Goal: Task Accomplishment & Management: Use online tool/utility

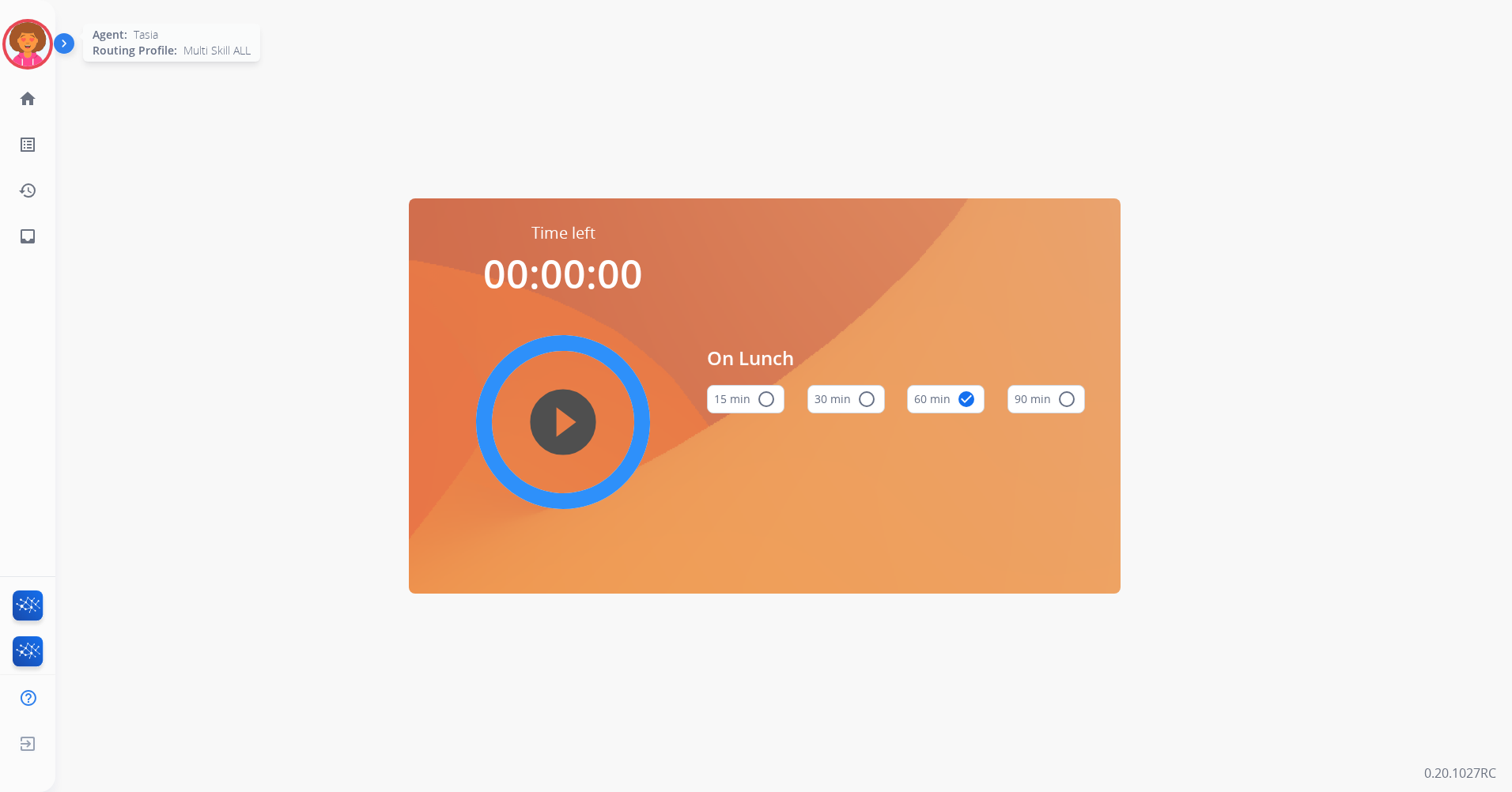
click at [42, 44] on img at bounding box center [28, 44] width 44 height 44
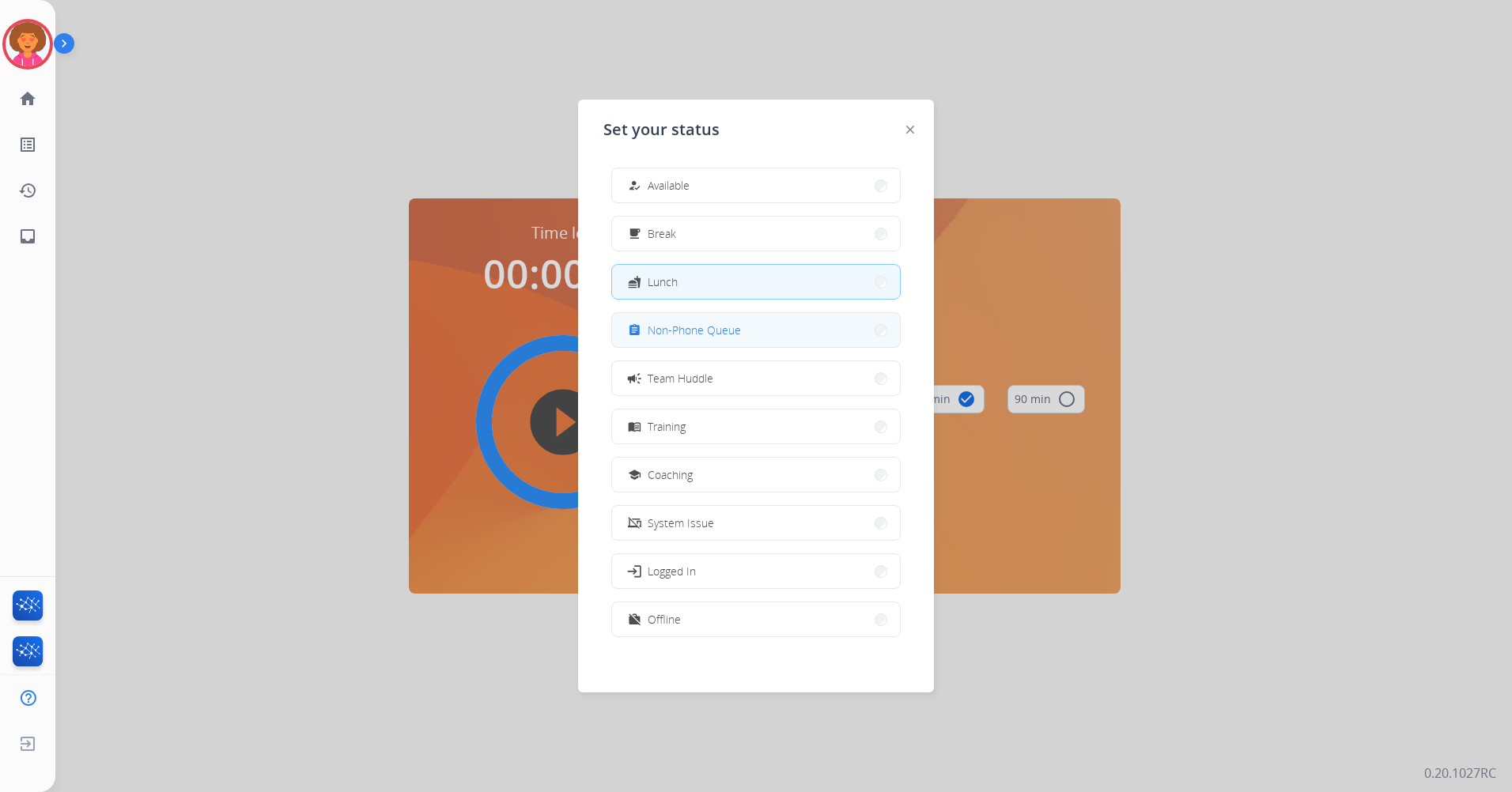
click at [739, 328] on span "Non-Phone Queue" at bounding box center [694, 330] width 93 height 16
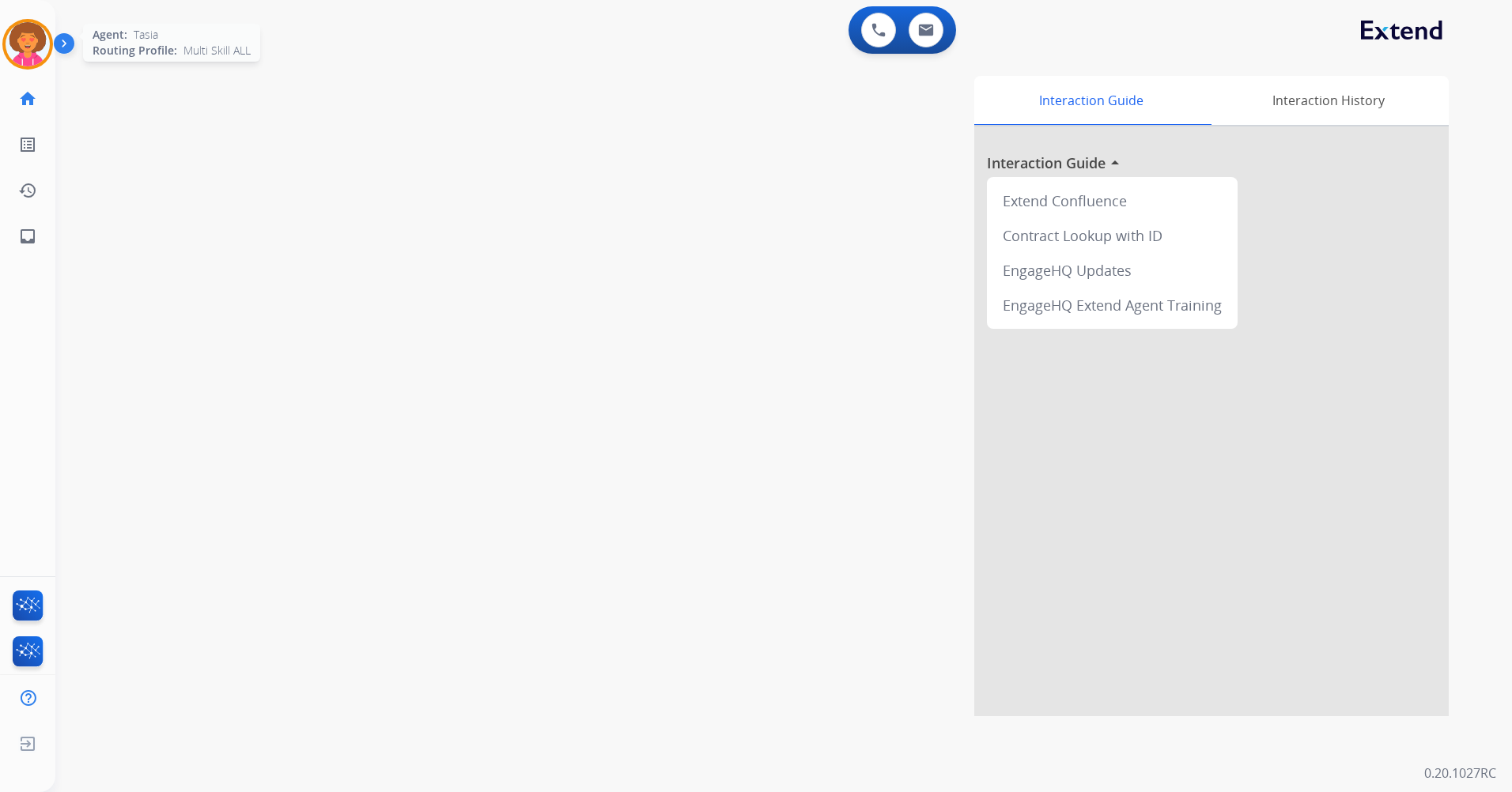
click at [20, 46] on img at bounding box center [28, 44] width 44 height 44
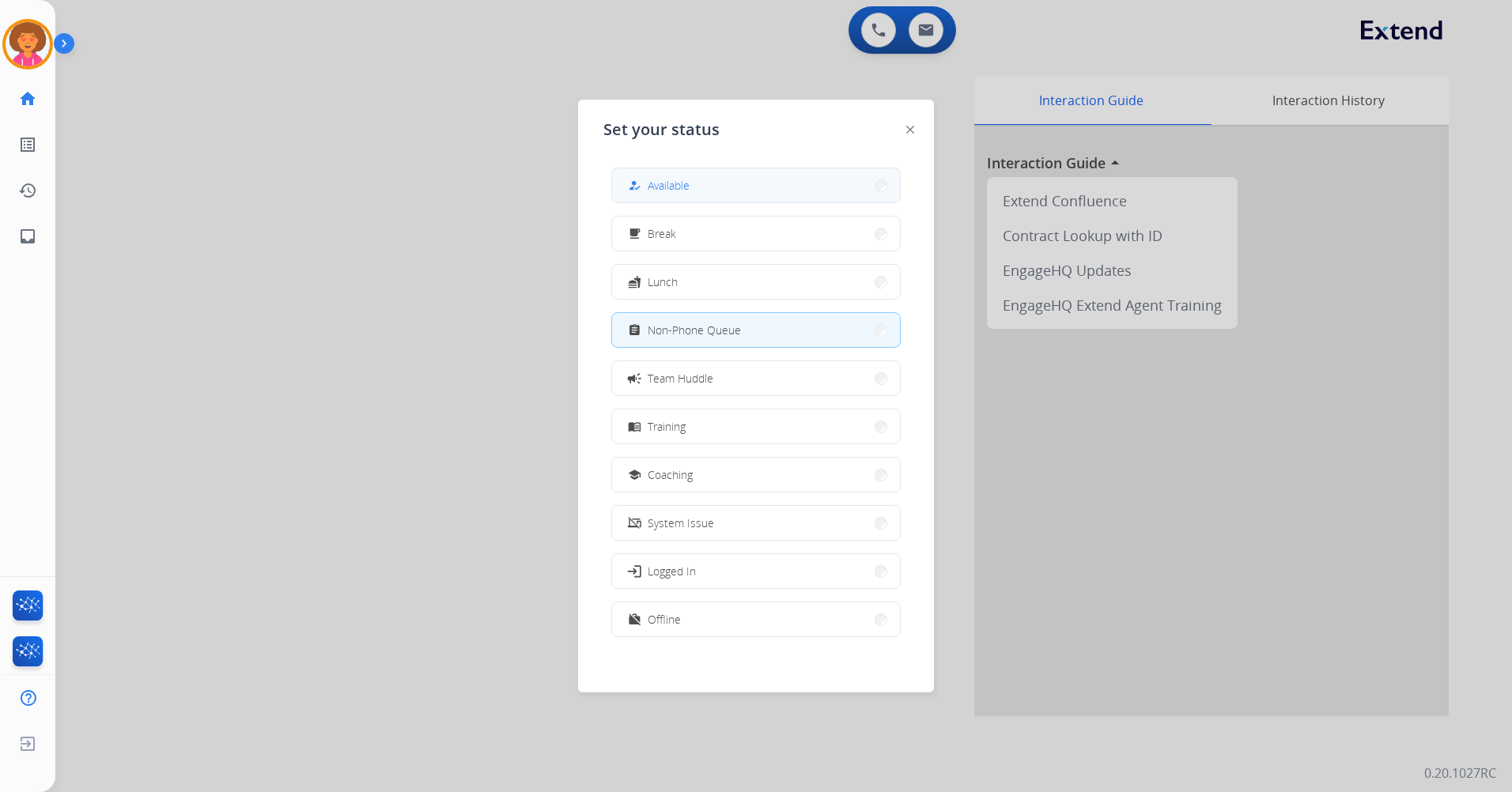
click at [693, 183] on button "how_to_reg Available" at bounding box center [756, 185] width 288 height 34
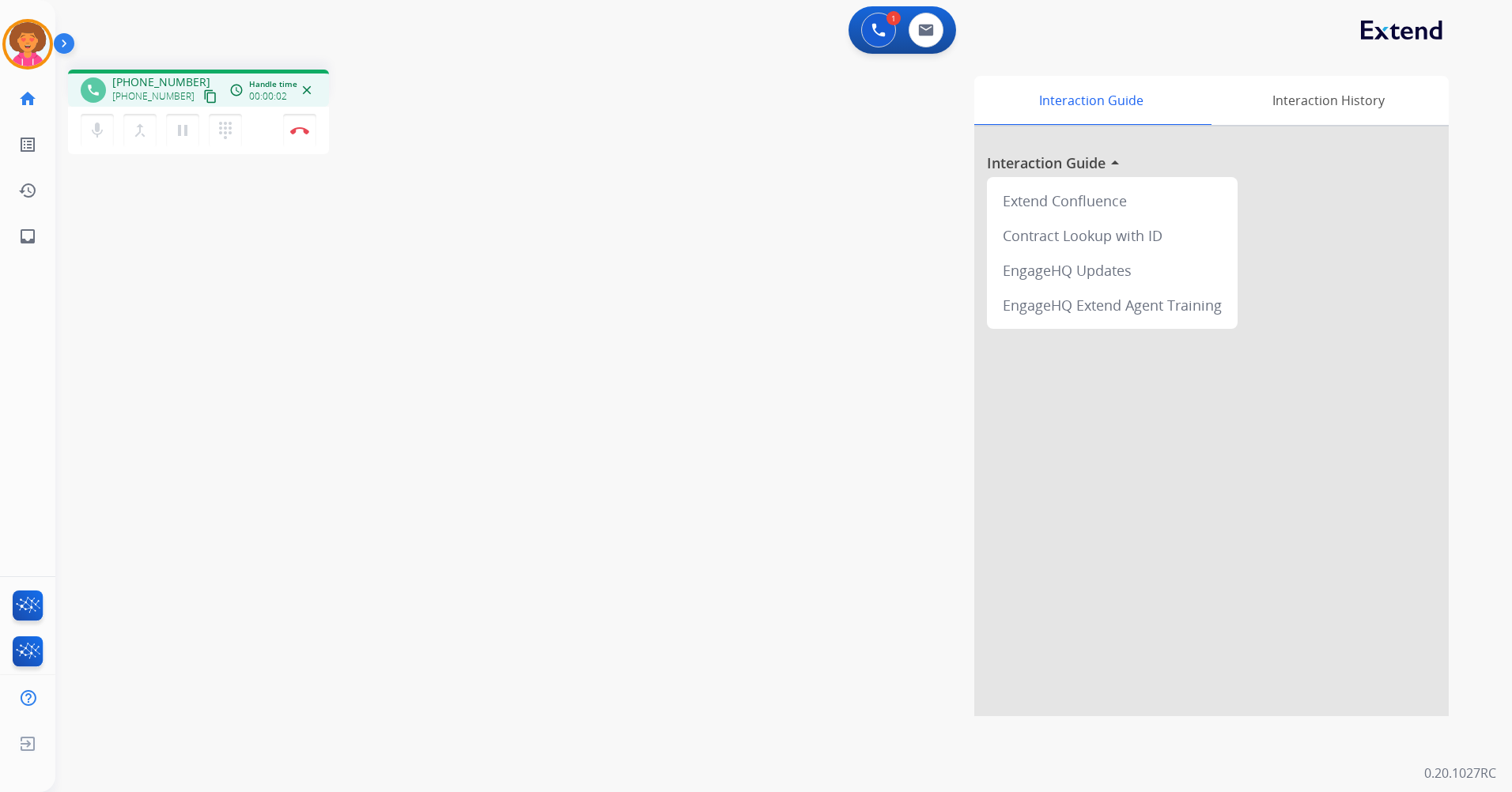
click at [203, 98] on mat-icon "content_copy" at bounding box center [210, 96] width 14 height 14
click at [293, 133] on img at bounding box center [299, 131] width 19 height 8
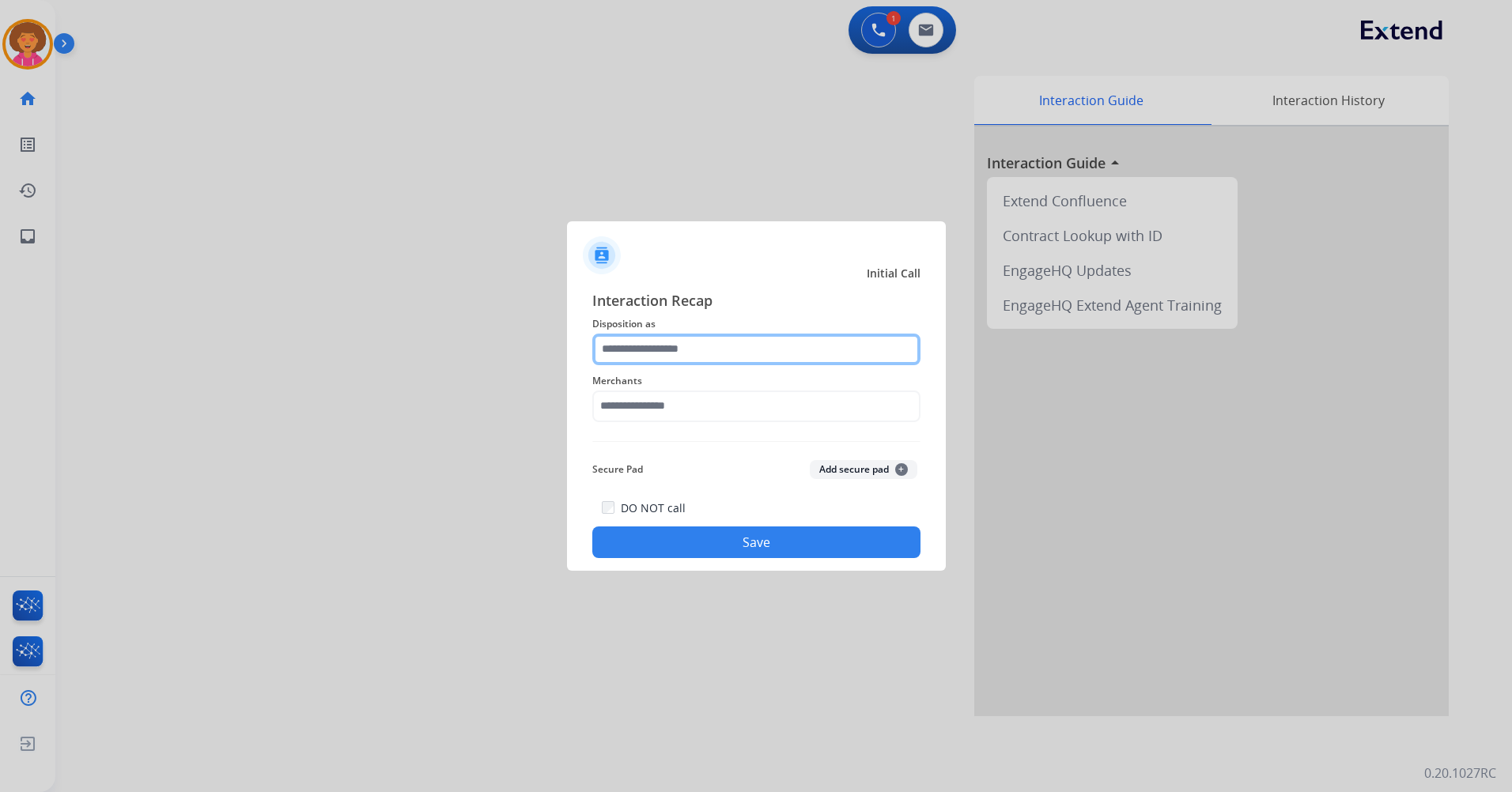
click at [708, 347] on input "text" at bounding box center [756, 349] width 328 height 32
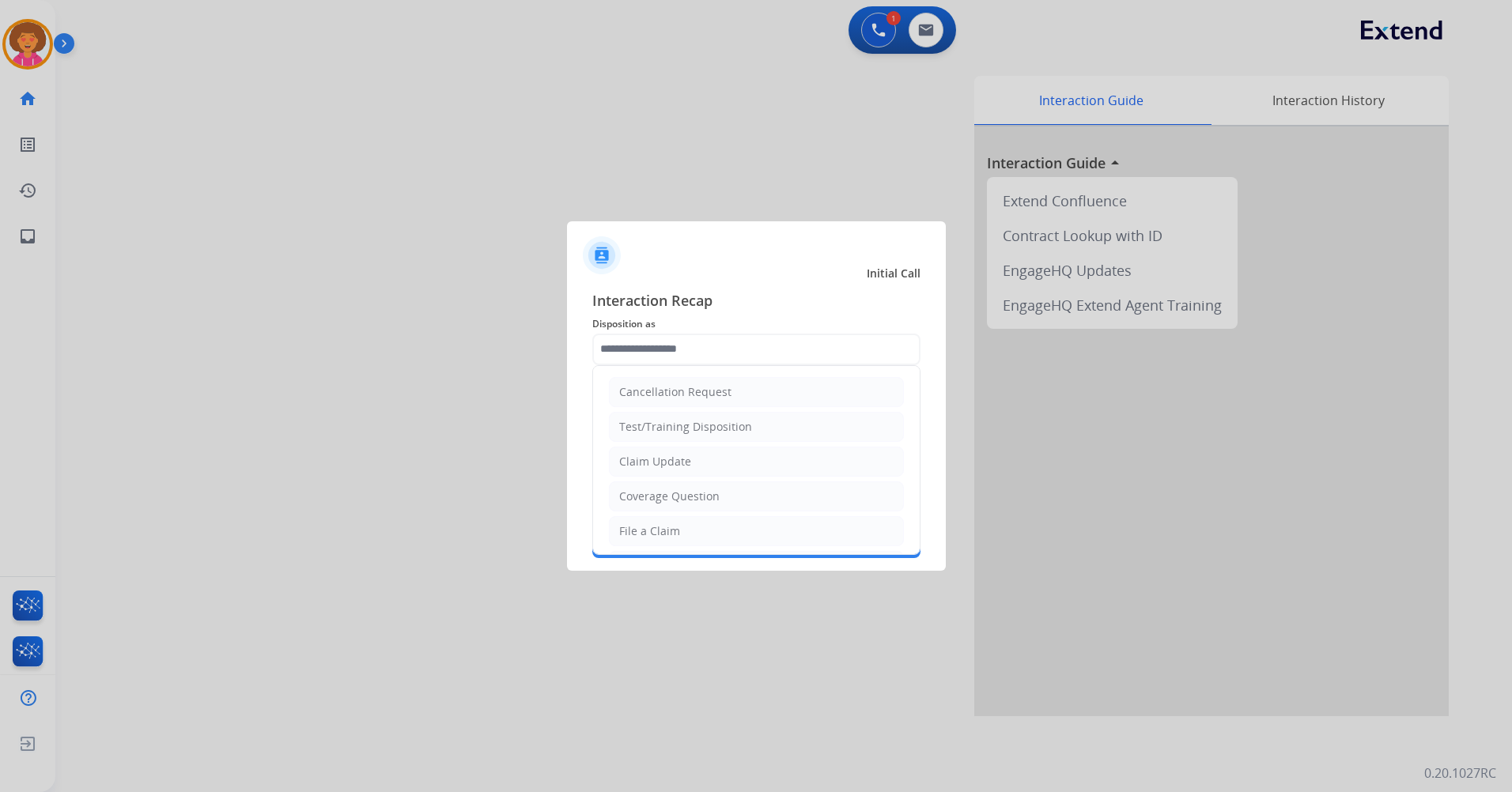
click at [671, 461] on div "Claim Update" at bounding box center [655, 461] width 72 height 15
type input "**********"
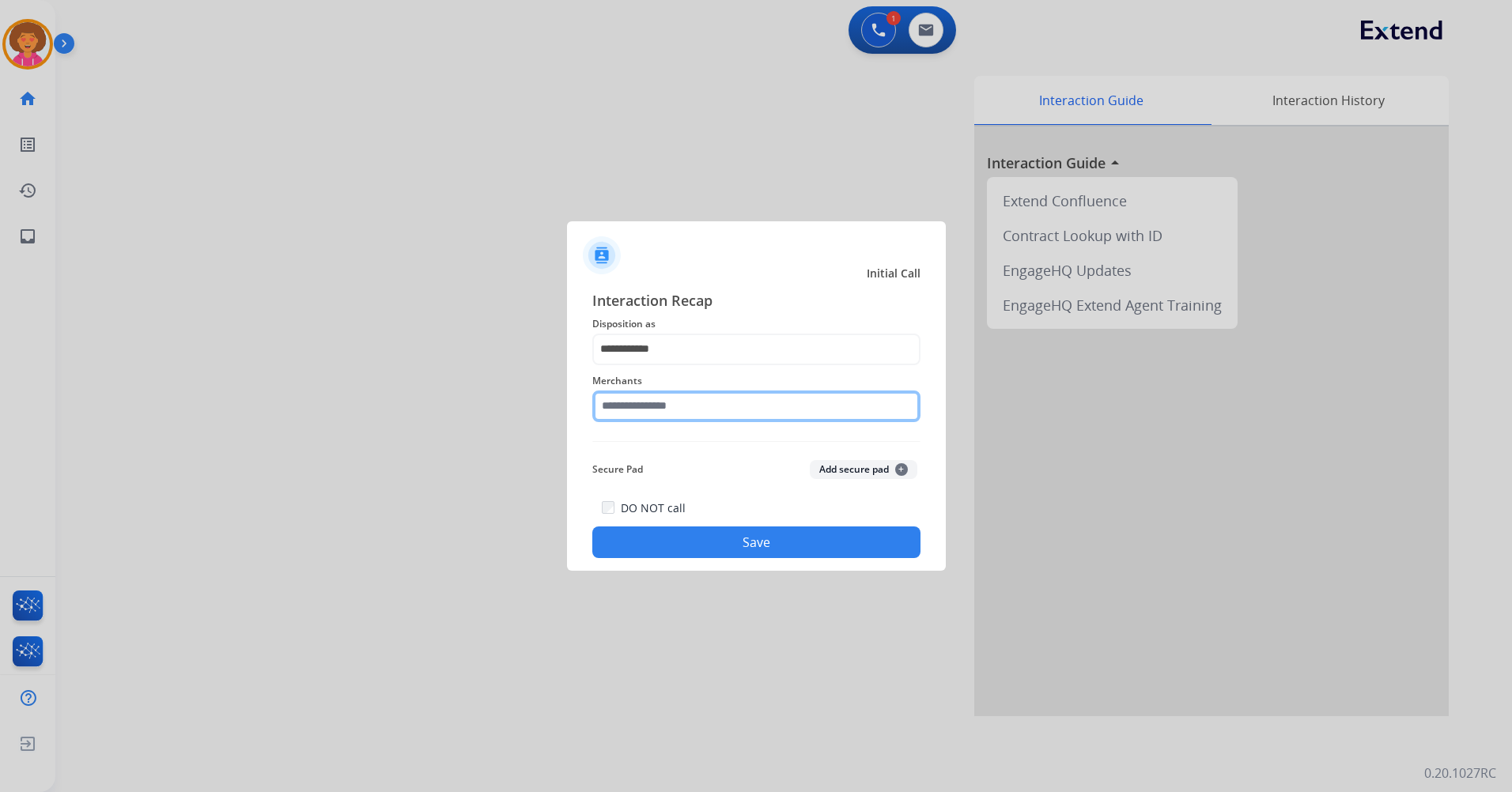
click at [693, 411] on input "text" at bounding box center [756, 406] width 328 height 32
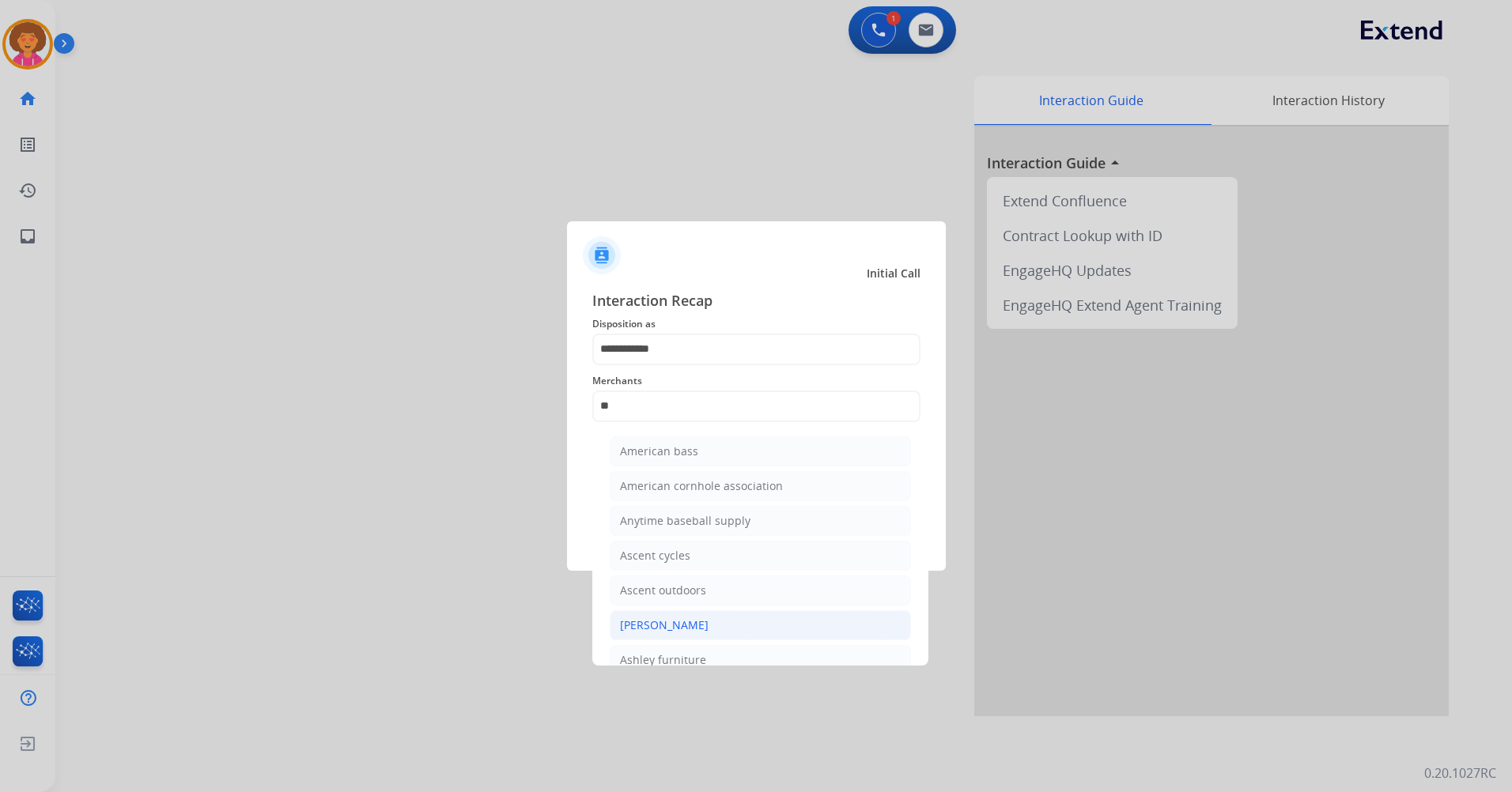
click at [690, 626] on div "[PERSON_NAME]" at bounding box center [664, 625] width 89 height 15
type input "**********"
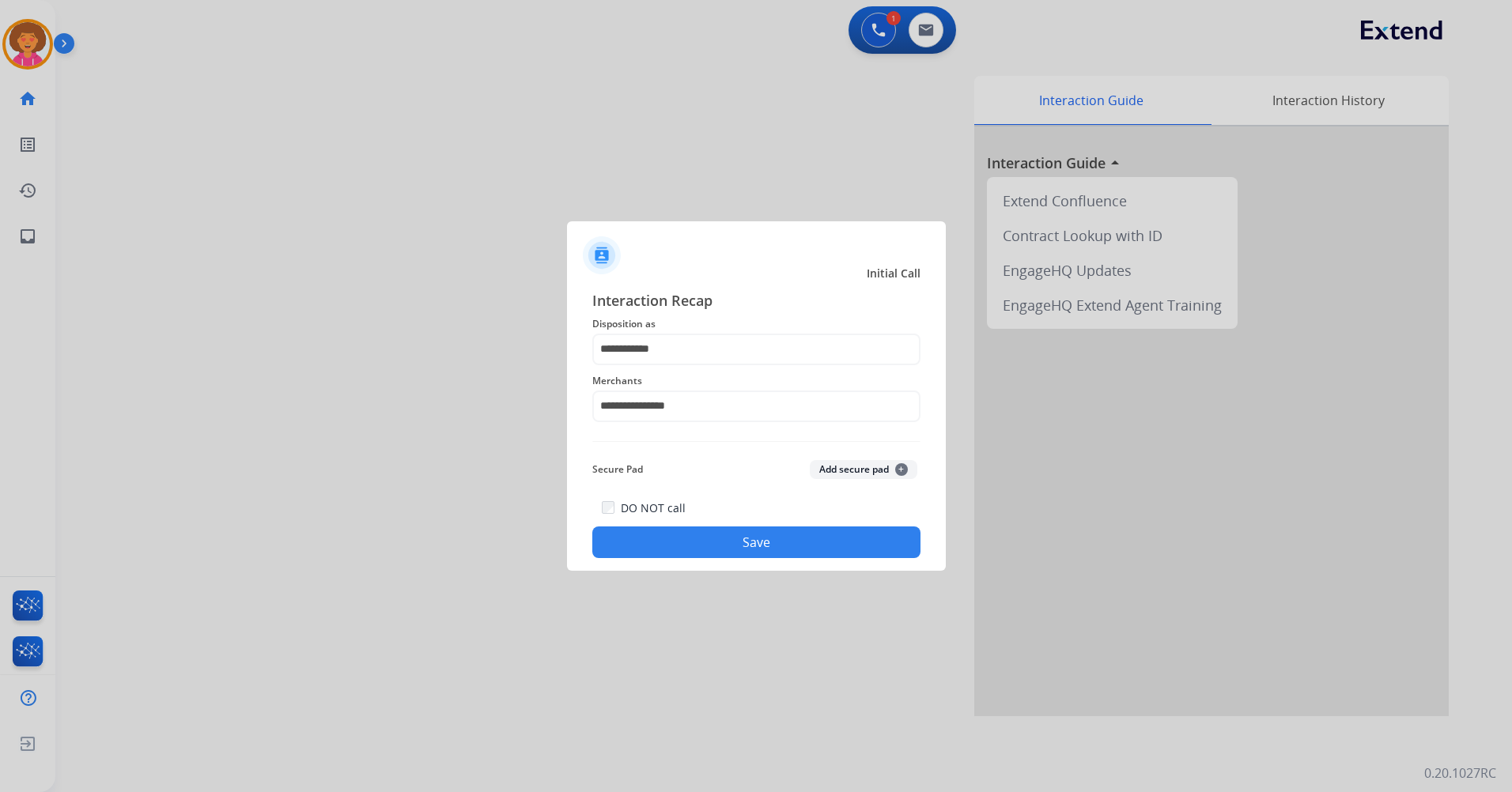
click at [723, 544] on button "Save" at bounding box center [756, 542] width 328 height 32
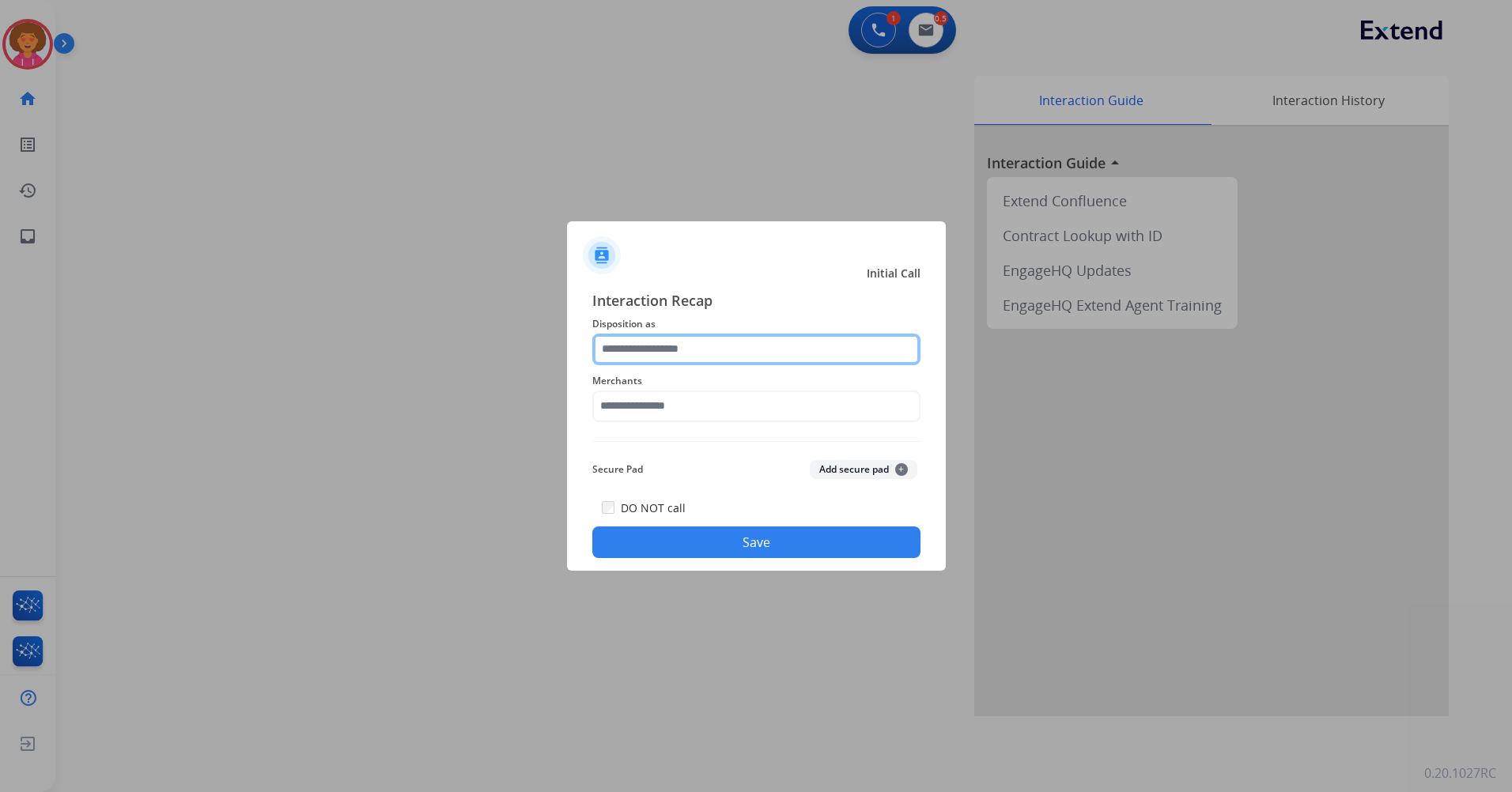
click at [694, 357] on input "text" at bounding box center [756, 349] width 328 height 32
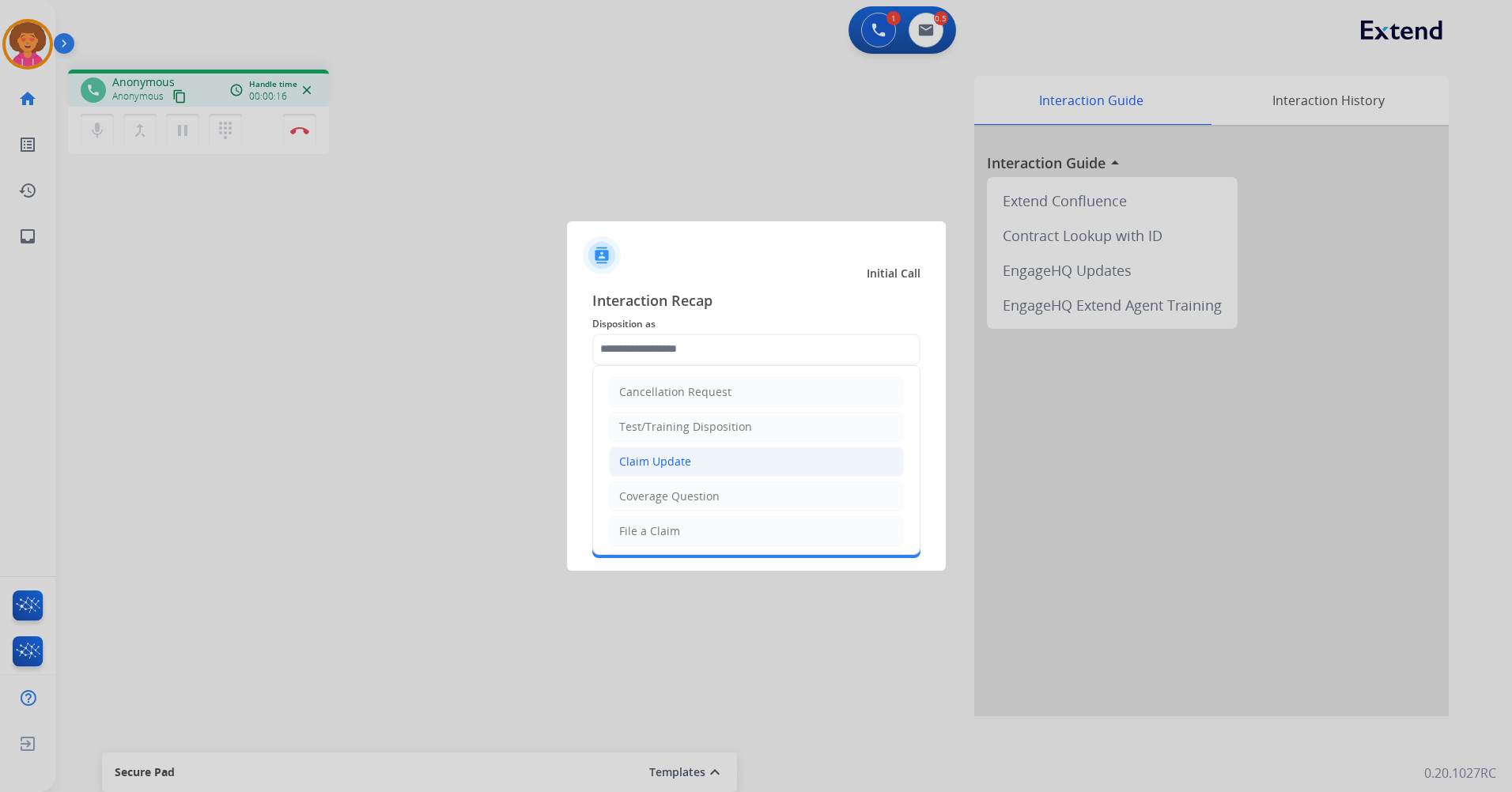
click at [677, 462] on div "Claim Update" at bounding box center [655, 461] width 72 height 15
type input "**********"
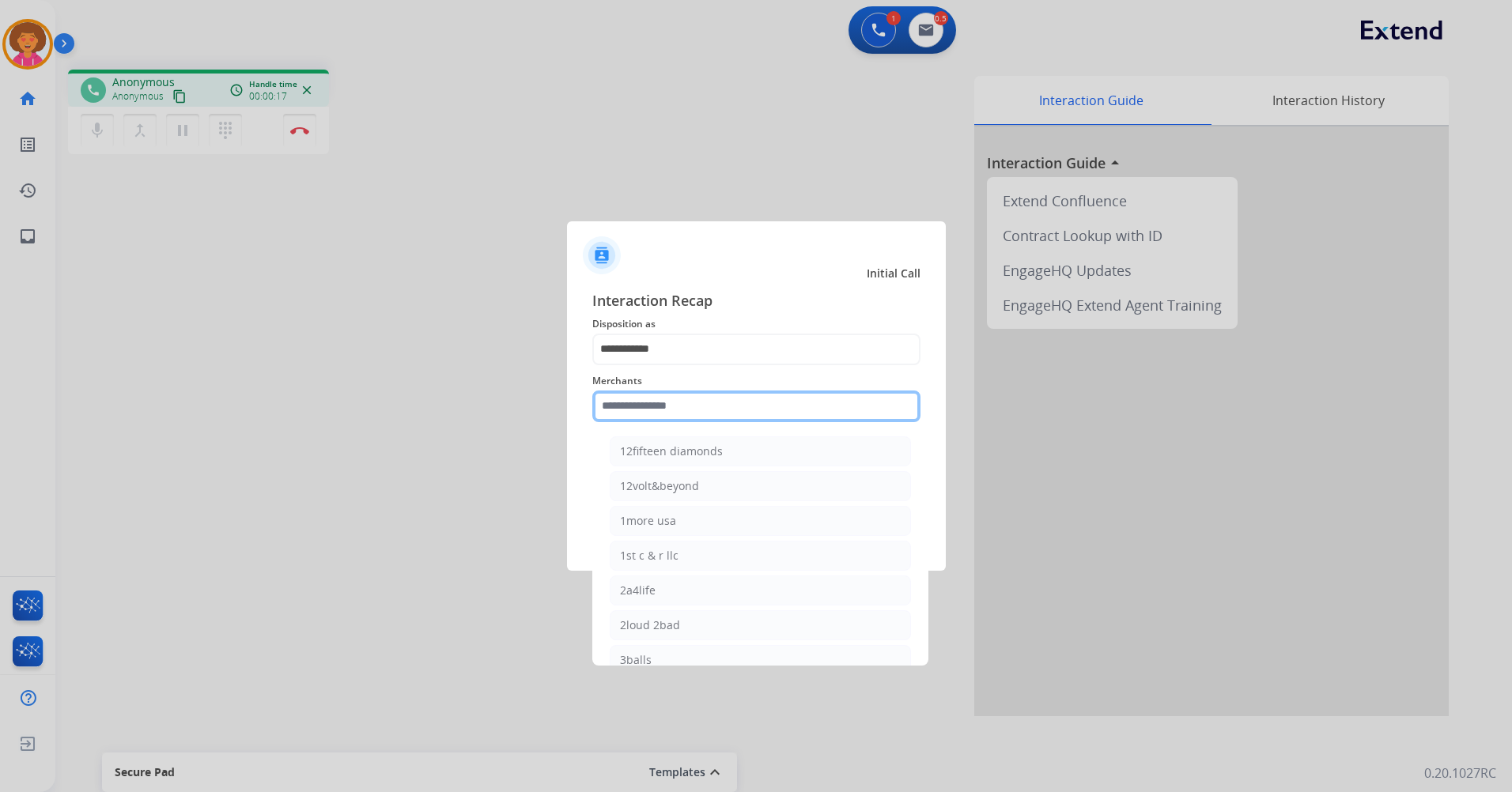
click at [690, 404] on input "text" at bounding box center [756, 406] width 328 height 32
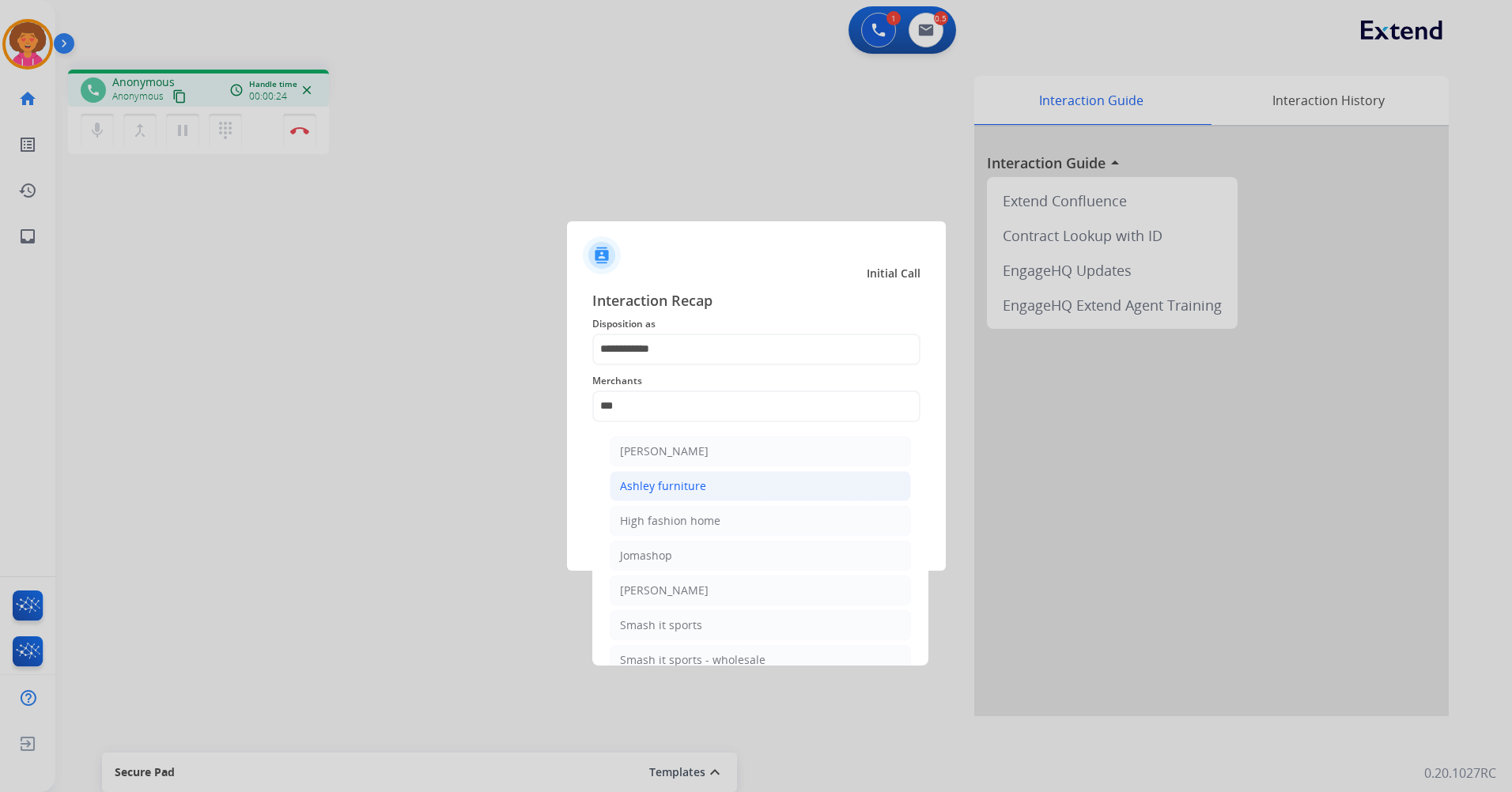
click at [693, 490] on div "Ashley furniture" at bounding box center [663, 485] width 86 height 15
type input "**********"
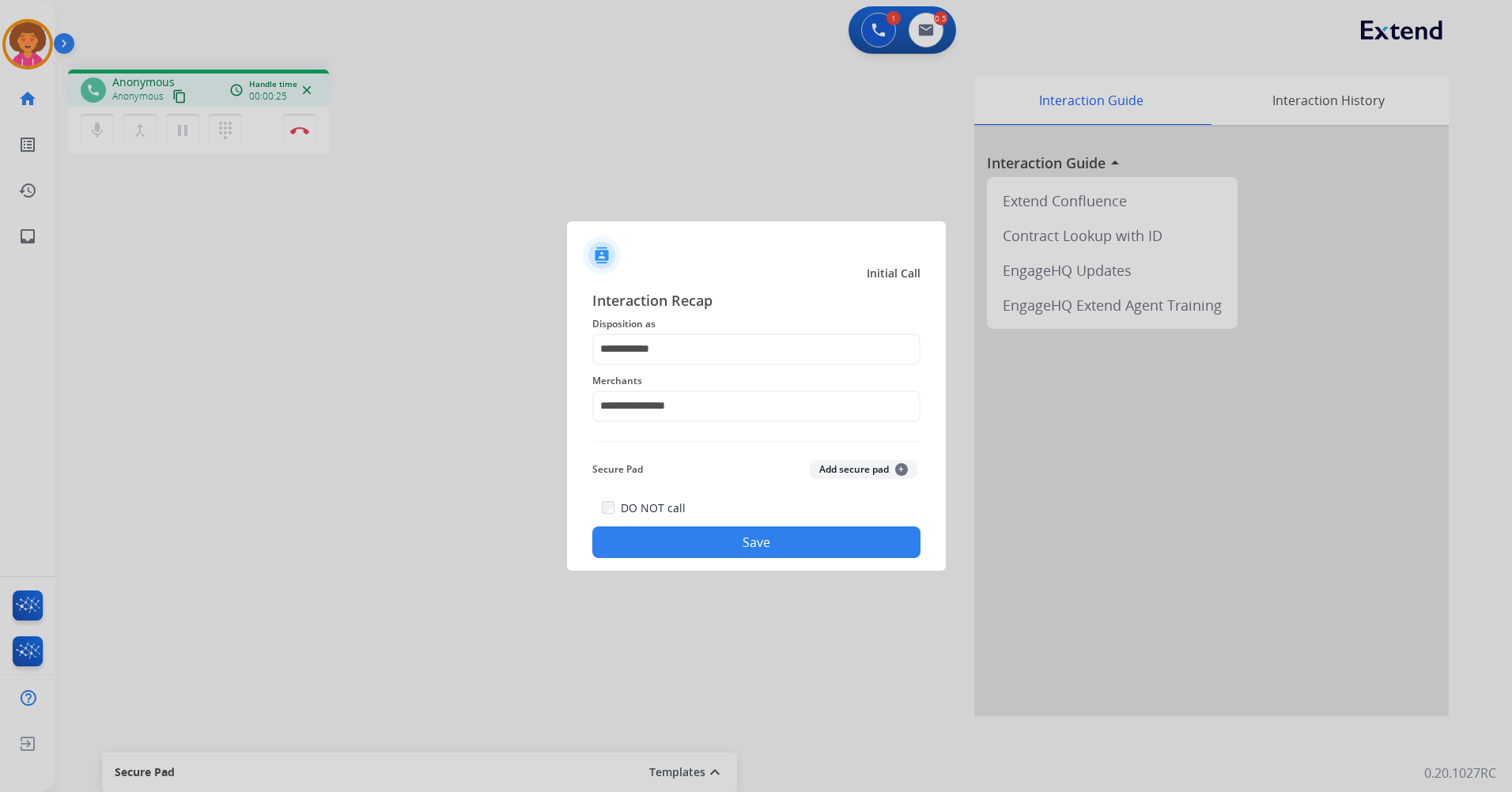
click at [728, 537] on button "Save" at bounding box center [756, 542] width 328 height 32
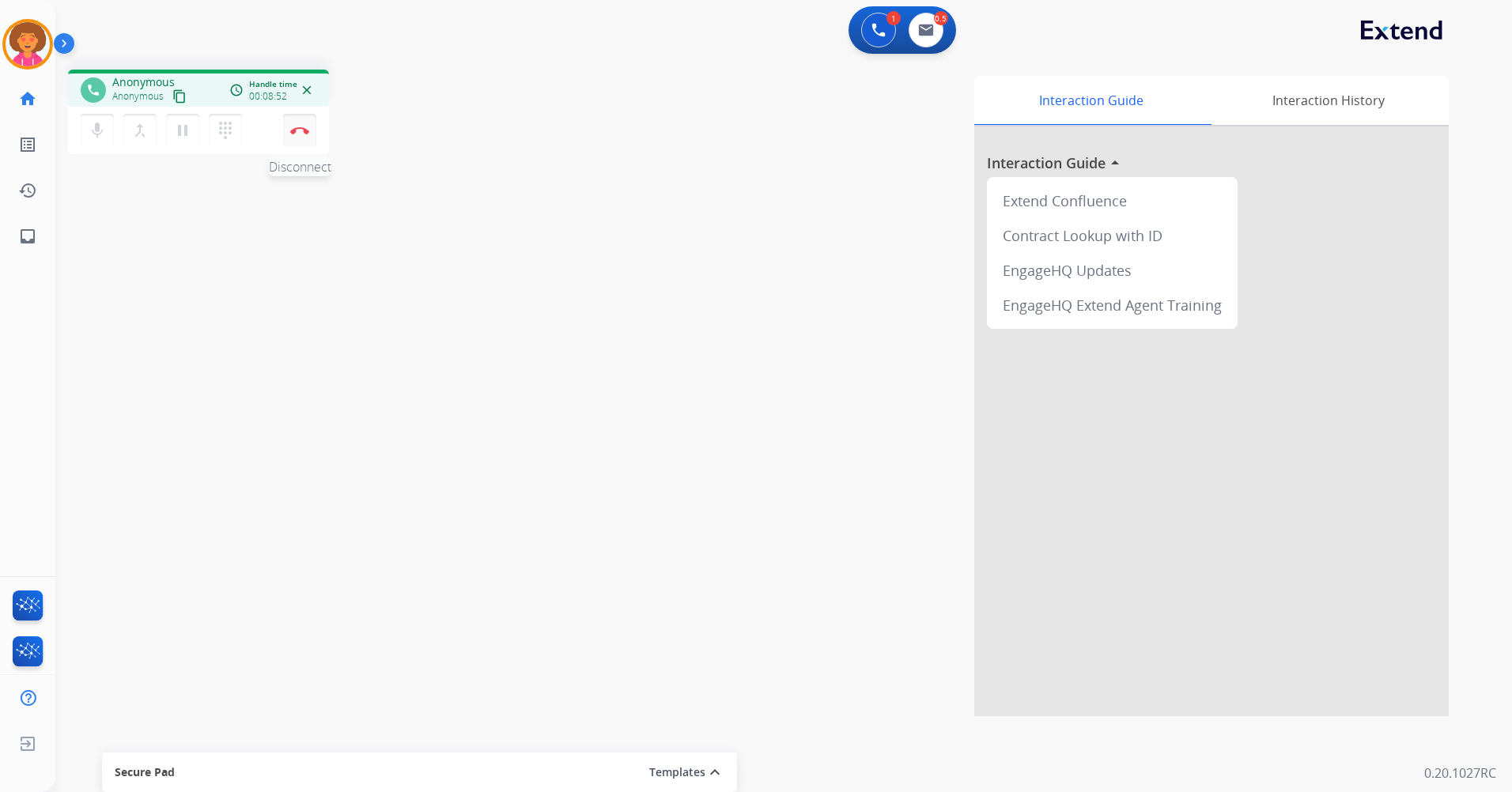
click at [295, 131] on img at bounding box center [299, 131] width 19 height 8
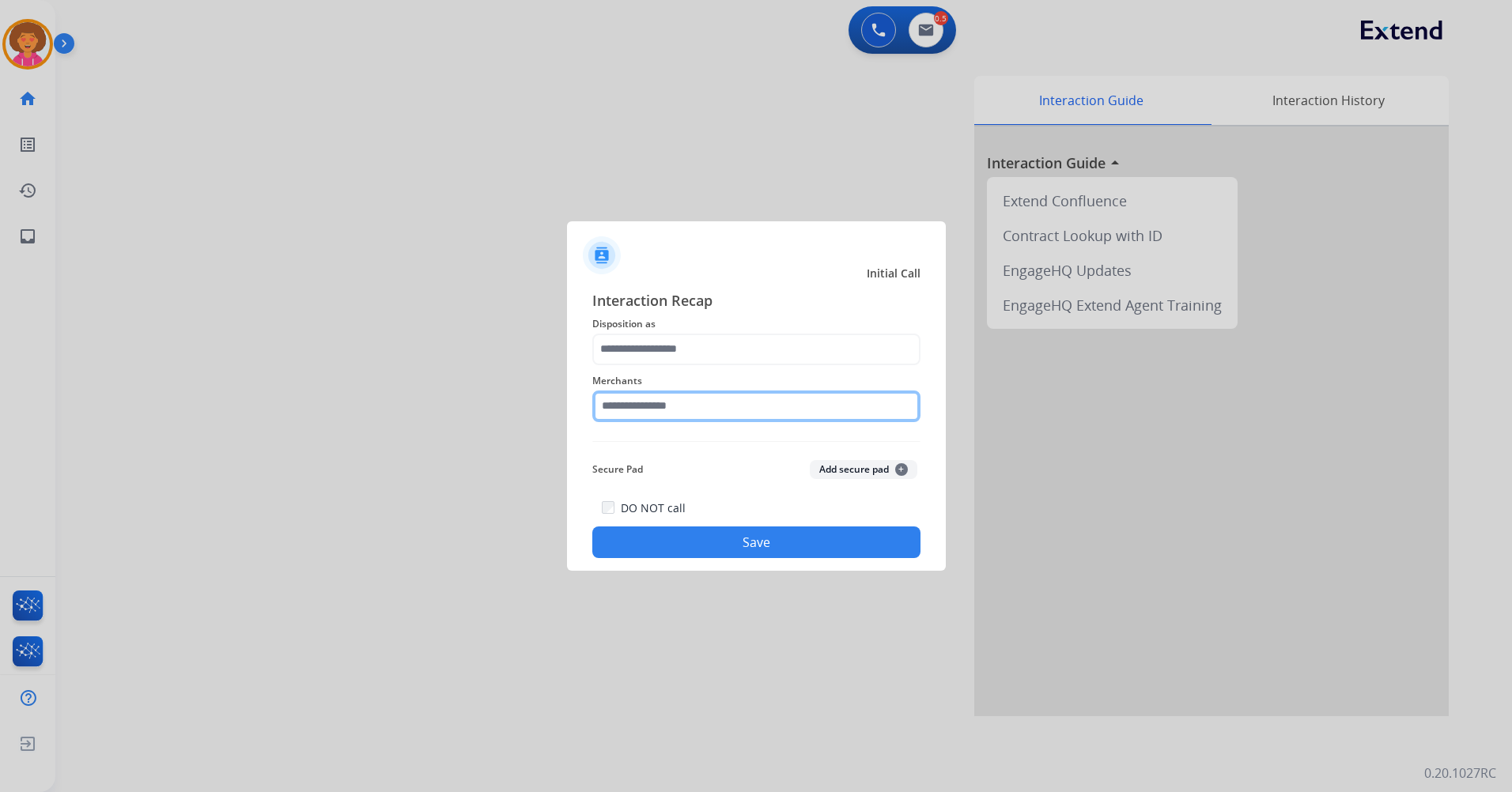
click at [658, 405] on input "text" at bounding box center [756, 406] width 328 height 32
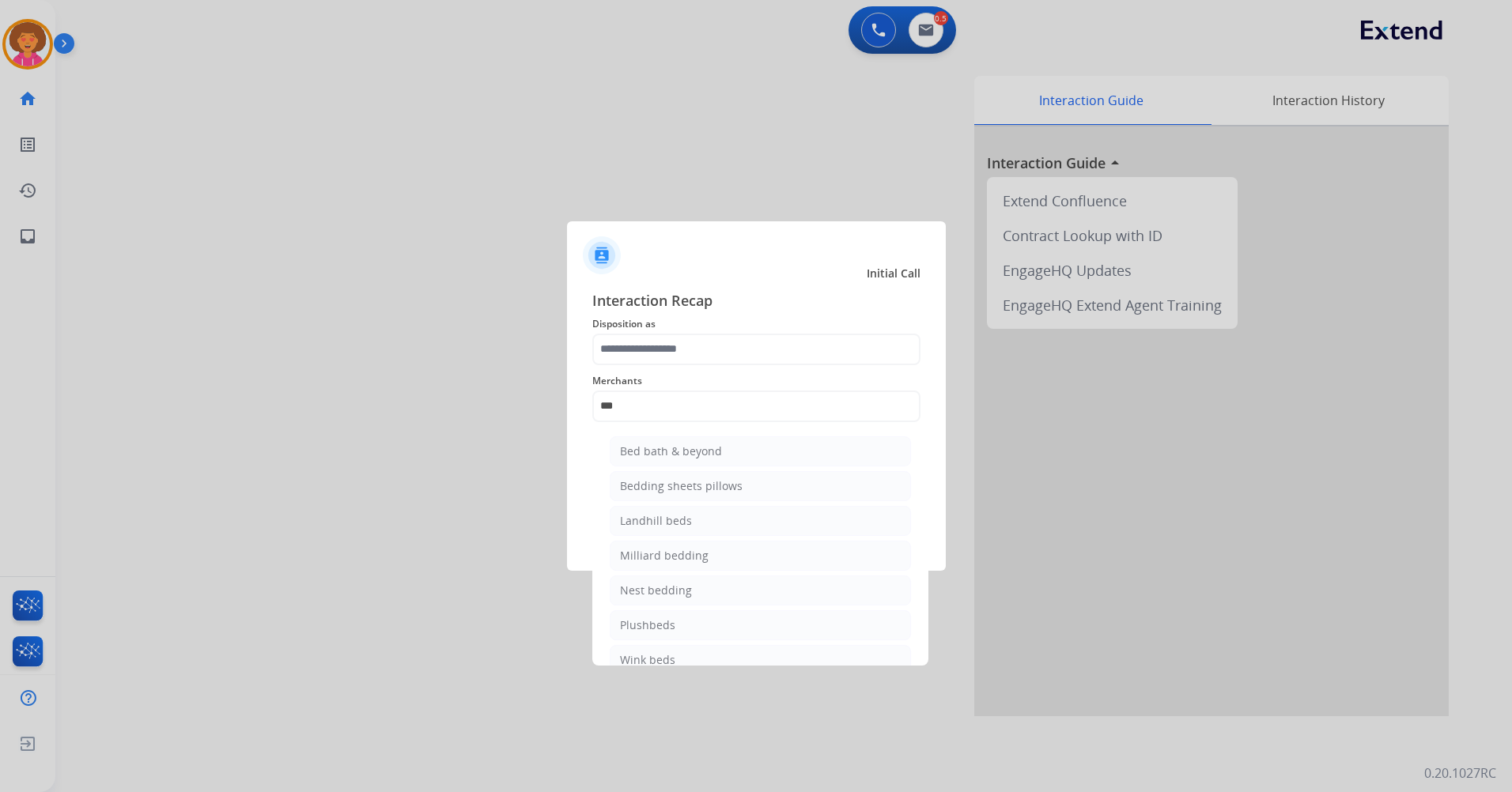
click at [723, 454] on li "Bed bath & beyond" at bounding box center [760, 451] width 301 height 30
type input "**********"
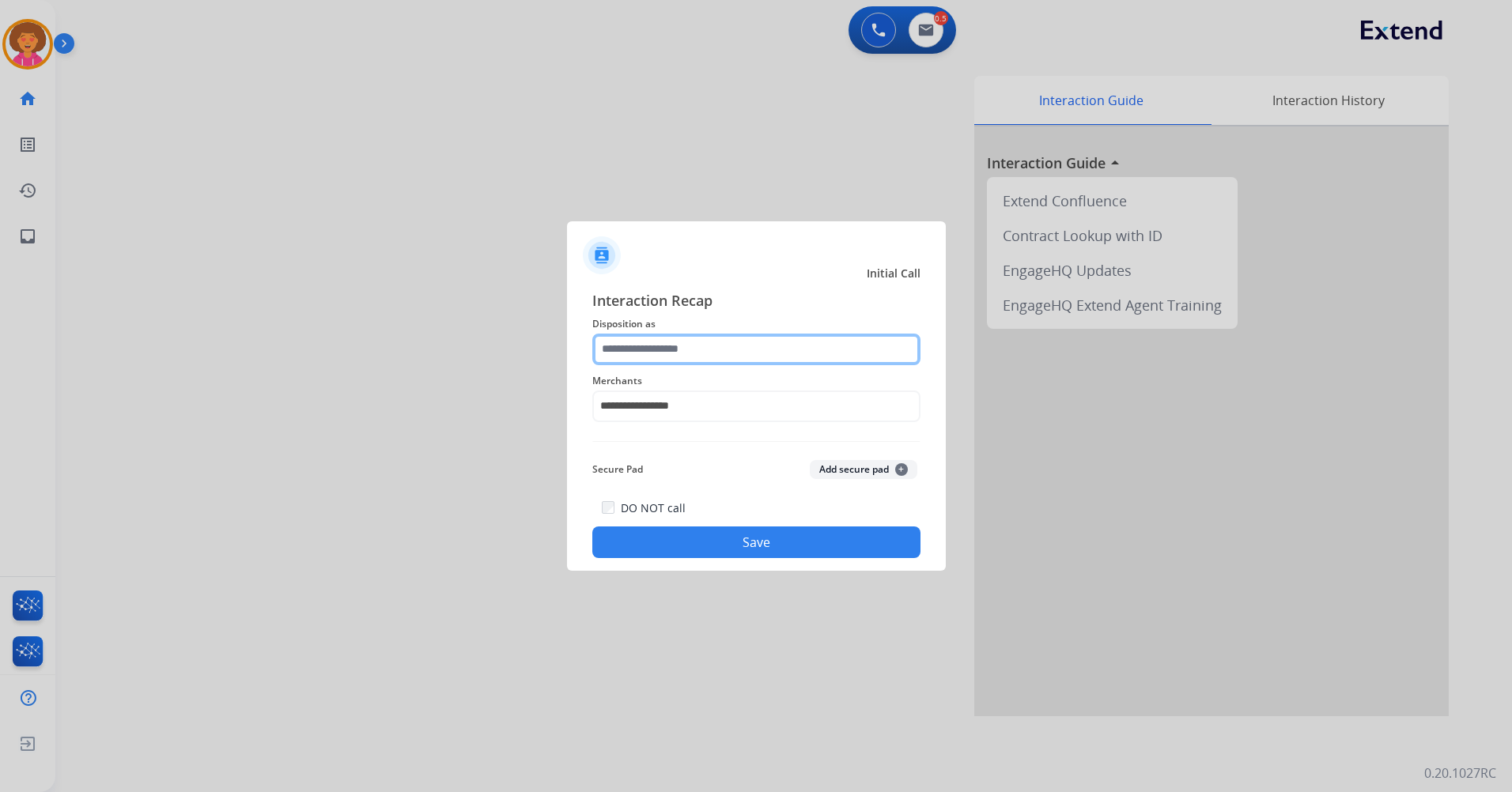
click at [712, 356] on input "text" at bounding box center [756, 349] width 328 height 32
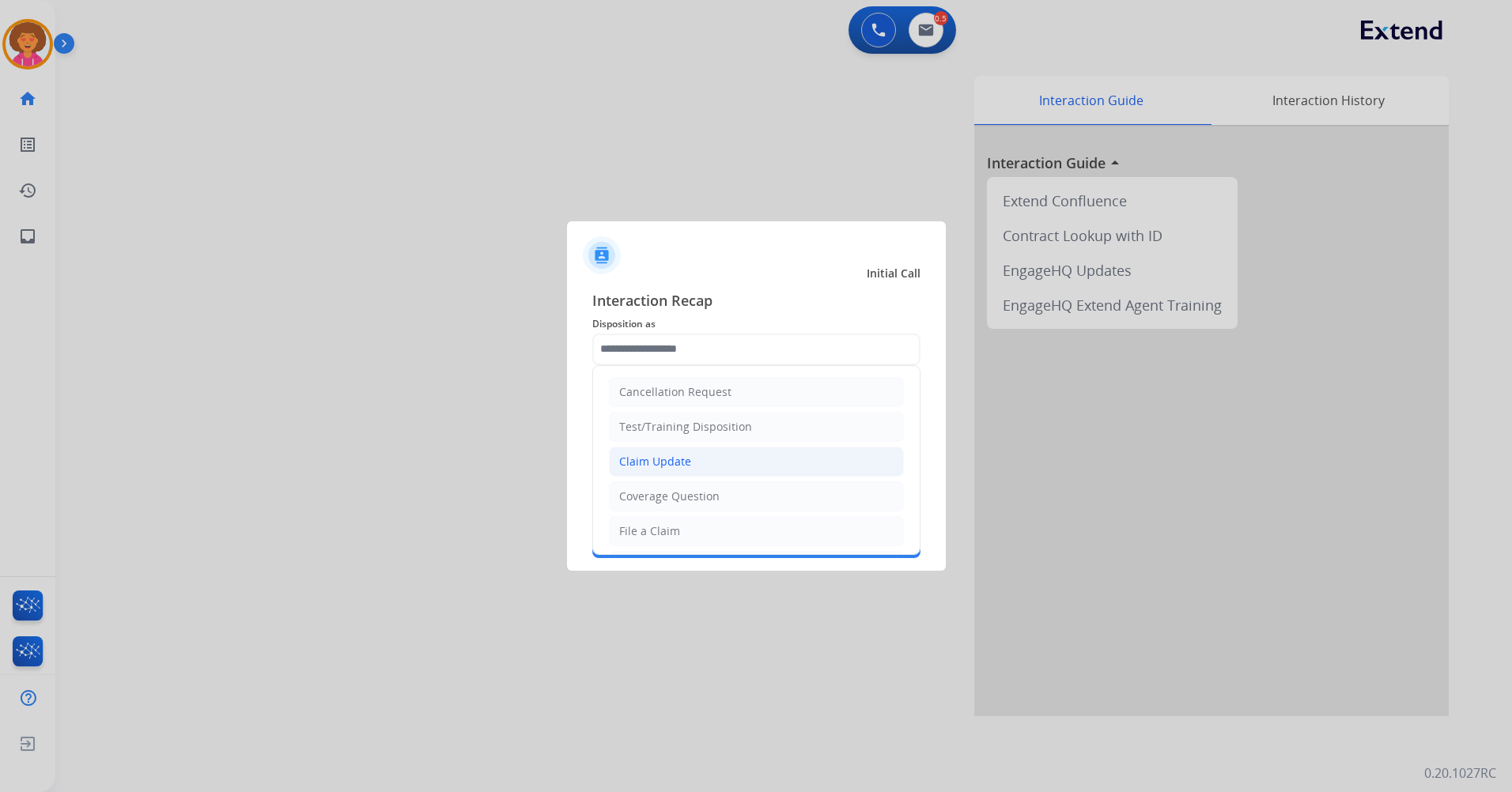
click at [710, 455] on li "Claim Update" at bounding box center [756, 462] width 295 height 30
type input "**********"
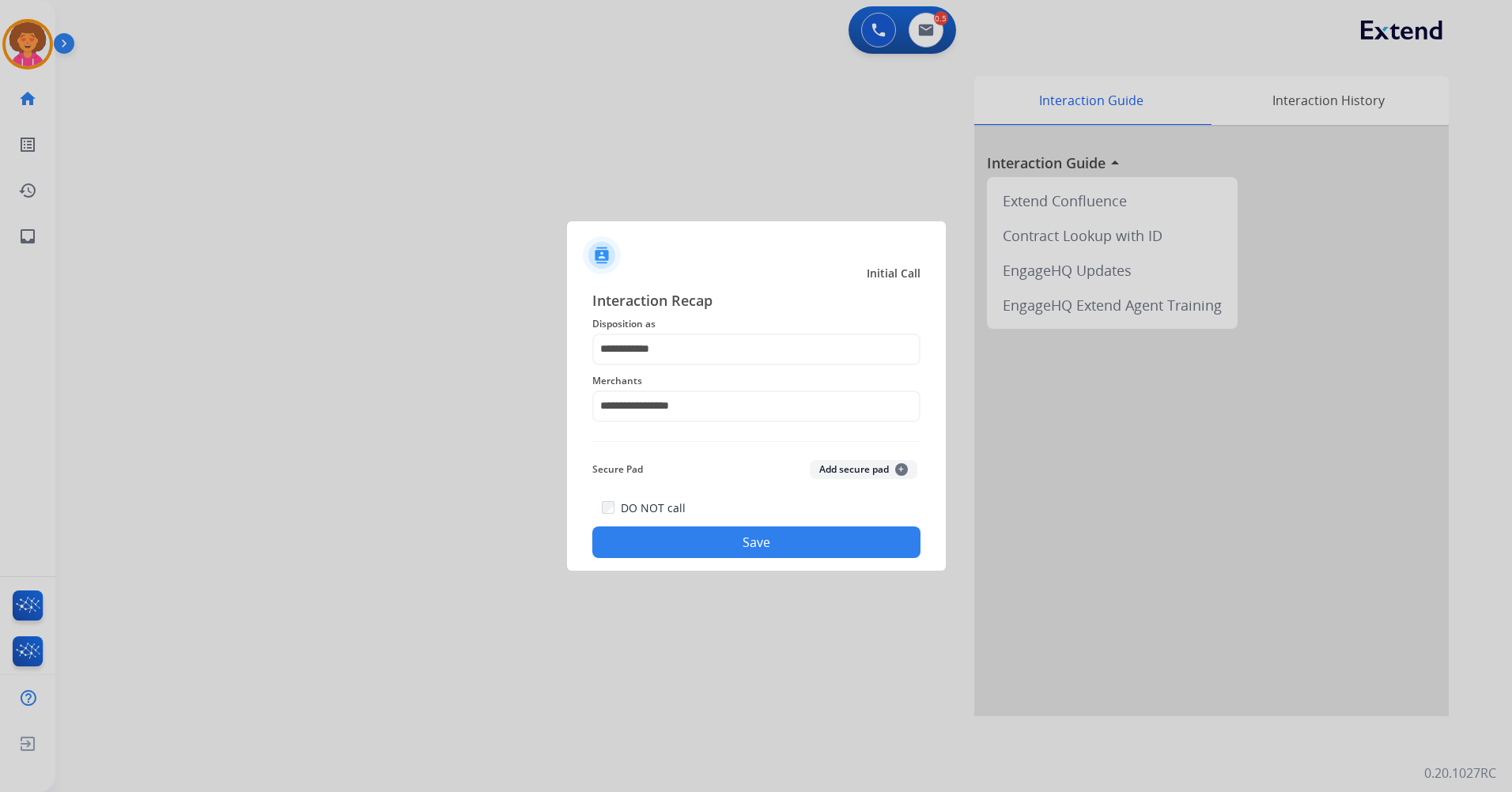
click at [728, 540] on button "Save" at bounding box center [756, 542] width 328 height 32
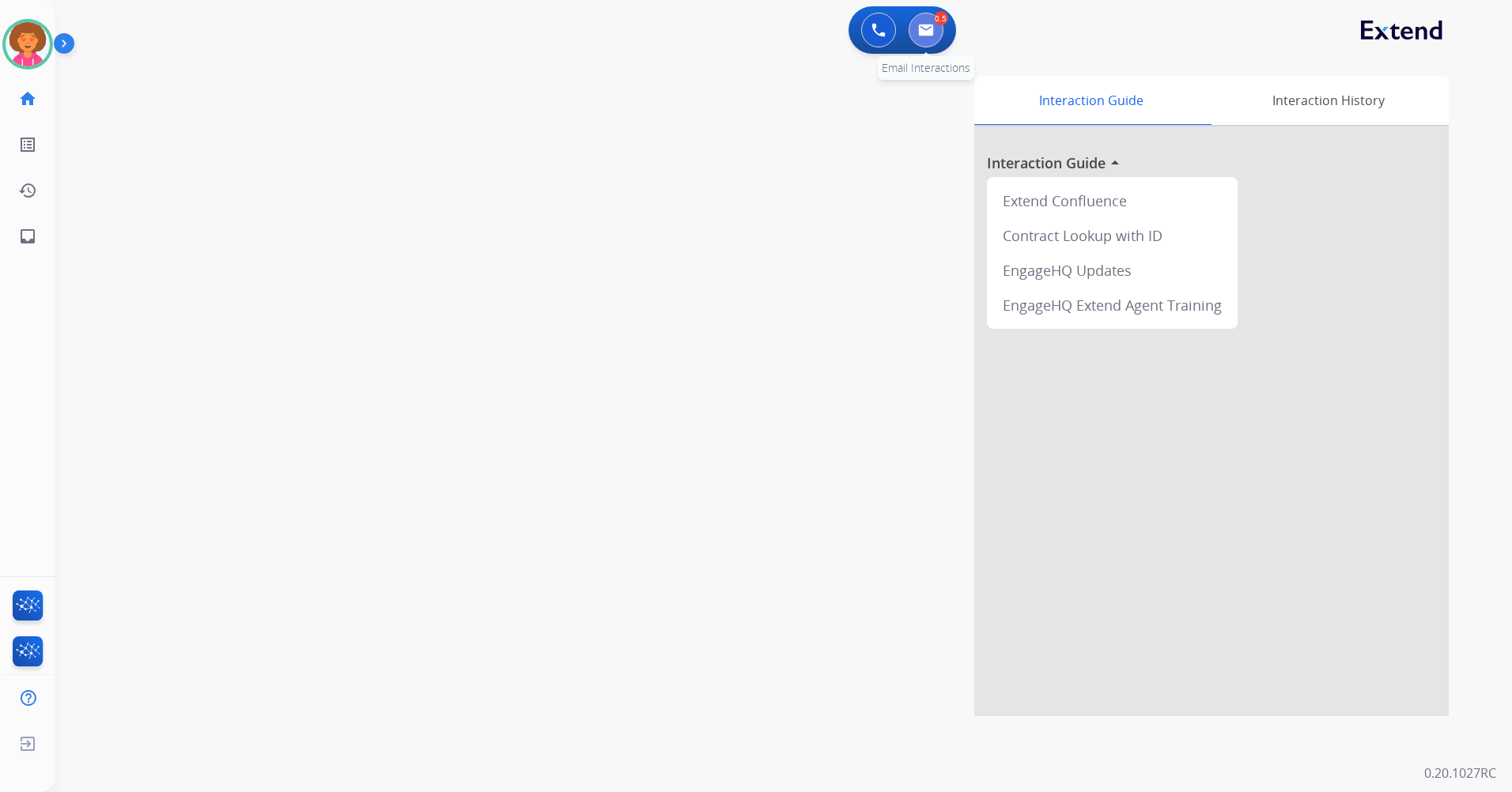
click at [927, 26] on img at bounding box center [925, 30] width 16 height 13
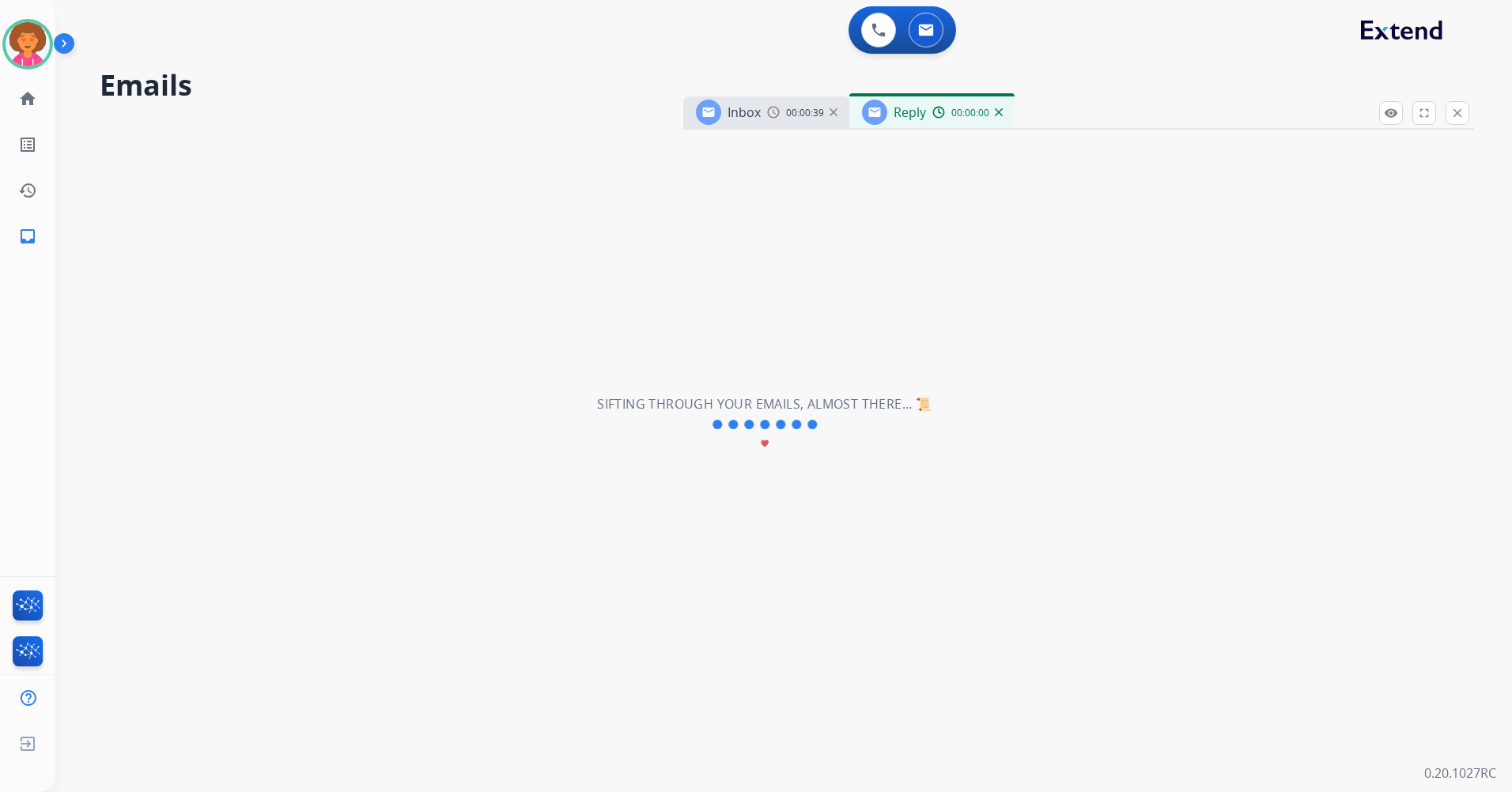
select select "**********"
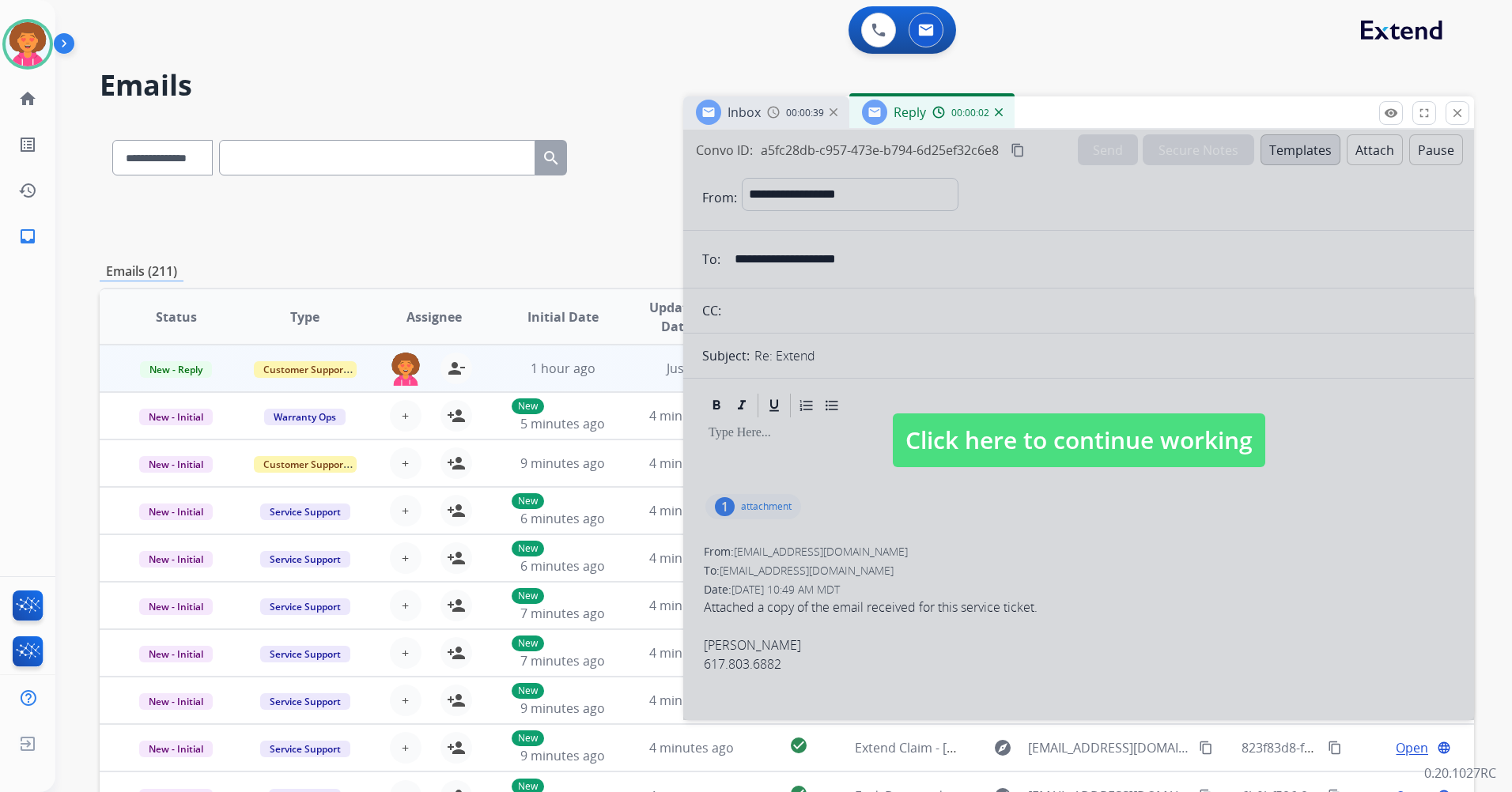
click at [1045, 415] on span "Click here to continue working" at bounding box center [1079, 440] width 372 height 54
select select
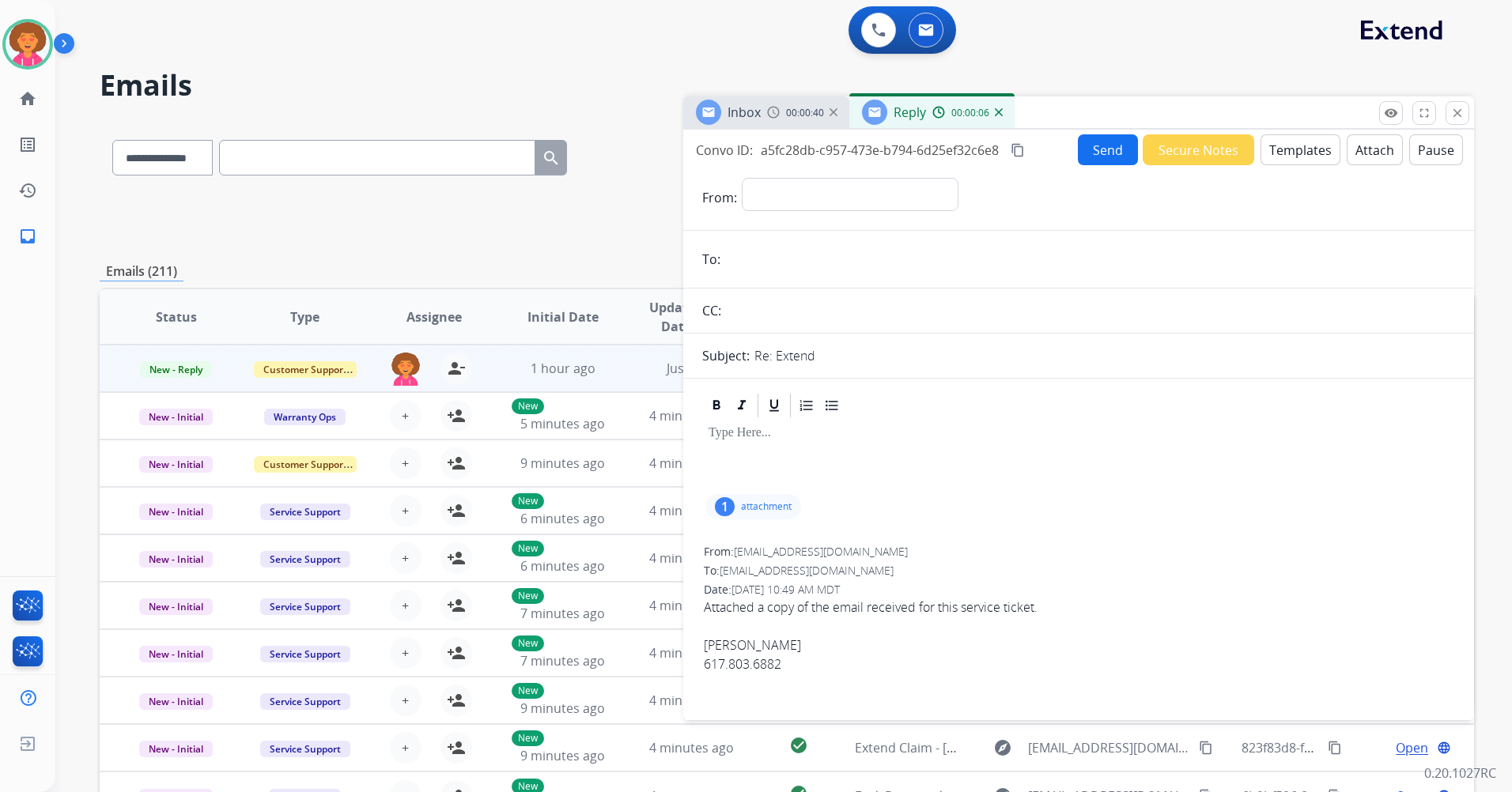
click at [1000, 117] on div "00:00:06" at bounding box center [967, 112] width 69 height 14
click at [1000, 112] on img at bounding box center [999, 113] width 8 height 8
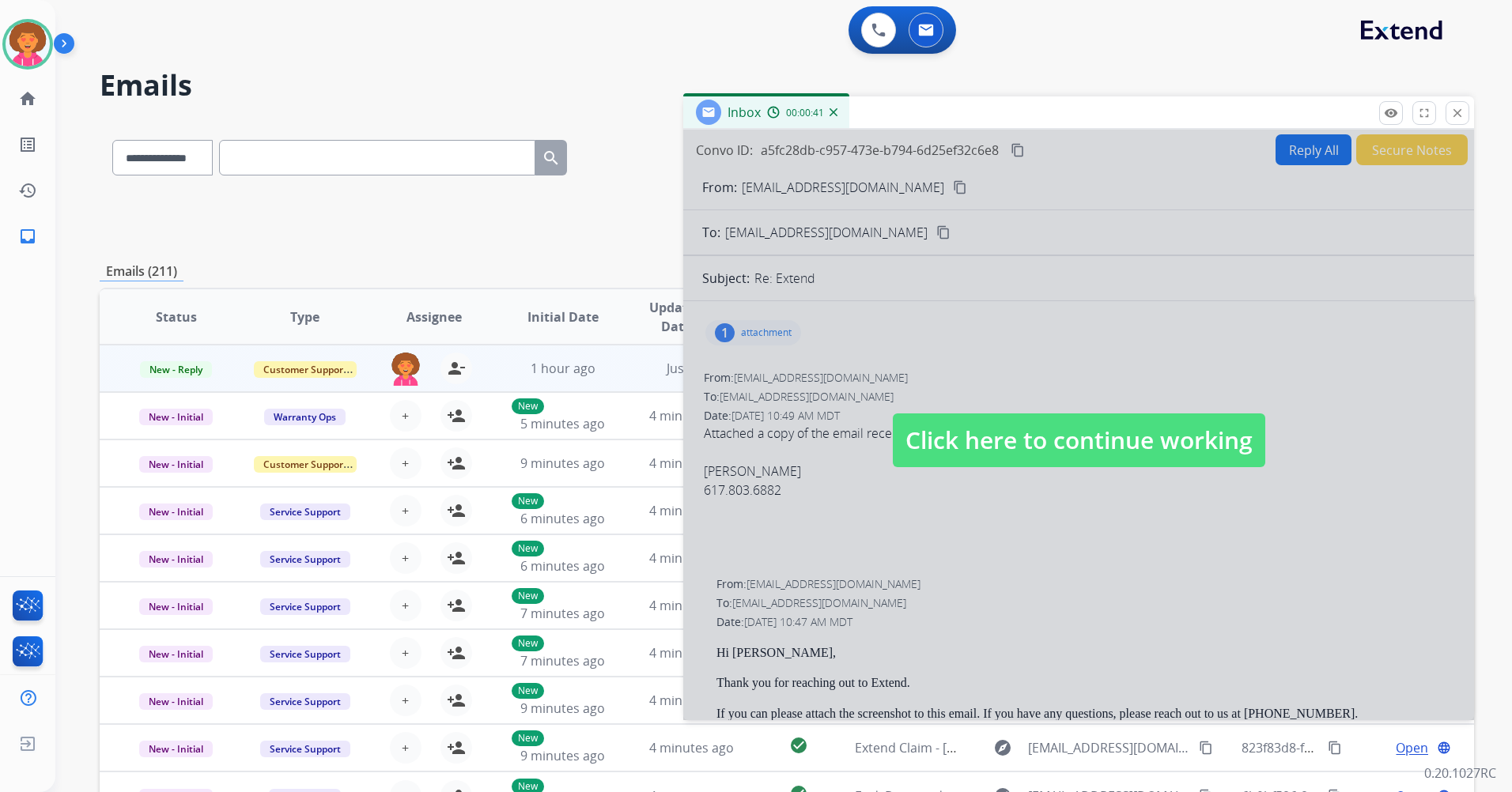
click at [993, 436] on span "Click here to continue working" at bounding box center [1079, 440] width 372 height 54
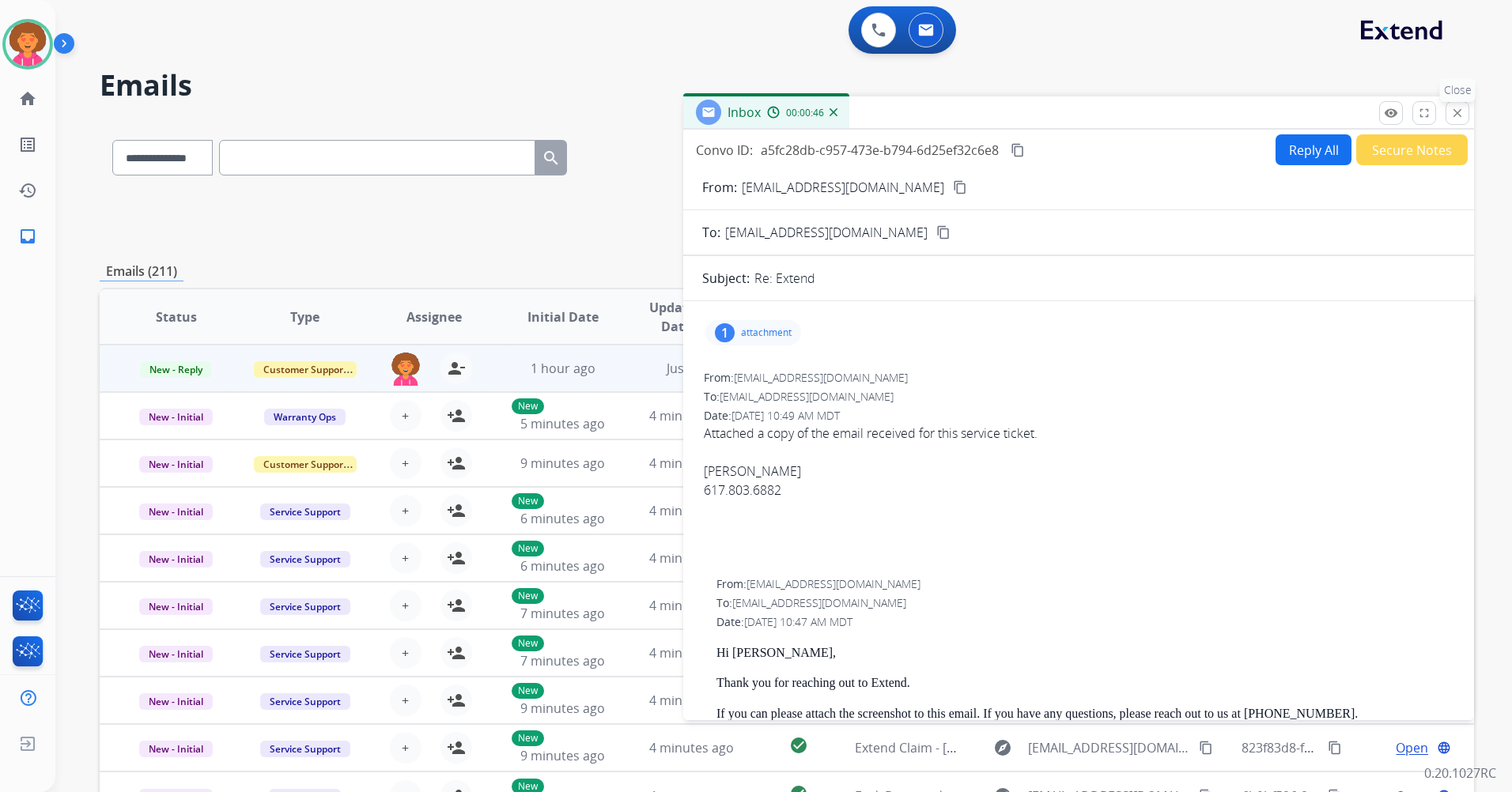
click at [1455, 112] on mat-icon "close" at bounding box center [1457, 113] width 14 height 14
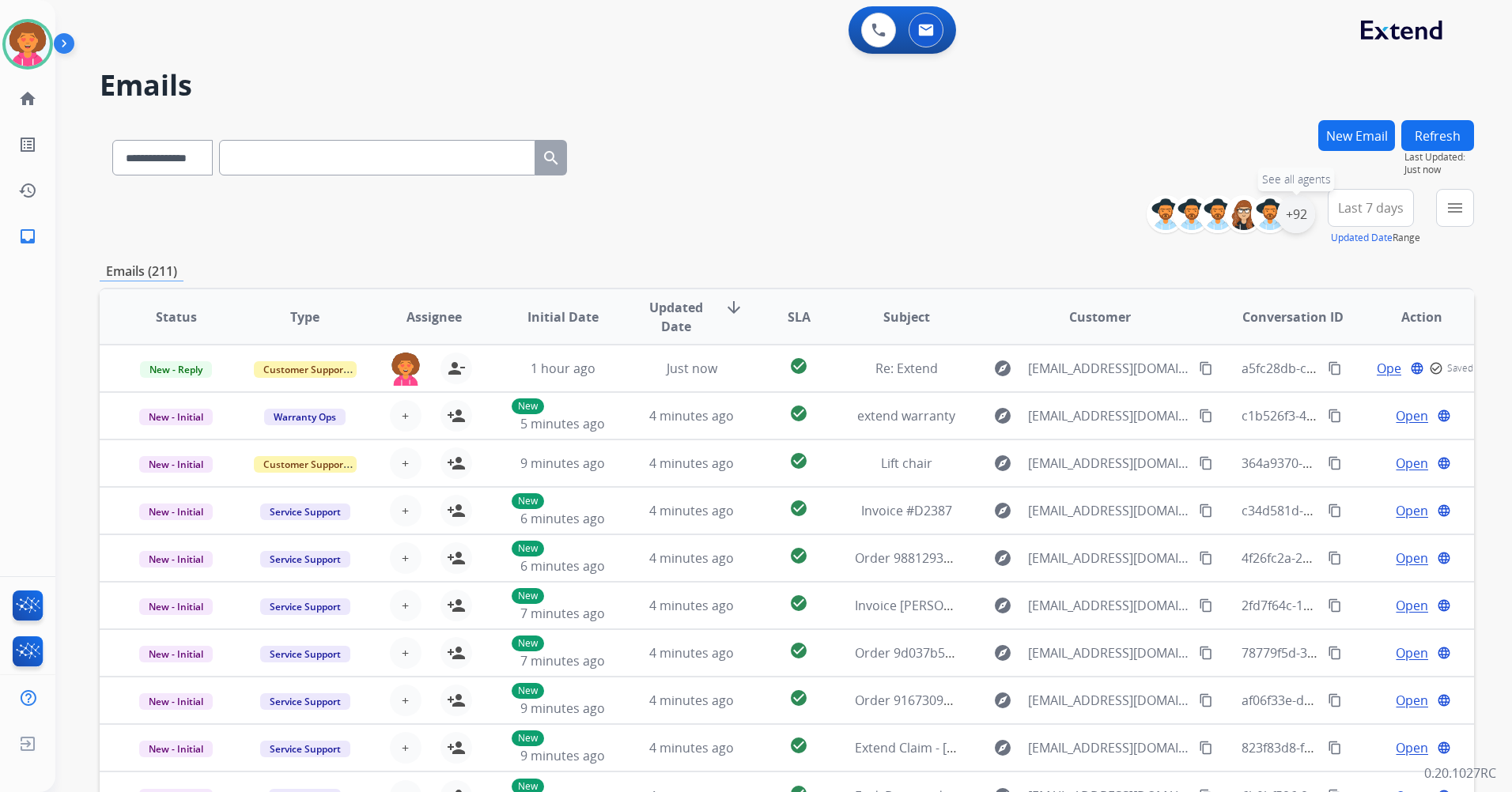
click at [1295, 211] on div "+92" at bounding box center [1296, 214] width 38 height 38
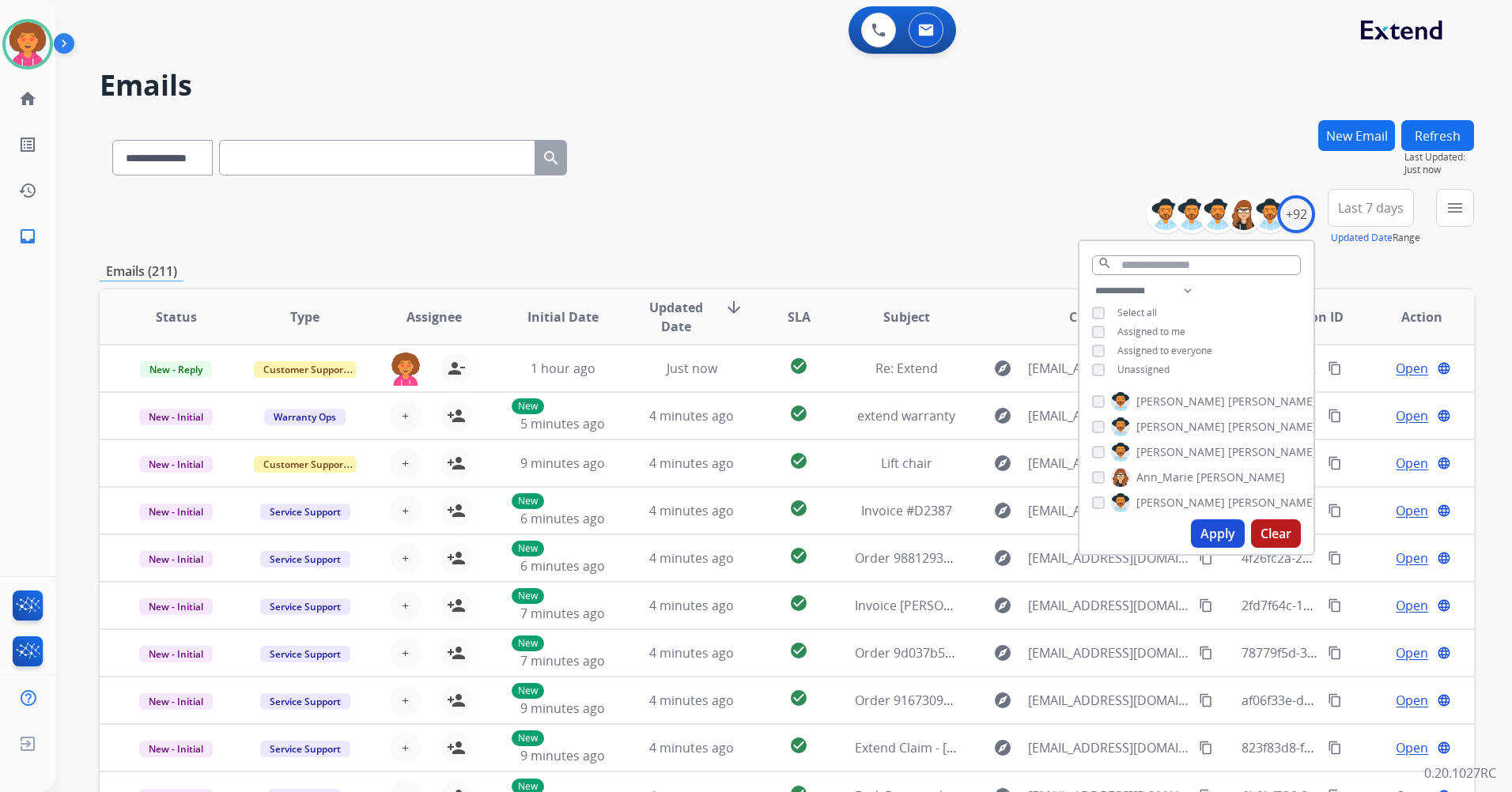
click at [1136, 374] on div "**********" at bounding box center [1196, 332] width 234 height 101
drag, startPoint x: 1136, startPoint y: 374, endPoint x: 1137, endPoint y: 367, distance: 7.1
click at [1137, 367] on span "Unassigned" at bounding box center [1143, 369] width 52 height 13
click at [1213, 538] on button "Apply" at bounding box center [1218, 533] width 54 height 29
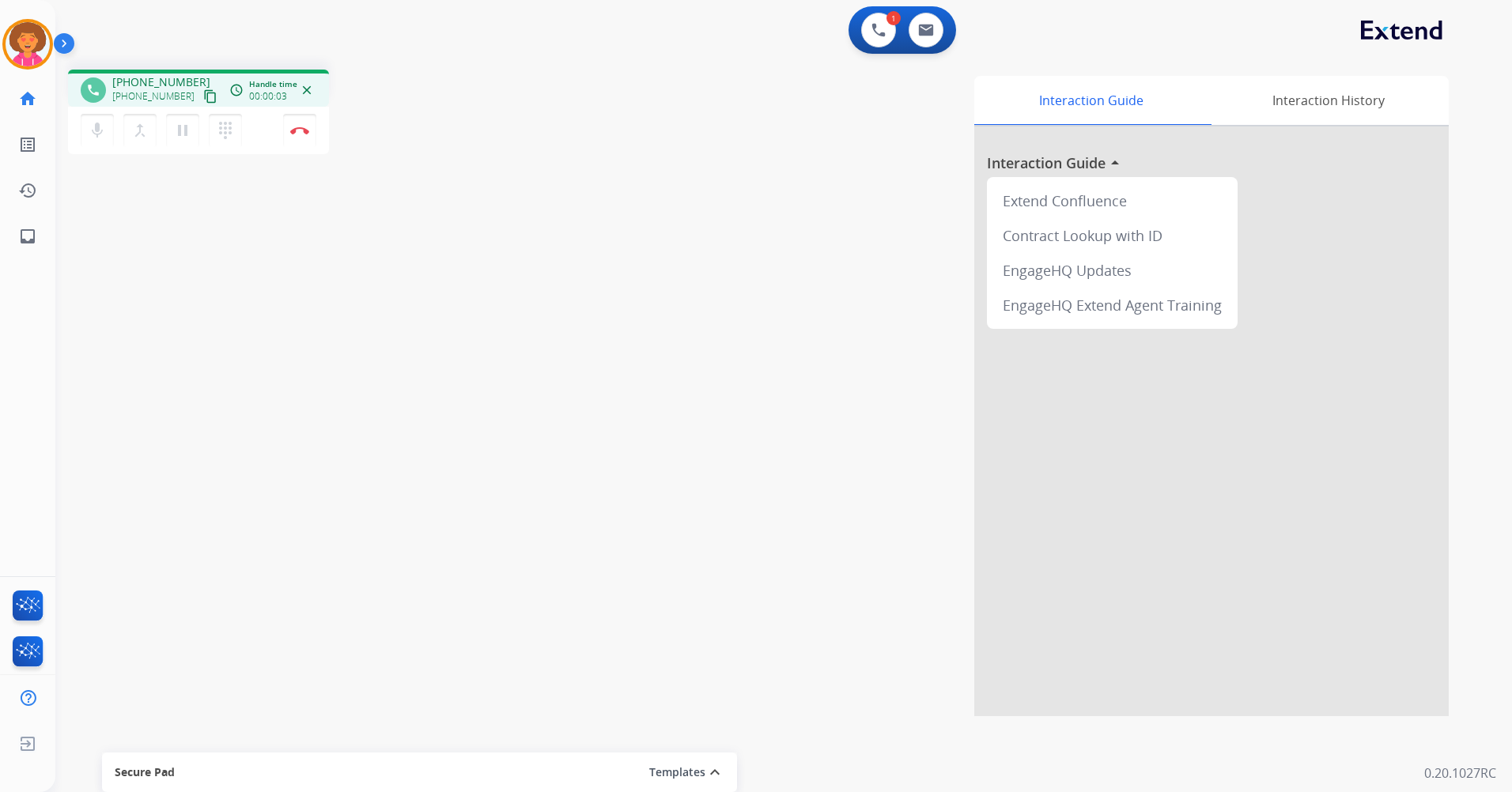
click at [203, 97] on mat-icon "content_copy" at bounding box center [210, 96] width 14 height 14
click at [304, 135] on button "Disconnect" at bounding box center [299, 131] width 33 height 33
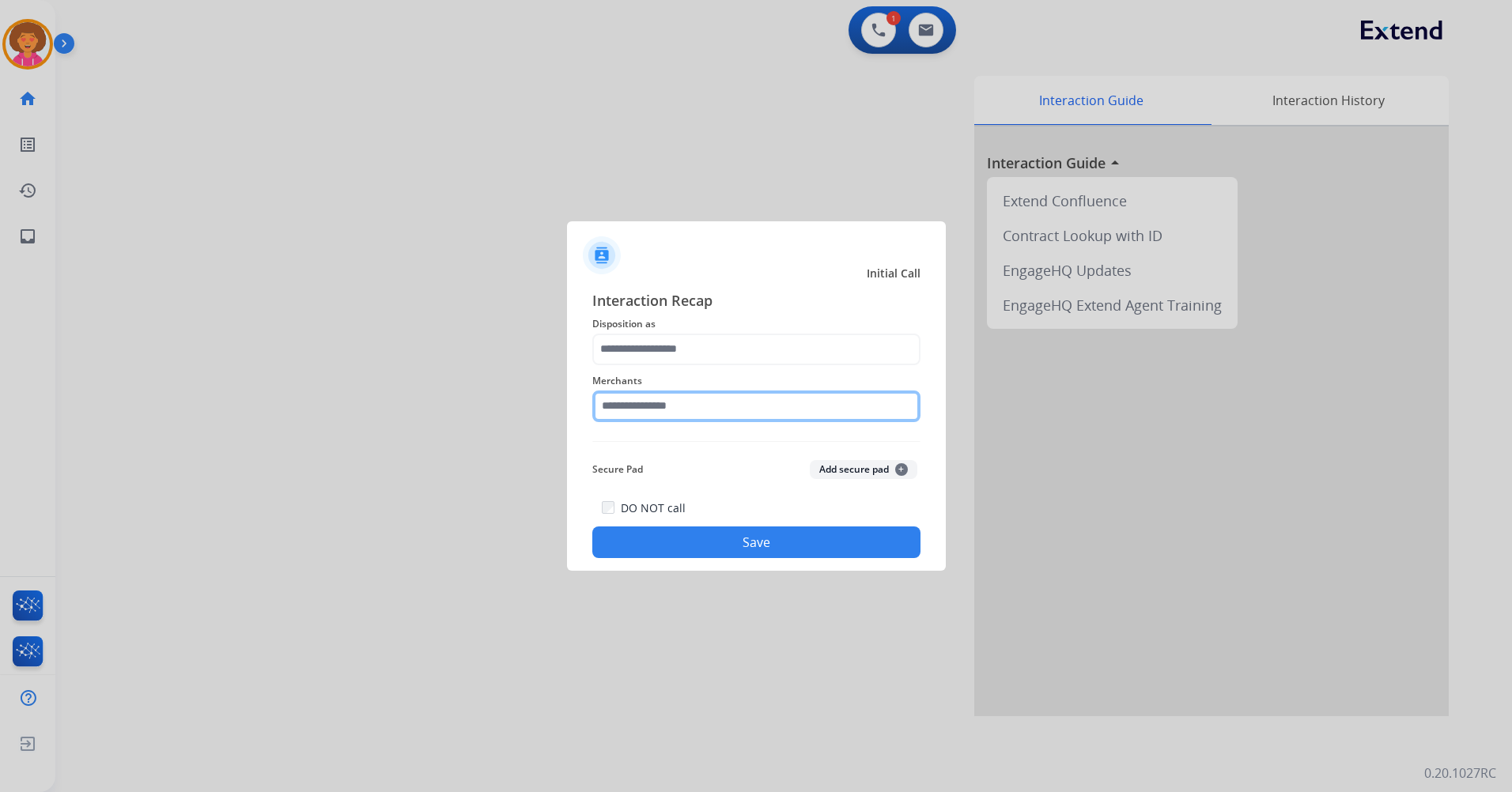
click at [685, 409] on input "text" at bounding box center [756, 406] width 328 height 32
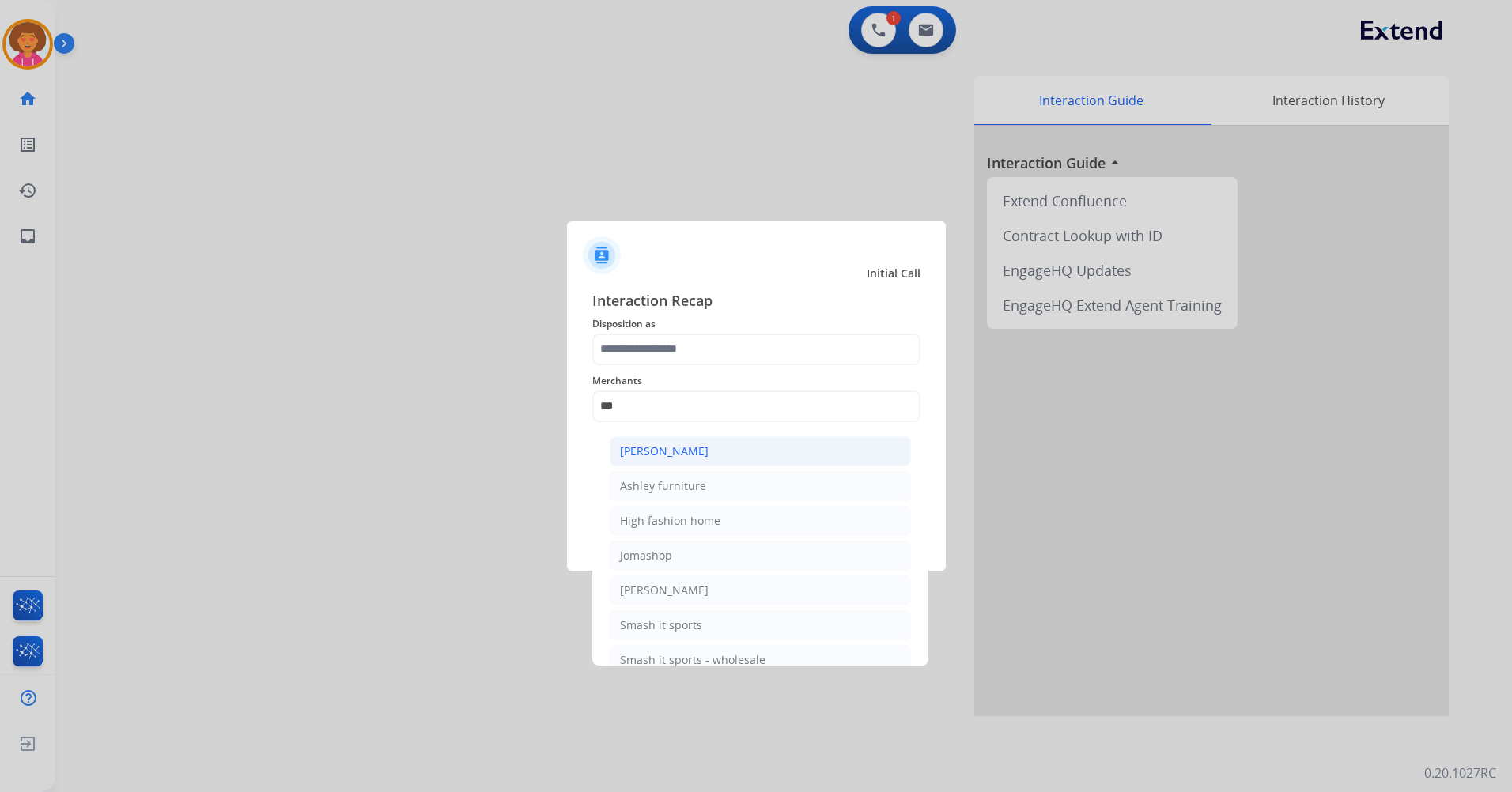
click at [686, 452] on div "[PERSON_NAME]" at bounding box center [664, 451] width 89 height 15
type input "**********"
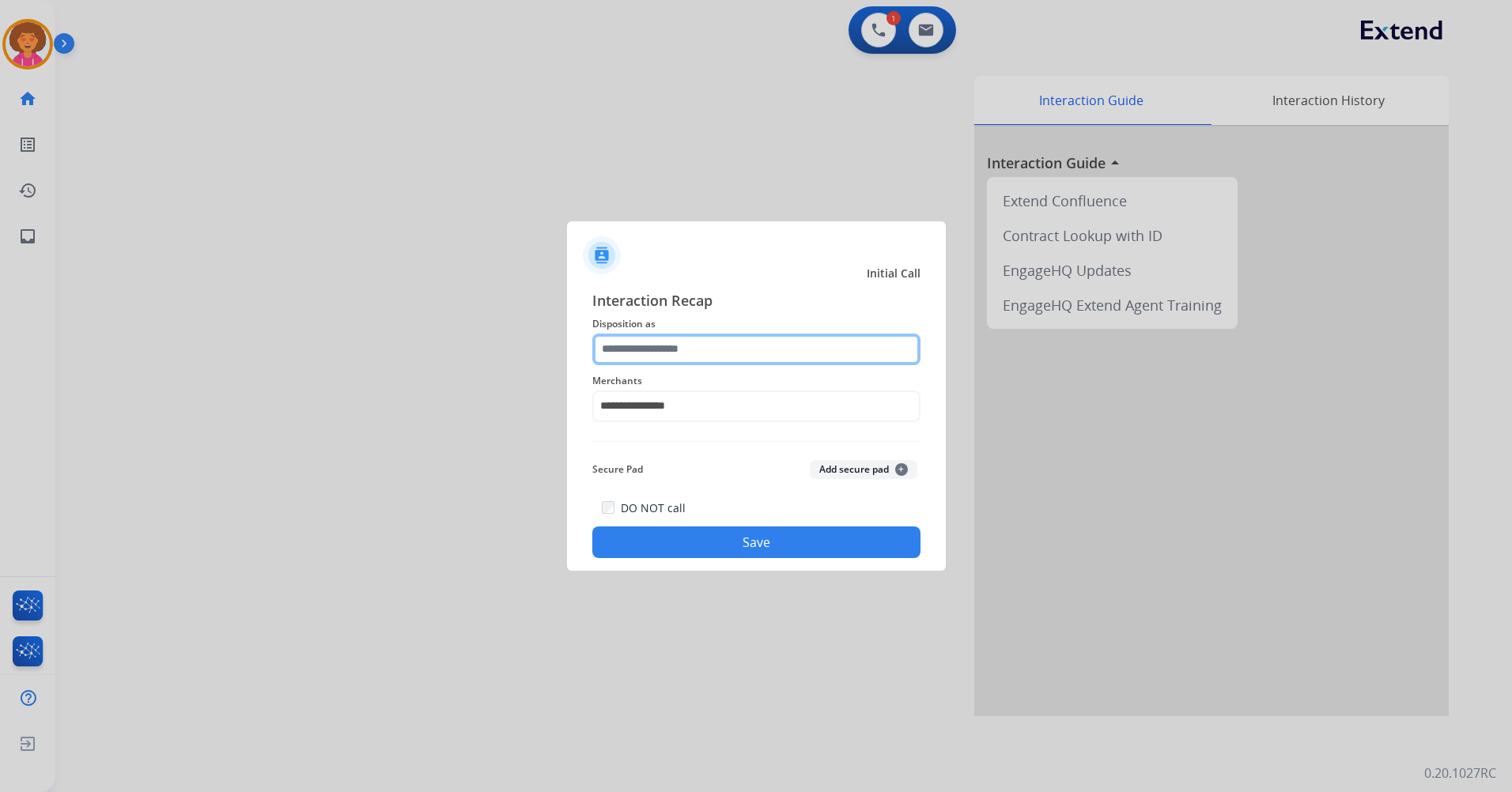
click at [706, 338] on input "text" at bounding box center [756, 349] width 328 height 32
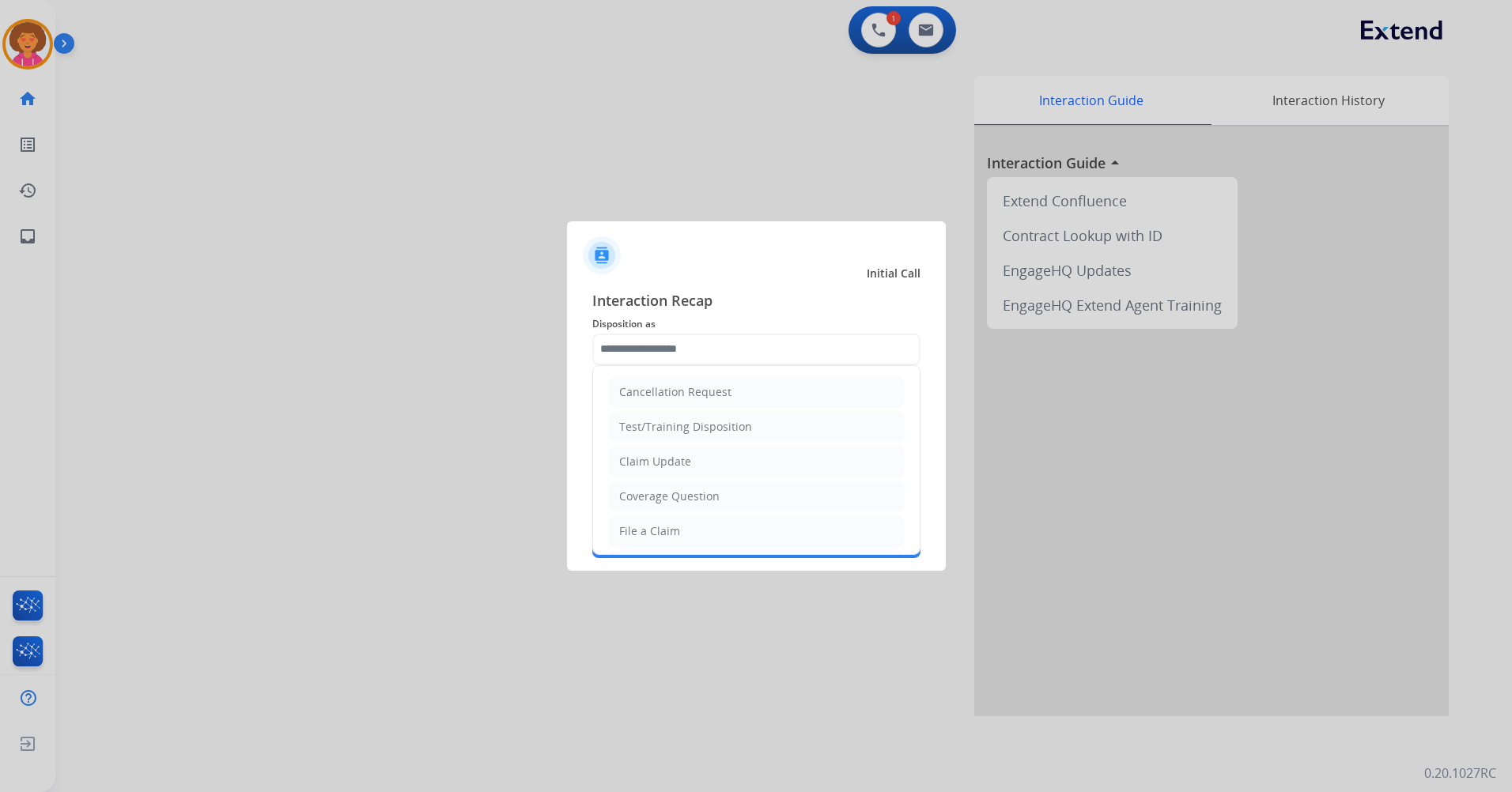
click at [667, 538] on div "File a Claim" at bounding box center [650, 531] width 61 height 15
type input "**********"
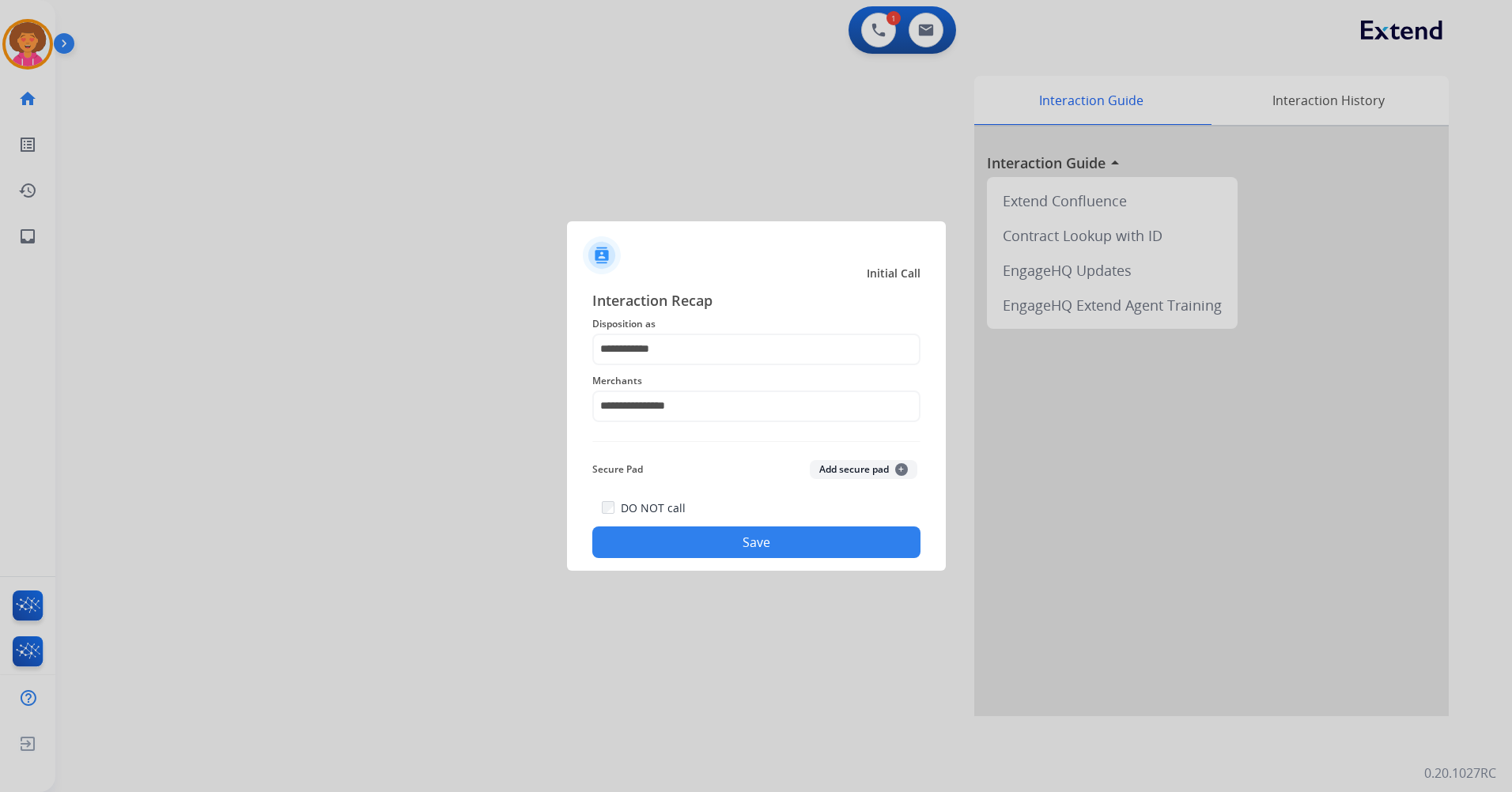
click at [723, 538] on button "Save" at bounding box center [756, 542] width 328 height 32
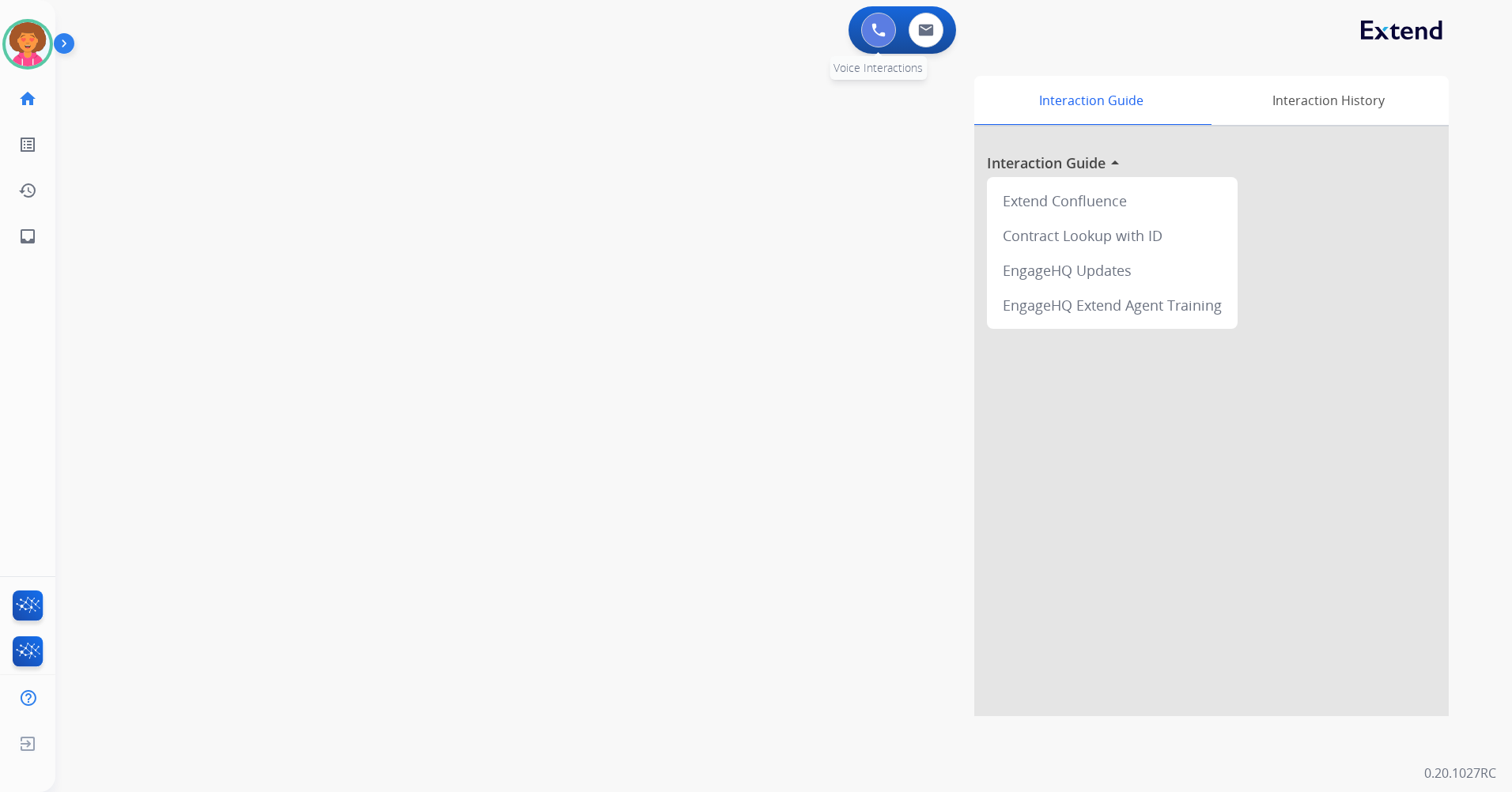
click at [880, 38] on button at bounding box center [878, 30] width 35 height 35
click at [880, 29] on img at bounding box center [878, 29] width 14 height 14
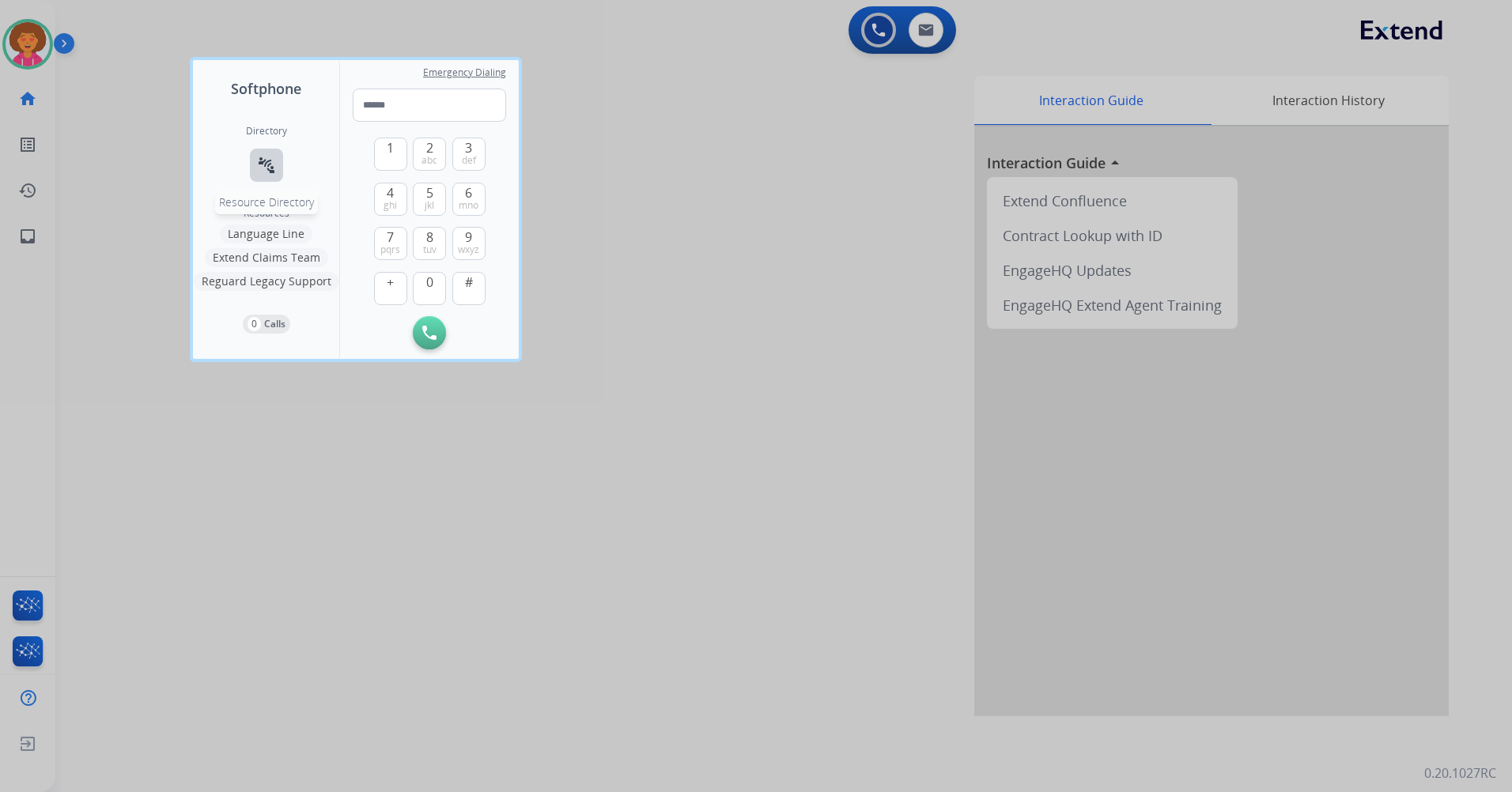
click at [281, 158] on button "connect_without_contact Resource Directory" at bounding box center [266, 165] width 33 height 33
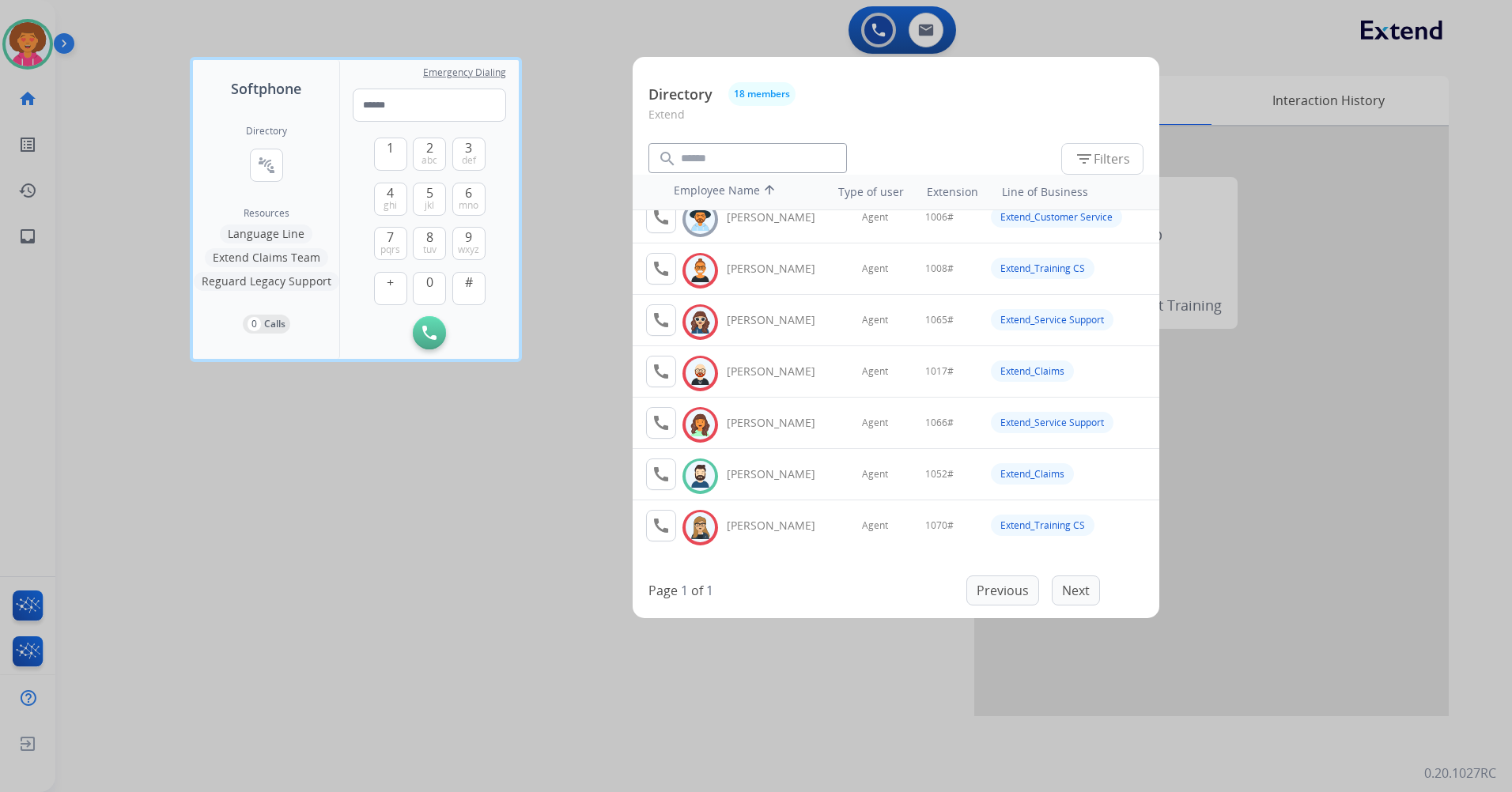
scroll to position [237, 0]
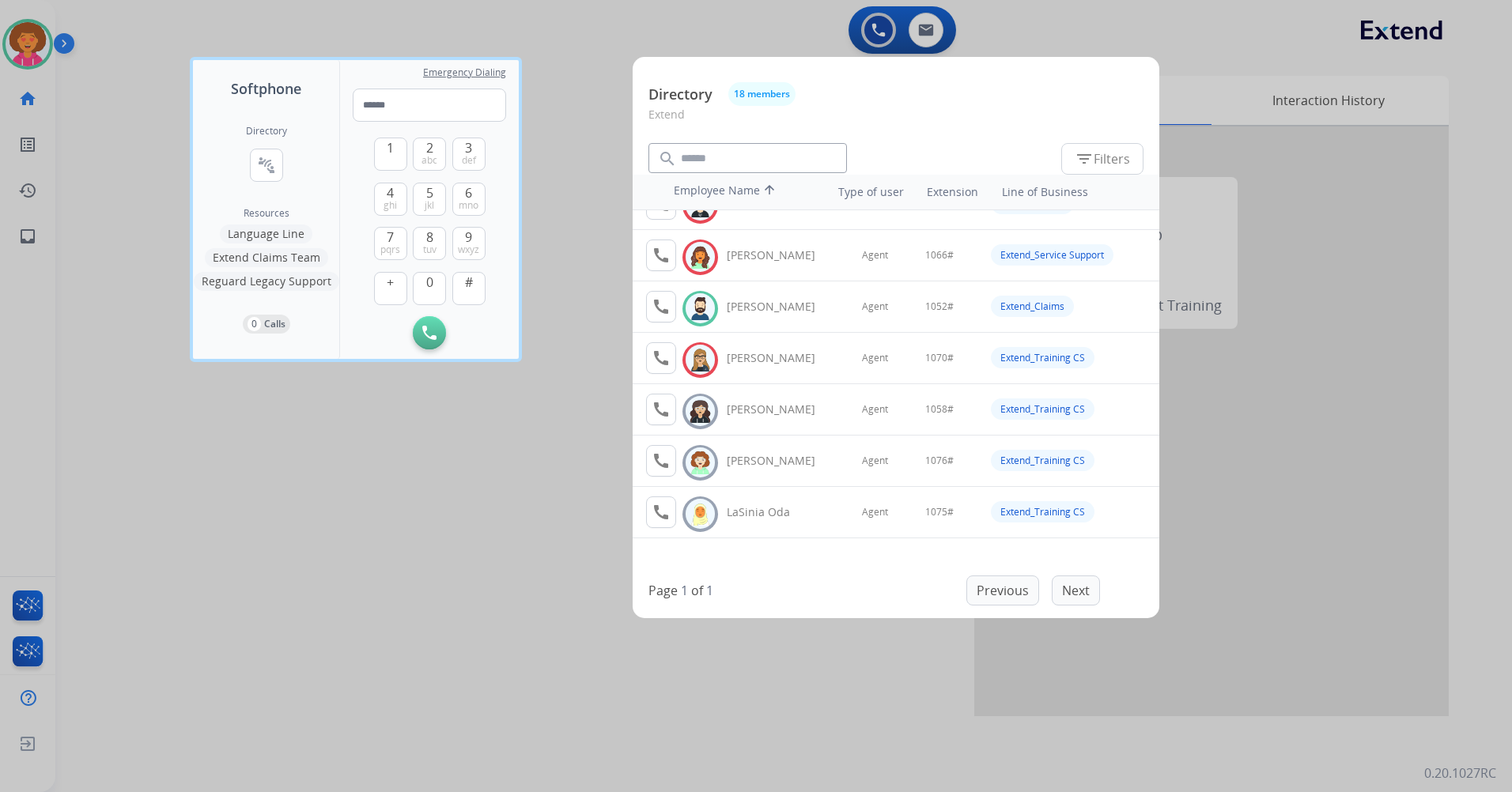
click at [565, 262] on div at bounding box center [756, 396] width 1512 height 792
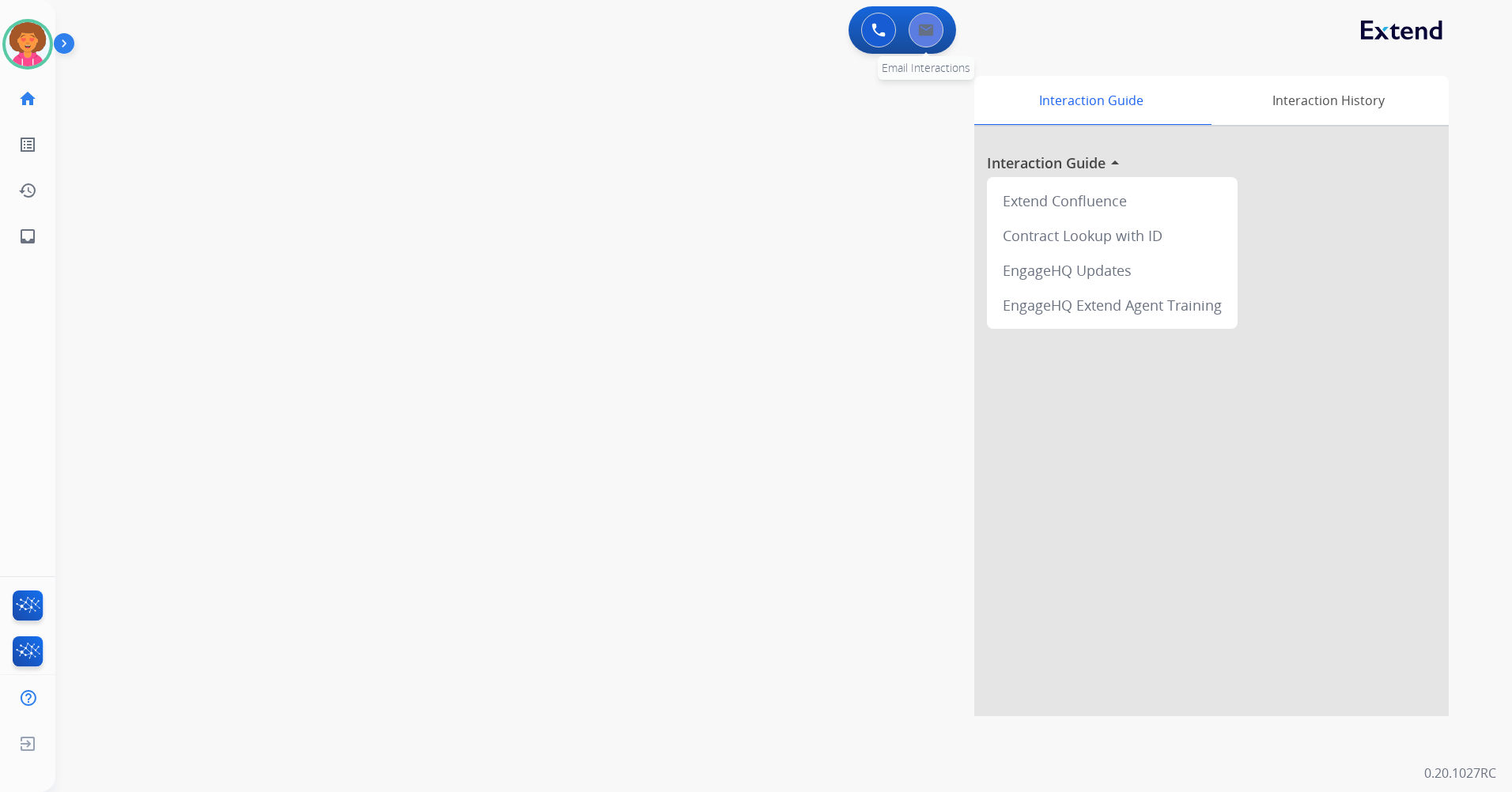
click at [929, 27] on img at bounding box center [925, 30] width 16 height 13
select select "**********"
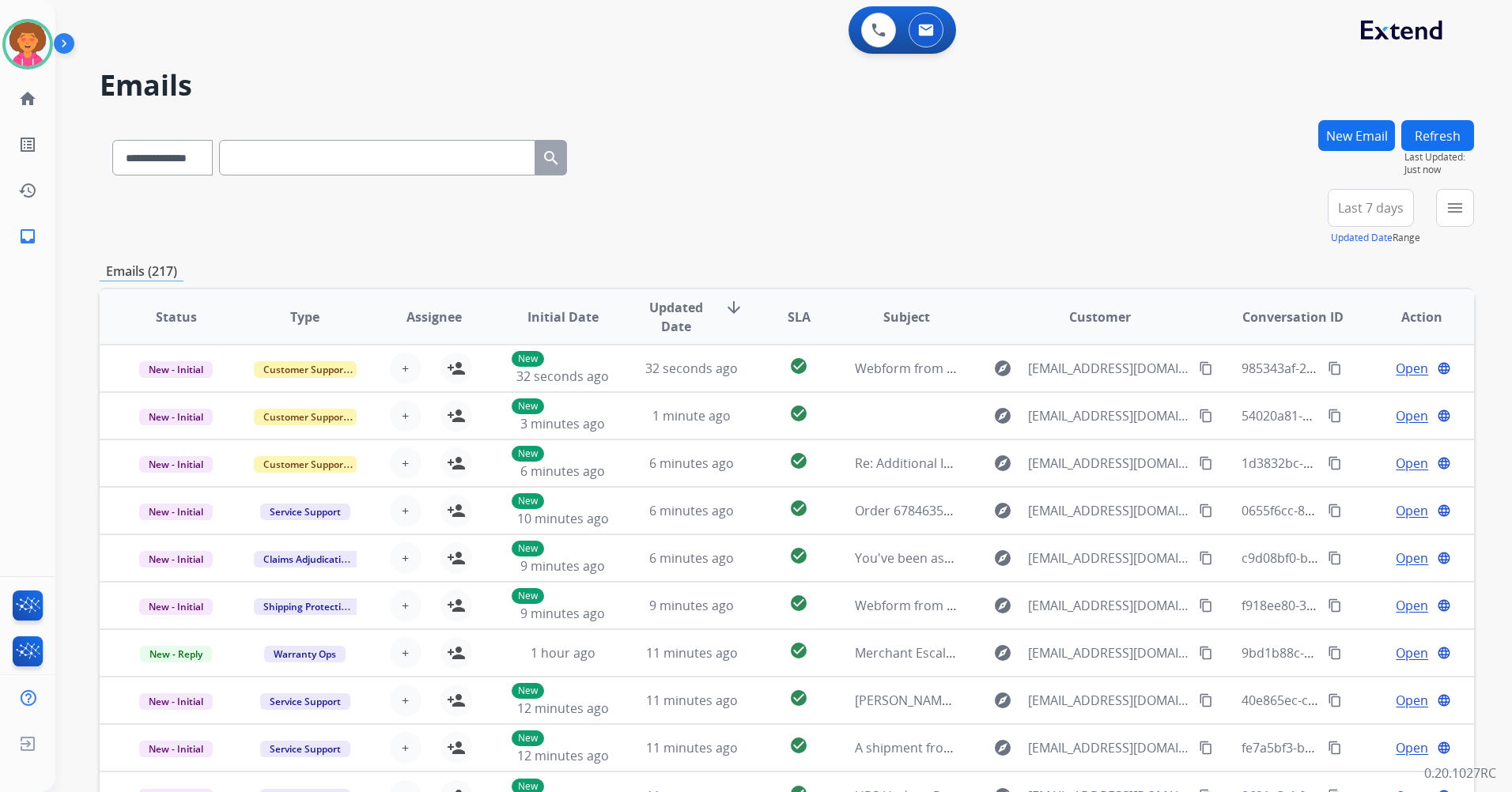
click at [1366, 211] on span "Last 7 days" at bounding box center [1371, 208] width 65 height 7
click at [1350, 404] on div "Last 90 days" at bounding box center [1365, 400] width 87 height 24
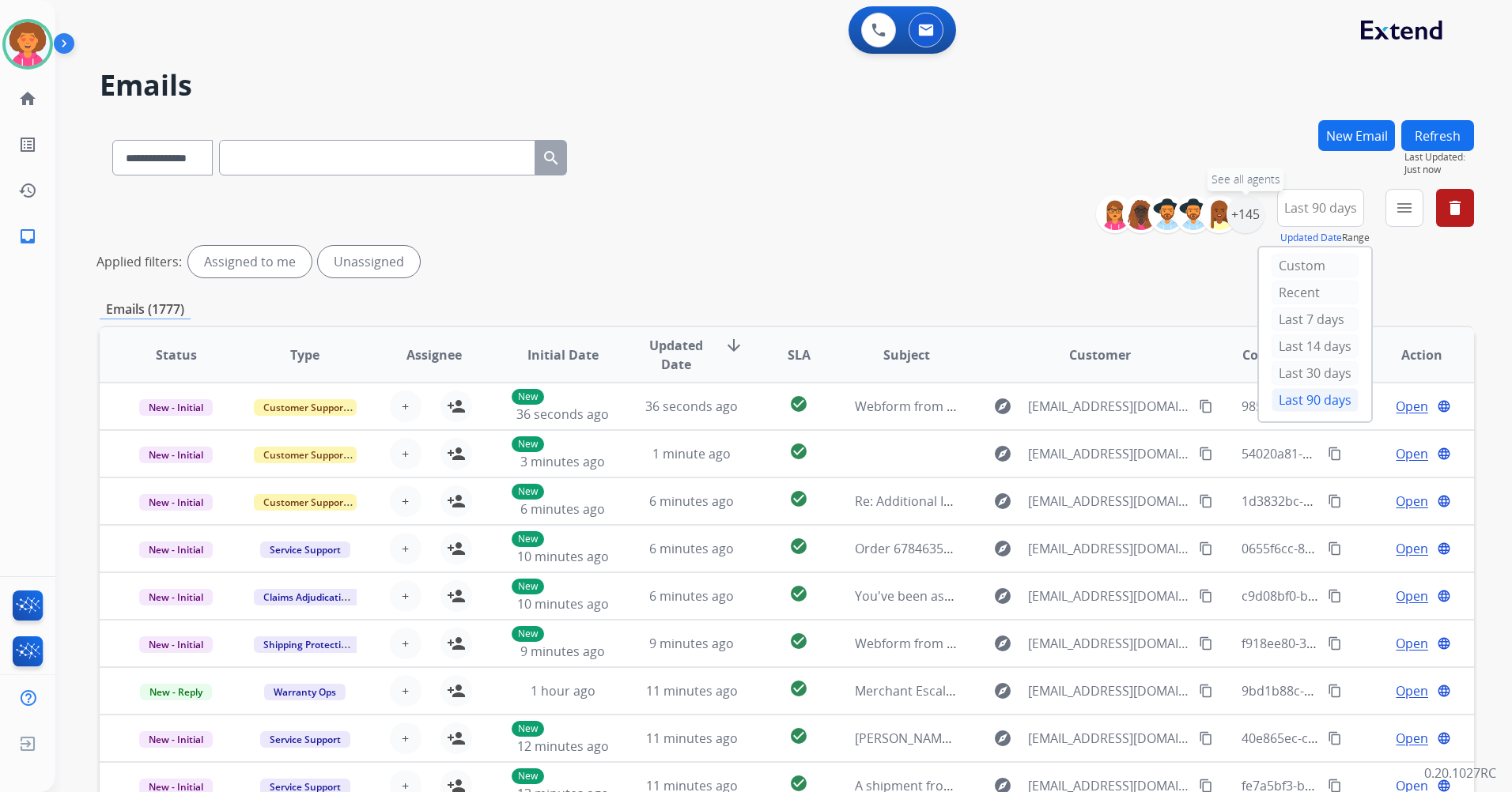
click at [1257, 224] on div "+145" at bounding box center [1245, 214] width 38 height 38
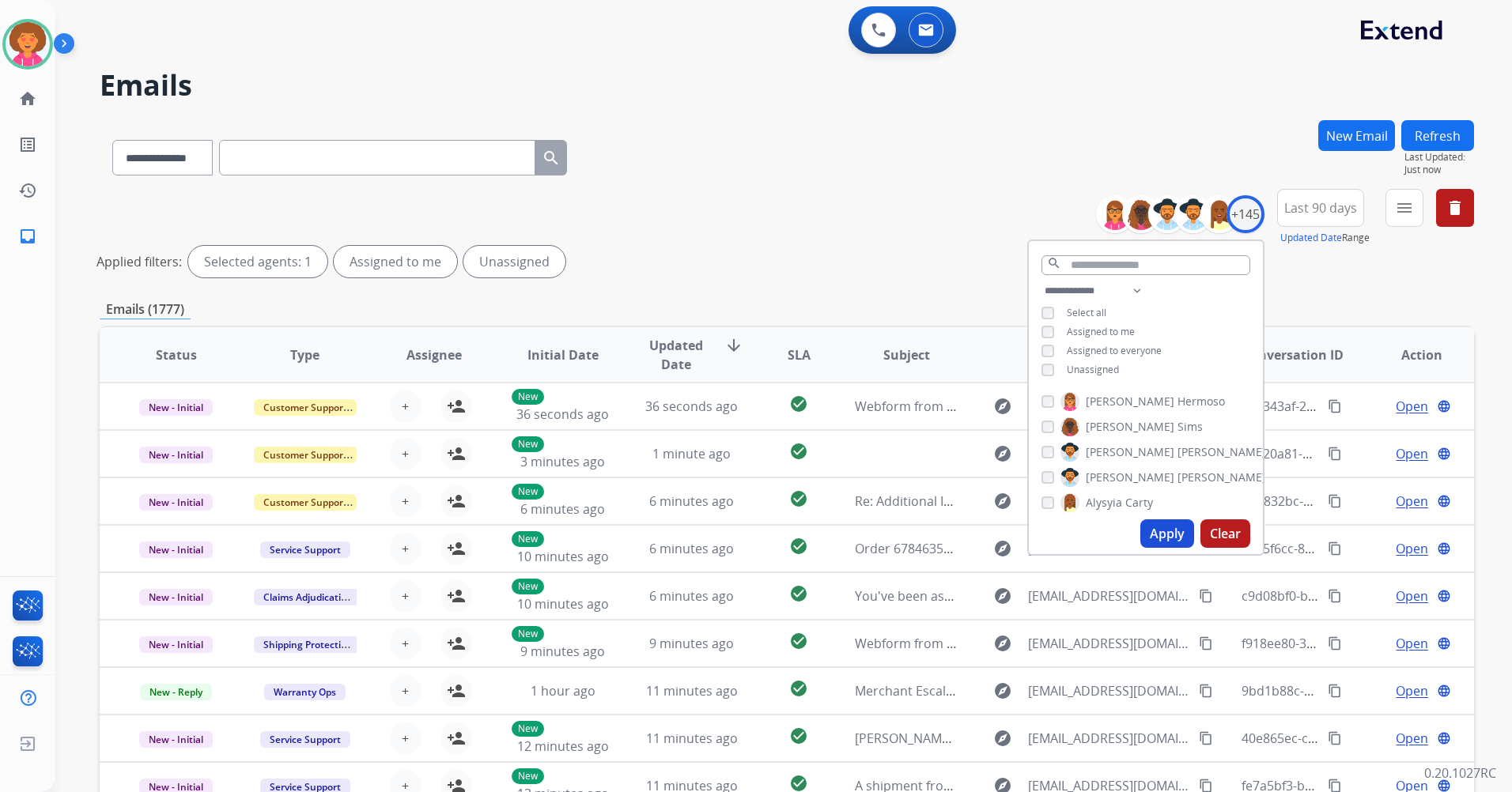
click at [1089, 371] on span "Unassigned" at bounding box center [1093, 369] width 52 height 13
click at [1165, 526] on button "Apply" at bounding box center [1168, 533] width 54 height 29
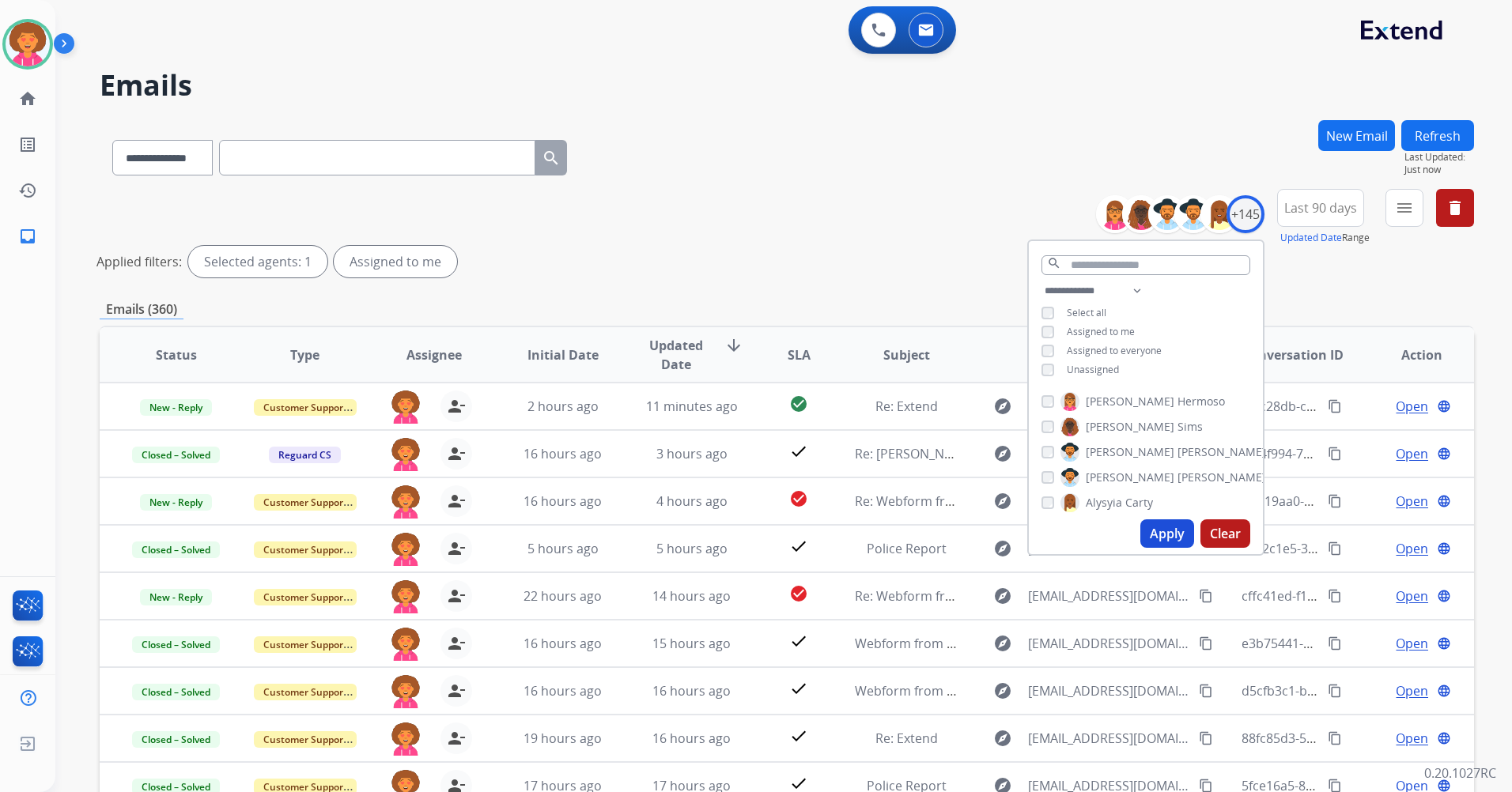
click at [822, 272] on div "Applied filters: Selected agents: 1 Assigned to me" at bounding box center [783, 261] width 1374 height 32
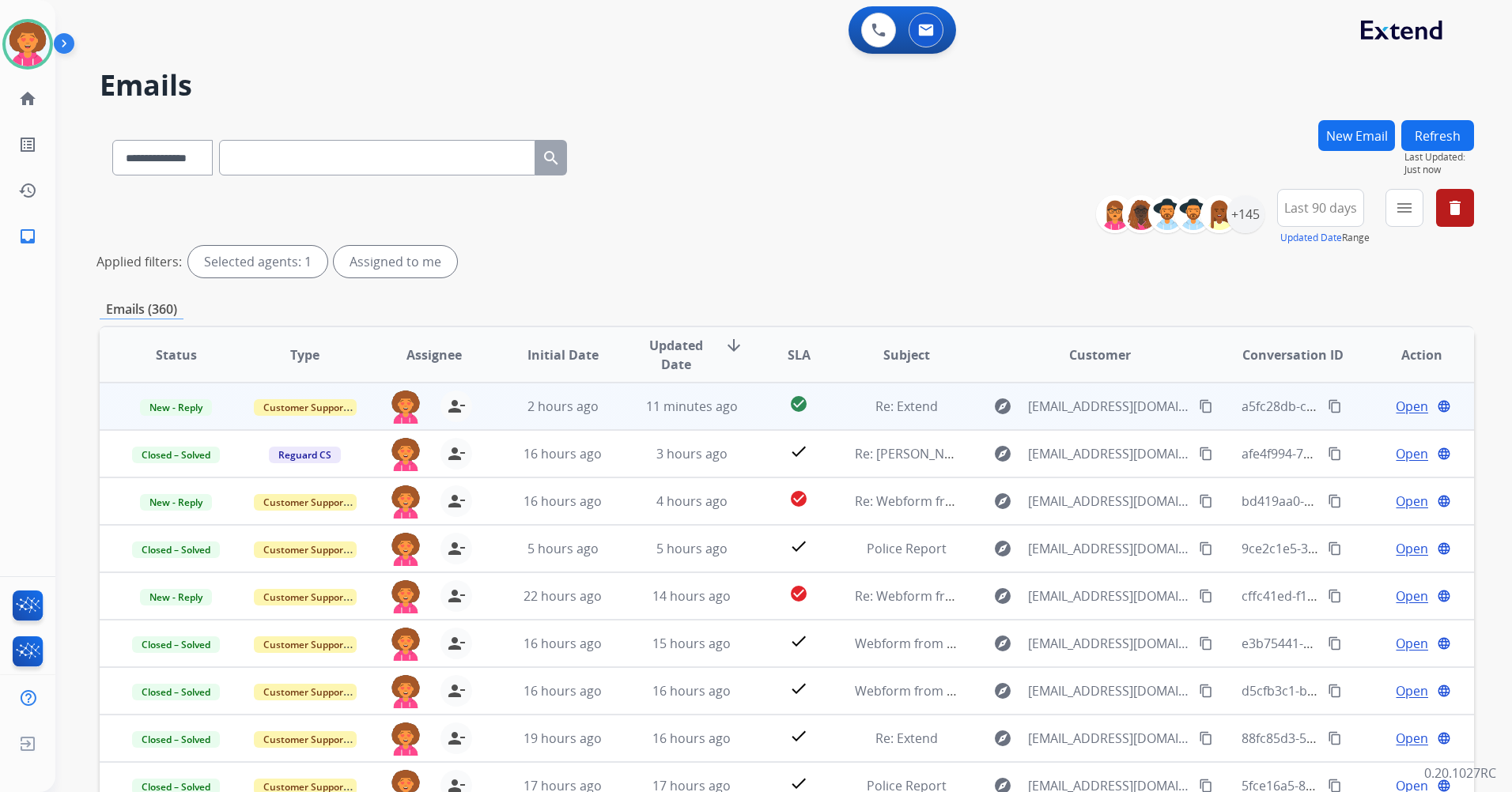
click at [1401, 413] on span "Open" at bounding box center [1412, 406] width 33 height 19
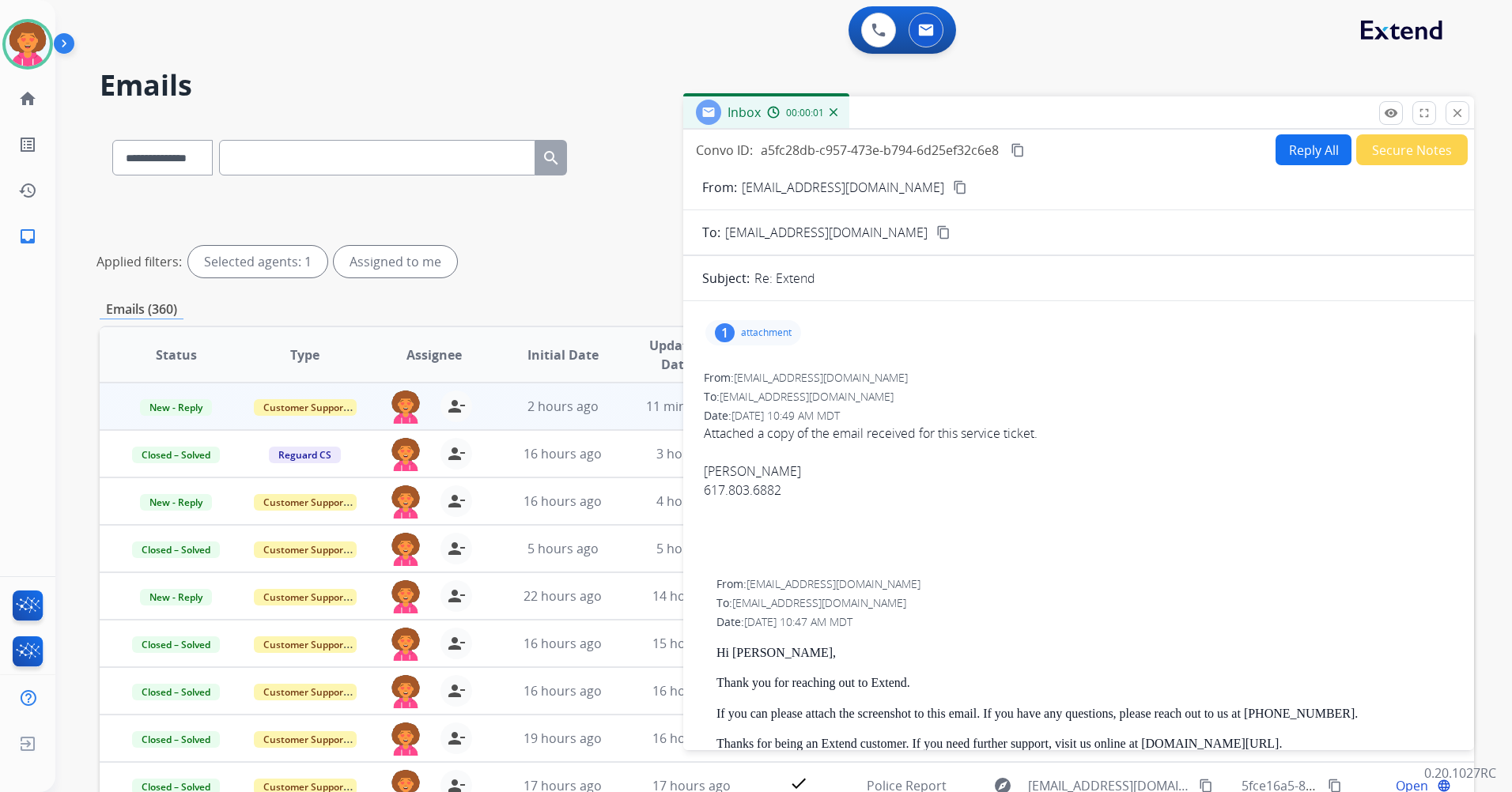
click at [760, 332] on p "attachment" at bounding box center [766, 333] width 51 height 13
click at [899, 374] on p "Extend received email.pdf" at bounding box center [881, 369] width 153 height 19
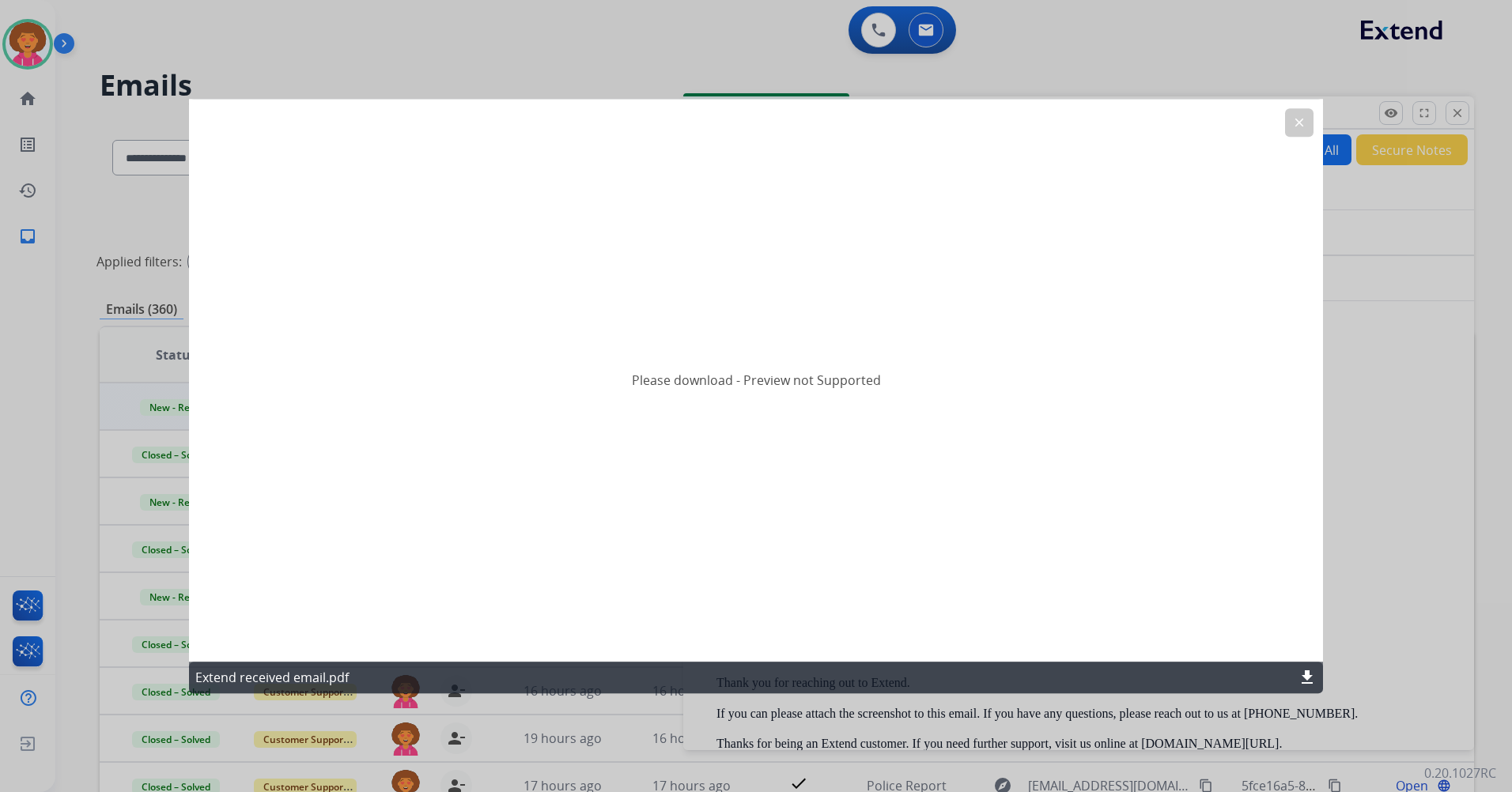
click at [1306, 676] on mat-icon "download" at bounding box center [1306, 677] width 19 height 19
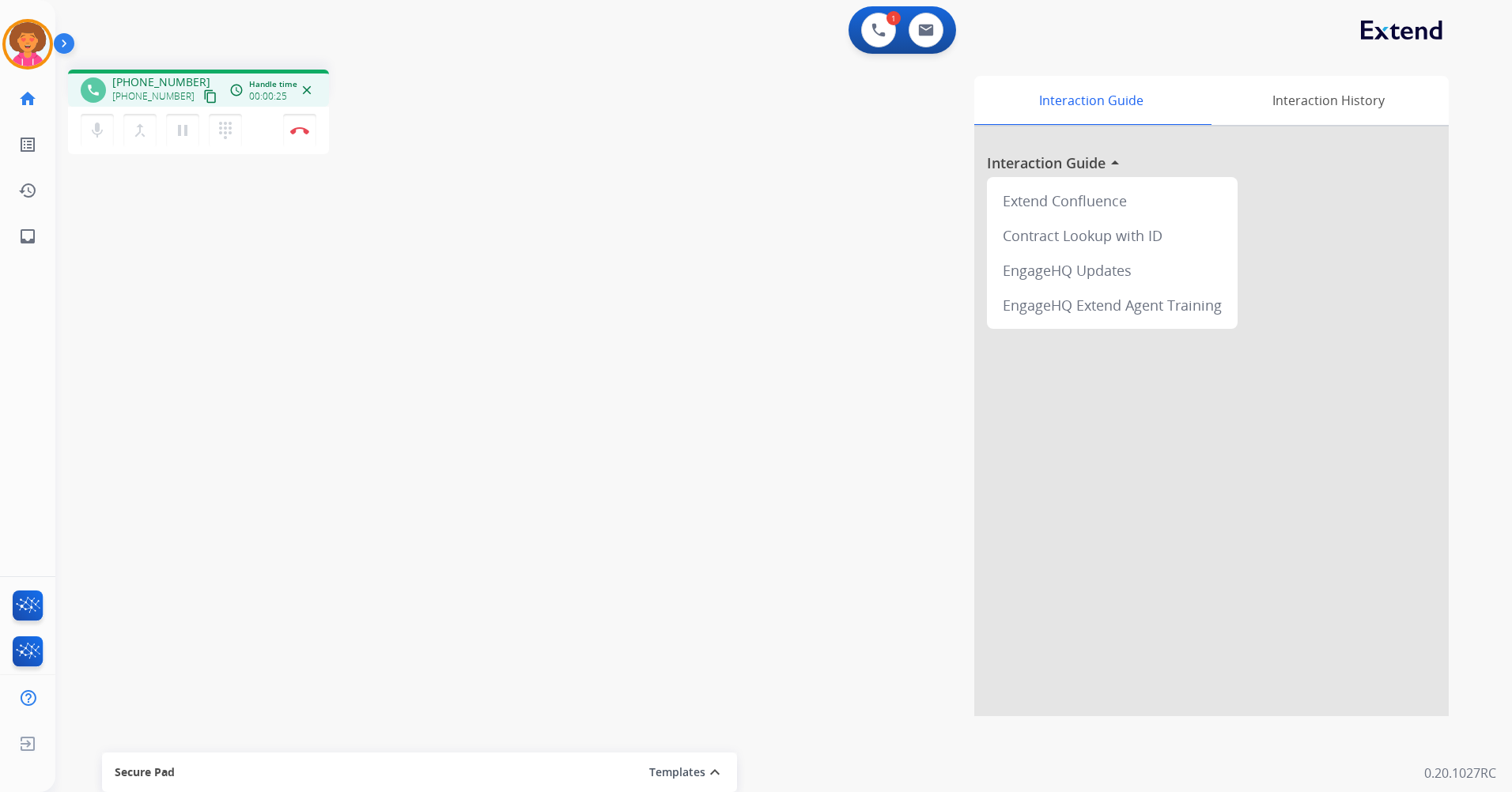
click at [203, 95] on mat-icon "content_copy" at bounding box center [210, 96] width 14 height 14
click at [917, 33] on button at bounding box center [926, 30] width 35 height 35
select select "**********"
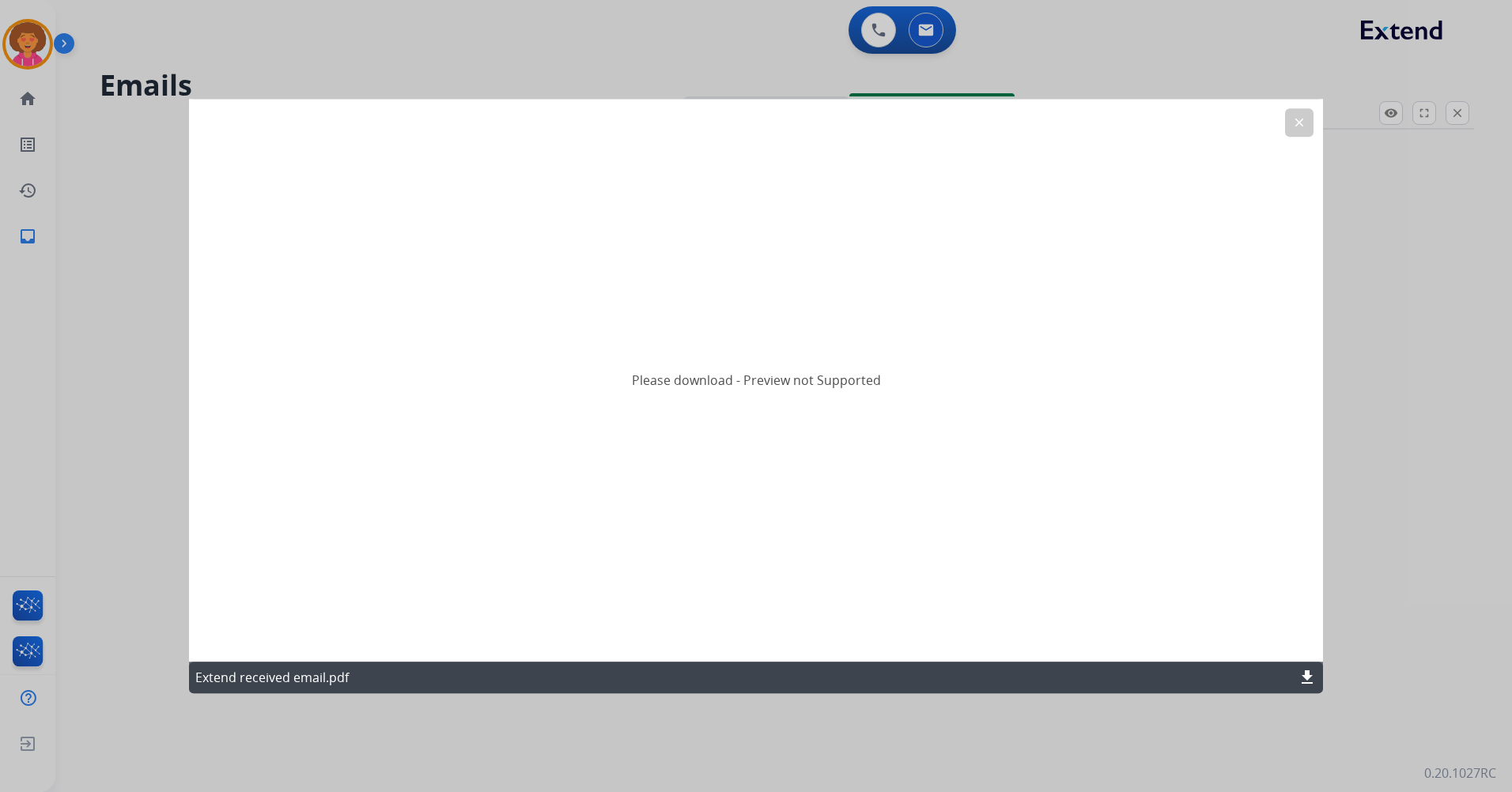
select select "**********"
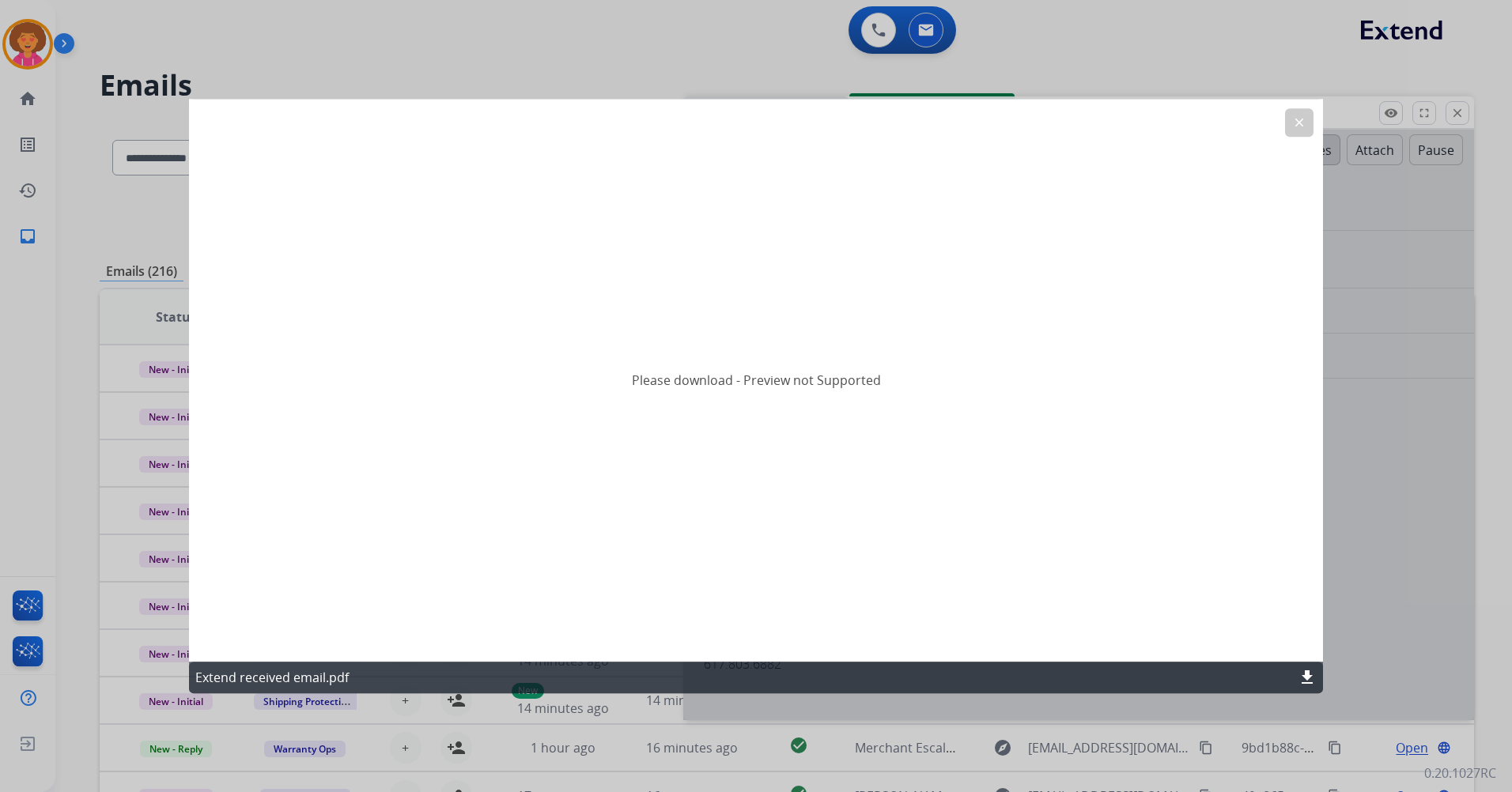
drag, startPoint x: 1297, startPoint y: 129, endPoint x: 1315, endPoint y: 129, distance: 18.0
click at [1297, 130] on button "clear" at bounding box center [1299, 122] width 29 height 29
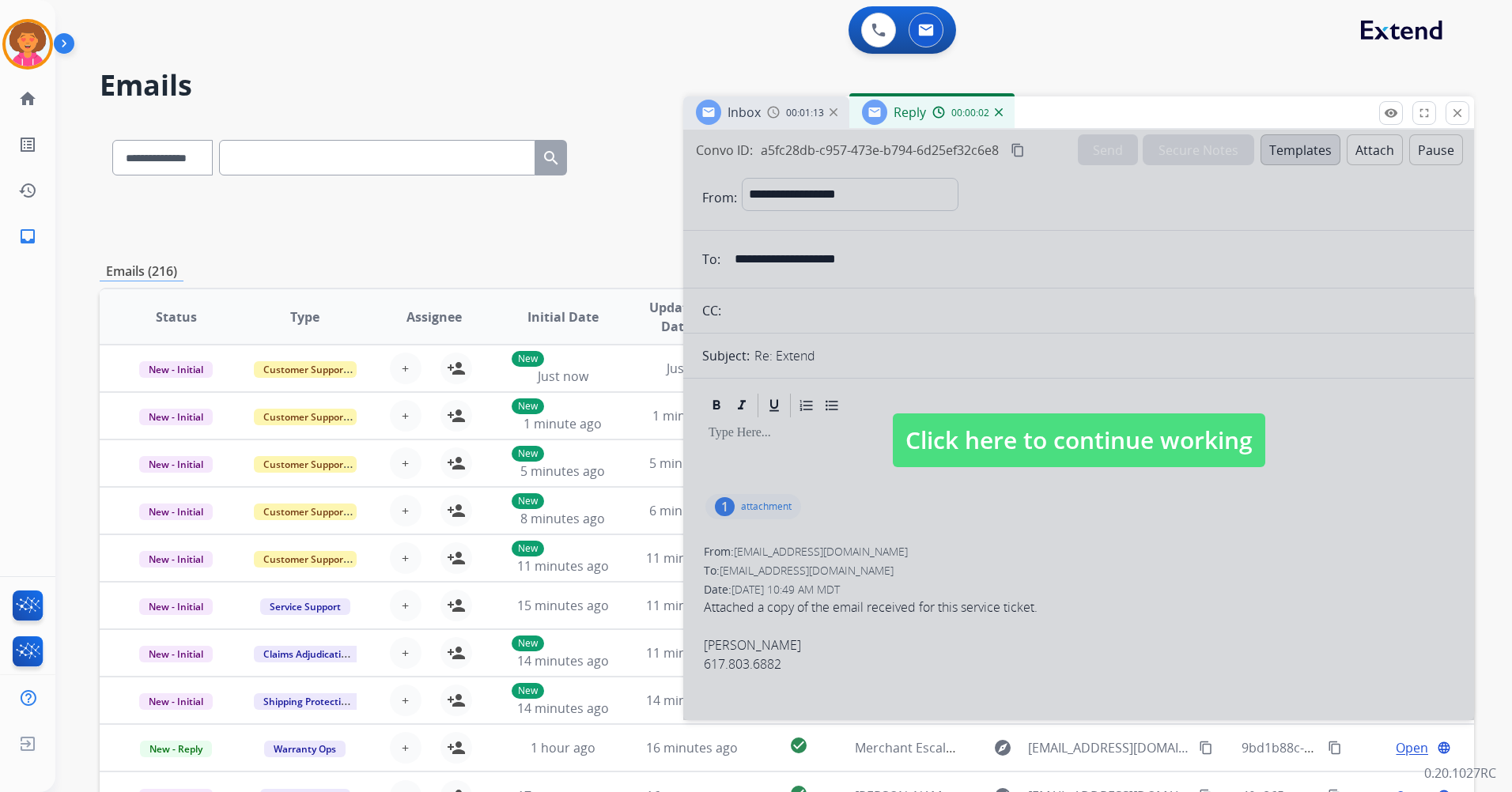
click at [995, 110] on img at bounding box center [999, 113] width 8 height 8
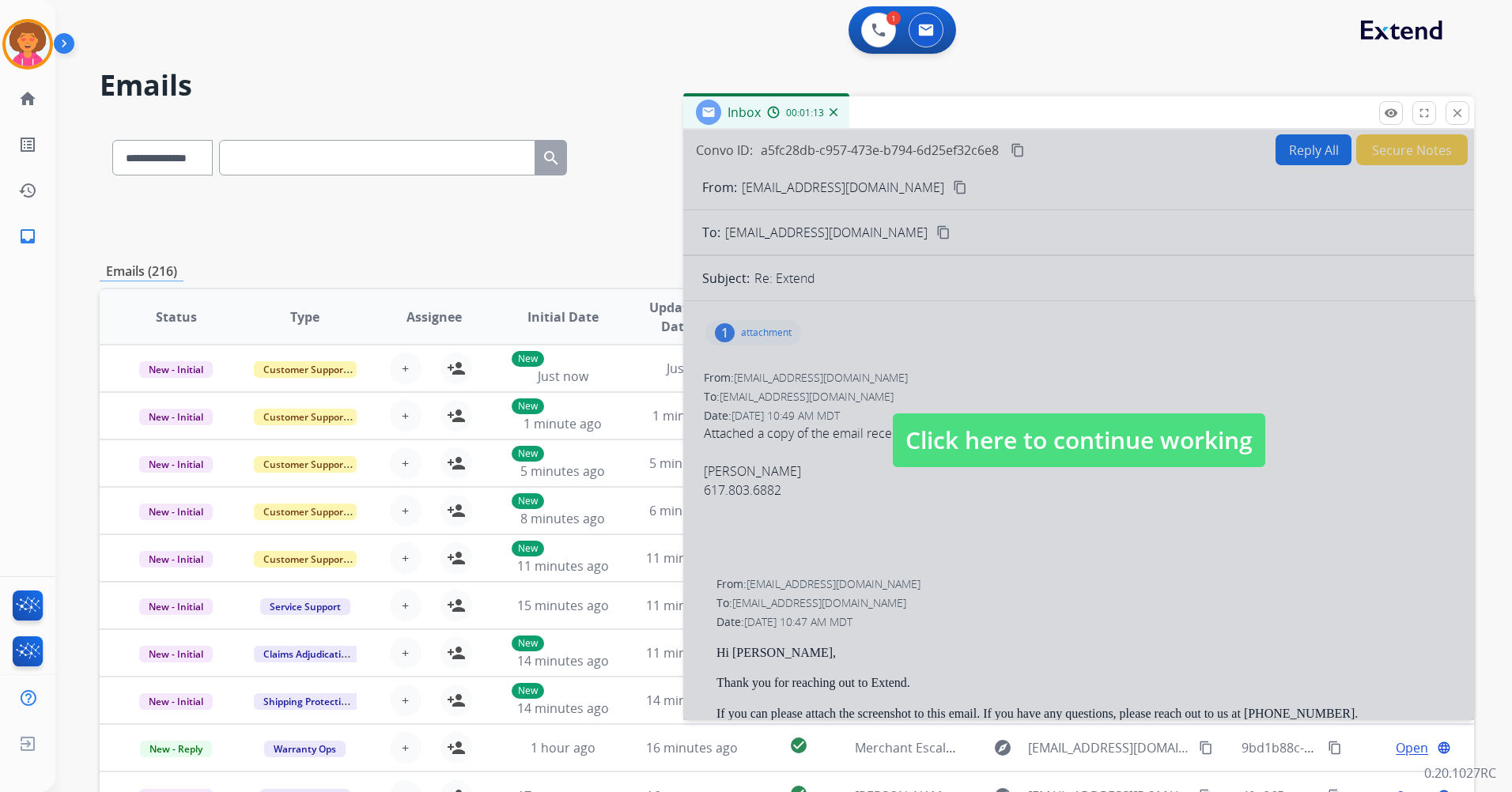
drag, startPoint x: 1085, startPoint y: 460, endPoint x: 1123, endPoint y: 423, distance: 53.0
click at [1085, 458] on span "Click here to continue working" at bounding box center [1079, 440] width 372 height 54
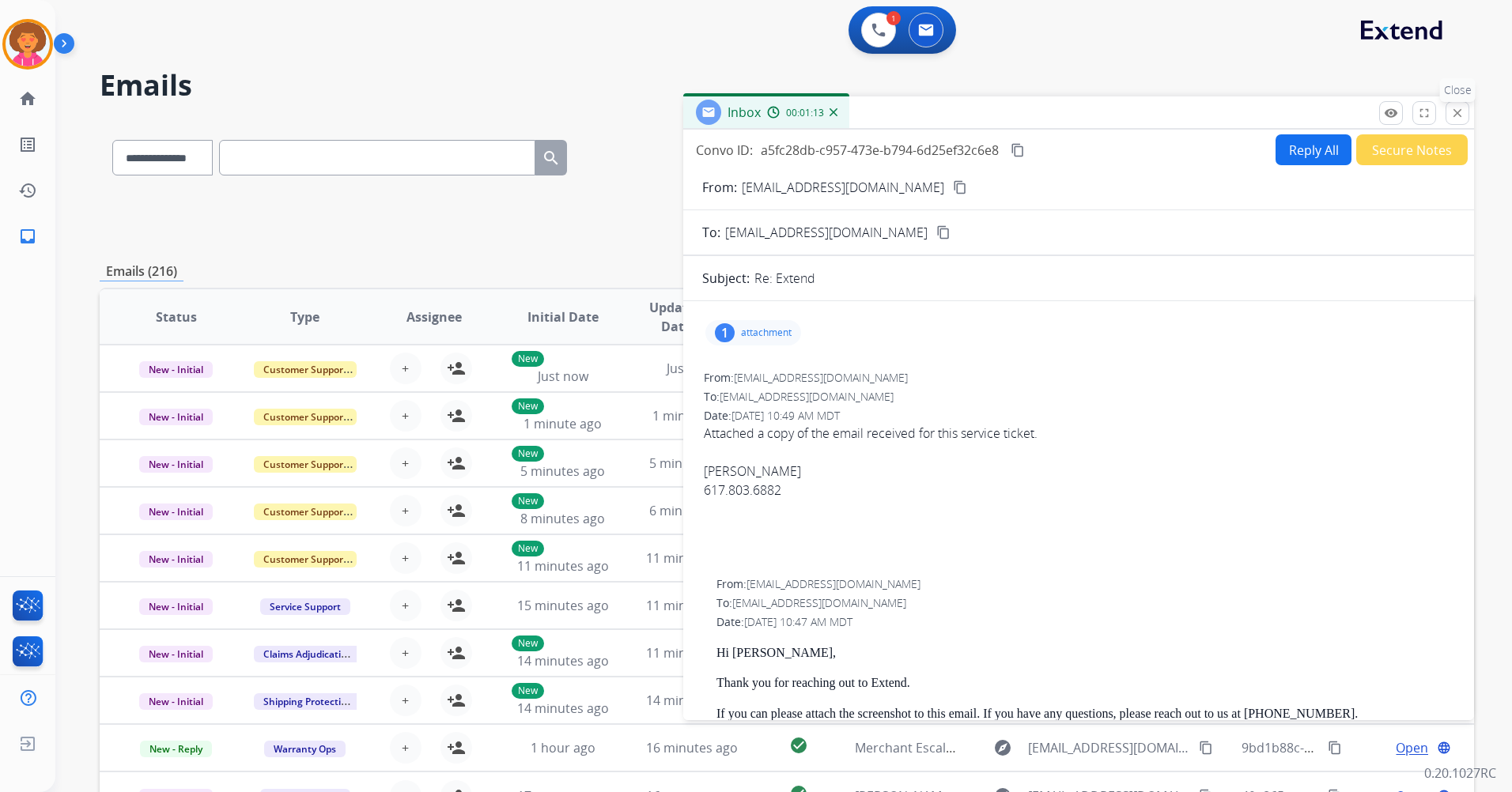
click at [1459, 113] on mat-icon "close" at bounding box center [1457, 113] width 14 height 14
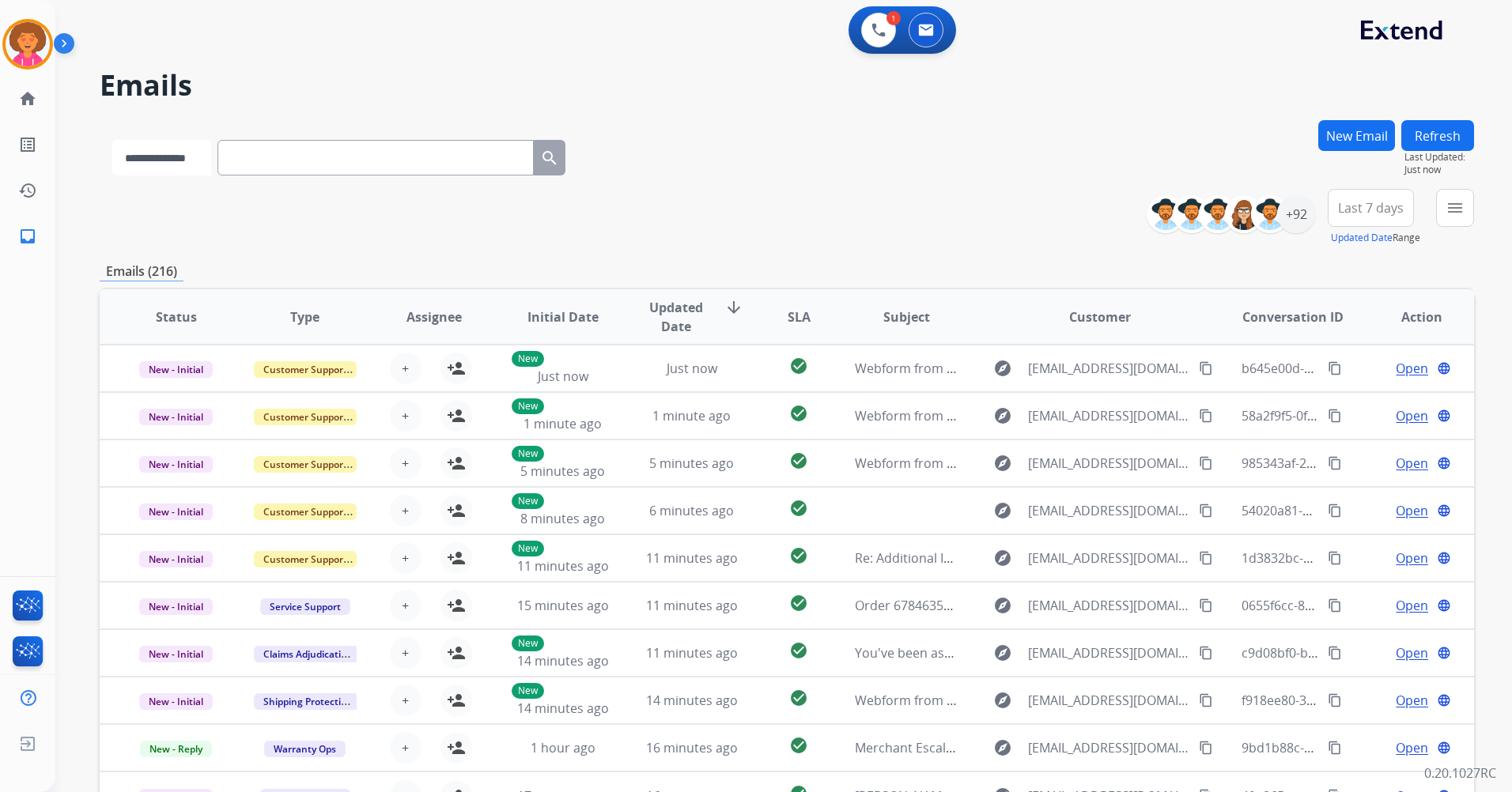
click at [211, 148] on select "**********" at bounding box center [162, 158] width 99 height 36
select select "**********"
click at [113, 140] on select "**********" at bounding box center [162, 158] width 99 height 36
click at [295, 158] on input "text" at bounding box center [377, 158] width 317 height 36
paste input "**********"
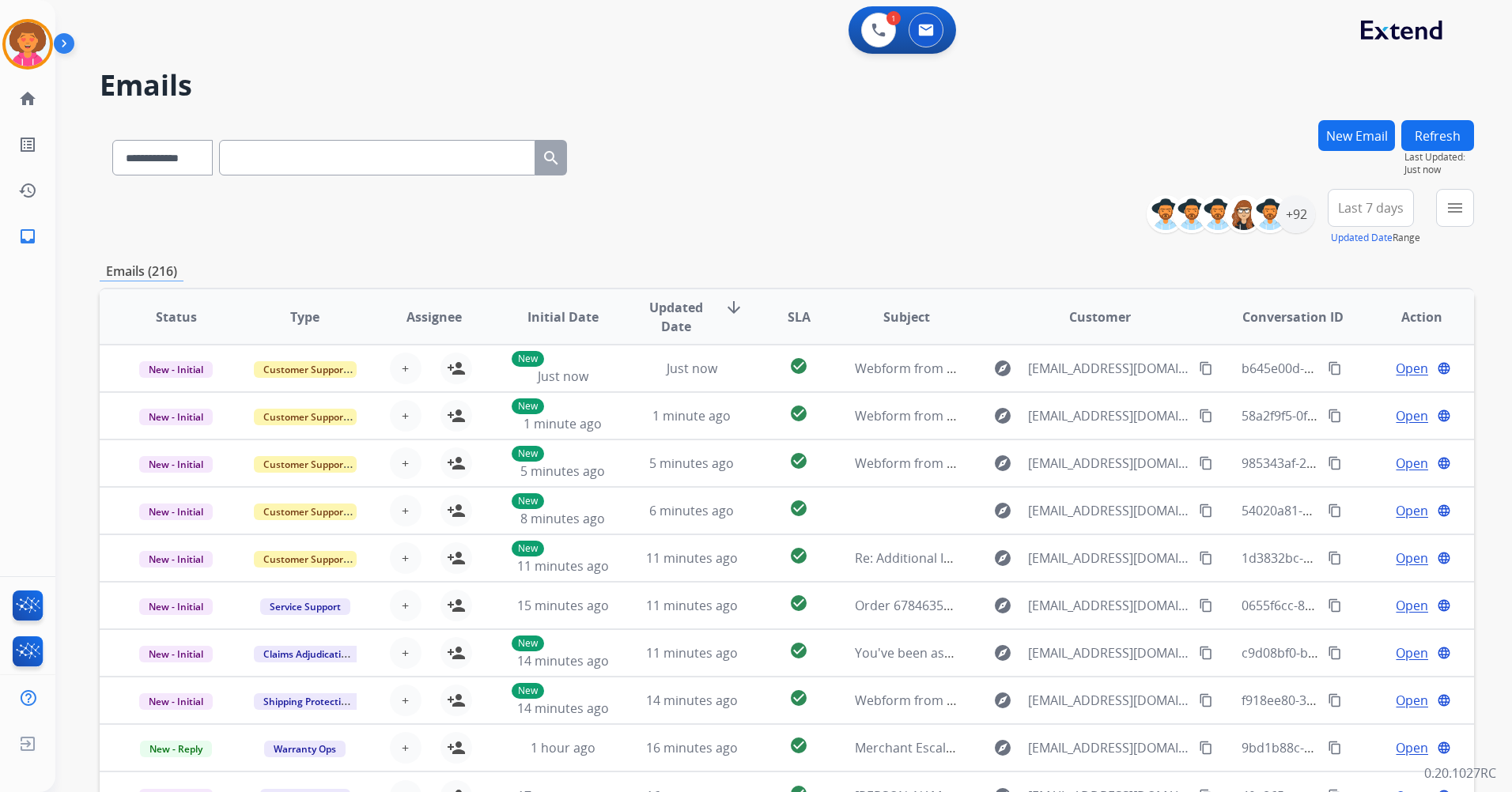
type input "**********"
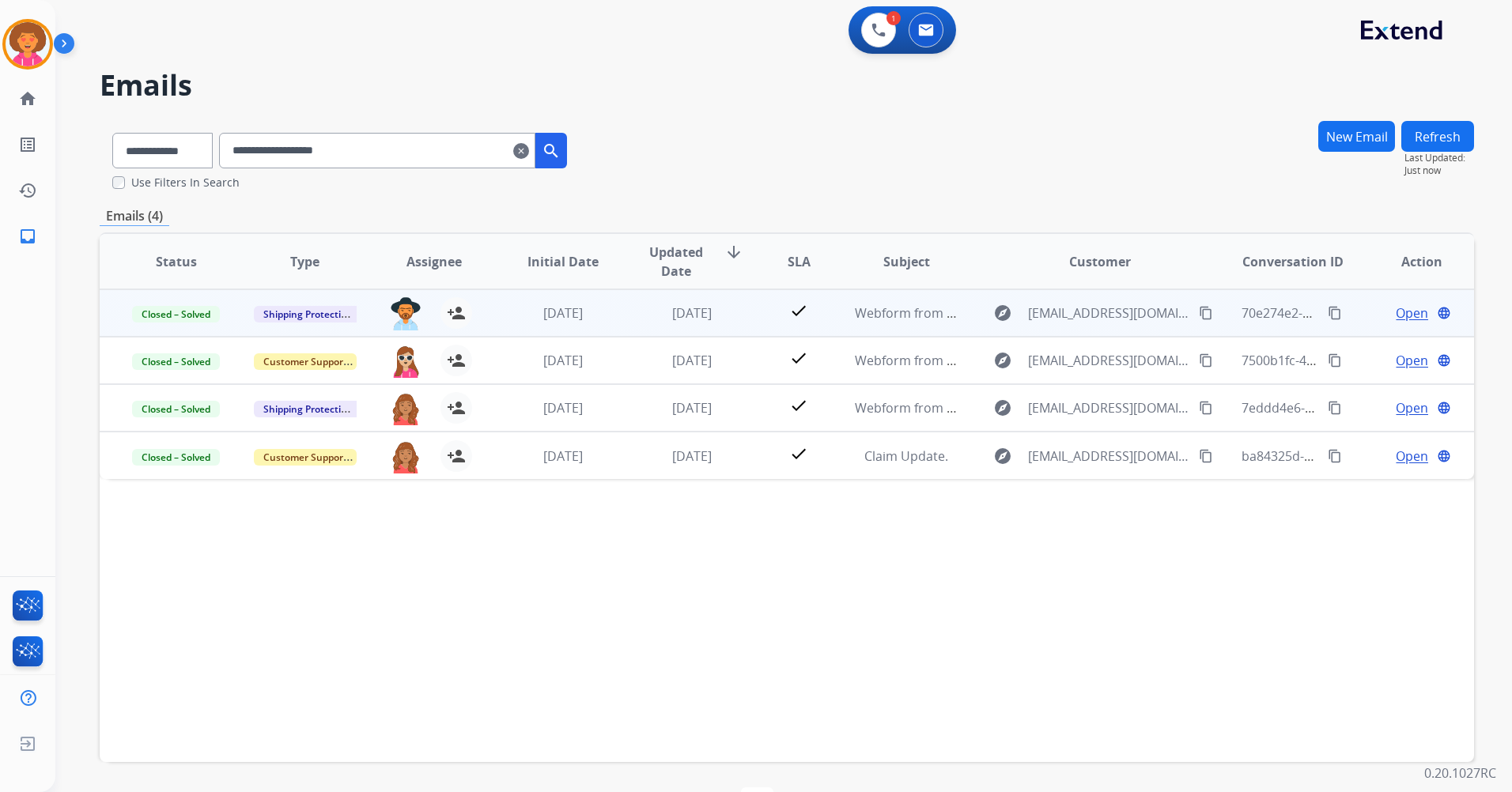
click at [1403, 307] on span "Open" at bounding box center [1412, 312] width 33 height 19
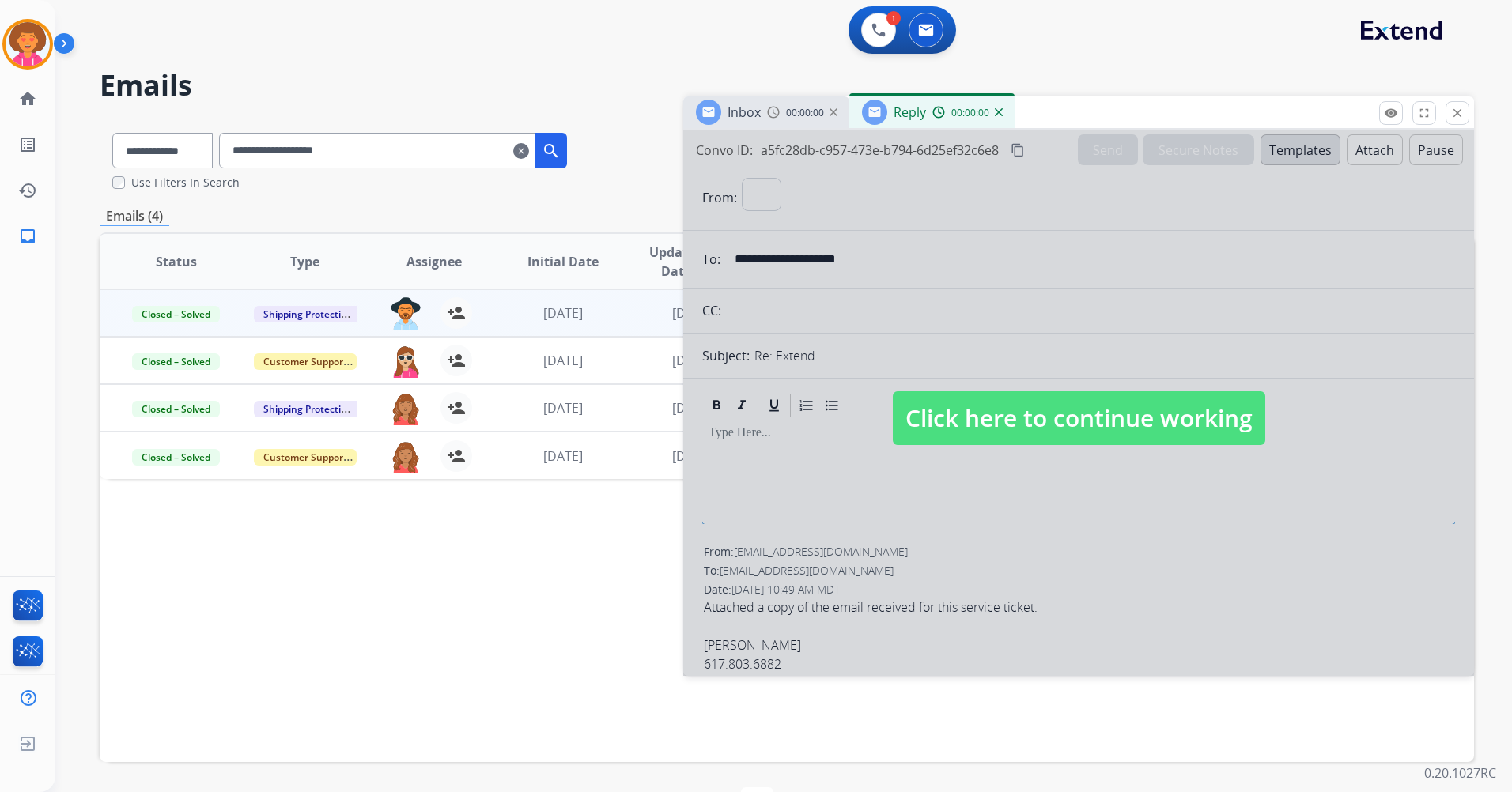
select select "**********"
click at [1093, 411] on span "Click here to continue working" at bounding box center [1079, 418] width 372 height 54
select select
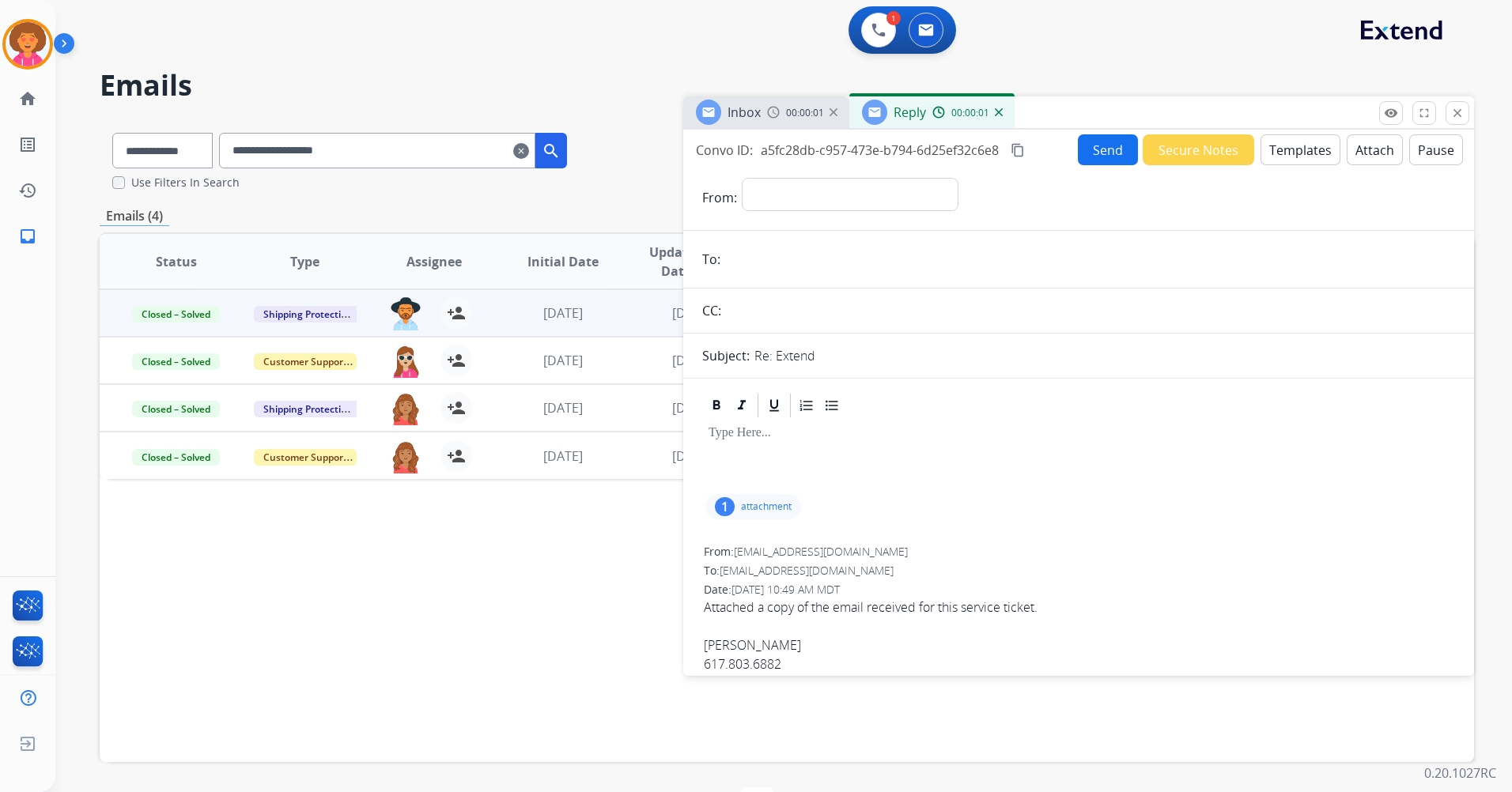
click at [741, 502] on p "attachment" at bounding box center [766, 507] width 51 height 13
click at [906, 559] on p "[DATE] 11:50 AM" at bounding box center [897, 560] width 185 height 13
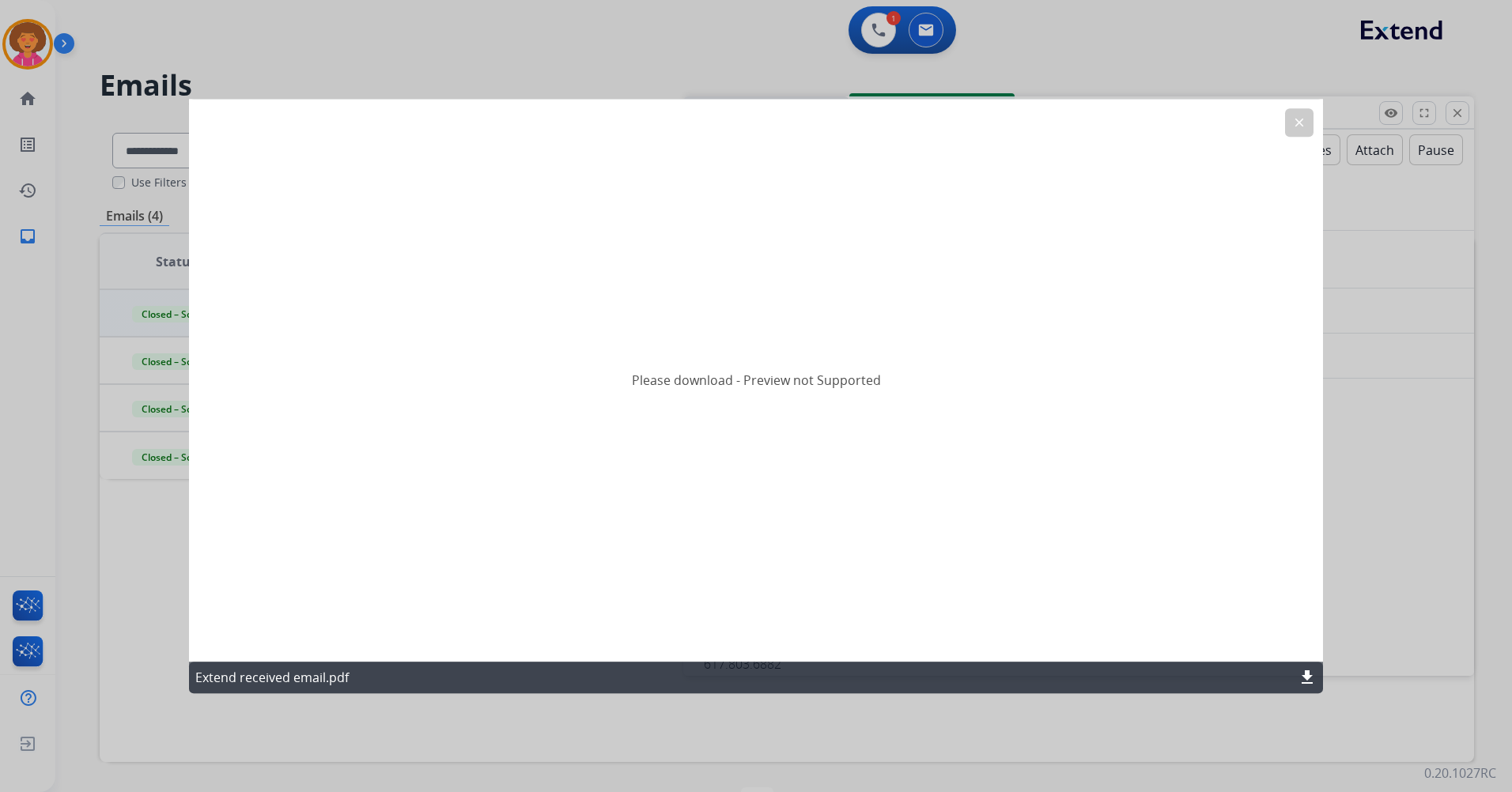
click at [1308, 676] on mat-icon "download" at bounding box center [1306, 677] width 19 height 19
drag, startPoint x: 818, startPoint y: 365, endPoint x: 831, endPoint y: 356, distance: 15.8
click at [818, 363] on div "Please download - Preview not Supported" at bounding box center [756, 380] width 1134 height 563
click at [1308, 675] on mat-icon "download" at bounding box center [1306, 677] width 19 height 19
click at [1296, 114] on button "clear" at bounding box center [1299, 122] width 29 height 29
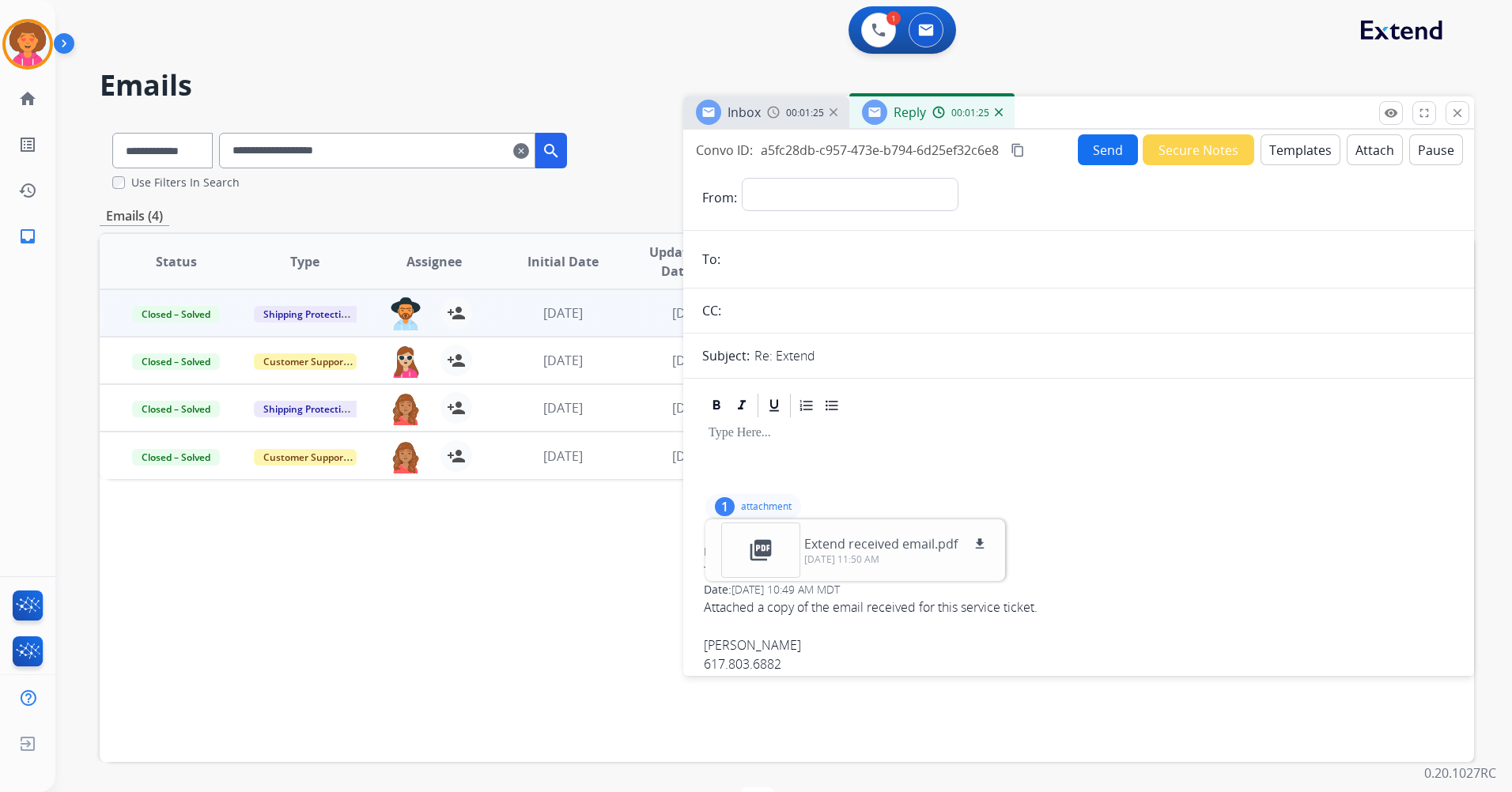
scroll to position [553, 0]
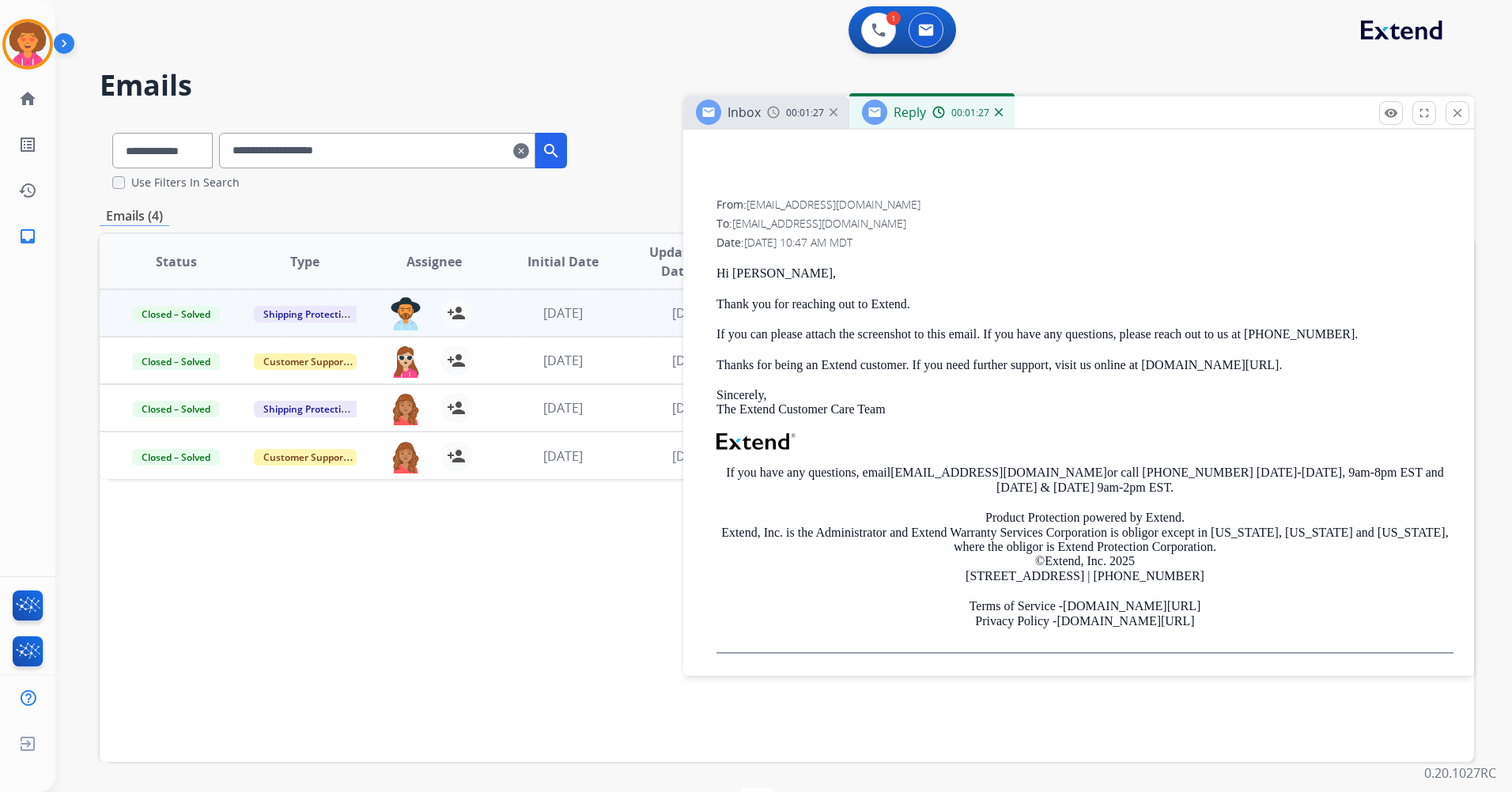
click at [1457, 116] on mat-icon "close" at bounding box center [1457, 113] width 14 height 14
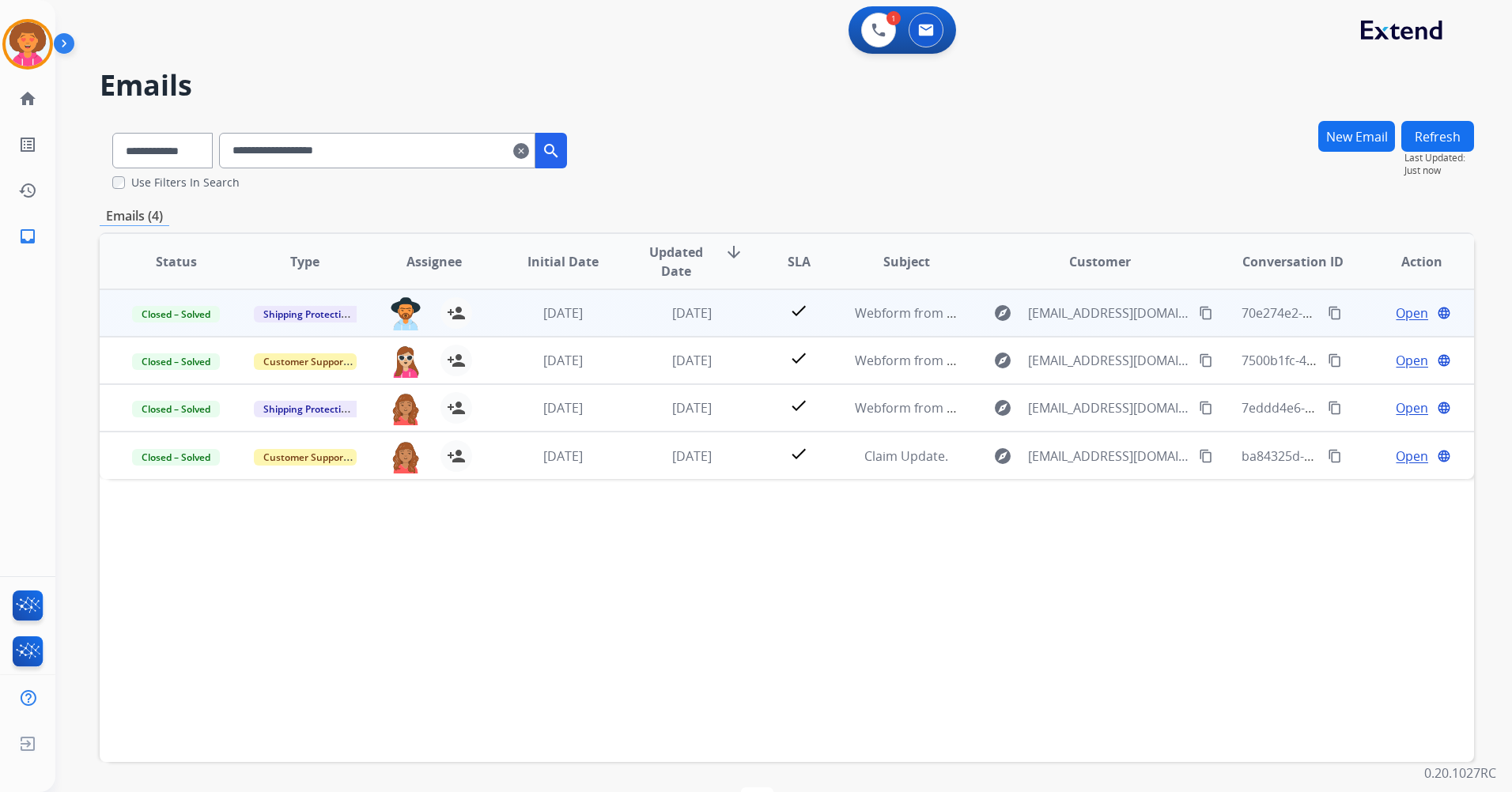
click at [1399, 314] on span "Open" at bounding box center [1412, 312] width 33 height 19
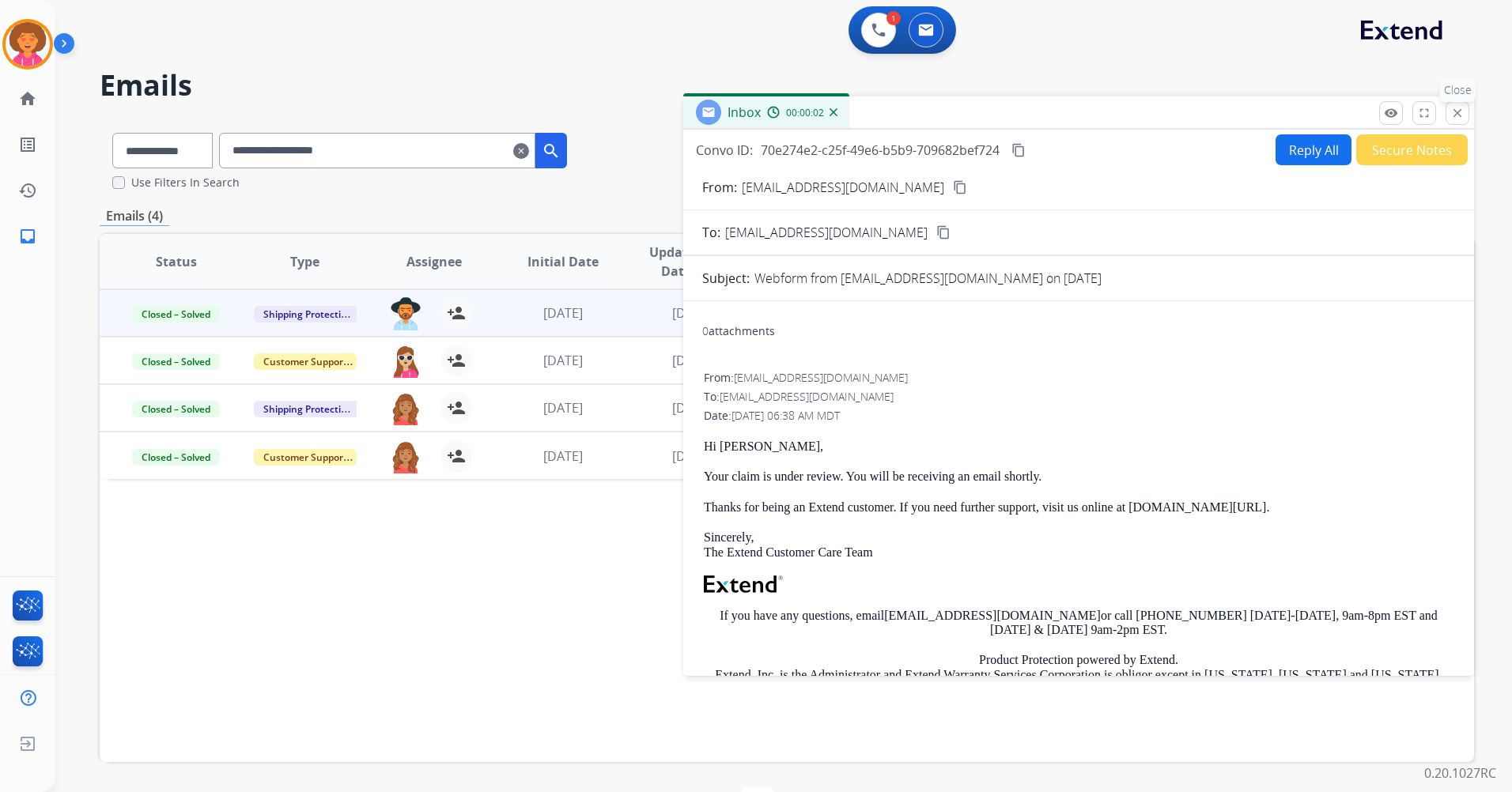
click at [1461, 116] on mat-icon "close" at bounding box center [1457, 113] width 14 height 14
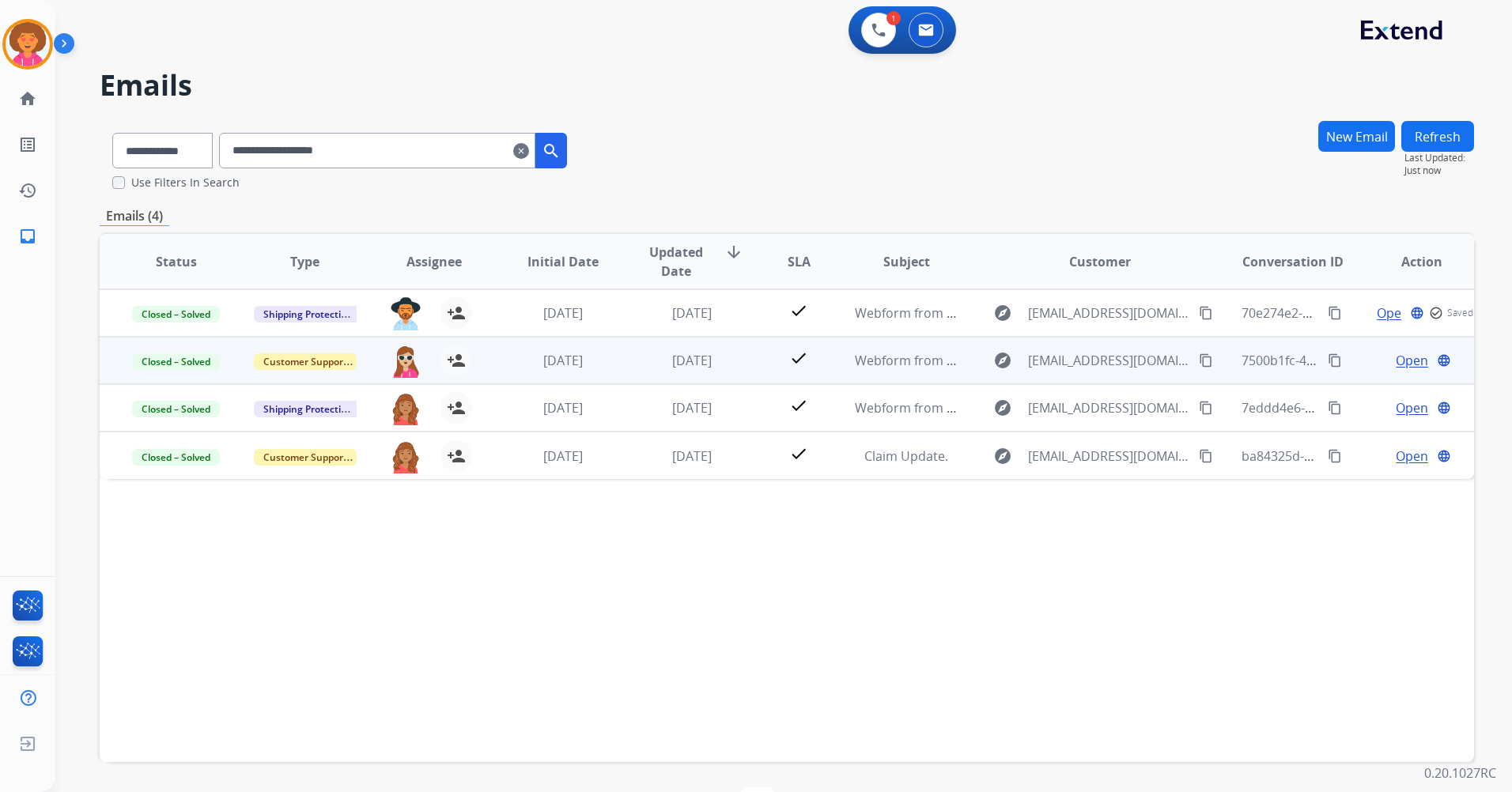
click at [1400, 361] on span "Open" at bounding box center [1412, 360] width 33 height 19
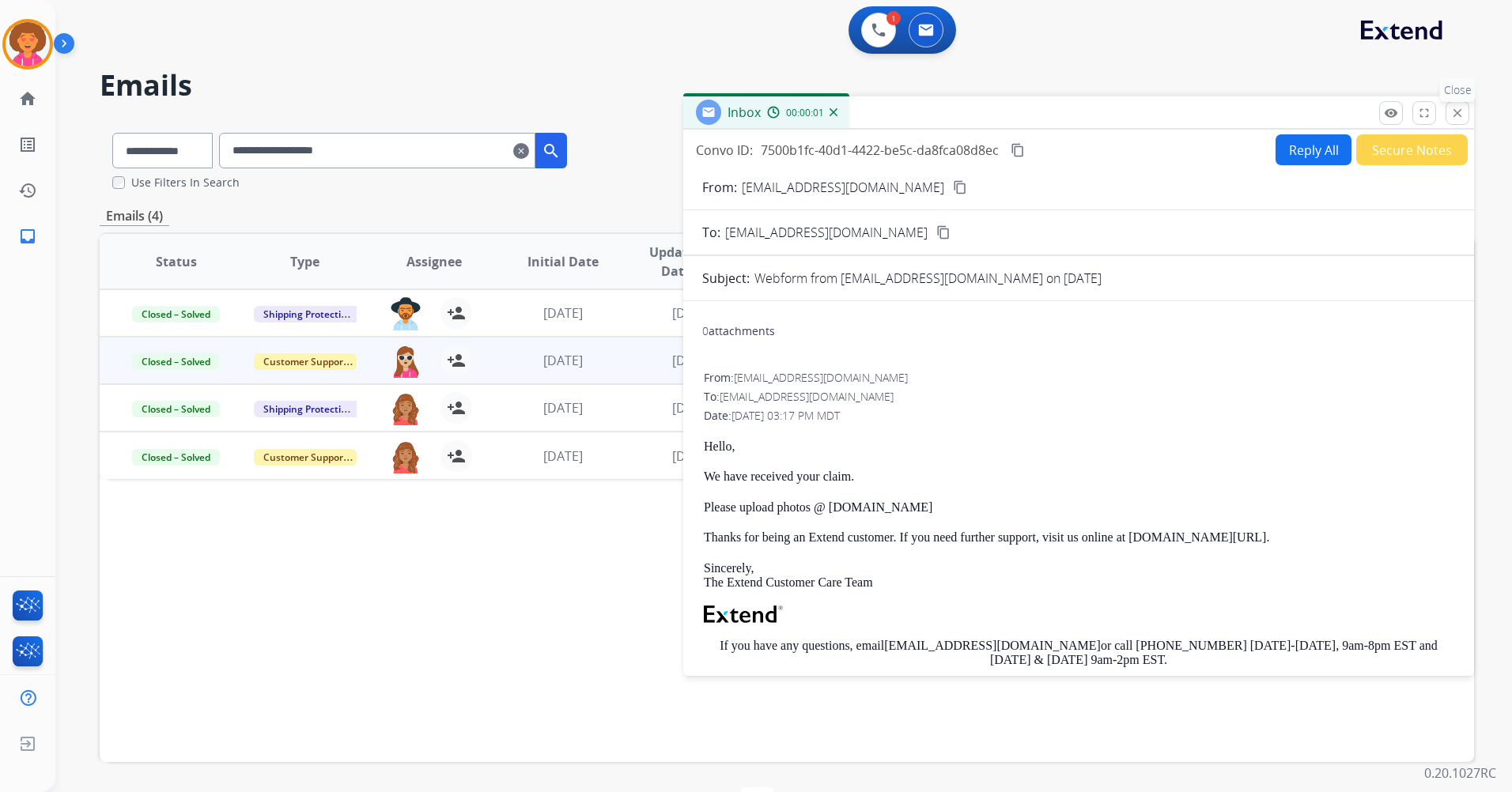
click at [1451, 117] on mat-icon "close" at bounding box center [1457, 113] width 14 height 14
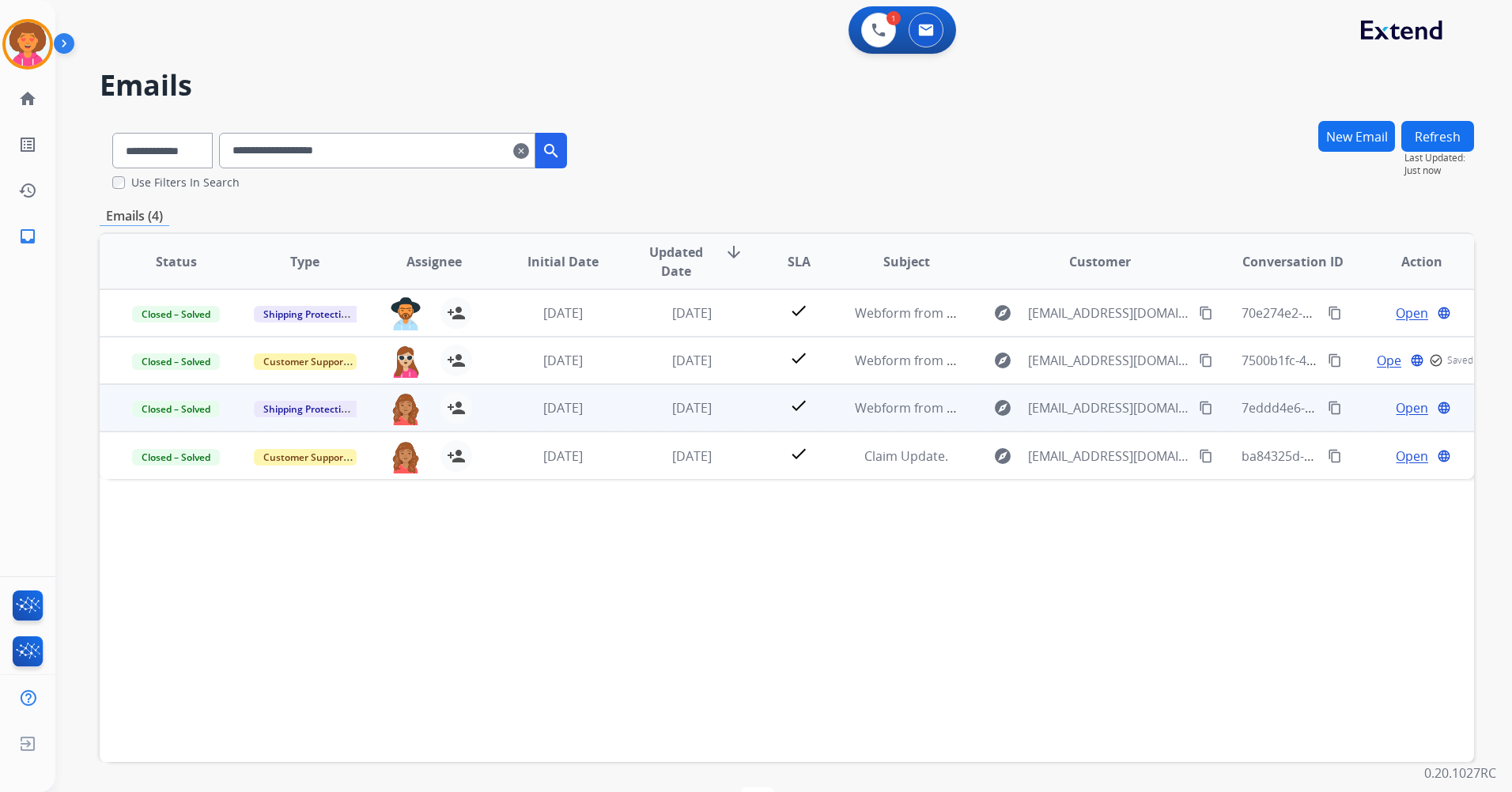
click at [1399, 404] on span "Open" at bounding box center [1412, 407] width 33 height 19
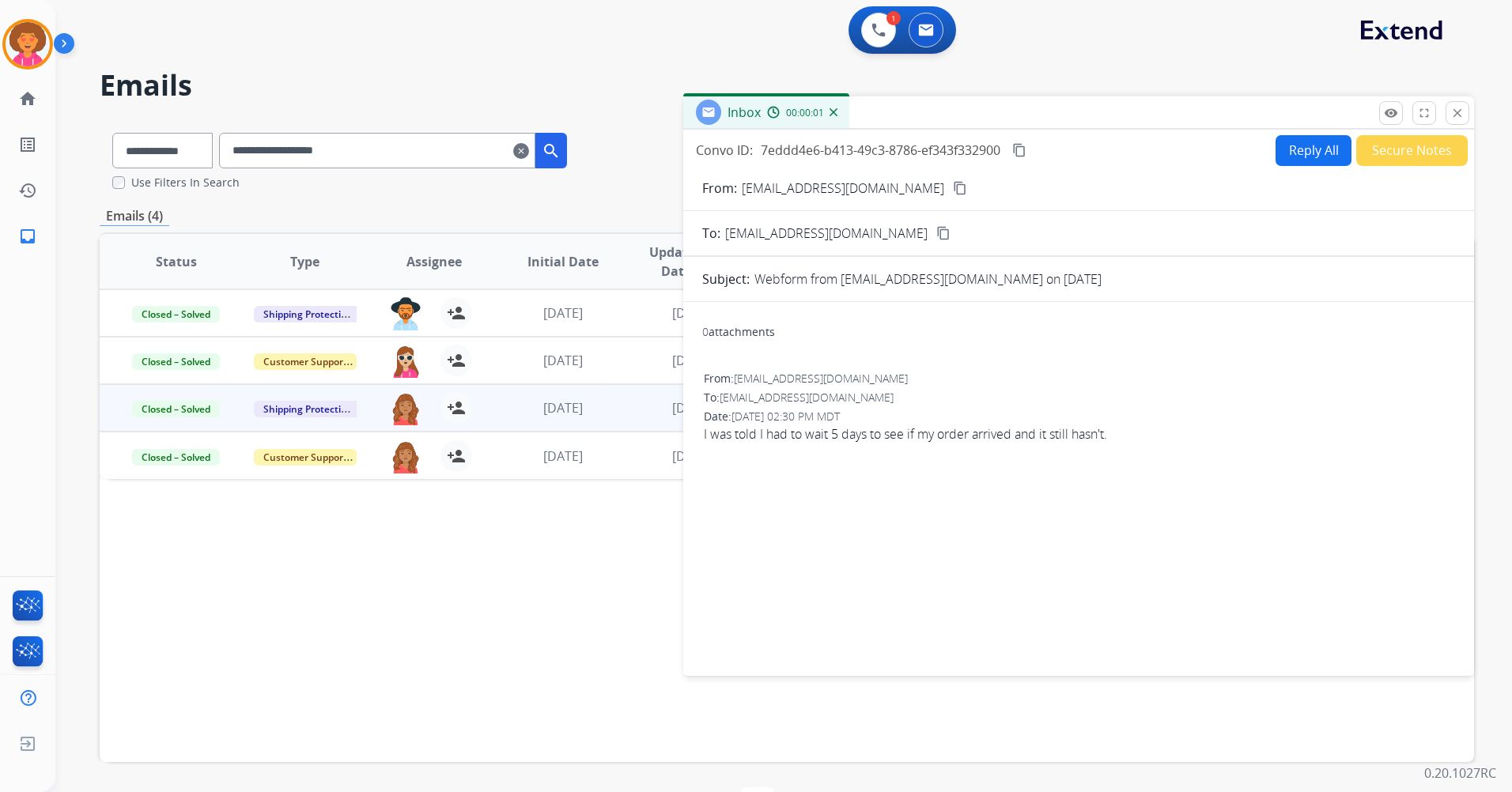
click at [1457, 111] on mat-icon "close" at bounding box center [1457, 113] width 14 height 14
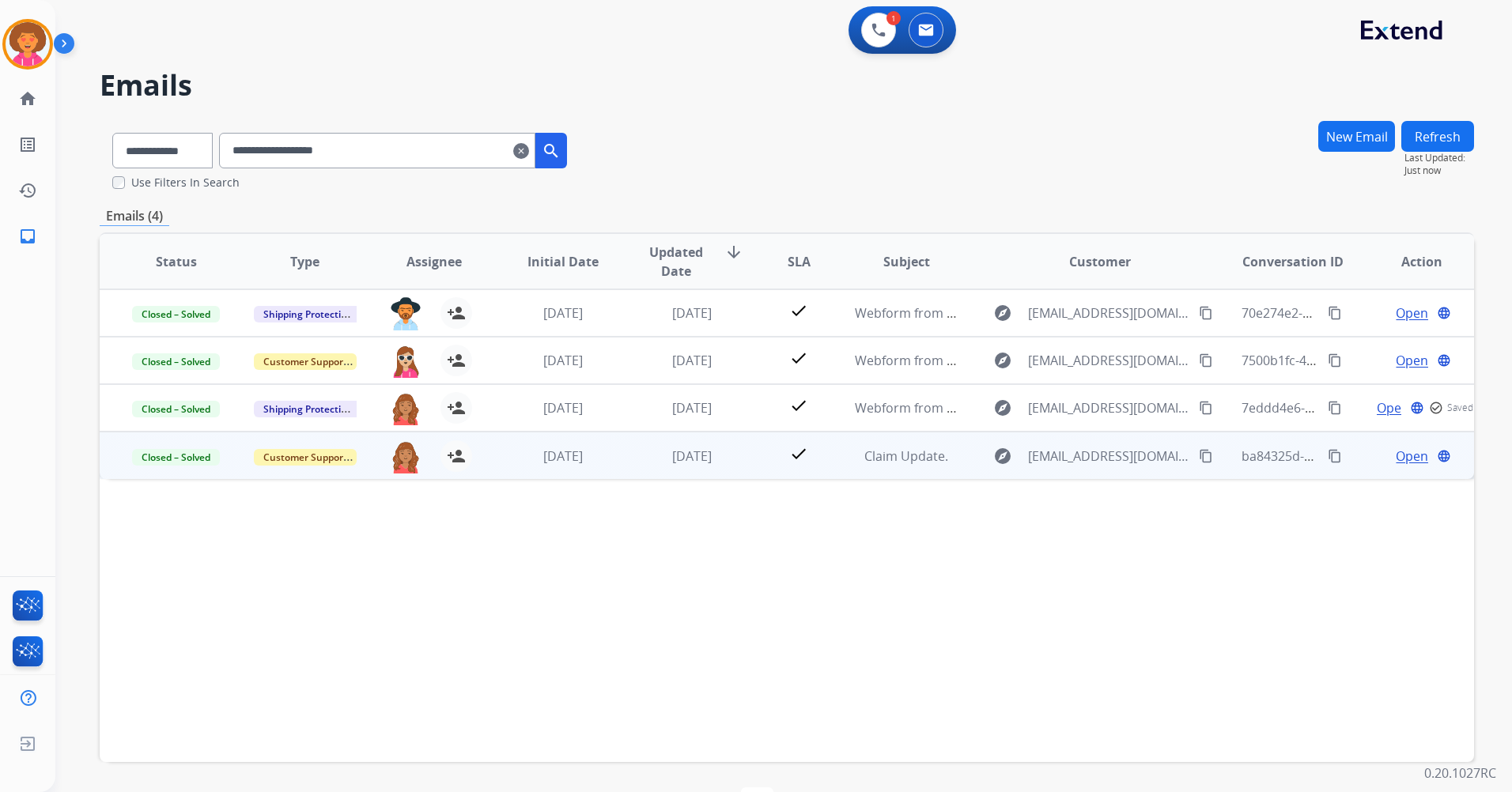
click at [1396, 462] on span "Open" at bounding box center [1412, 456] width 33 height 19
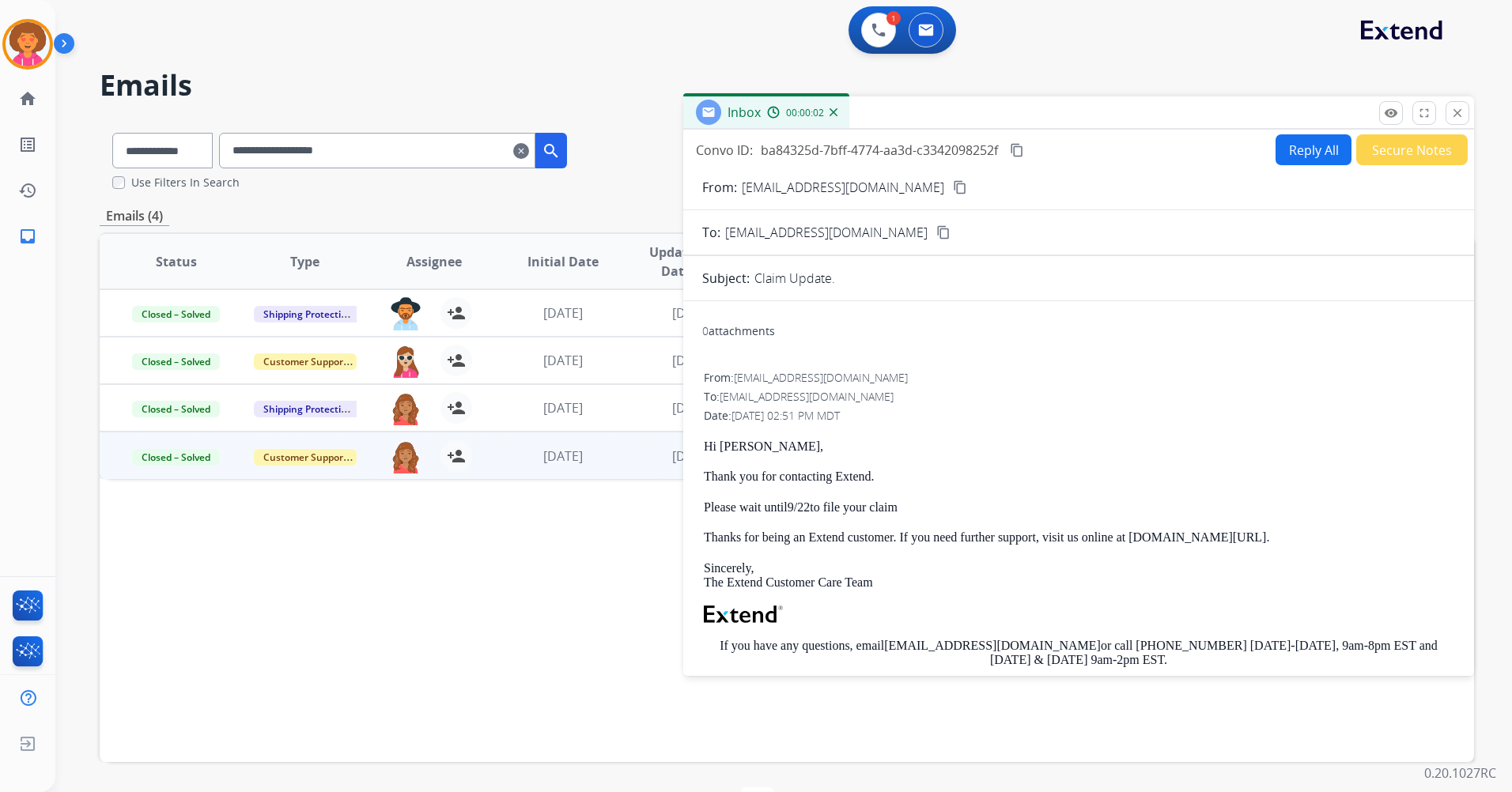
click at [1458, 117] on mat-icon "close" at bounding box center [1457, 113] width 14 height 14
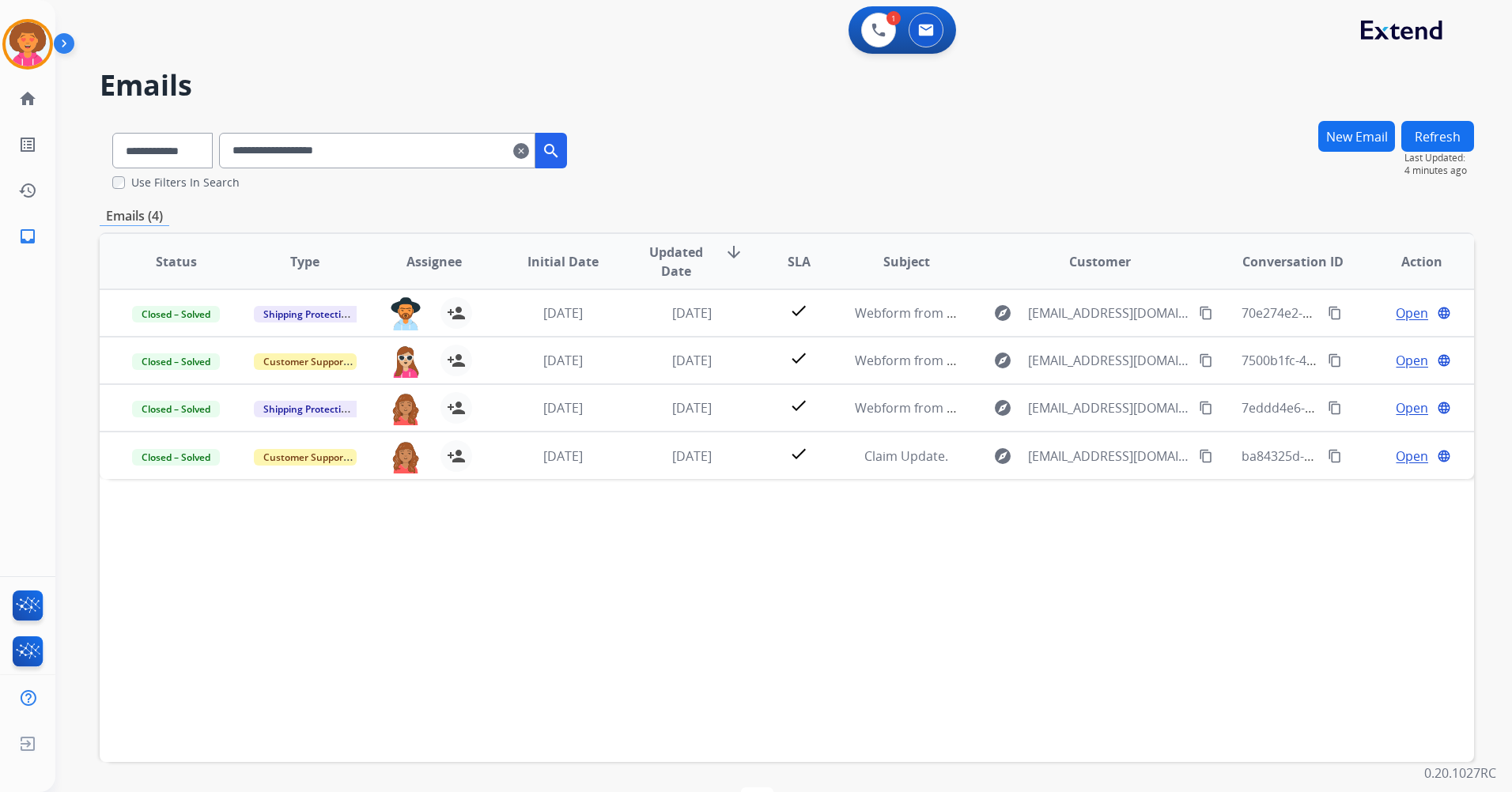
click at [529, 147] on mat-icon "clear" at bounding box center [521, 150] width 16 height 19
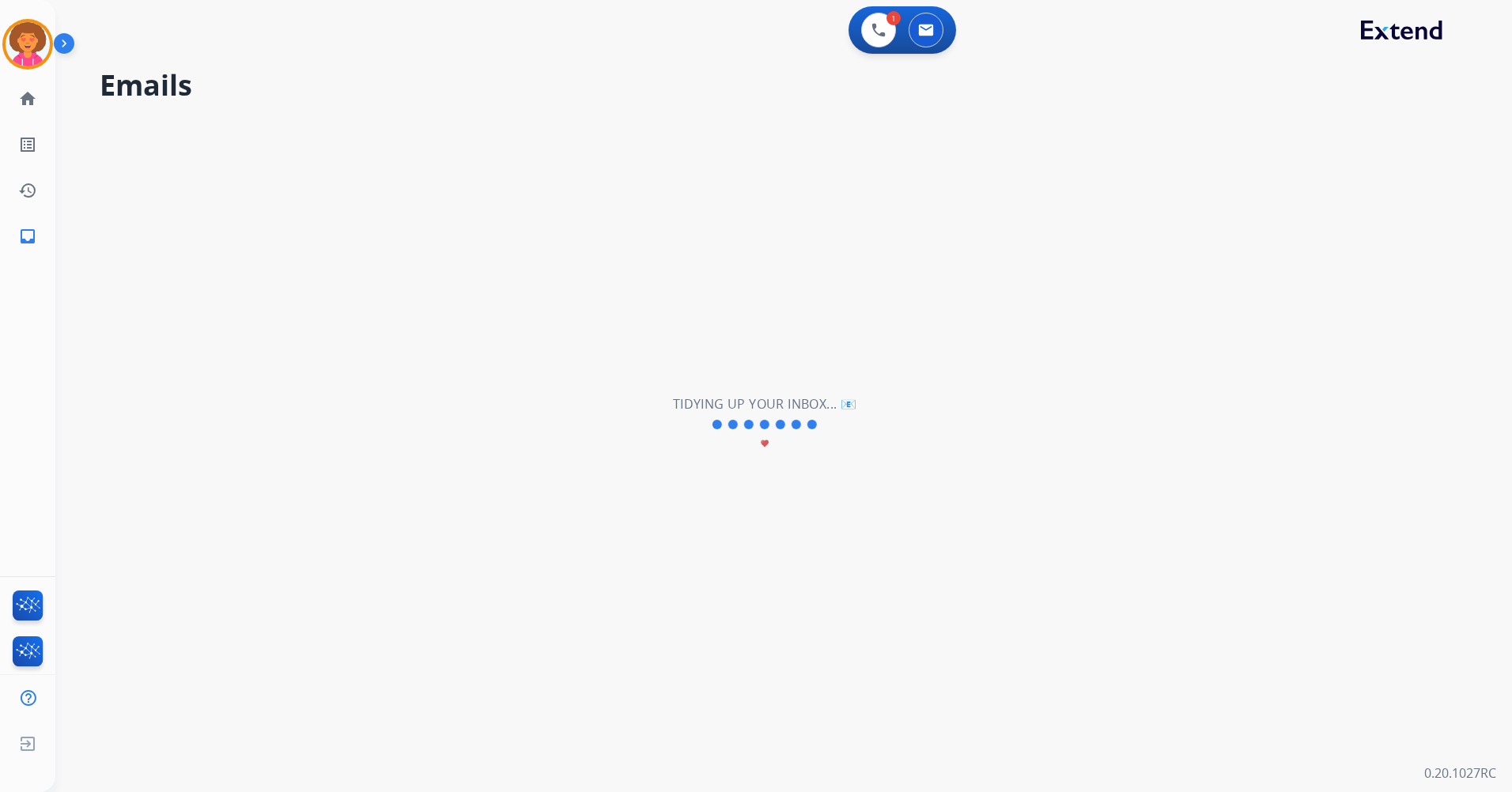
select select "**********"
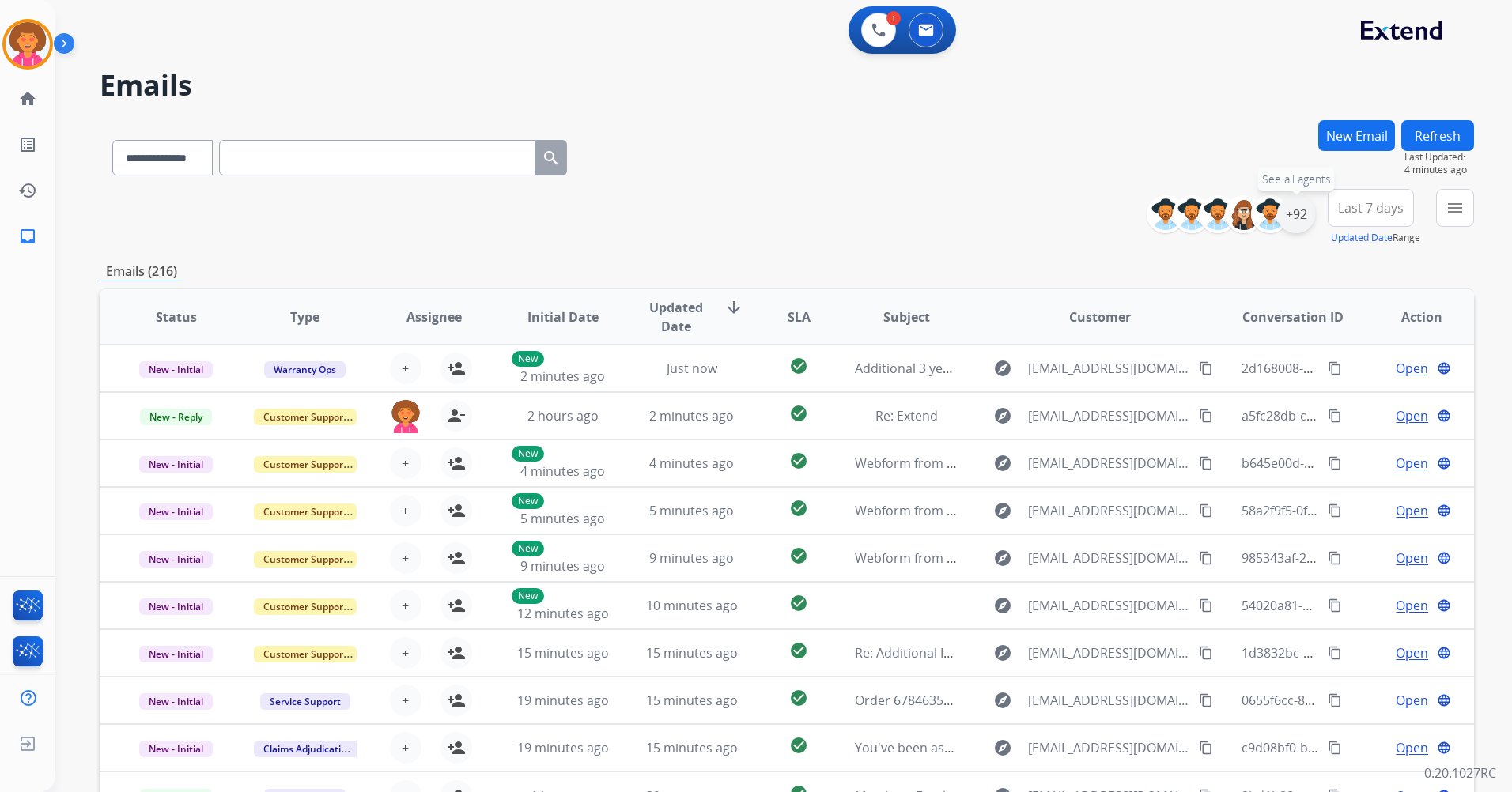
click at [1297, 215] on div "+92" at bounding box center [1296, 214] width 38 height 38
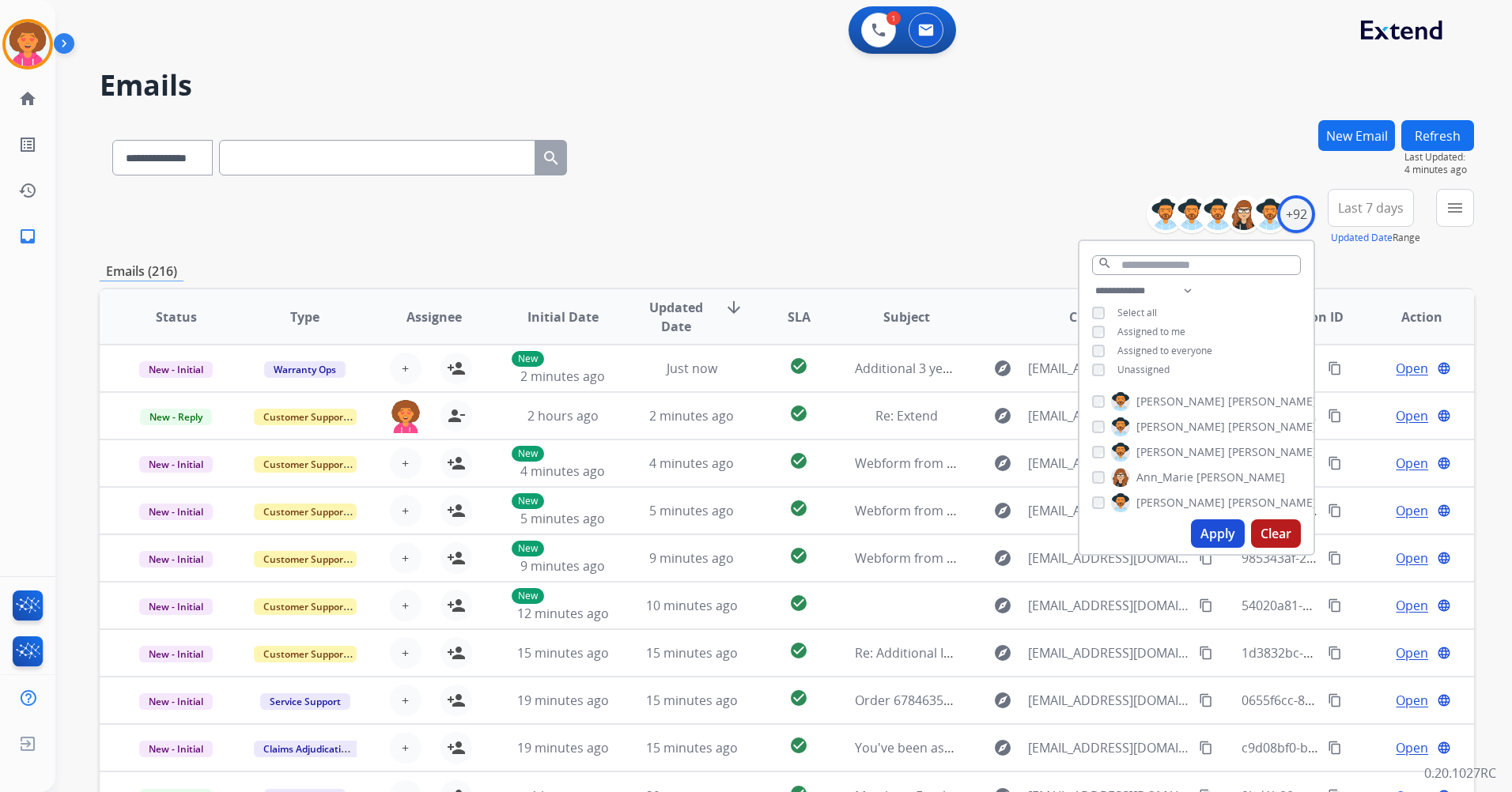
click at [1146, 368] on span "Unassigned" at bounding box center [1143, 369] width 52 height 13
drag, startPoint x: 1224, startPoint y: 534, endPoint x: 1275, endPoint y: 479, distance: 75.0
click at [1223, 535] on button "Apply" at bounding box center [1218, 533] width 54 height 29
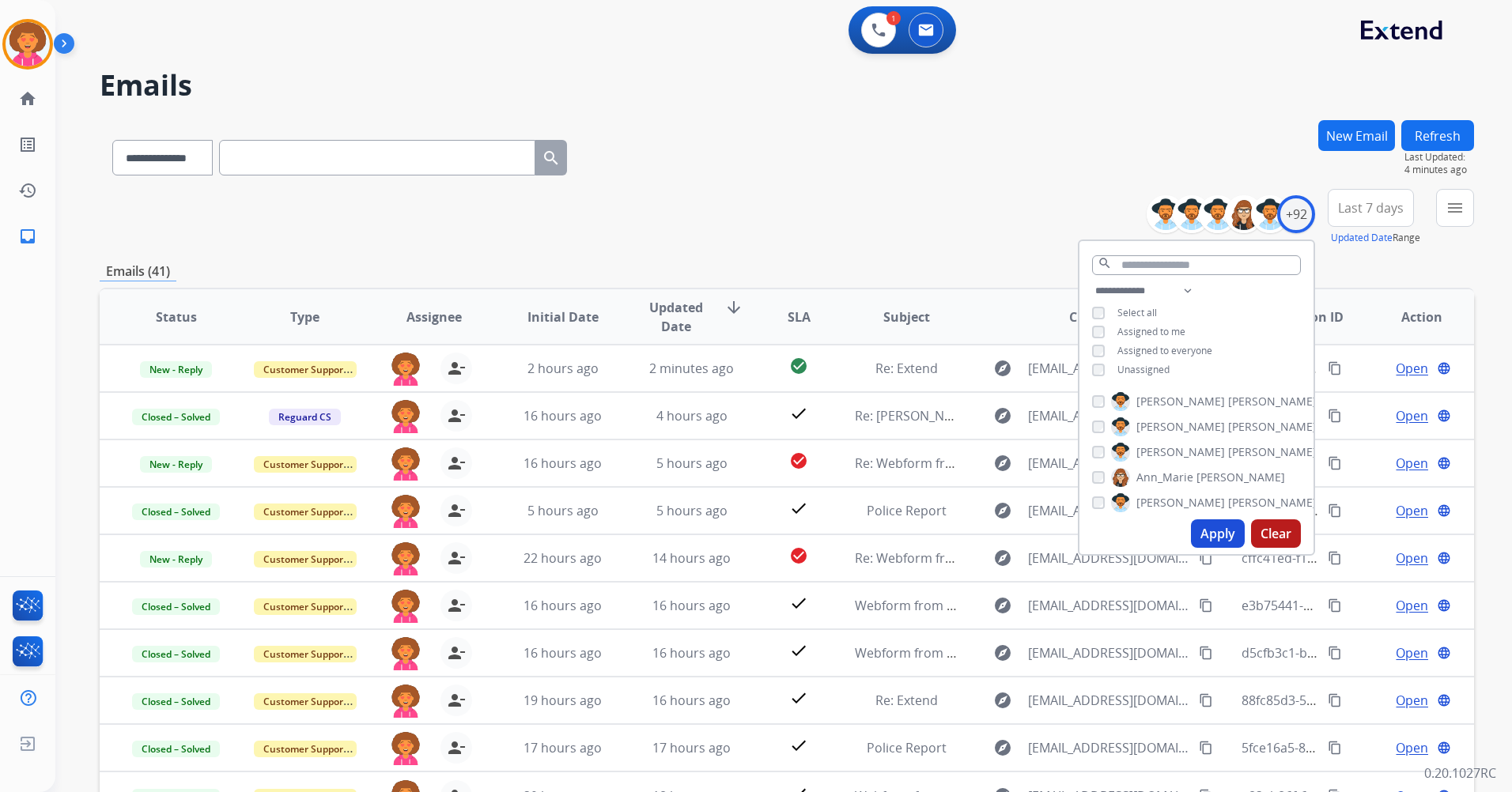
click at [863, 171] on div "**********" at bounding box center [787, 154] width 1374 height 69
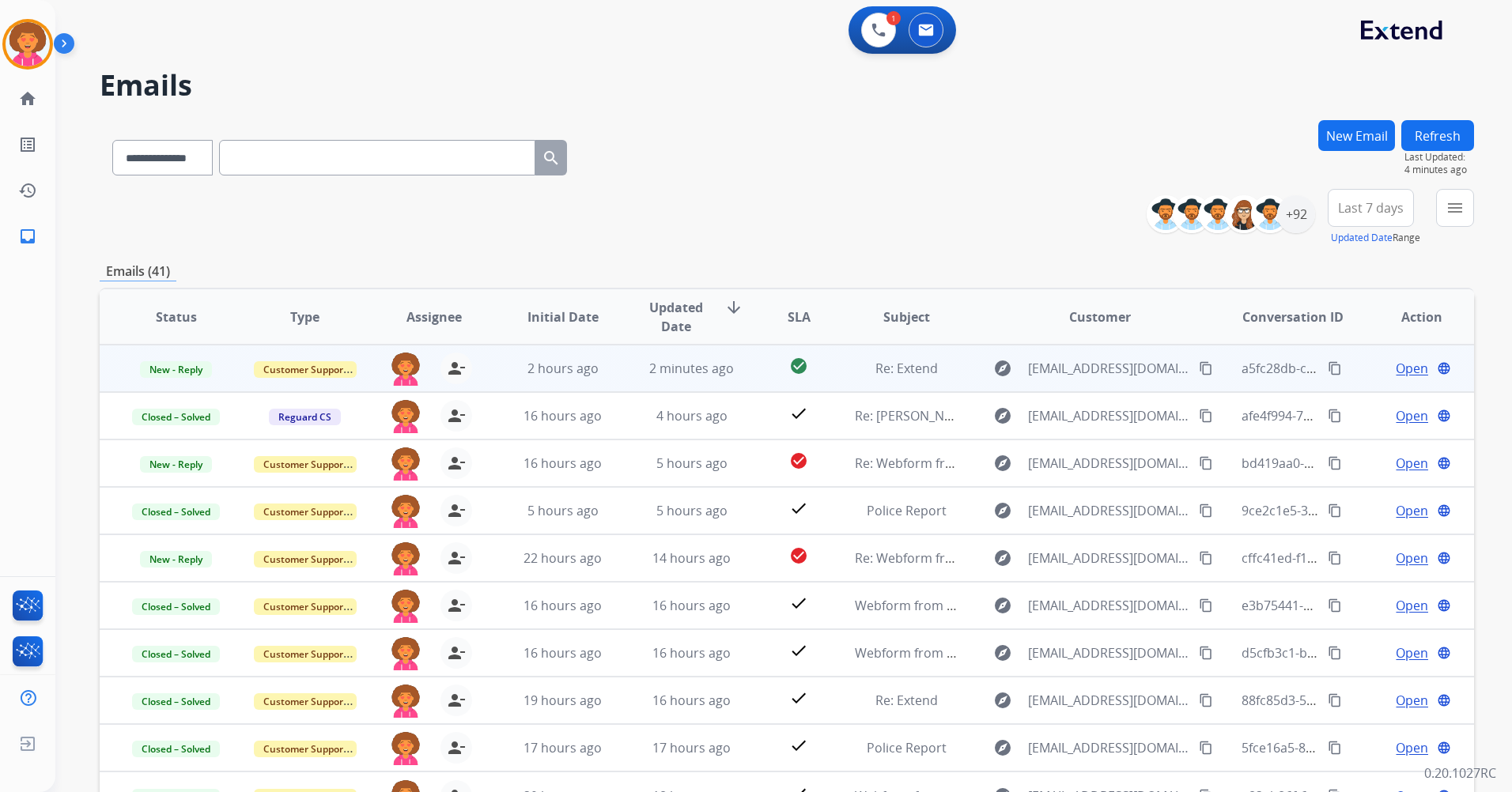
click at [1405, 369] on span "Open" at bounding box center [1412, 368] width 33 height 19
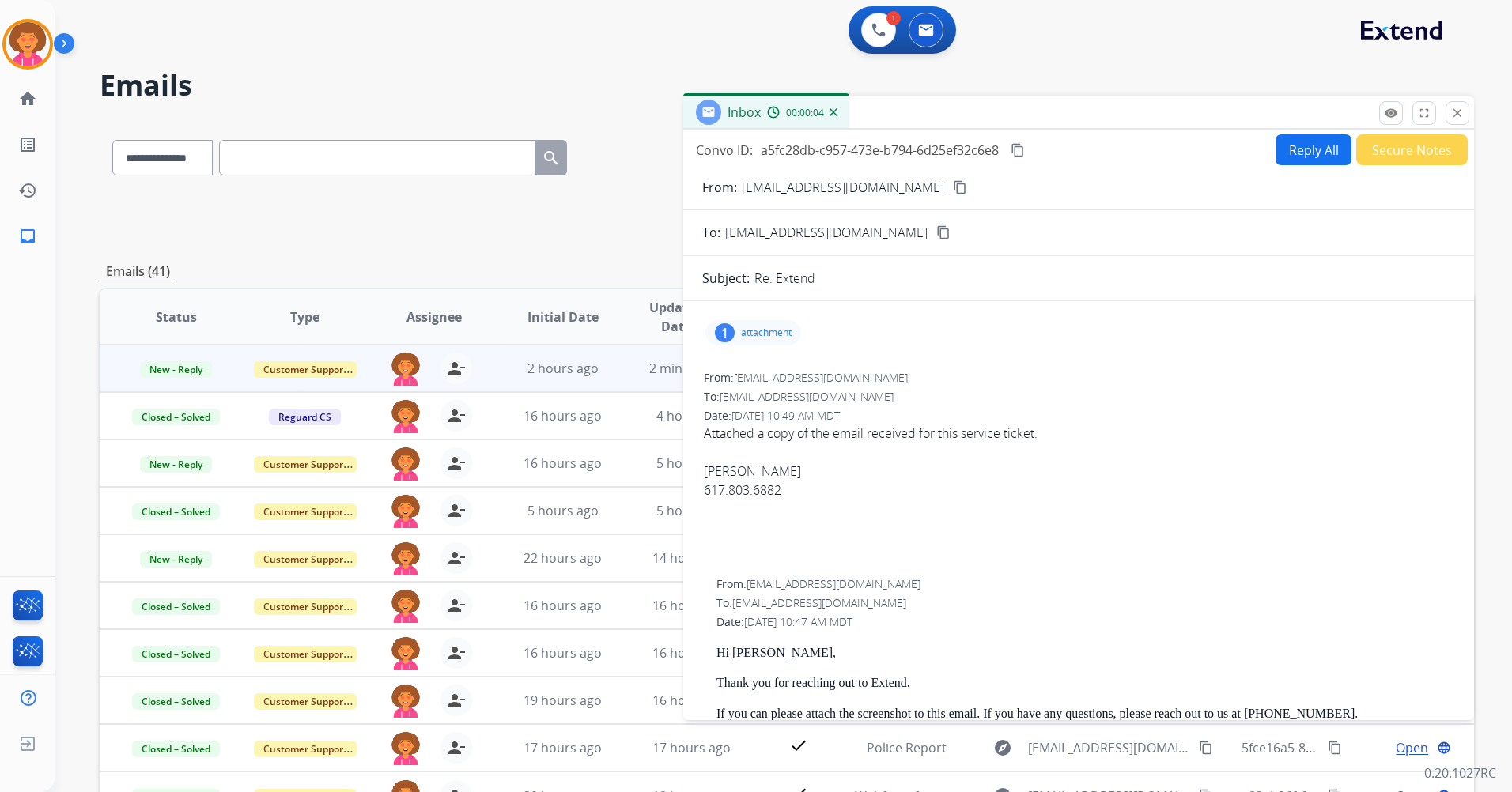
click at [1018, 149] on mat-icon "content_copy" at bounding box center [1018, 149] width 14 height 14
click at [1455, 120] on button "close Close" at bounding box center [1457, 113] width 24 height 24
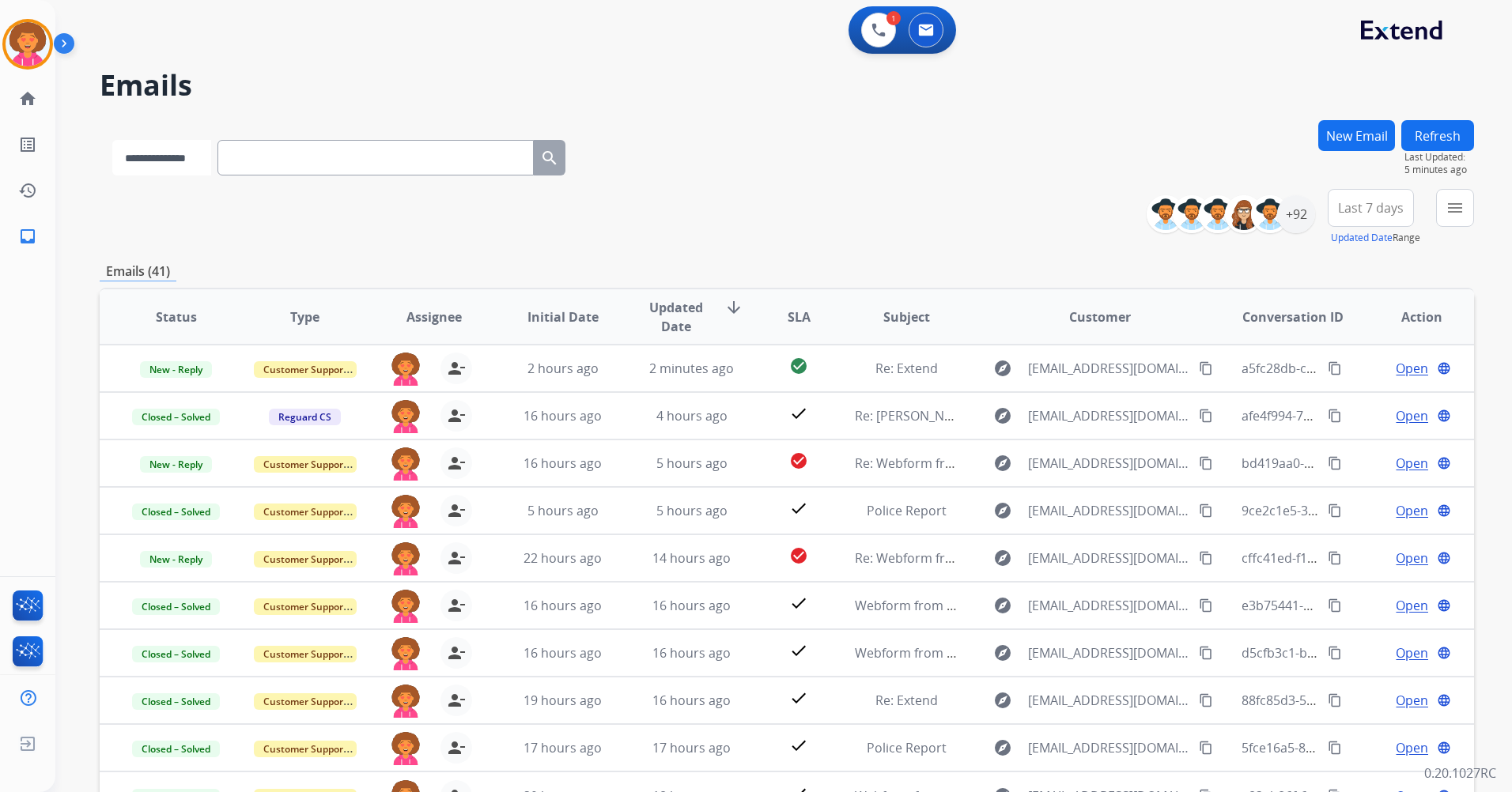
click at [205, 152] on select "**********" at bounding box center [162, 158] width 99 height 36
select select "**********"
click at [113, 140] on select "**********" at bounding box center [162, 158] width 99 height 36
click at [259, 161] on input "text" at bounding box center [377, 158] width 317 height 36
paste input "**********"
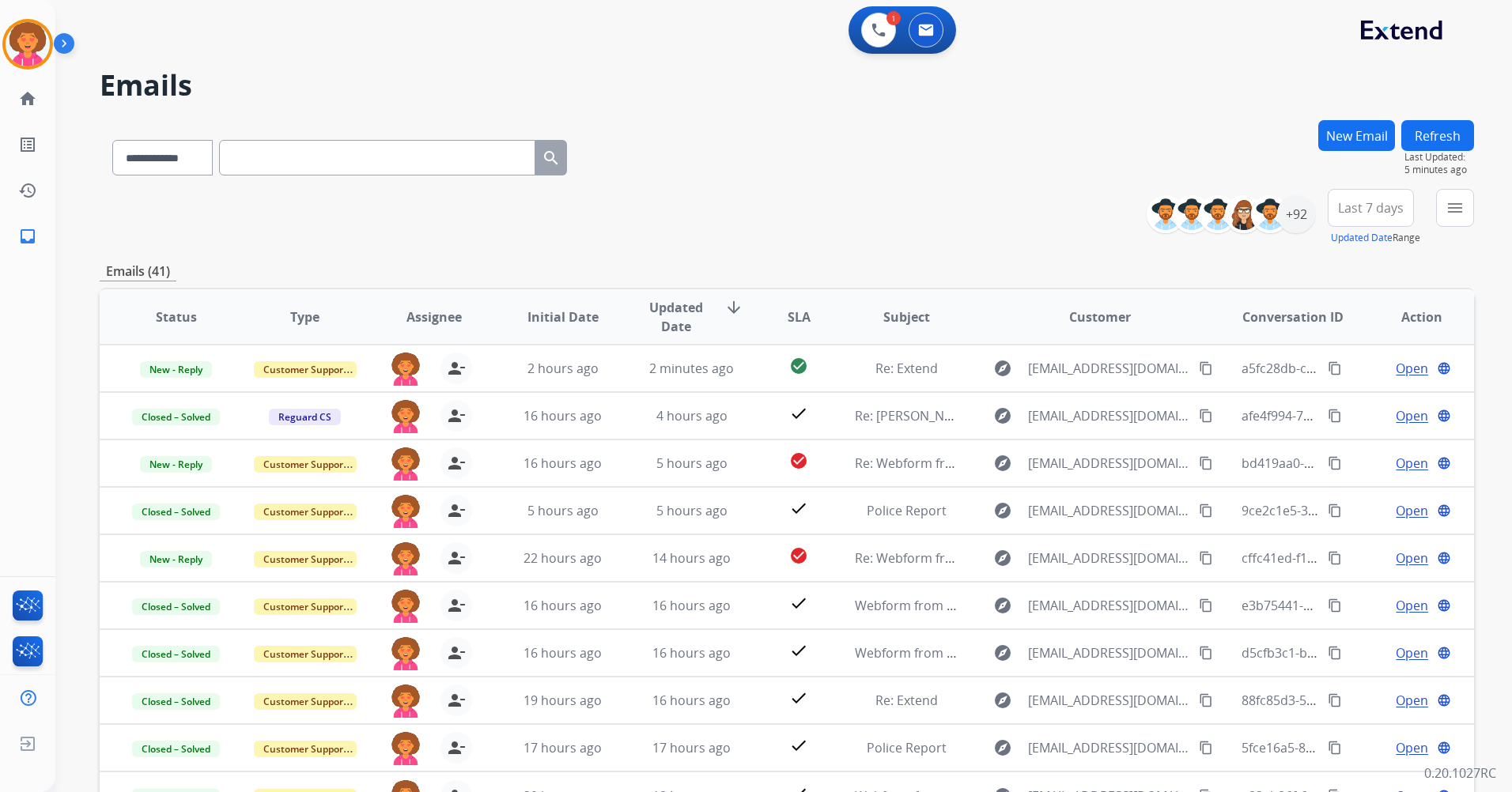
type input "**********"
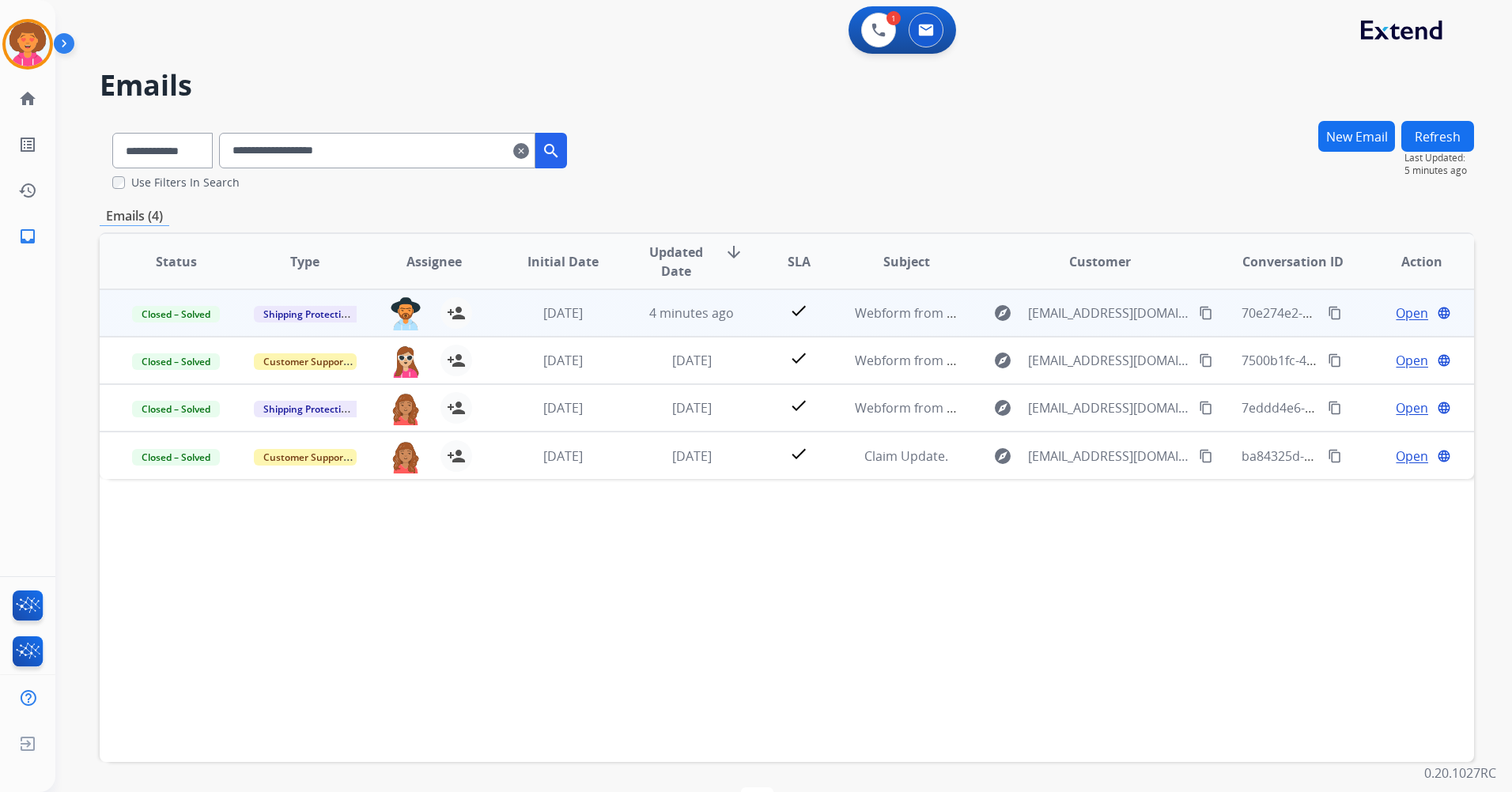
click at [1399, 311] on span "Open" at bounding box center [1412, 312] width 33 height 19
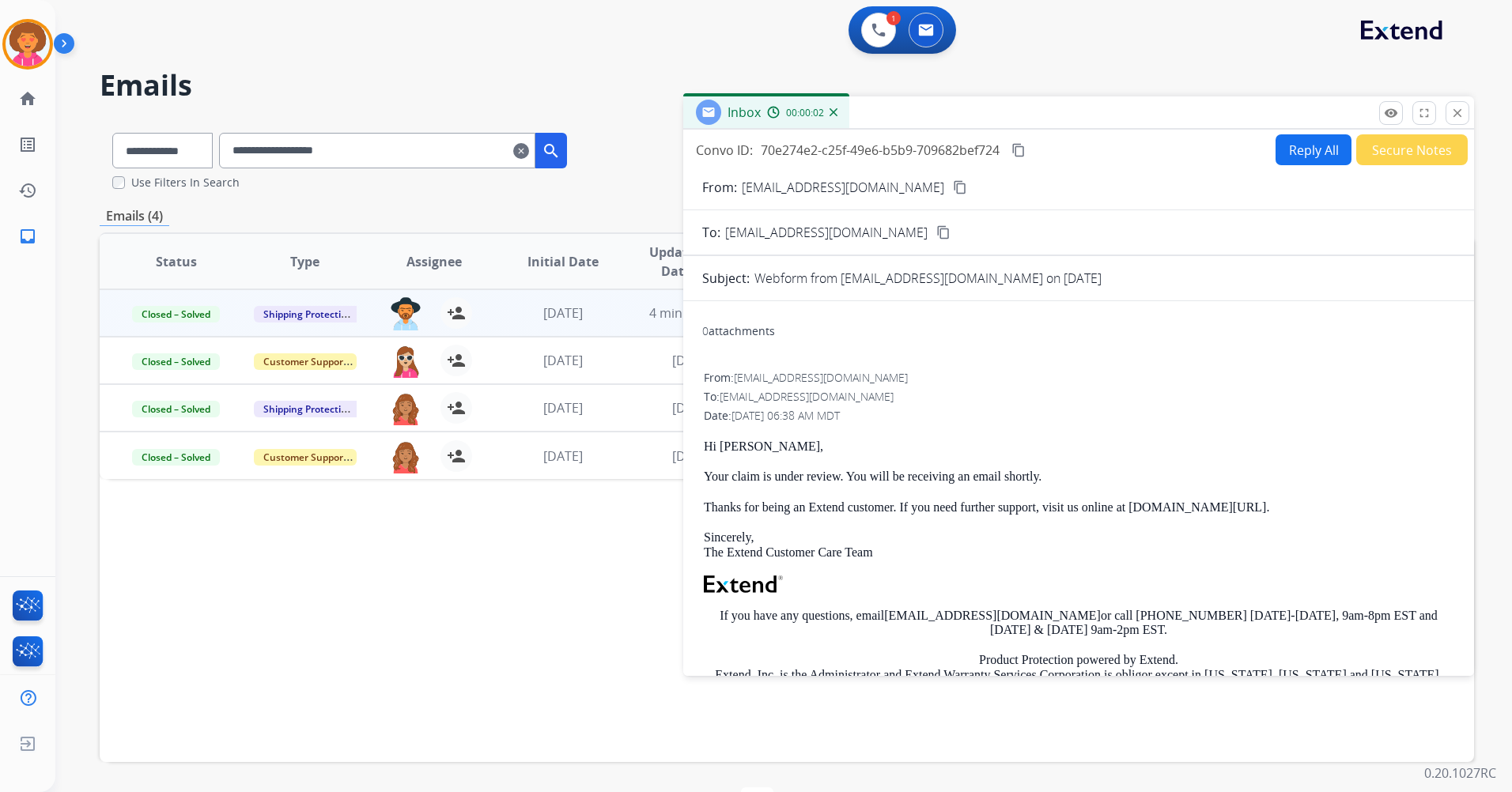
drag, startPoint x: 1452, startPoint y: 113, endPoint x: 1448, endPoint y: 119, distance: 7.2
click at [1454, 111] on mat-icon "close" at bounding box center [1457, 113] width 14 height 14
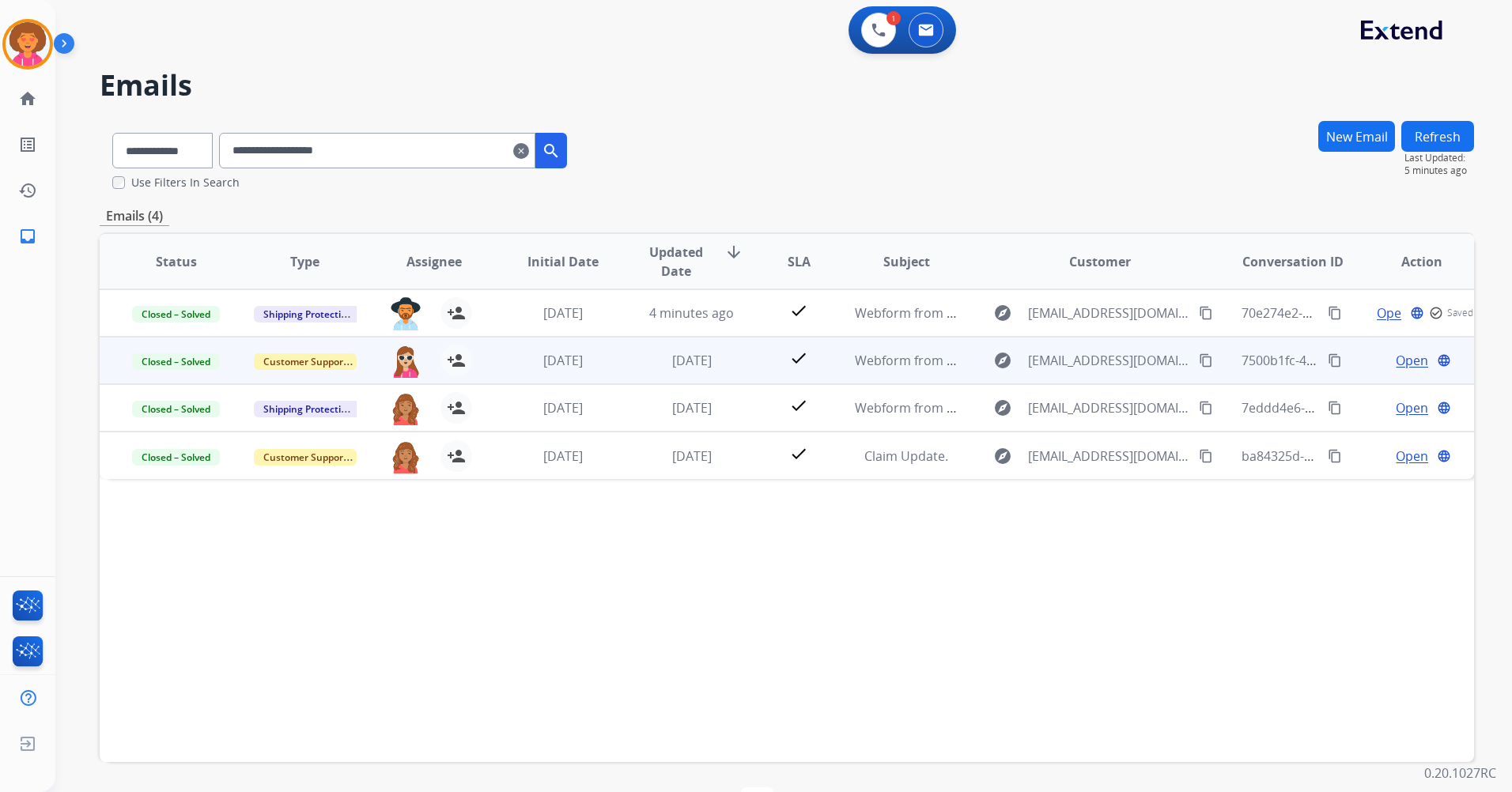
click at [1399, 355] on span "Open" at bounding box center [1412, 360] width 33 height 19
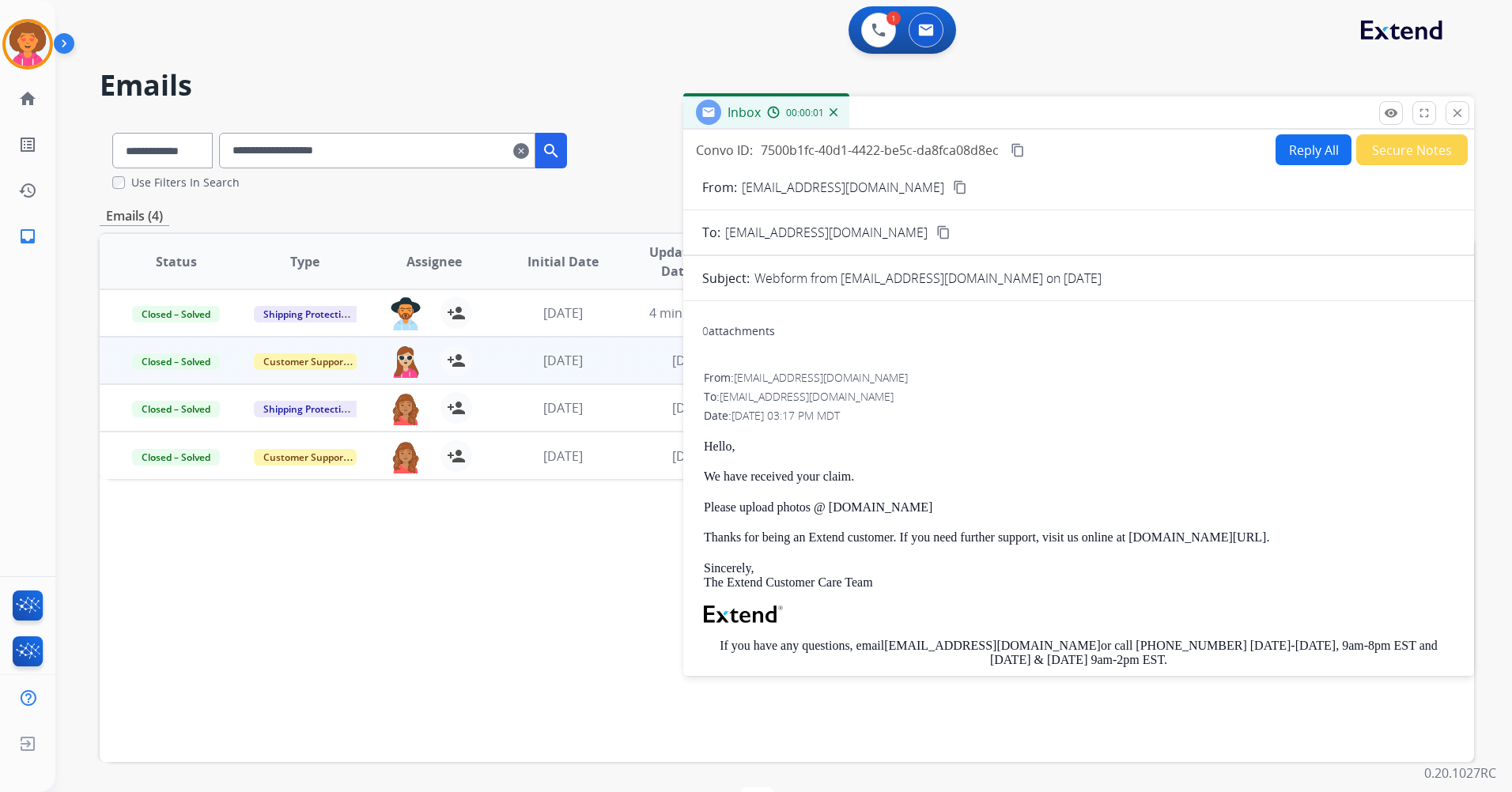
click at [1465, 106] on button "close Close" at bounding box center [1457, 113] width 24 height 24
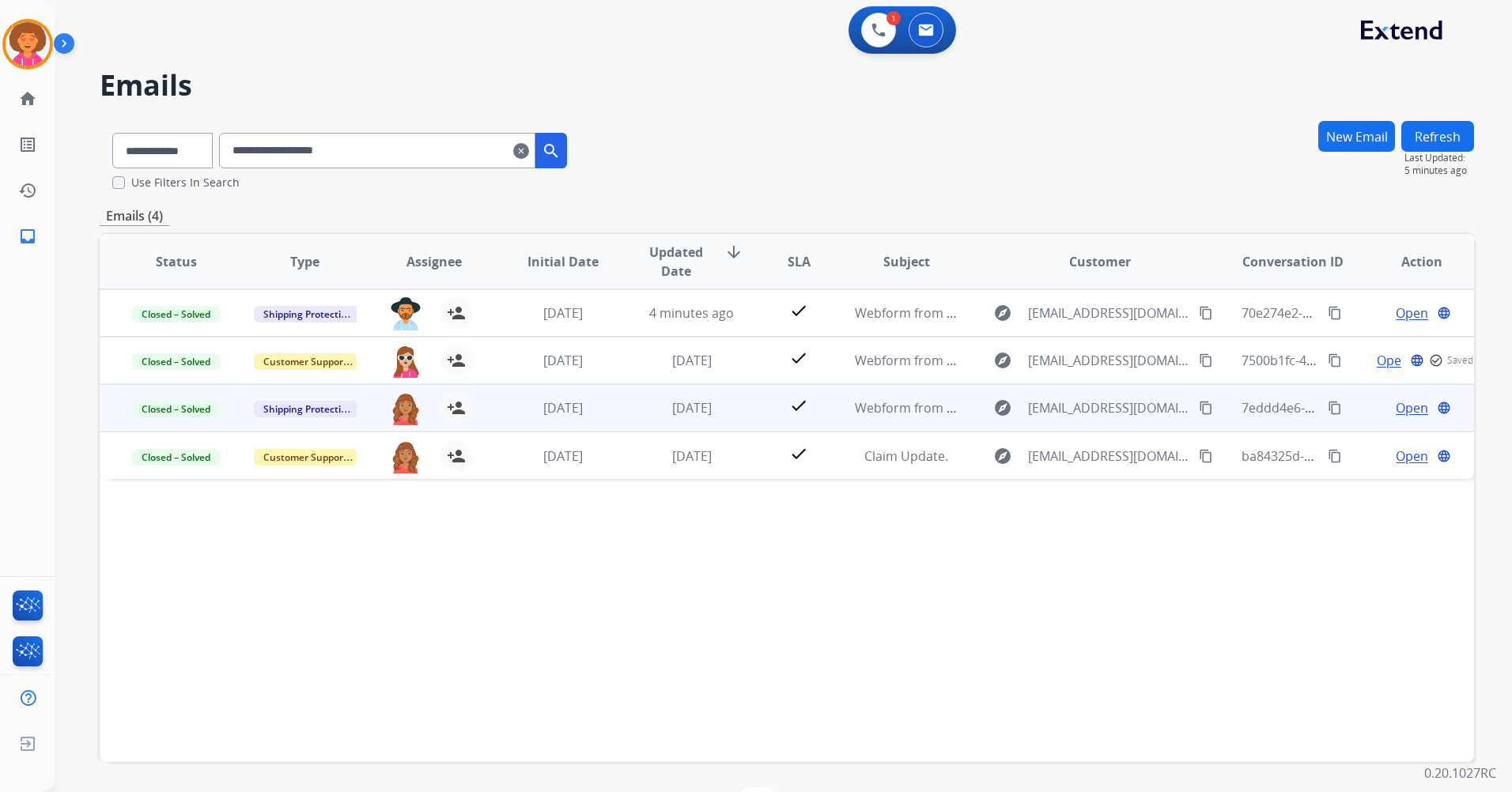
click at [1396, 410] on span "Open" at bounding box center [1412, 407] width 33 height 19
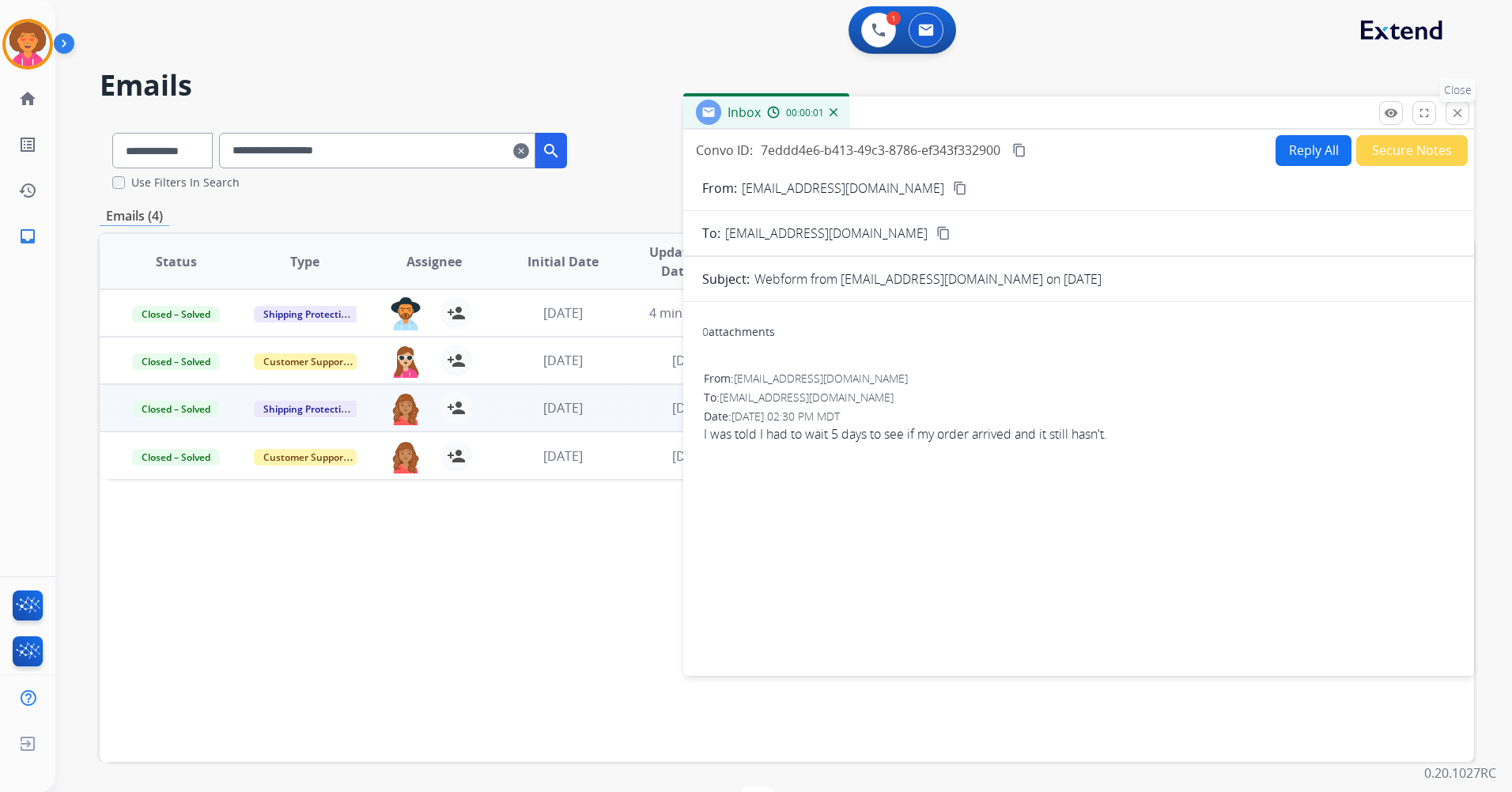
click at [1455, 111] on mat-icon "close" at bounding box center [1457, 113] width 14 height 14
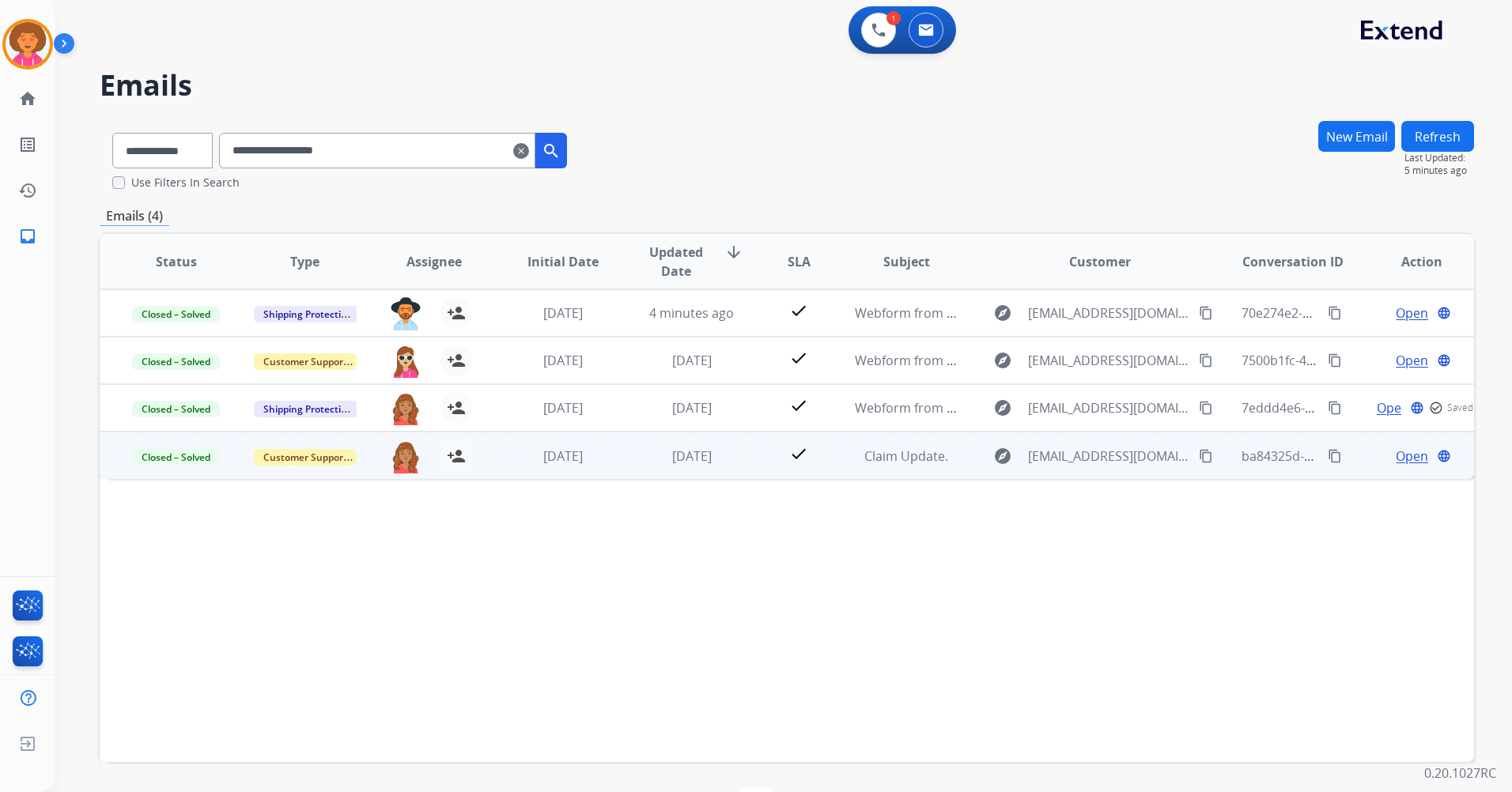
click at [1400, 460] on span "Open" at bounding box center [1412, 456] width 33 height 19
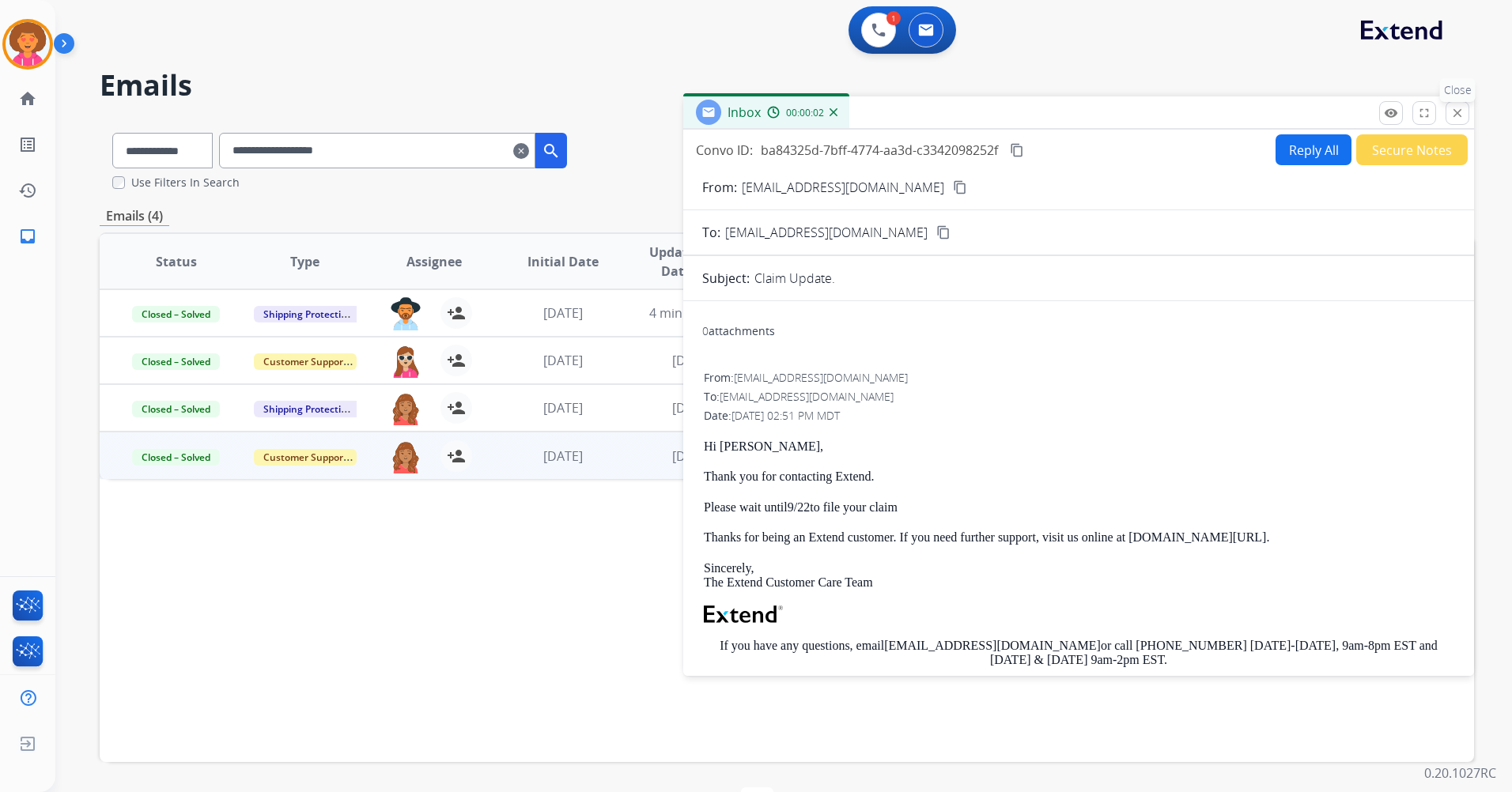
click at [1457, 116] on mat-icon "close" at bounding box center [1457, 113] width 14 height 14
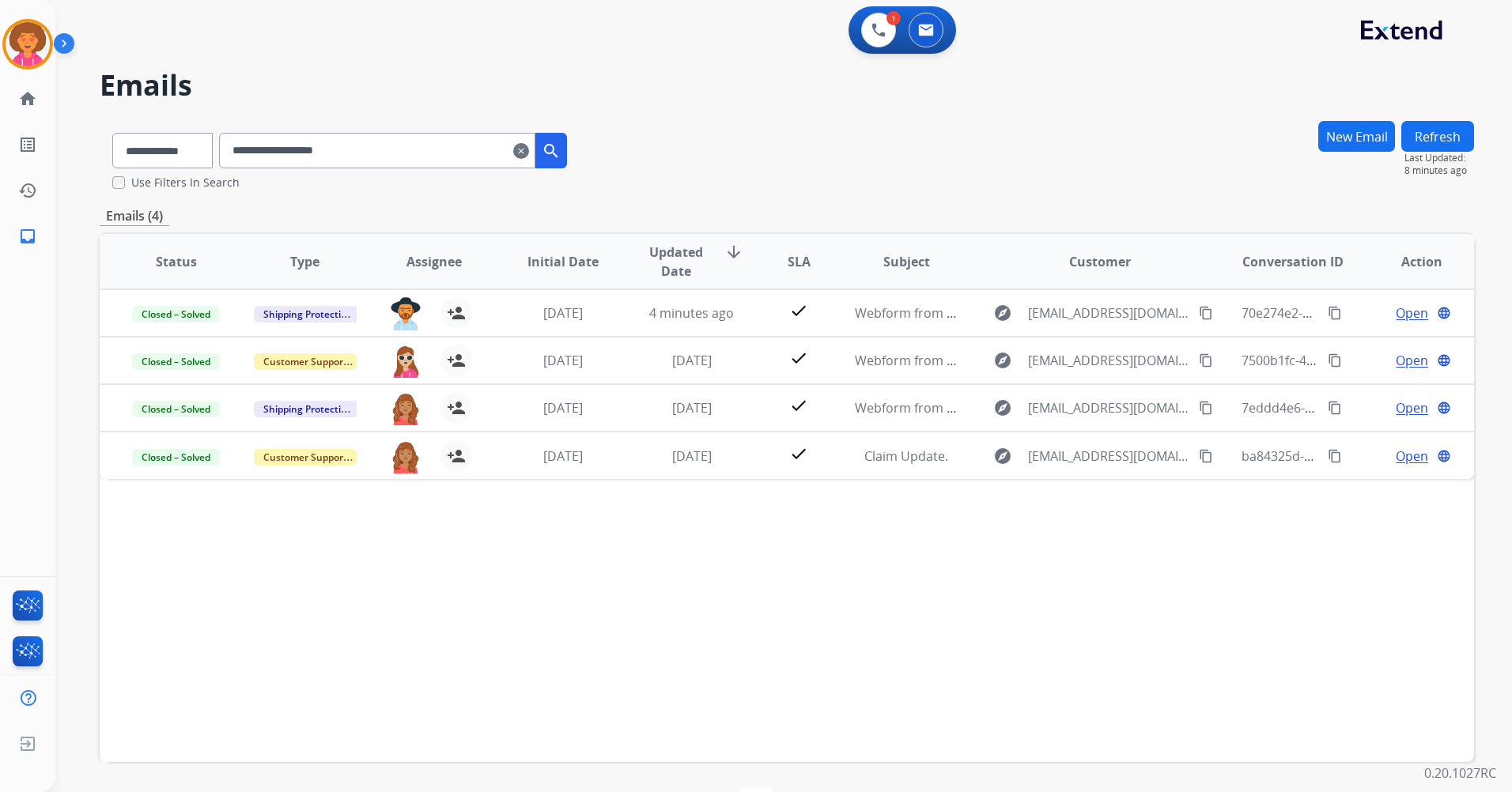
click at [1361, 139] on button "New Email" at bounding box center [1357, 136] width 77 height 31
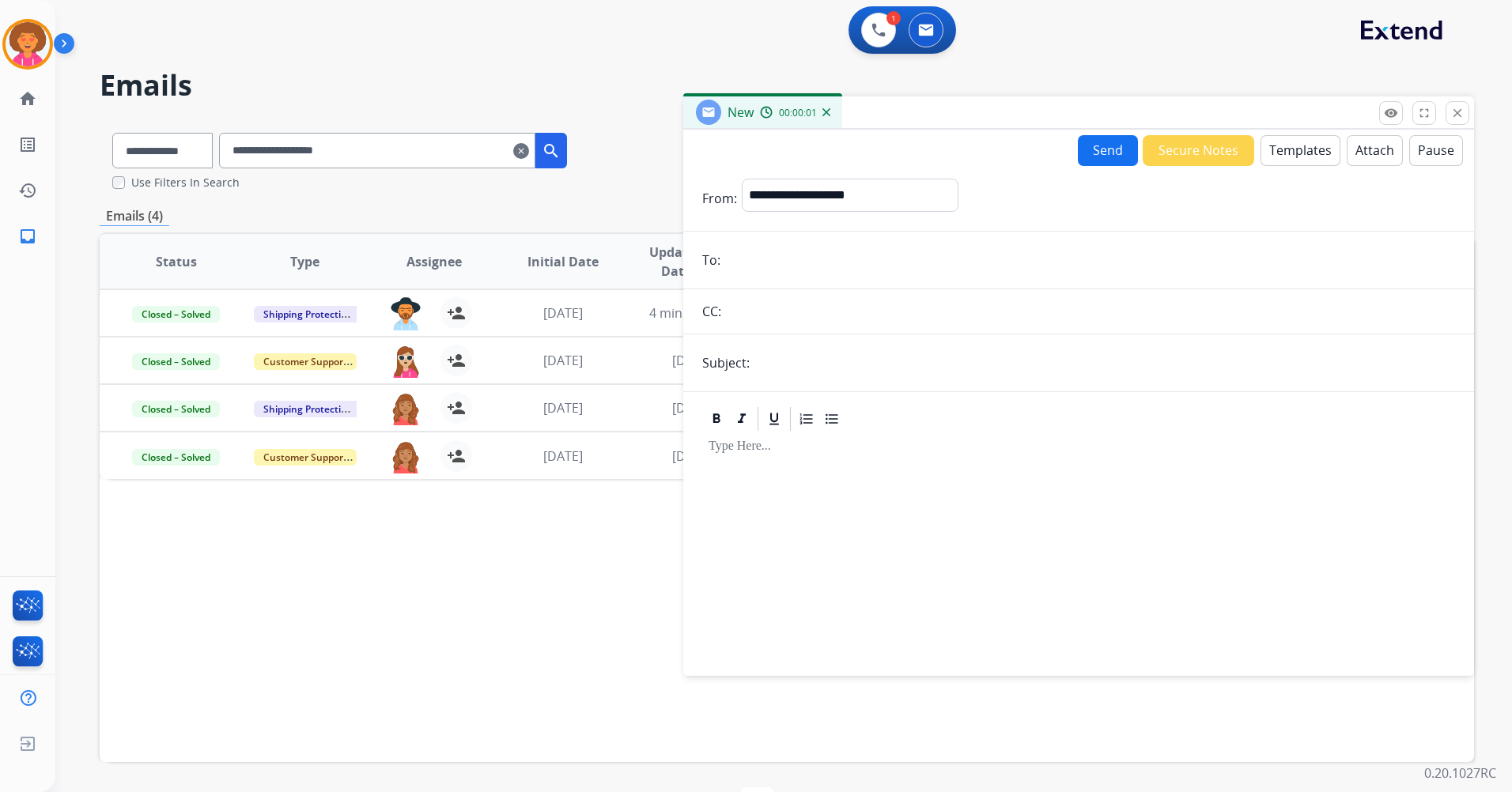
click at [1297, 148] on button "Templates" at bounding box center [1301, 151] width 80 height 31
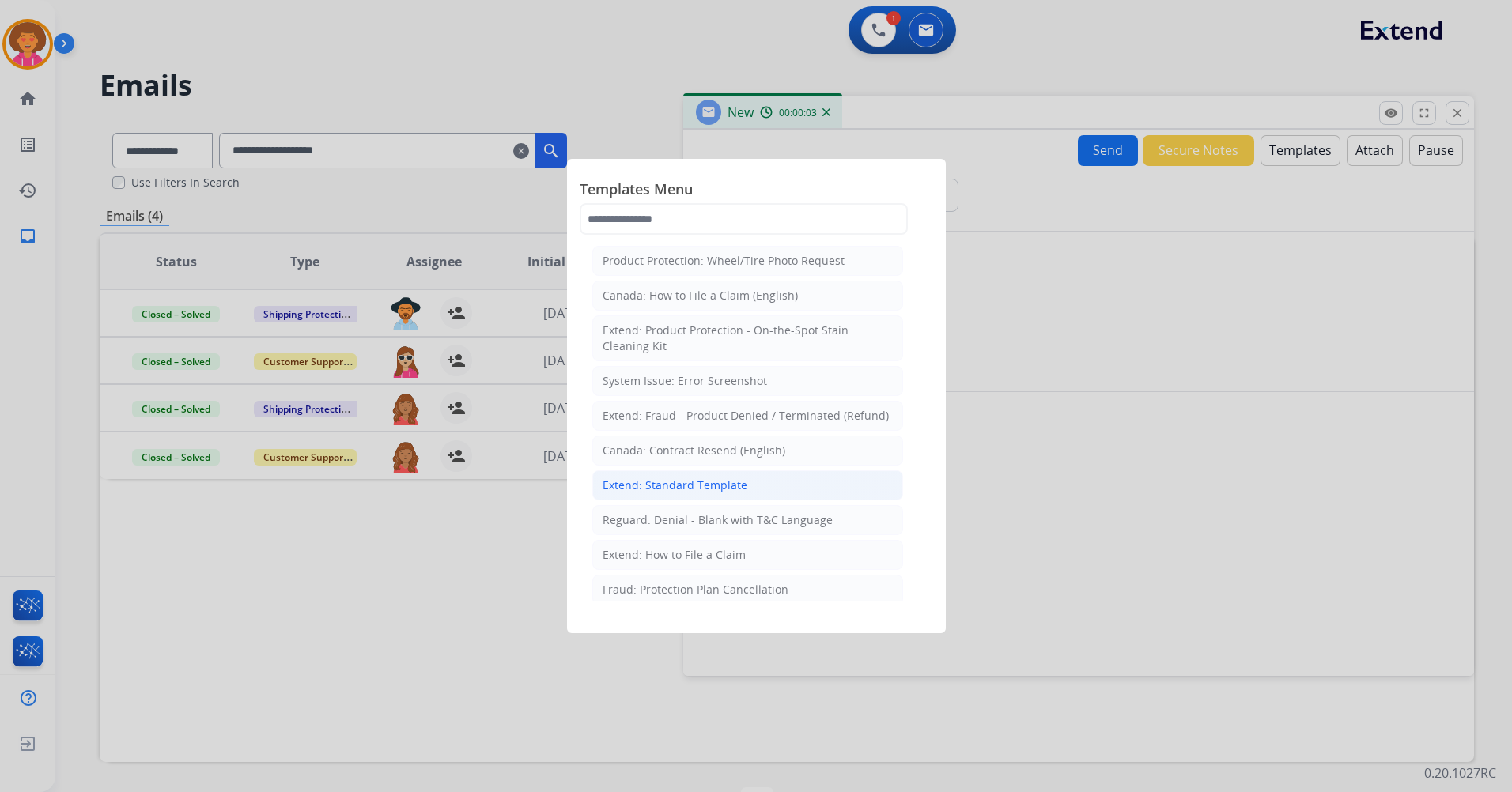
click at [667, 487] on div "Extend: Standard Template" at bounding box center [675, 484] width 144 height 15
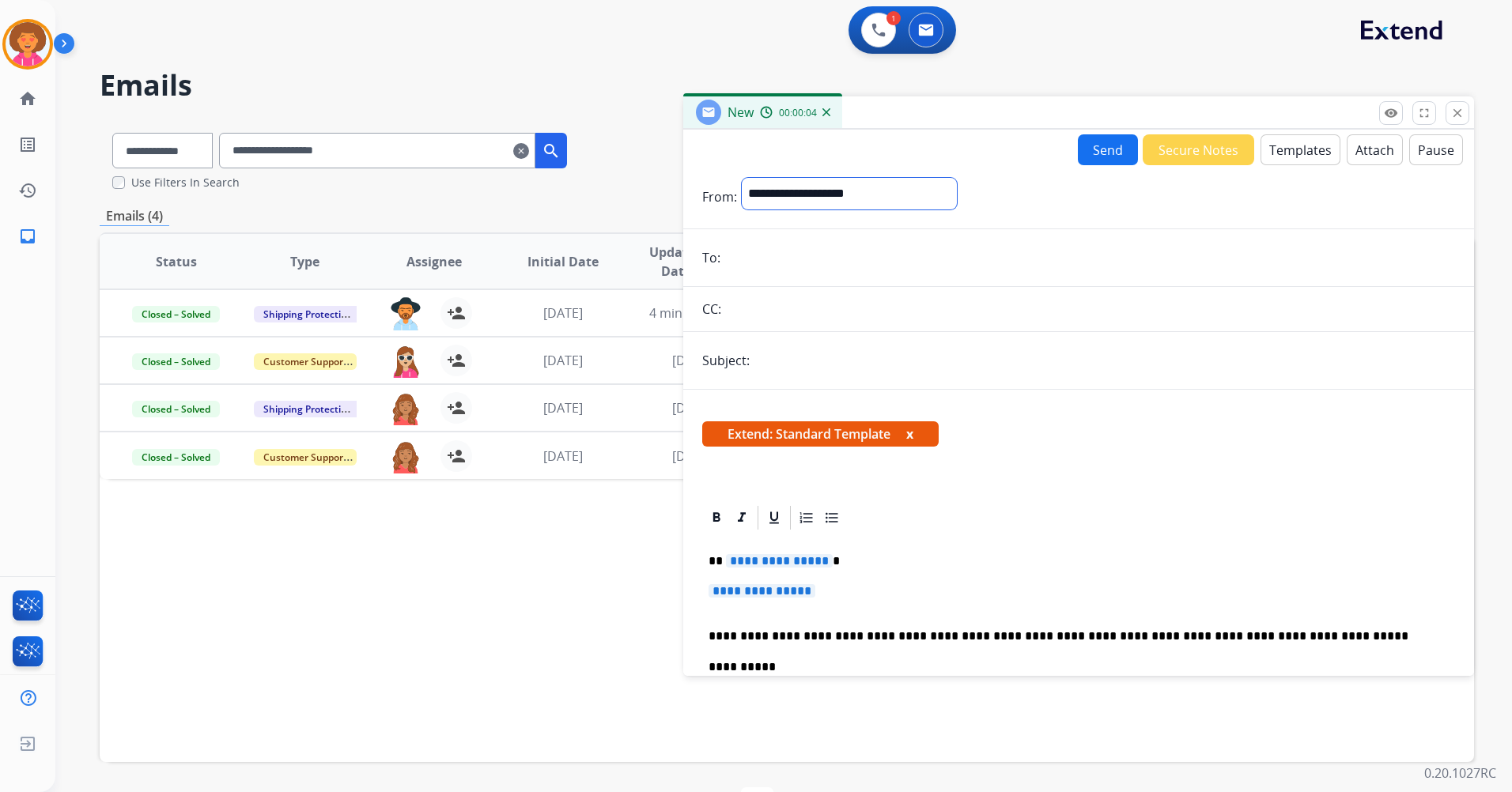
drag, startPoint x: 840, startPoint y: 191, endPoint x: 837, endPoint y: 210, distance: 19.2
click at [840, 191] on select "**********" at bounding box center [849, 193] width 215 height 32
select select "**********"
click at [742, 178] on select "**********" at bounding box center [849, 193] width 215 height 32
click at [800, 263] on input "email" at bounding box center [1090, 259] width 730 height 32
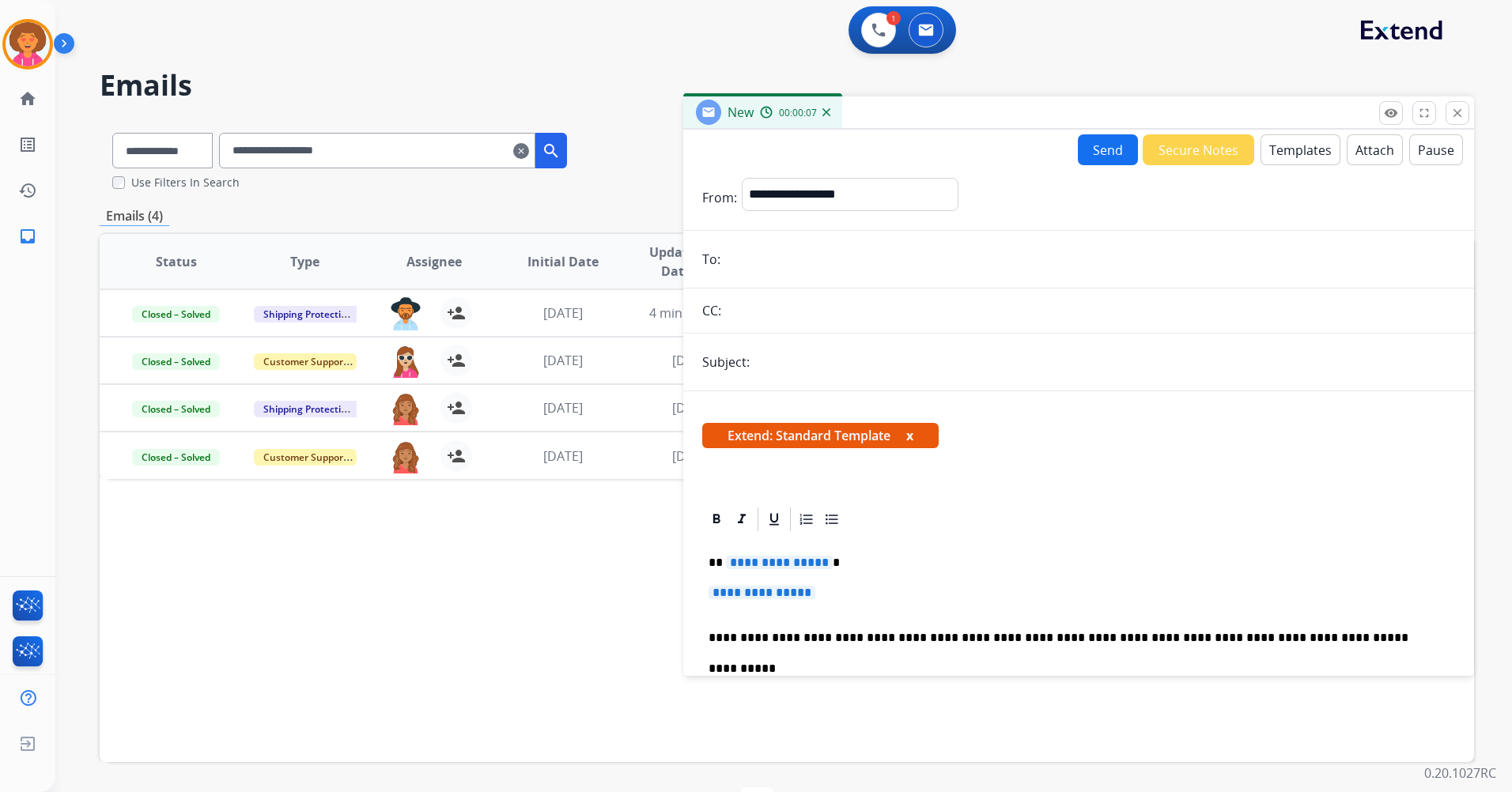
paste input "**********"
type input "**********"
click at [809, 369] on input "text" at bounding box center [1105, 362] width 701 height 32
type input "******"
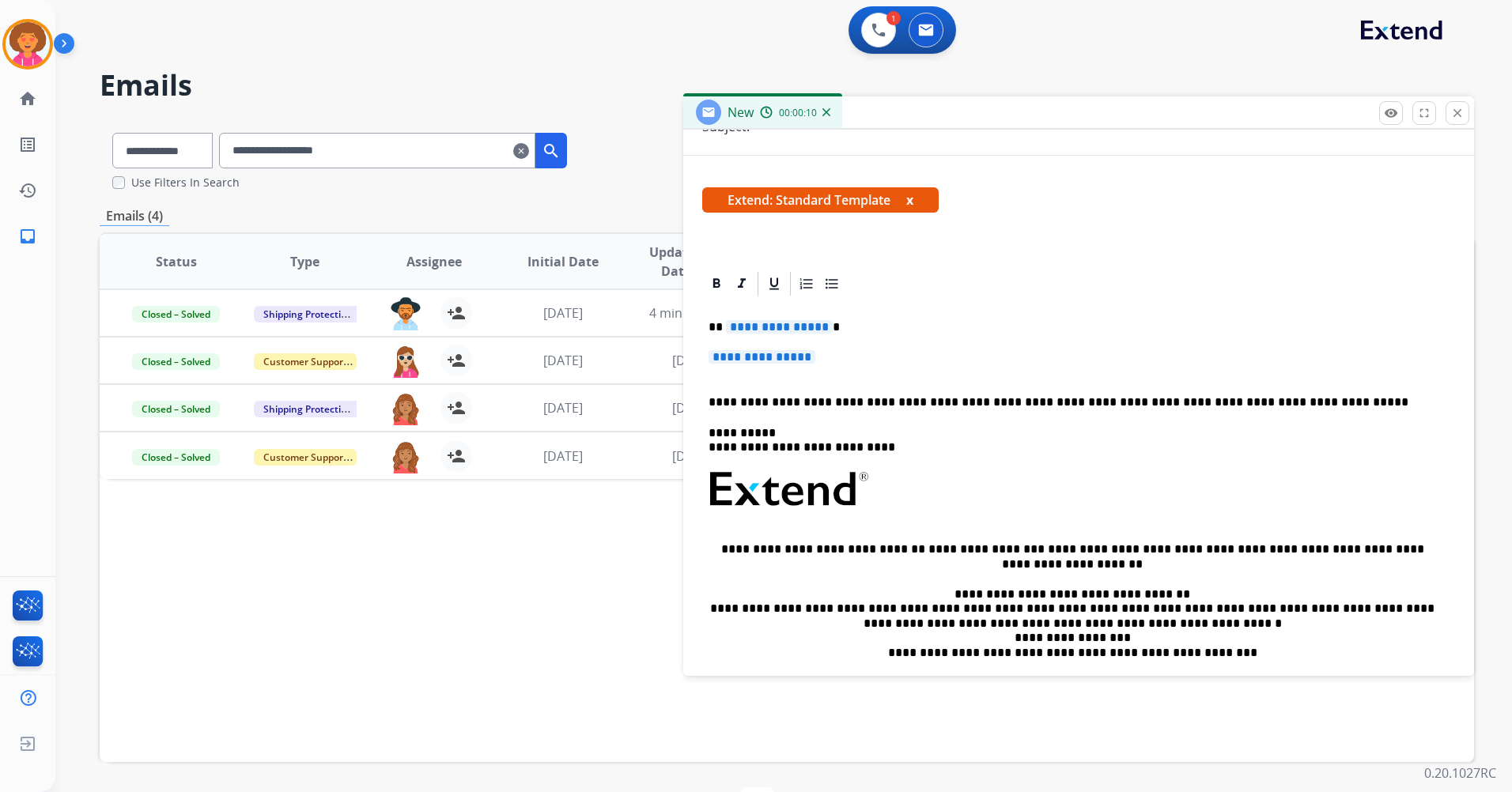
scroll to position [237, 0]
click at [826, 369] on p "**********" at bounding box center [1078, 363] width 740 height 29
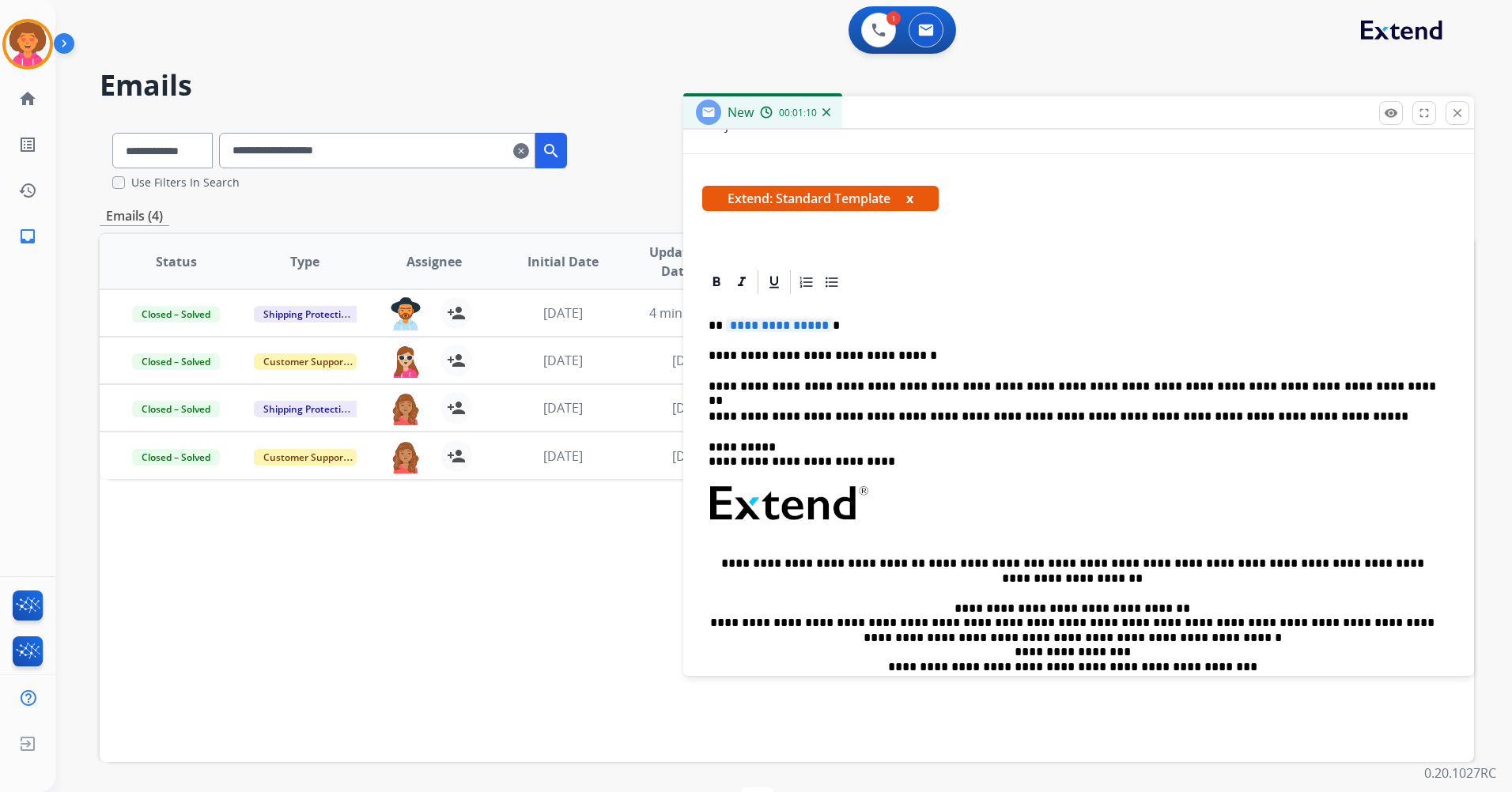
click at [818, 325] on span "**********" at bounding box center [779, 325] width 107 height 13
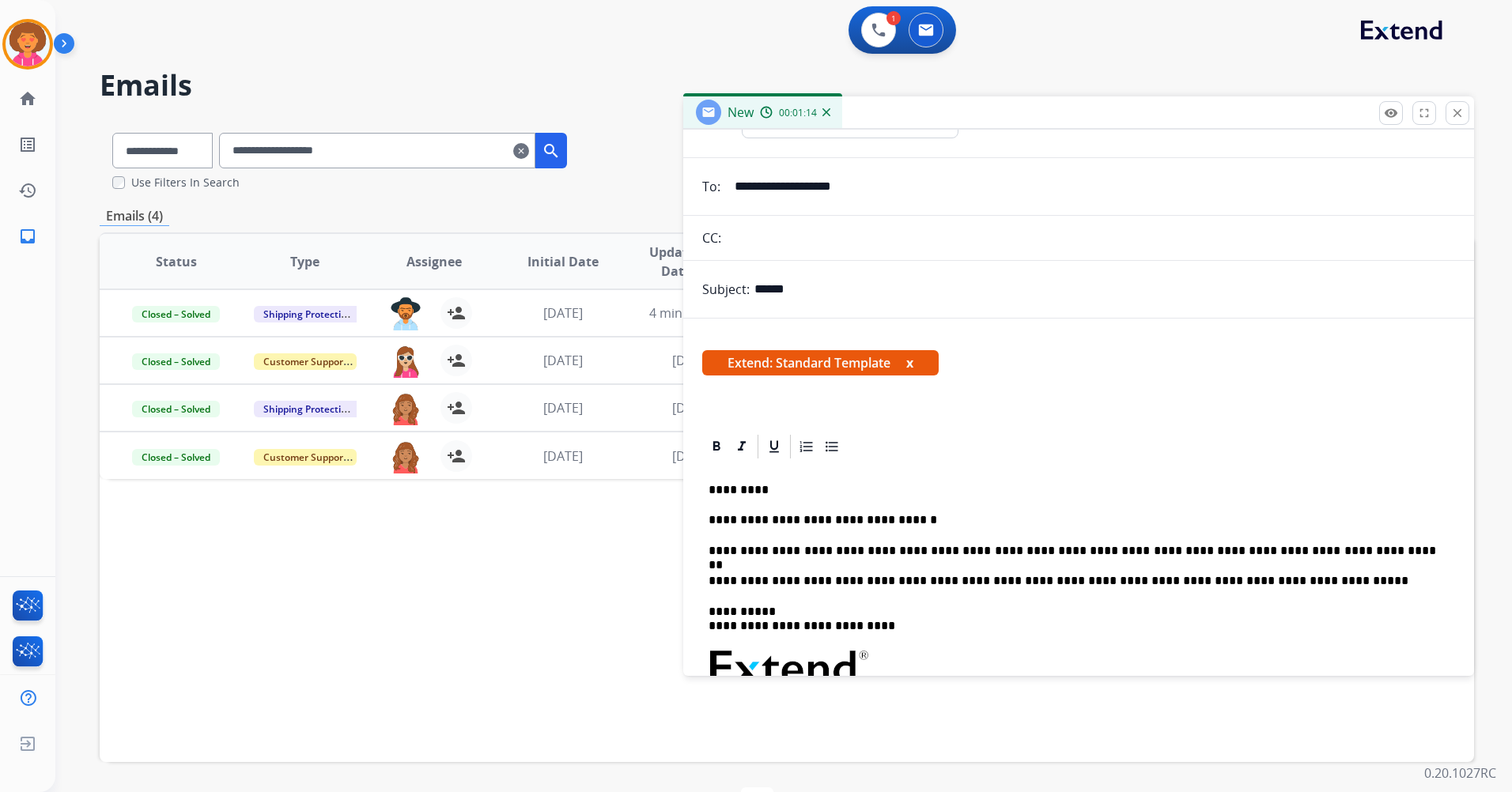
scroll to position [0, 0]
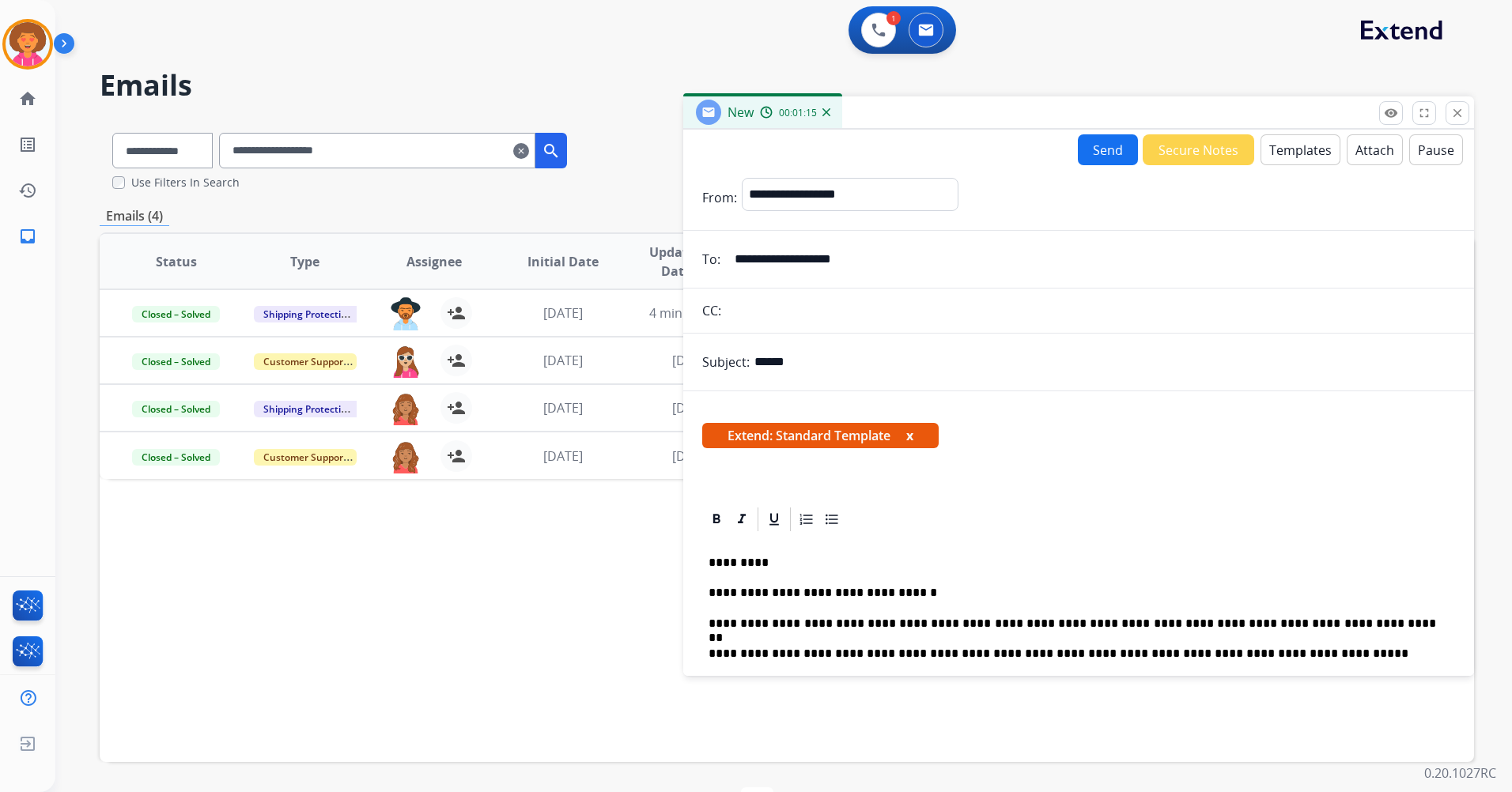
click at [1100, 160] on button "Send" at bounding box center [1108, 150] width 60 height 31
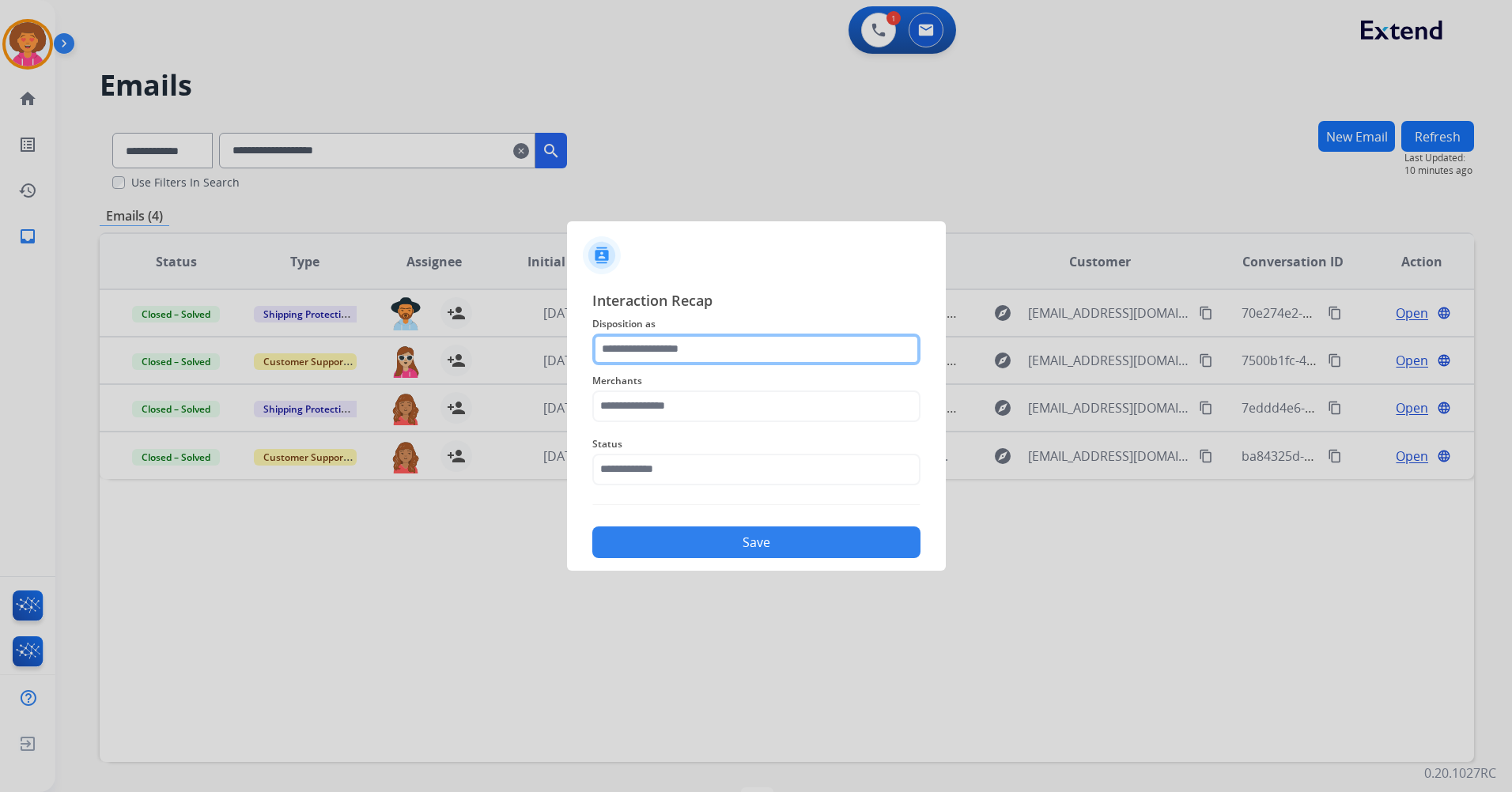
click at [706, 343] on input "text" at bounding box center [756, 349] width 328 height 32
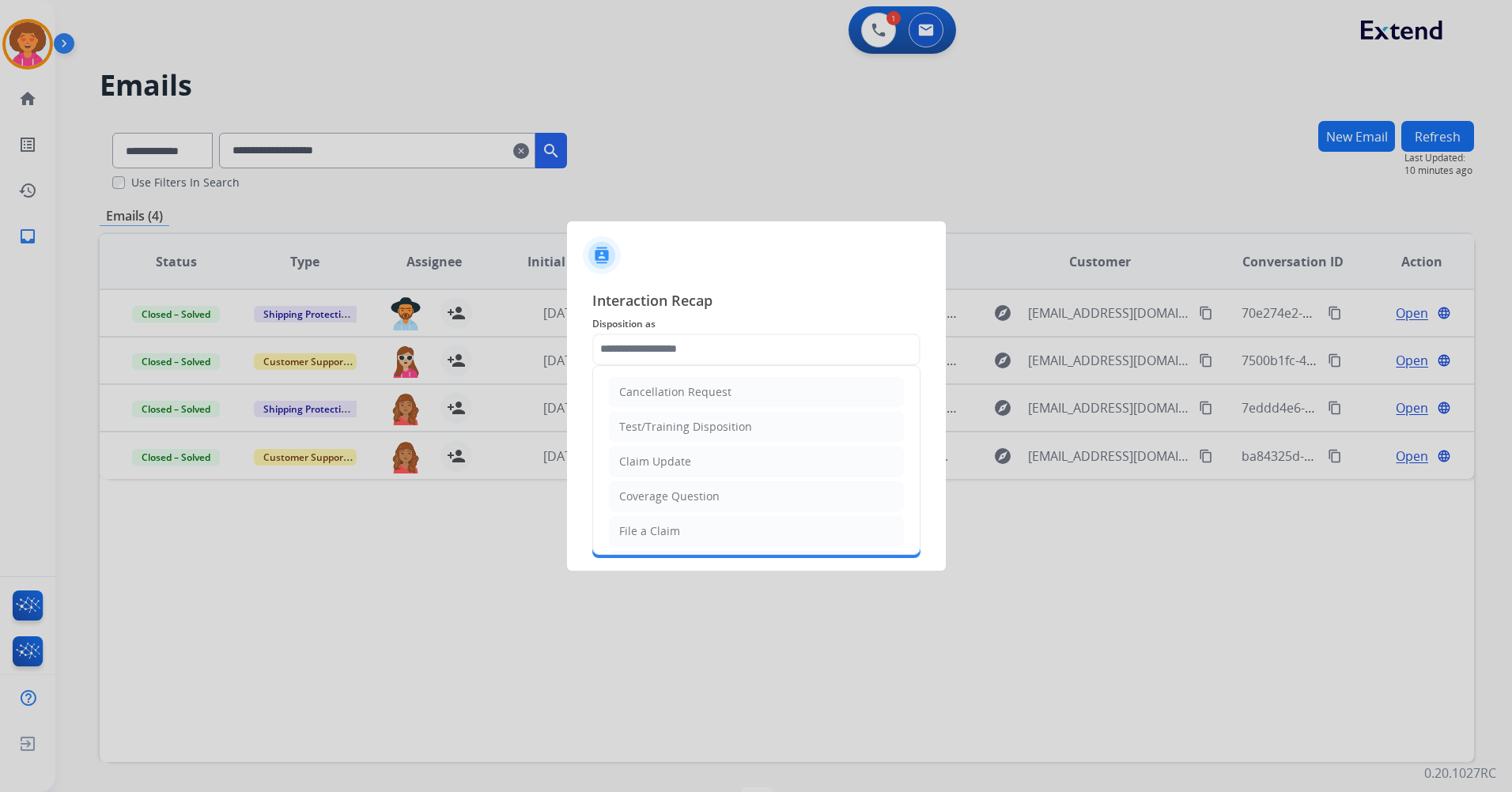
click at [693, 459] on li "Claim Update" at bounding box center [756, 462] width 295 height 30
type input "**********"
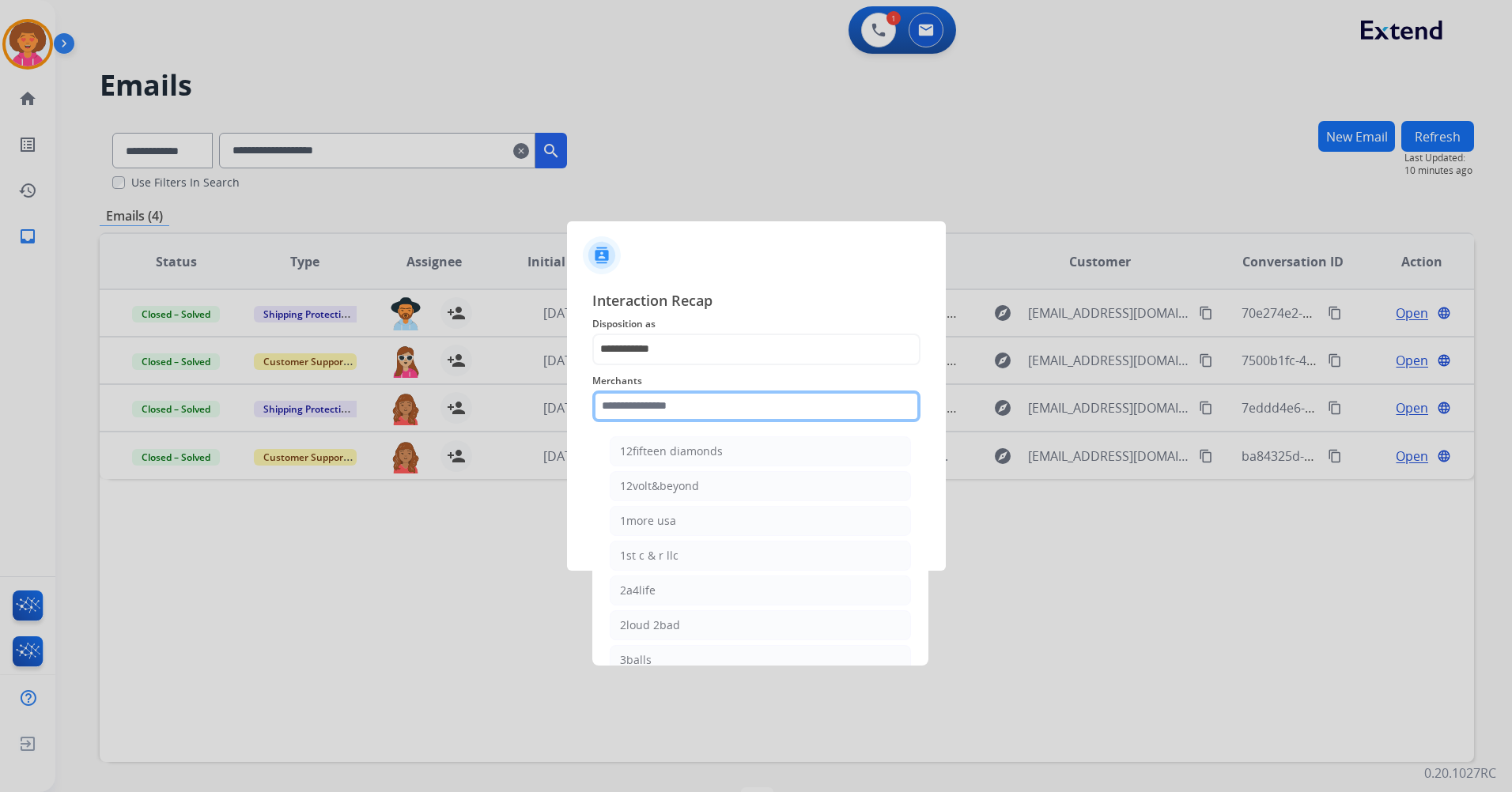
click at [622, 414] on input "text" at bounding box center [756, 406] width 328 height 32
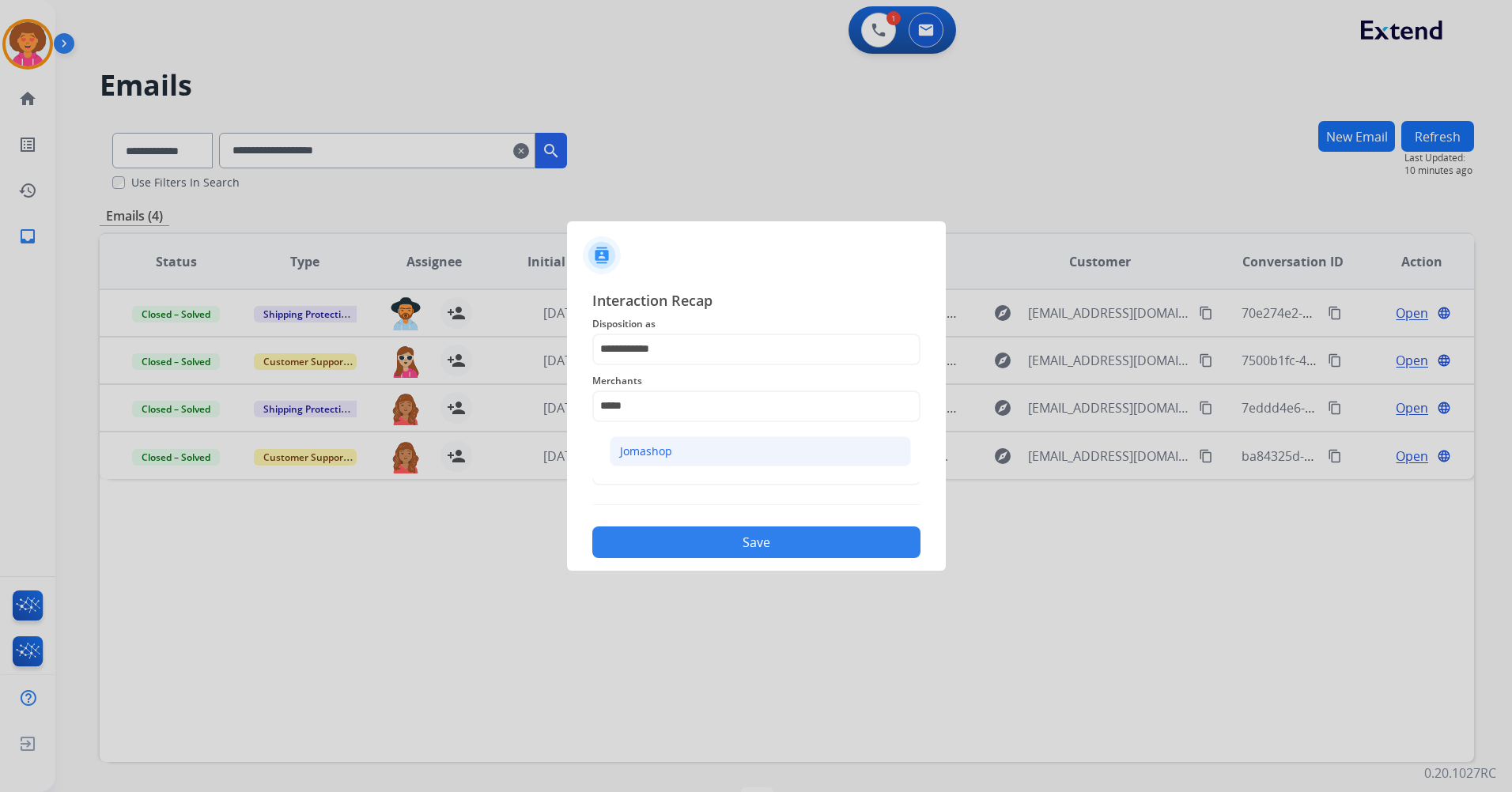
click at [707, 444] on li "Jomashop" at bounding box center [760, 451] width 301 height 30
type input "********"
click at [697, 480] on input "text" at bounding box center [756, 469] width 328 height 32
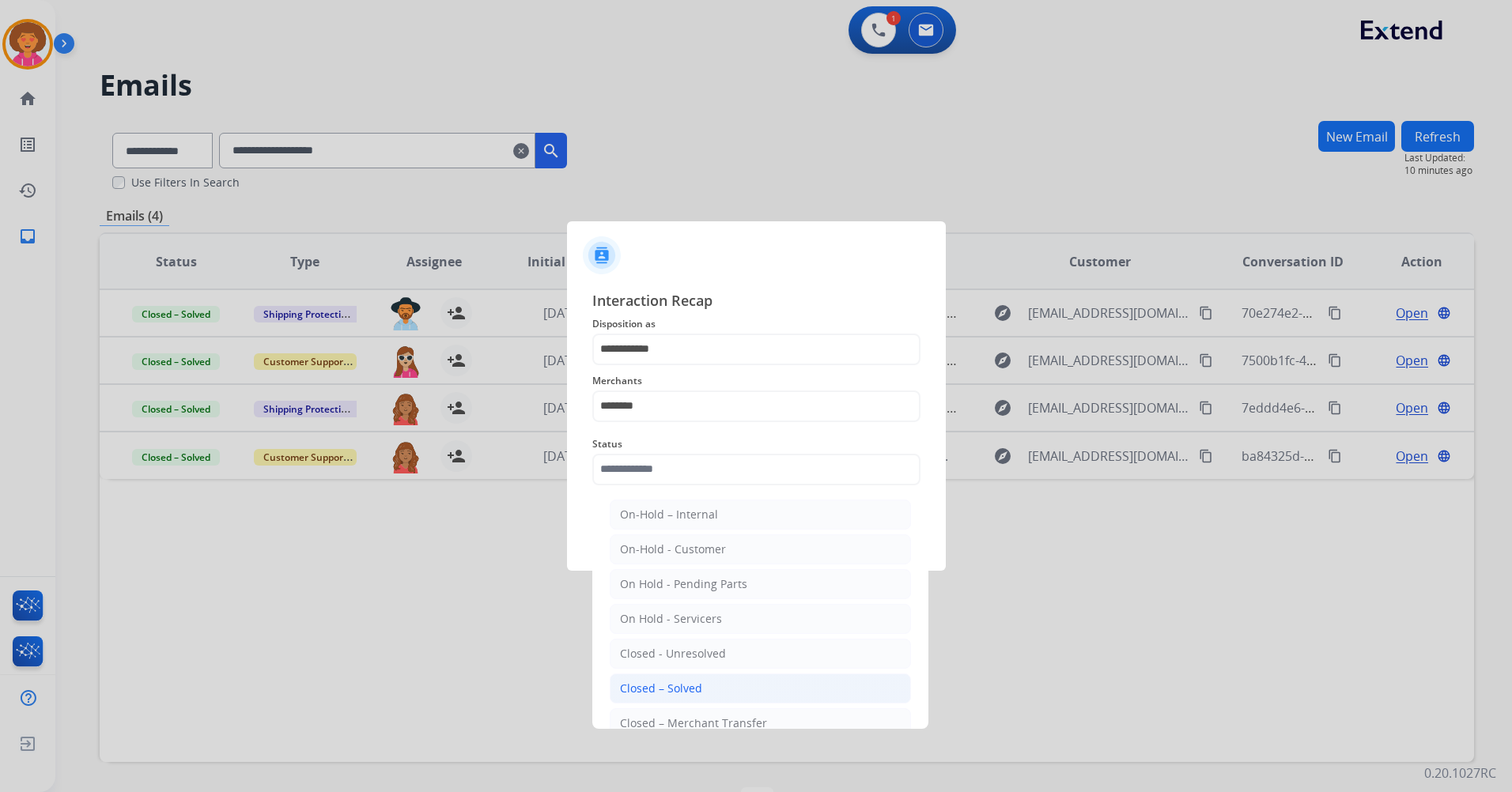
click at [689, 692] on div "Closed – Solved" at bounding box center [661, 688] width 82 height 15
type input "**********"
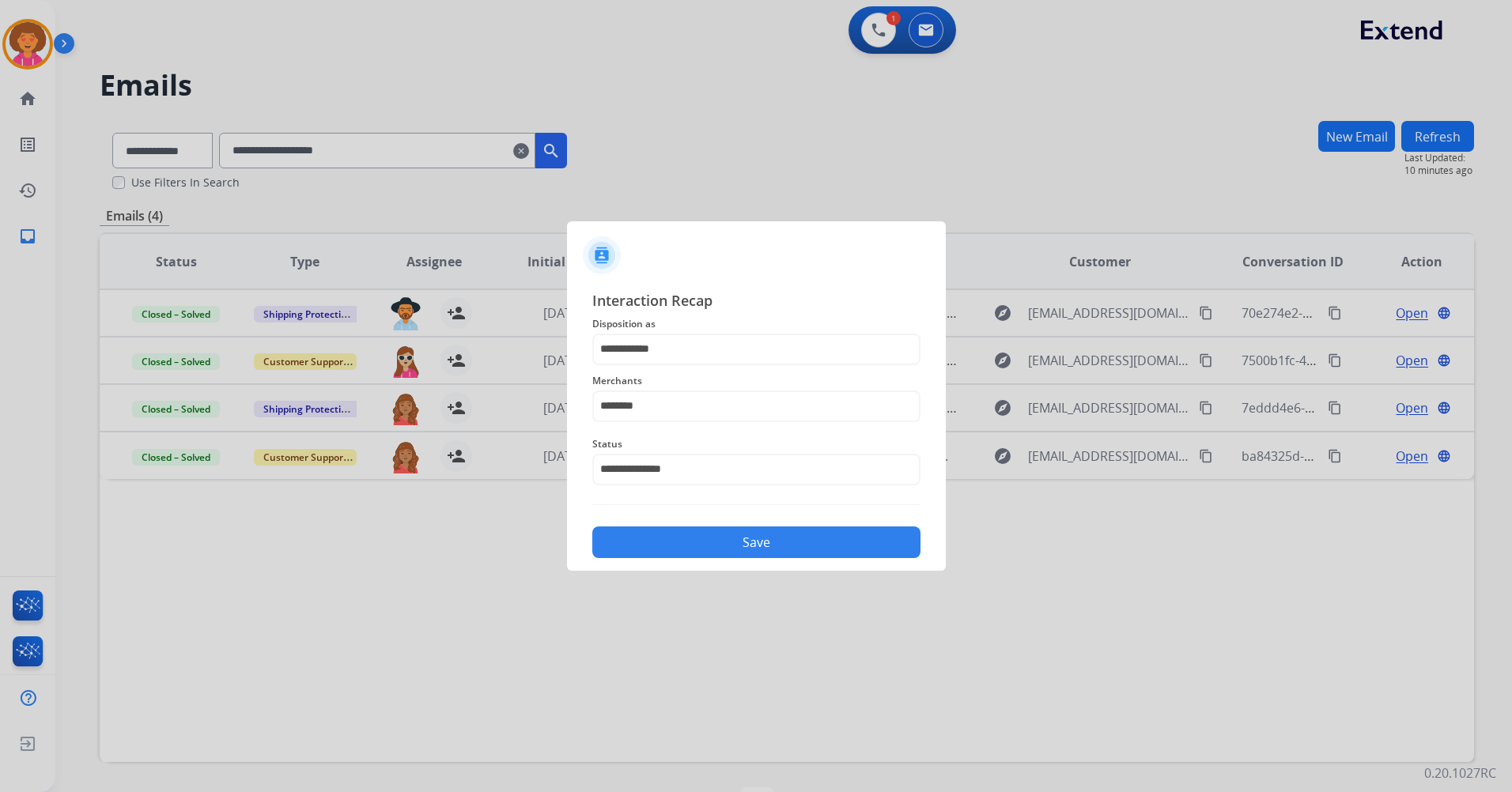
click at [765, 541] on button "Save" at bounding box center [756, 542] width 328 height 32
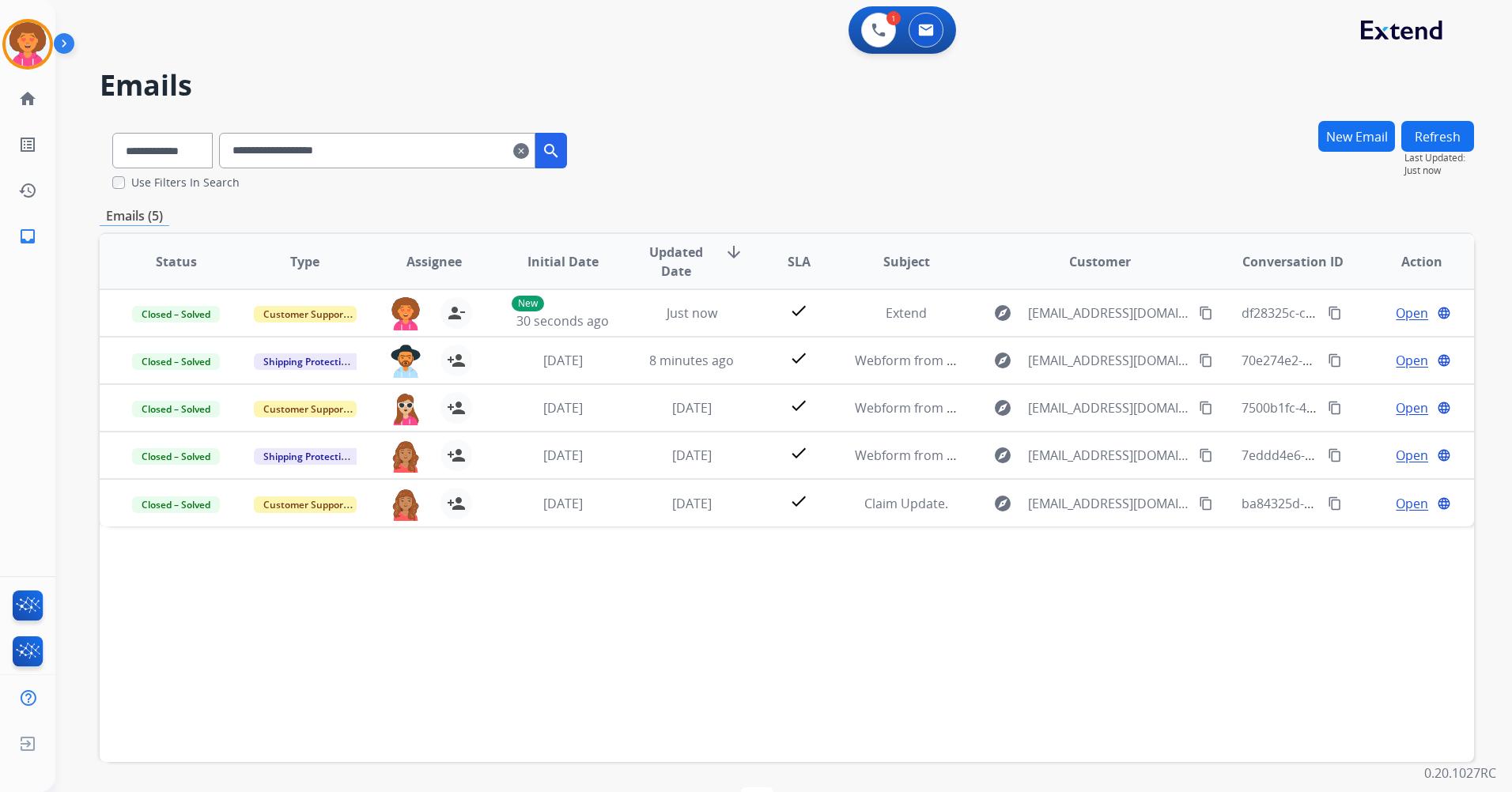
click at [529, 151] on mat-icon "clear" at bounding box center [521, 150] width 16 height 19
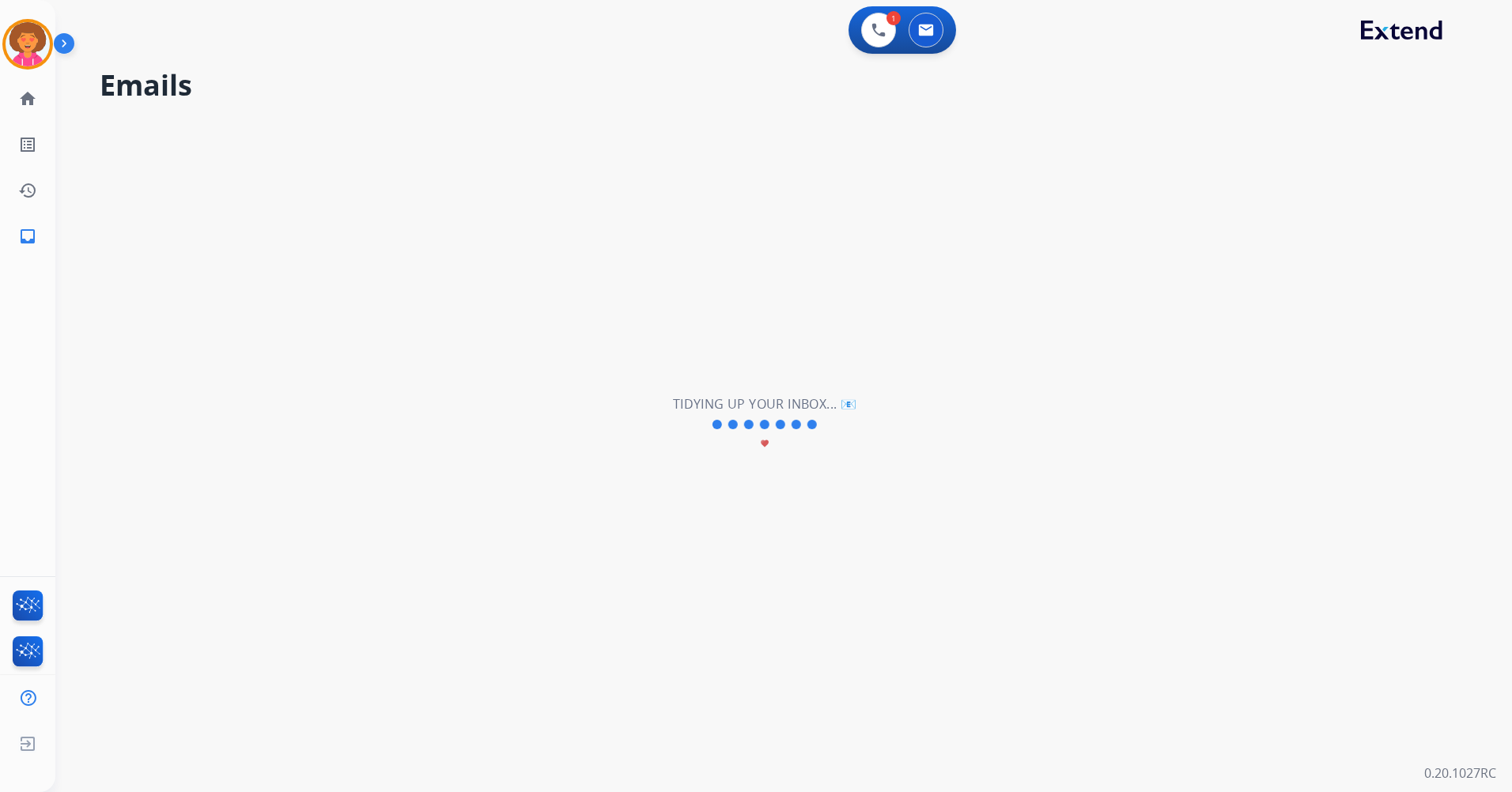
select select "**********"
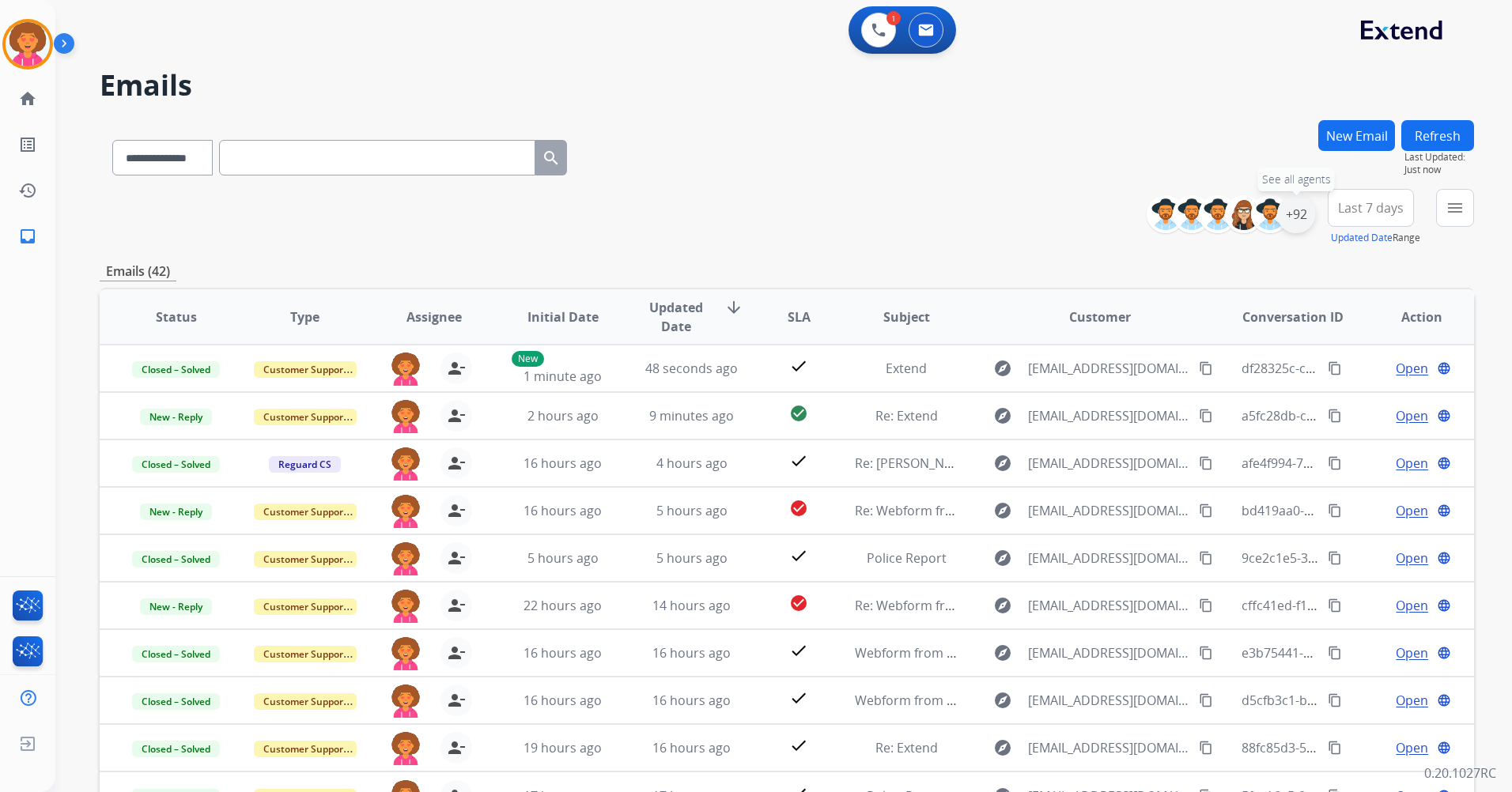
click at [1306, 216] on div "+92" at bounding box center [1296, 214] width 38 height 38
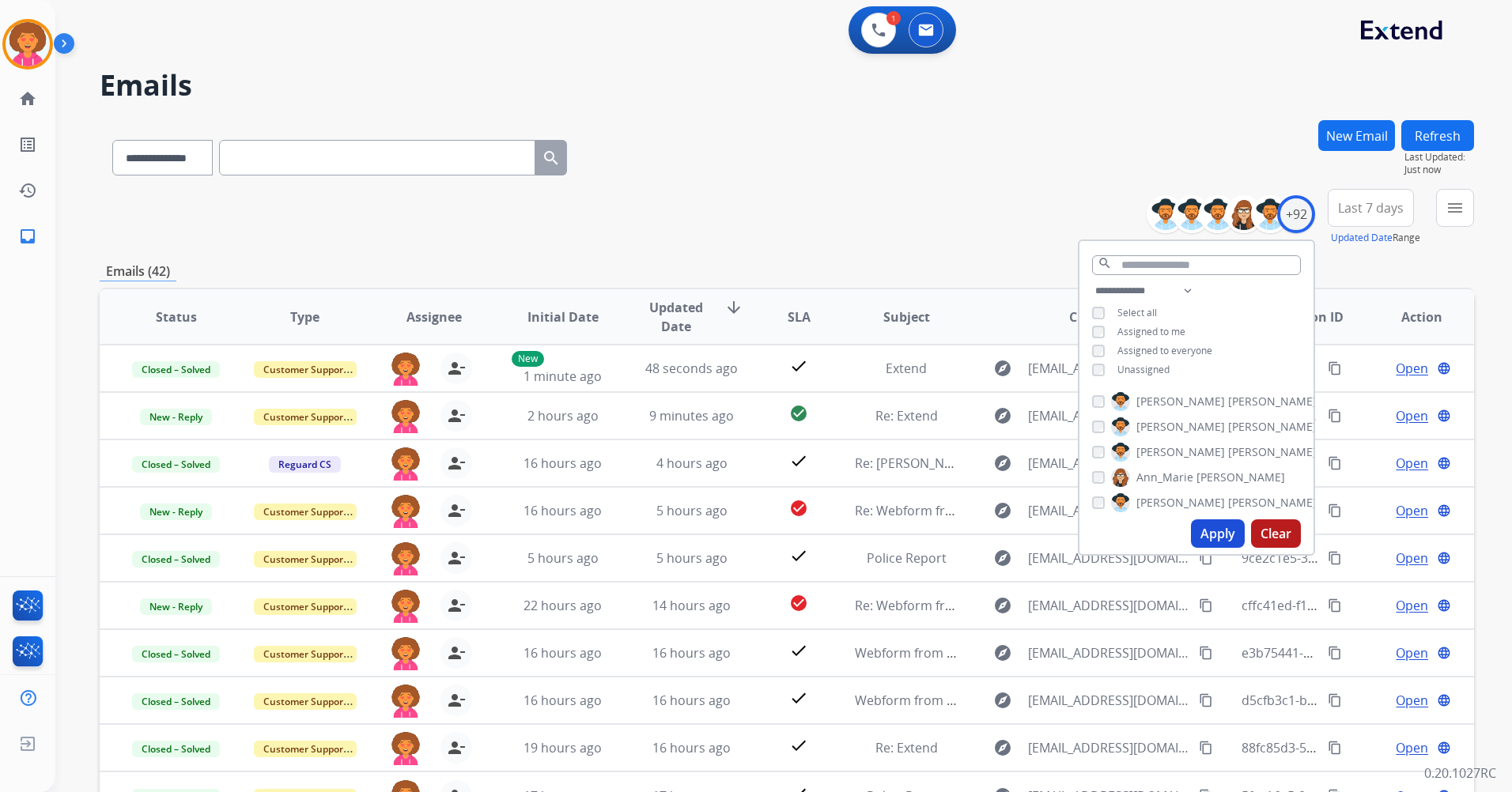
click at [1201, 539] on button "Apply" at bounding box center [1218, 533] width 54 height 29
click at [932, 237] on div "**********" at bounding box center [787, 218] width 1374 height 57
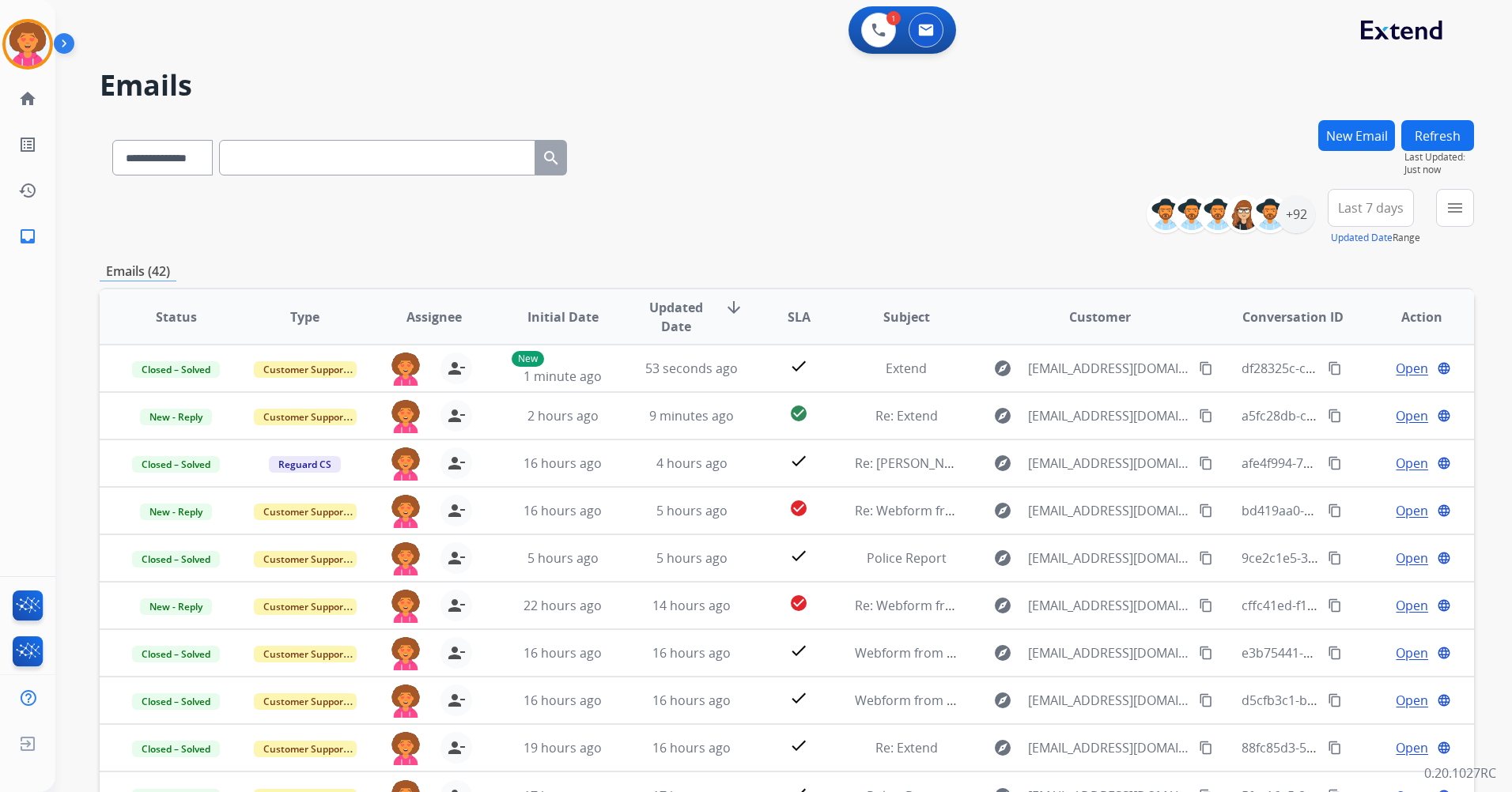
click at [1352, 205] on span "Last 7 days" at bounding box center [1371, 208] width 65 height 7
drag, startPoint x: 1350, startPoint y: 404, endPoint x: 1083, endPoint y: 316, distance: 281.1
click at [1350, 403] on div "Last 90 days" at bounding box center [1365, 400] width 87 height 24
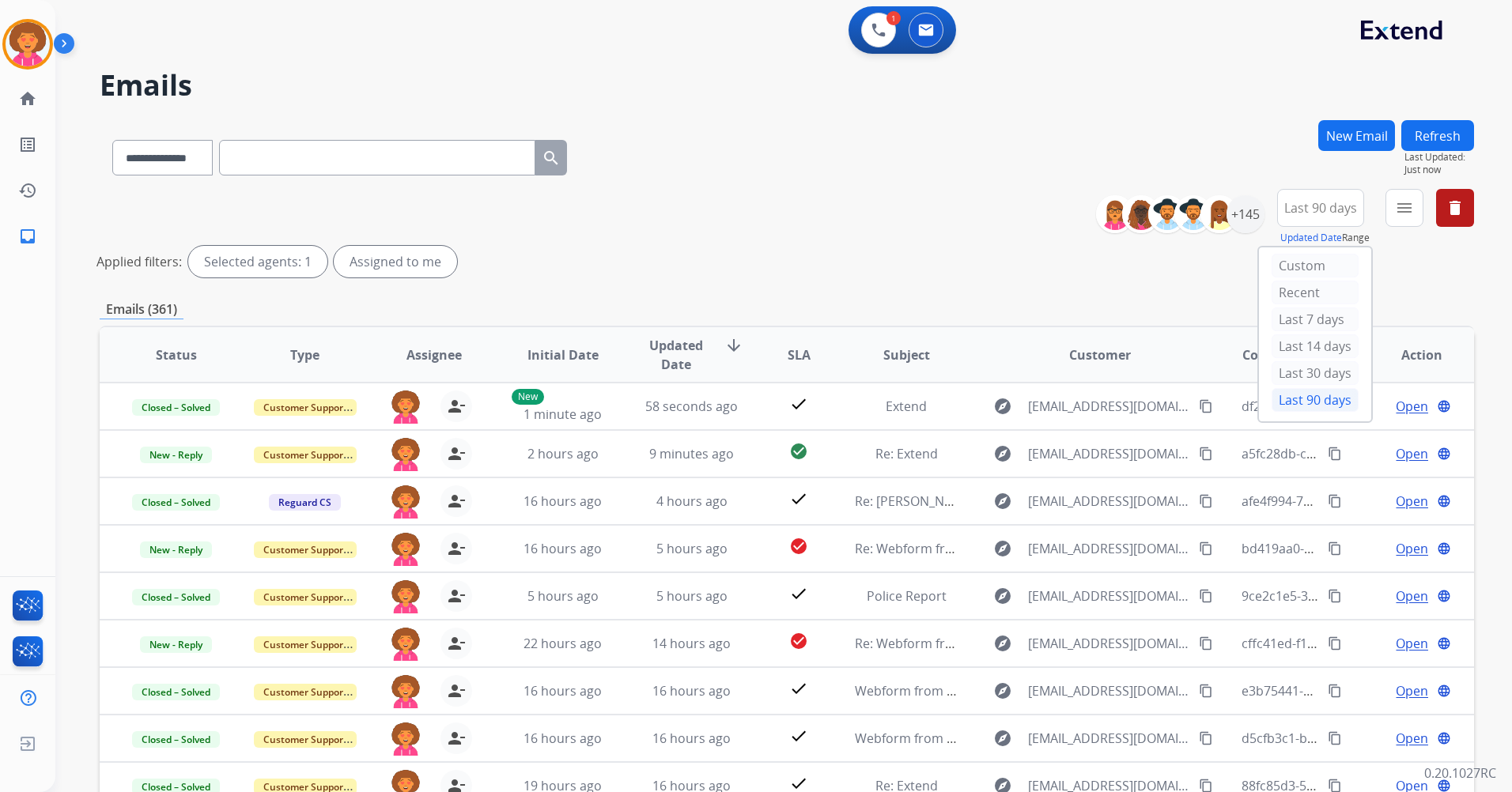
click at [1017, 232] on div "**********" at bounding box center [787, 237] width 1374 height 95
click at [1451, 127] on button "Refresh" at bounding box center [1437, 135] width 73 height 31
click at [1432, 134] on button "Refresh" at bounding box center [1437, 135] width 73 height 31
click at [1425, 139] on button "Refresh" at bounding box center [1437, 135] width 73 height 31
click at [1434, 131] on button "Refresh" at bounding box center [1437, 135] width 73 height 31
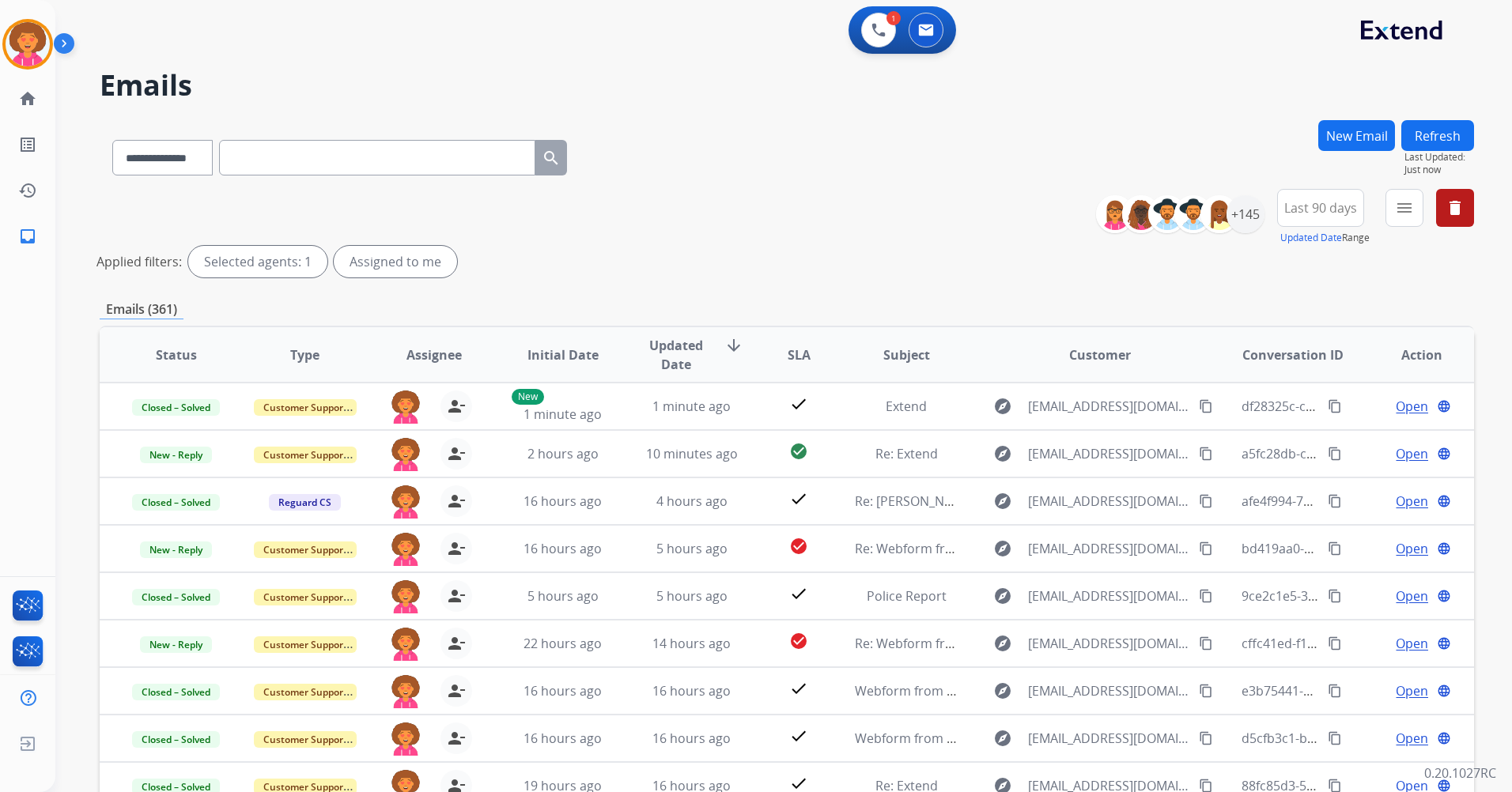
drag, startPoint x: 1425, startPoint y: 133, endPoint x: 1407, endPoint y: 135, distance: 18.1
click at [1422, 133] on button "Refresh" at bounding box center [1437, 135] width 73 height 31
click at [1444, 139] on button "Refresh" at bounding box center [1437, 135] width 73 height 31
click at [1426, 133] on button "Refresh" at bounding box center [1437, 135] width 73 height 31
click at [1427, 137] on button "Refresh" at bounding box center [1437, 135] width 73 height 31
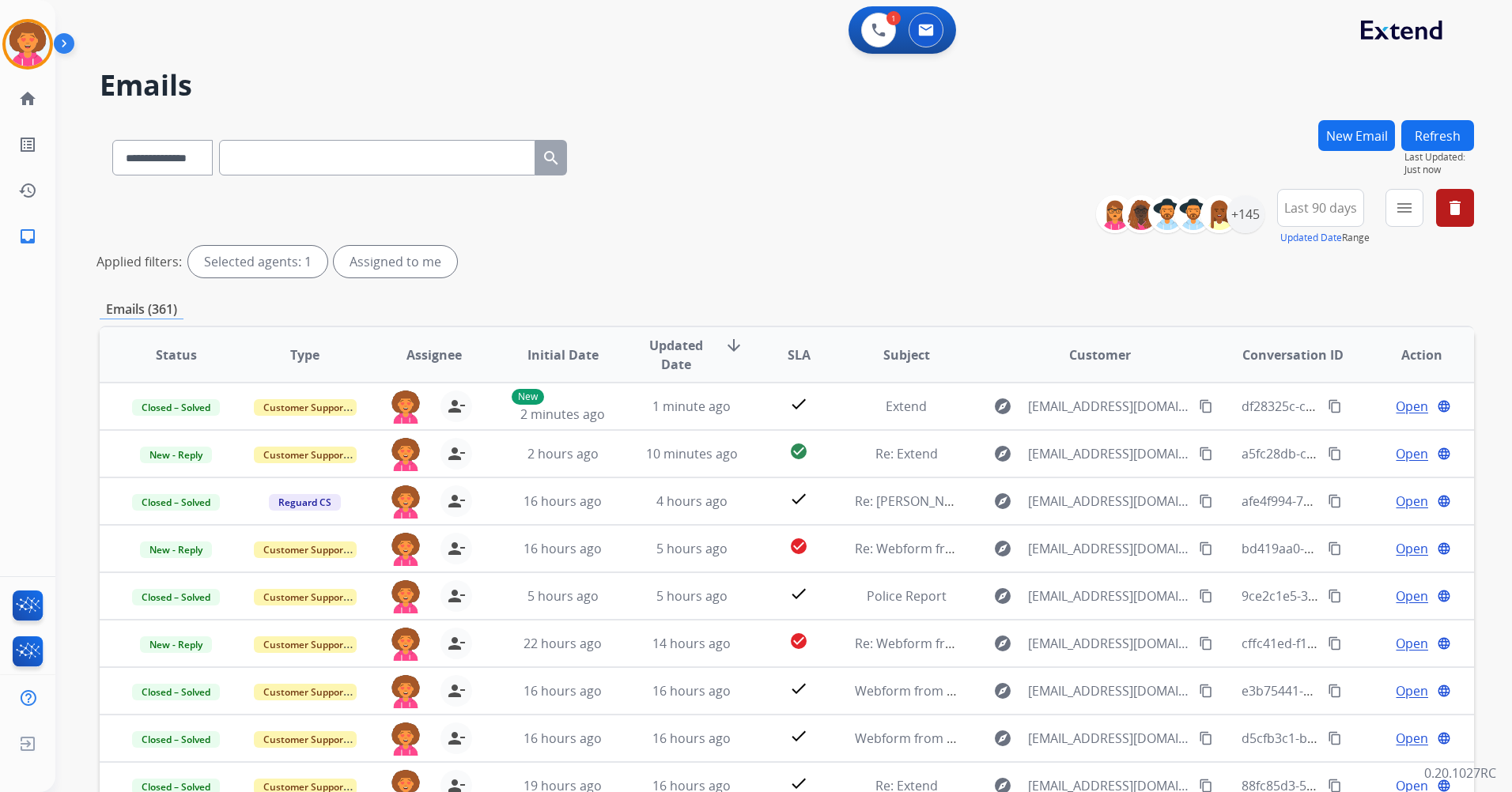
click at [1448, 131] on button "Refresh" at bounding box center [1437, 135] width 73 height 31
click at [1451, 132] on button "Refresh" at bounding box center [1437, 135] width 73 height 31
click at [1452, 133] on button "Refresh" at bounding box center [1437, 135] width 73 height 31
click at [1444, 131] on button "Refresh" at bounding box center [1437, 135] width 73 height 31
click at [1439, 131] on button "Refresh" at bounding box center [1437, 135] width 73 height 31
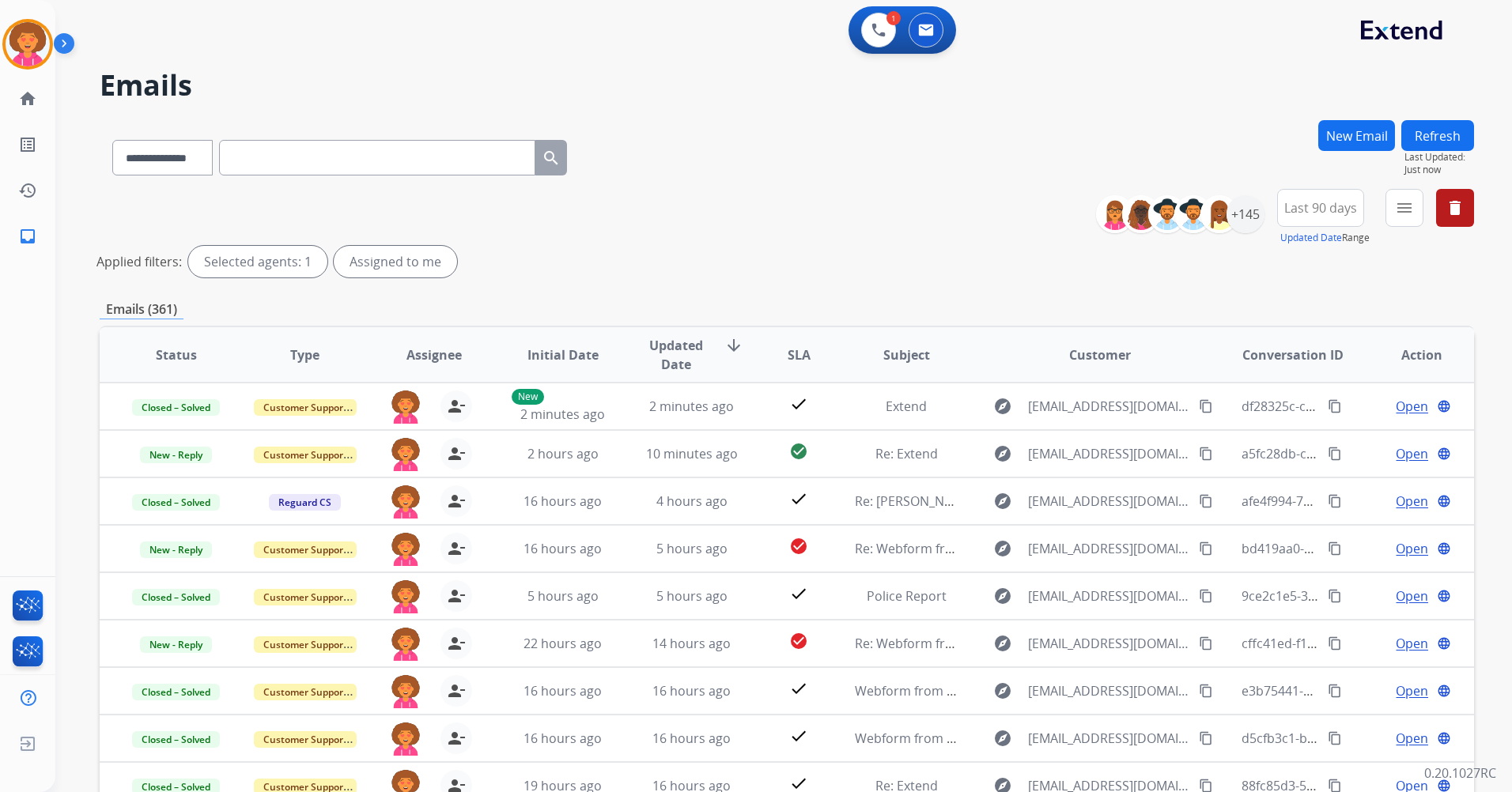
click at [1442, 133] on button "Refresh" at bounding box center [1437, 135] width 73 height 31
click at [1466, 141] on button "Refresh" at bounding box center [1437, 135] width 73 height 31
click at [1452, 133] on button "Refresh" at bounding box center [1437, 135] width 73 height 31
click at [1446, 130] on button "Refresh" at bounding box center [1437, 135] width 73 height 31
click at [1461, 125] on button "Refresh" at bounding box center [1437, 135] width 73 height 31
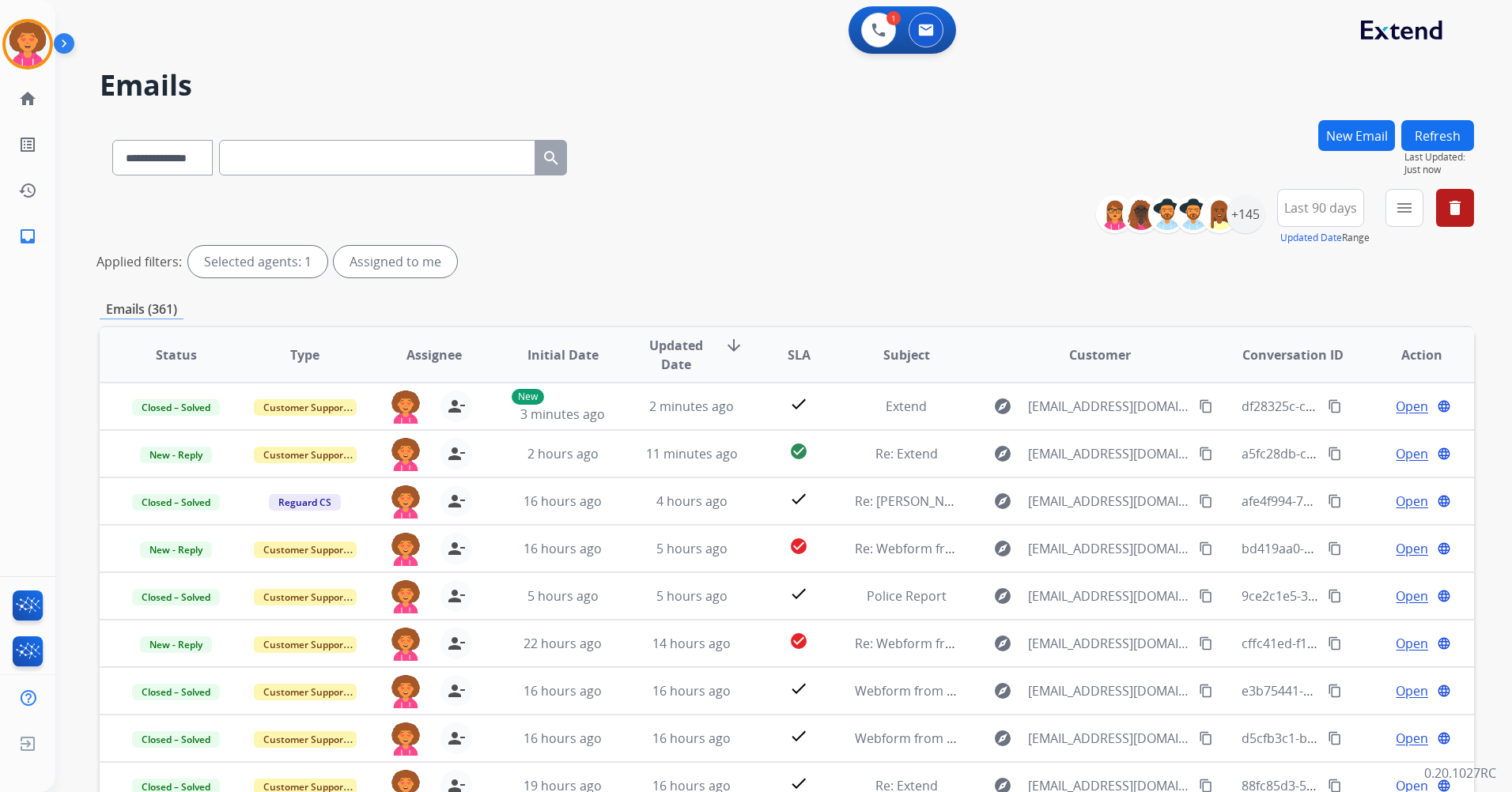
click at [1430, 135] on button "Refresh" at bounding box center [1437, 135] width 73 height 31
click at [1430, 138] on button "Refresh" at bounding box center [1437, 135] width 73 height 31
click at [1444, 130] on button "Refresh" at bounding box center [1437, 135] width 73 height 31
click at [1434, 131] on button "Refresh" at bounding box center [1437, 135] width 73 height 31
click at [1413, 144] on button "Refresh" at bounding box center [1437, 135] width 73 height 31
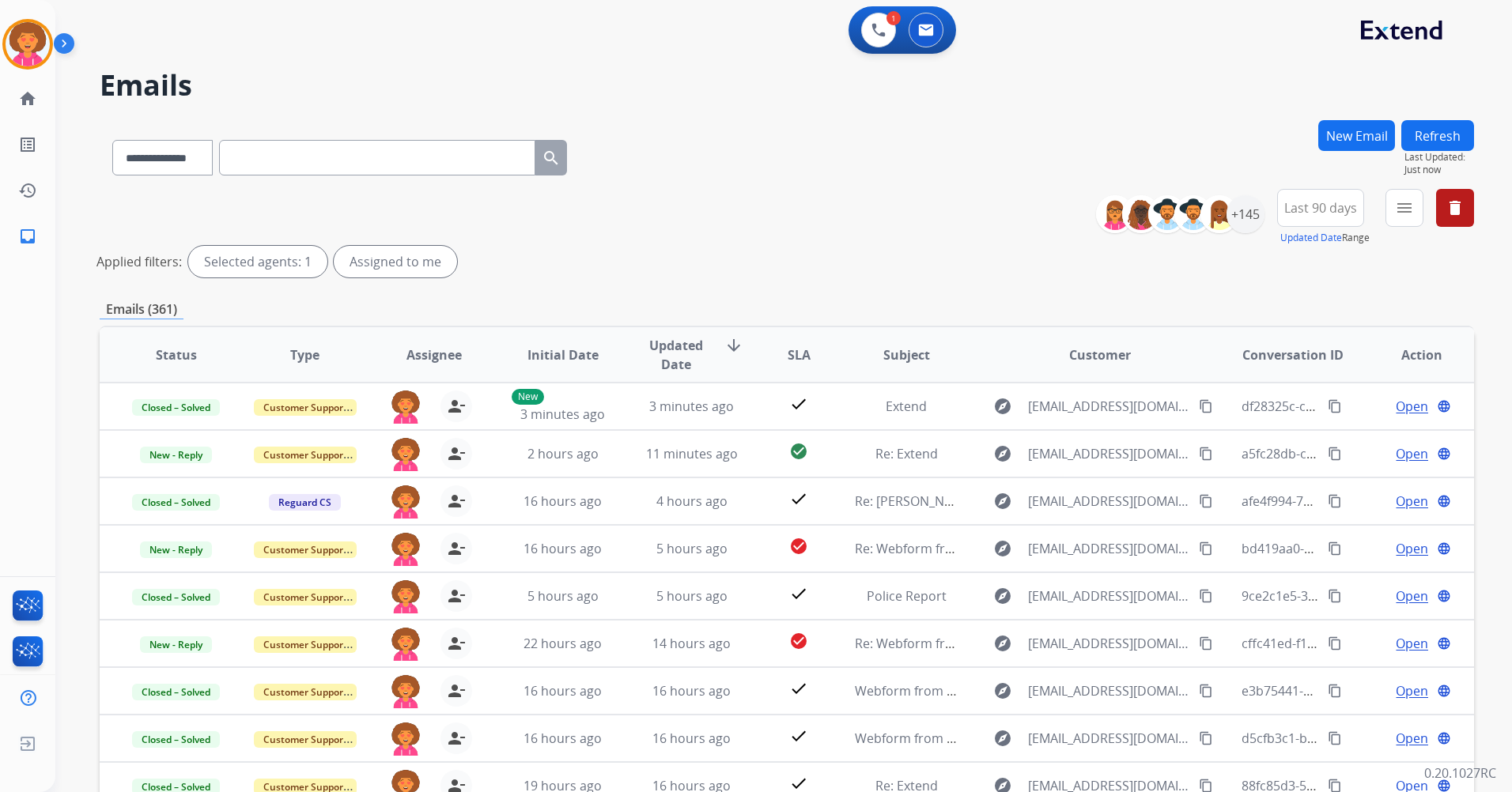
click at [1444, 143] on button "Refresh" at bounding box center [1437, 135] width 73 height 31
click at [1431, 151] on span "Last Updated:" at bounding box center [1439, 157] width 69 height 13
click at [1433, 134] on button "Refresh" at bounding box center [1437, 135] width 73 height 31
click at [1433, 141] on button "Refresh" at bounding box center [1437, 135] width 73 height 31
click at [1455, 128] on button "Refresh" at bounding box center [1437, 135] width 73 height 31
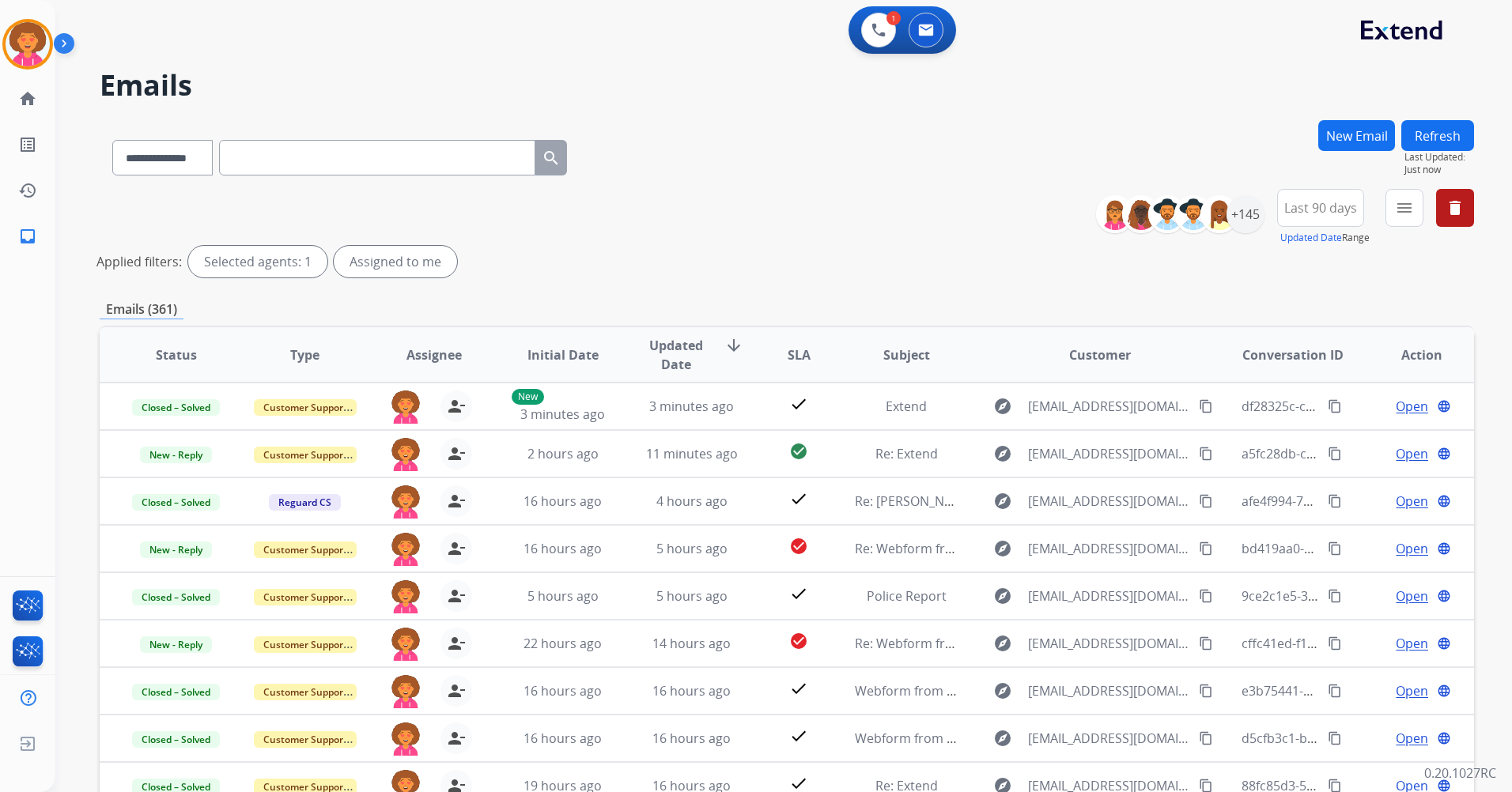
click at [1462, 139] on button "Refresh" at bounding box center [1437, 135] width 73 height 31
click at [1420, 131] on button "Refresh" at bounding box center [1437, 135] width 73 height 31
drag, startPoint x: 1466, startPoint y: 135, endPoint x: 1465, endPoint y: 126, distance: 9.1
click at [1465, 133] on button "Refresh" at bounding box center [1437, 135] width 73 height 31
click at [1466, 139] on button "Refresh" at bounding box center [1437, 135] width 73 height 31
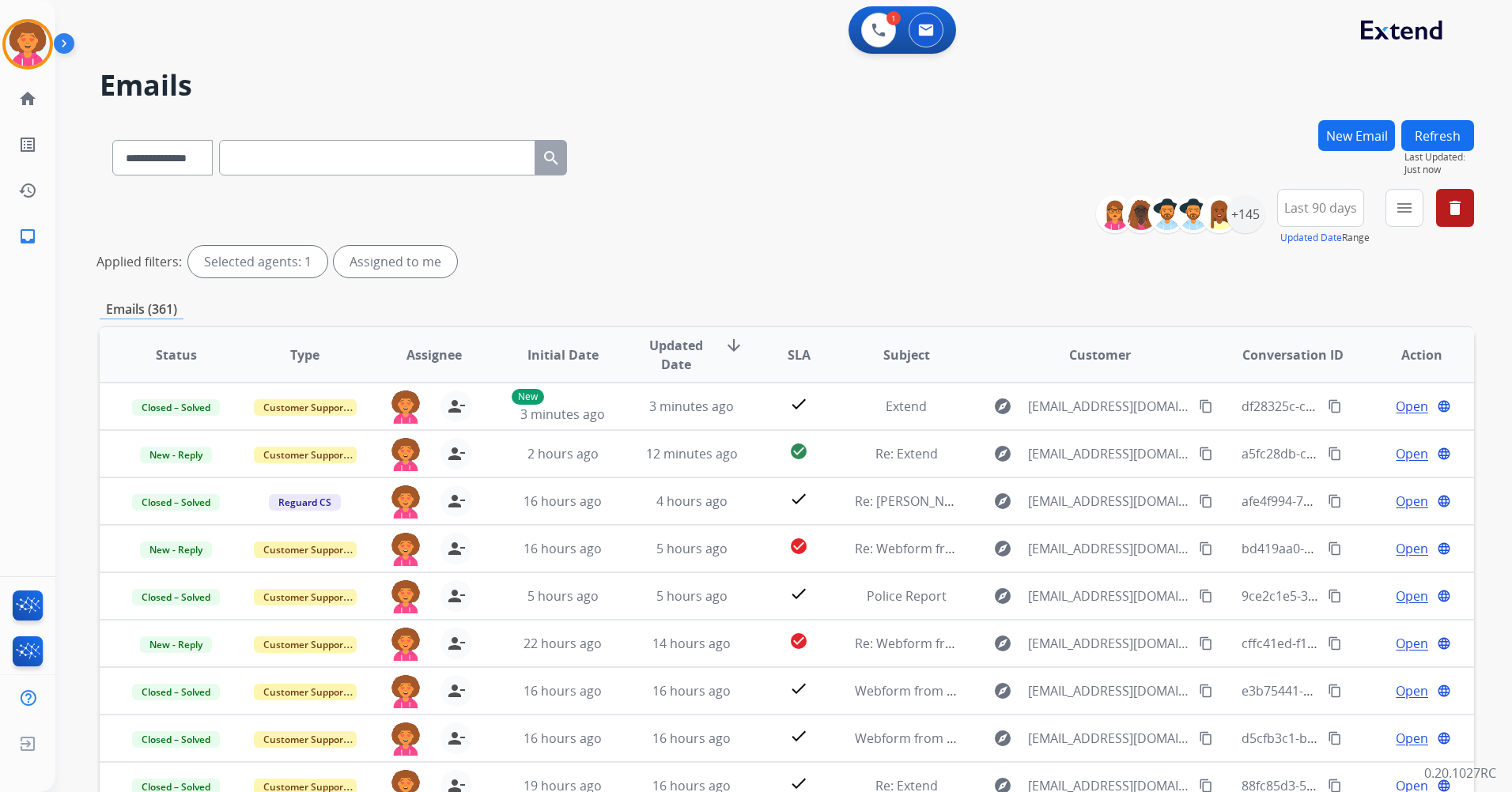
click at [1444, 134] on button "Refresh" at bounding box center [1437, 135] width 73 height 31
click at [1459, 133] on button "Refresh" at bounding box center [1437, 135] width 73 height 31
click at [1438, 136] on button "Refresh" at bounding box center [1437, 135] width 73 height 31
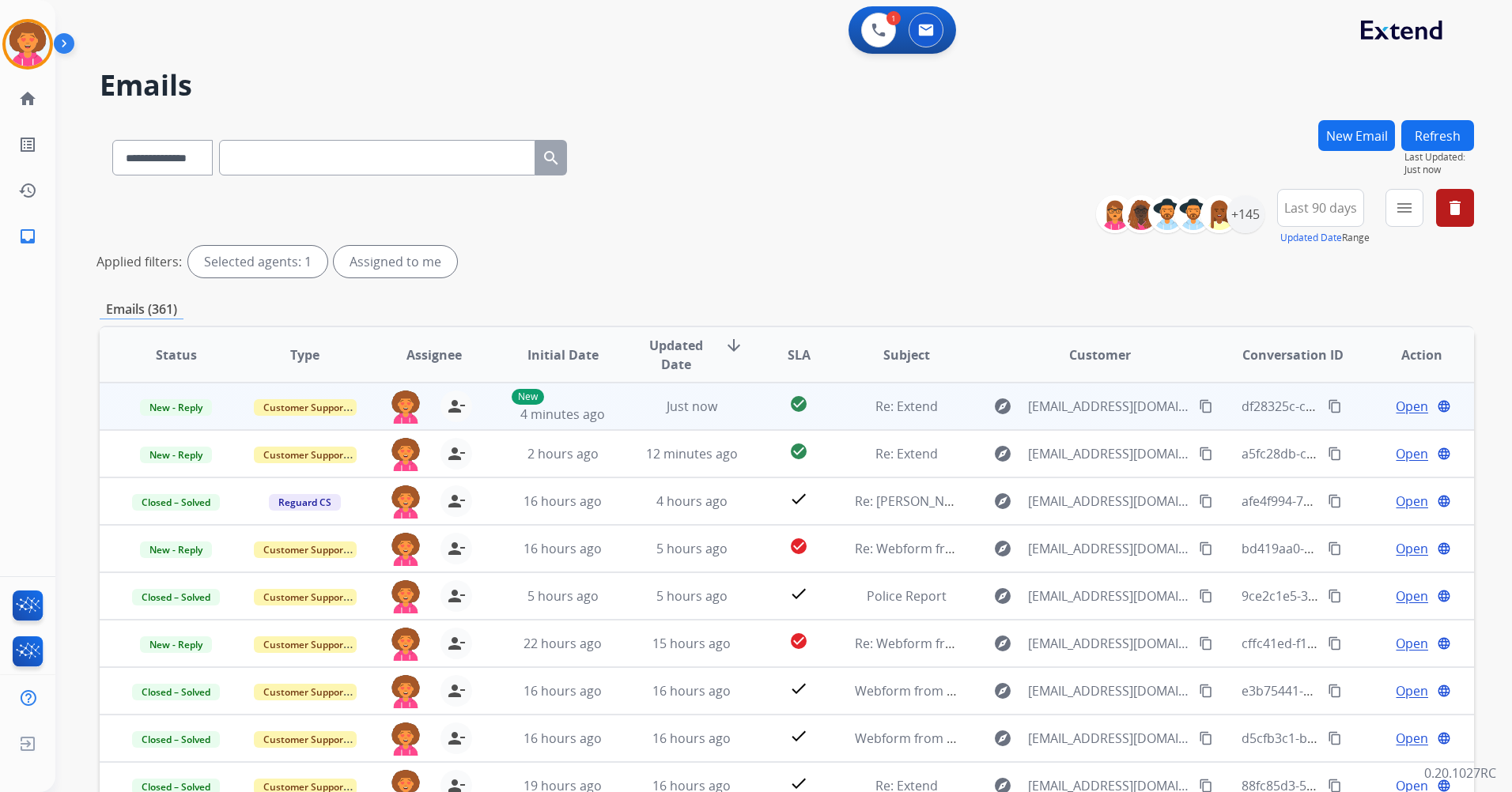
click at [1402, 406] on span "Open" at bounding box center [1412, 406] width 33 height 19
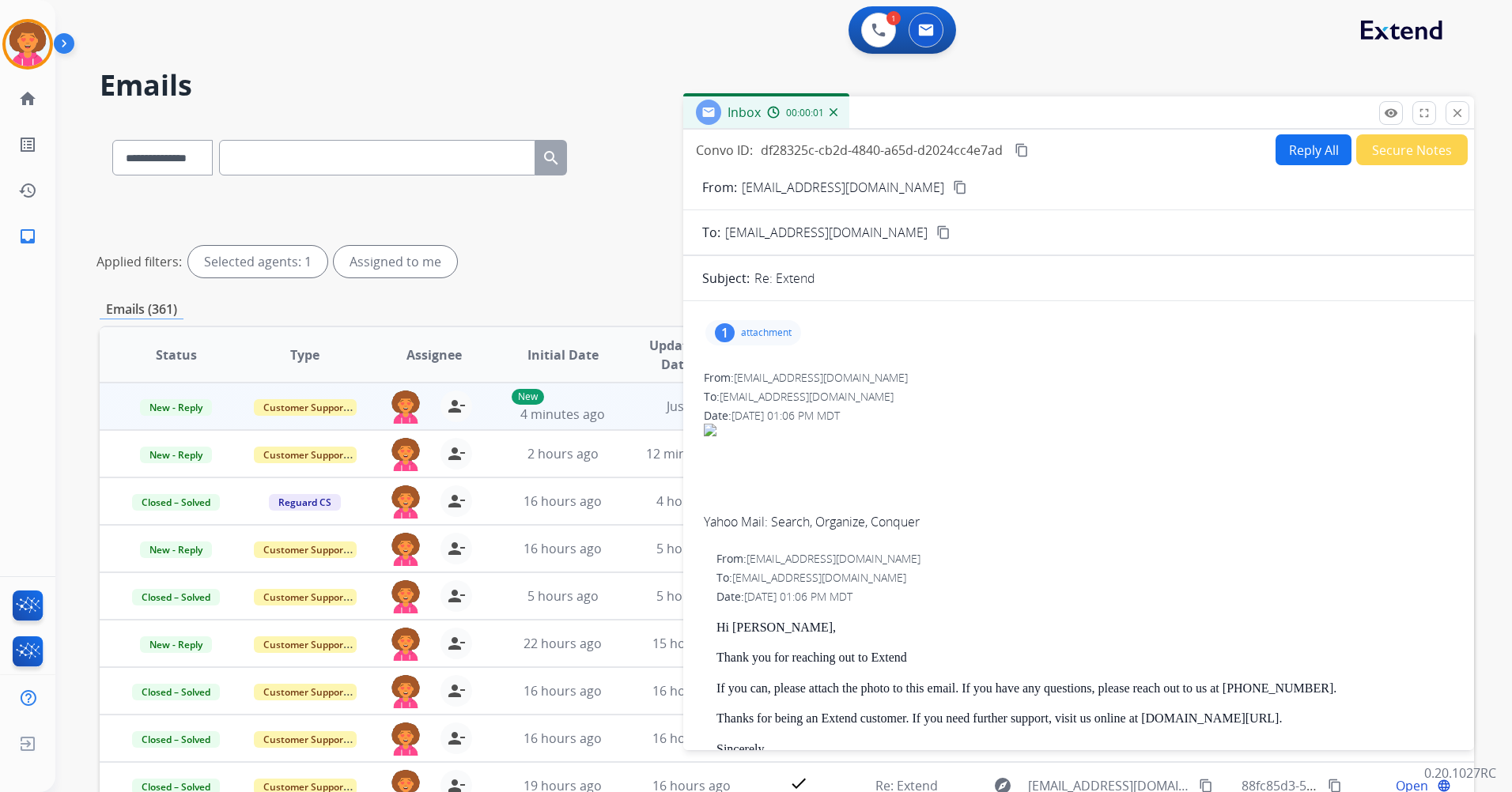
click at [761, 333] on p "attachment" at bounding box center [766, 333] width 51 height 13
click at [840, 374] on p "1000017072.jpg" at bounding box center [850, 369] width 92 height 19
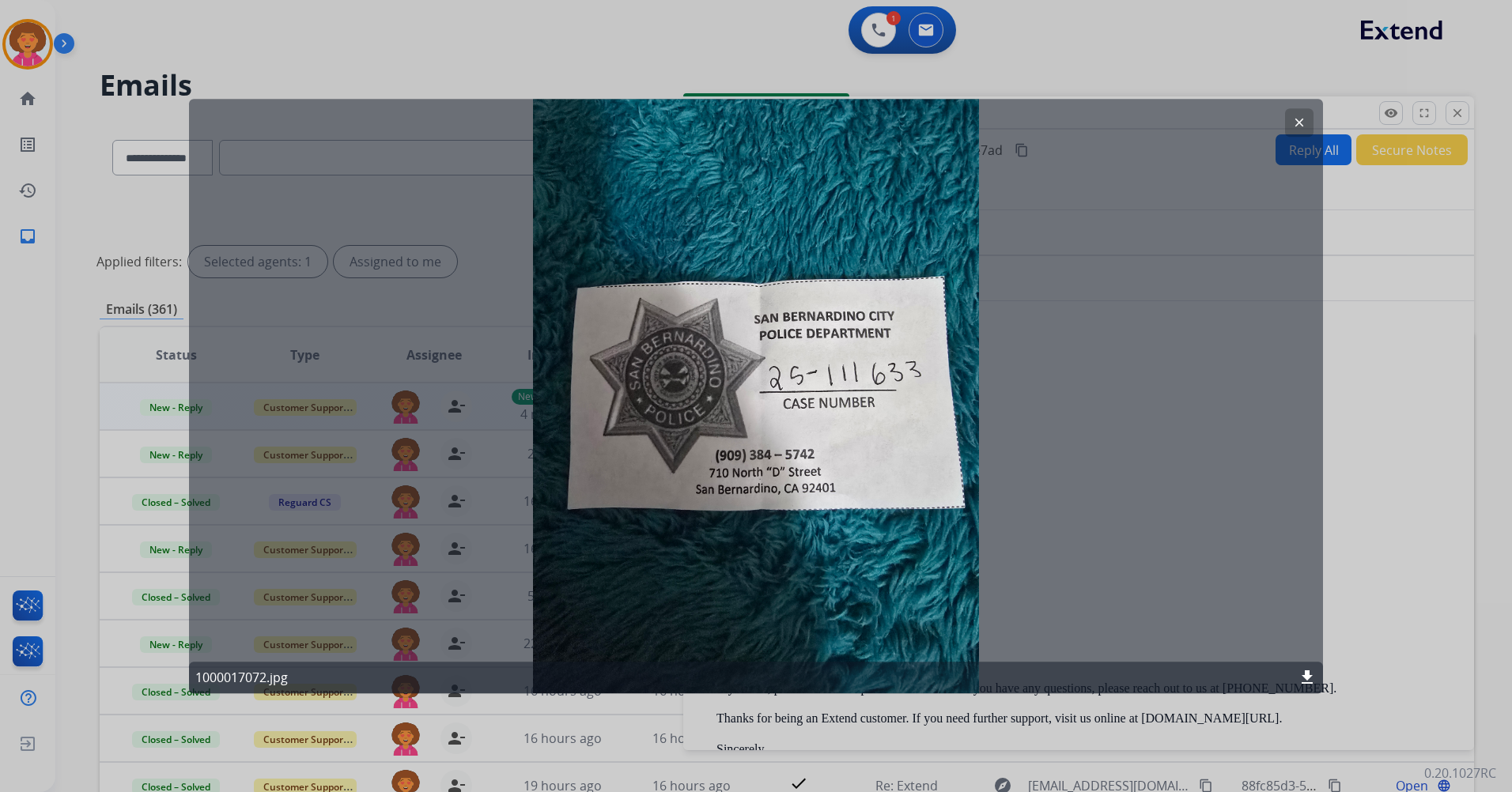
click at [1304, 679] on mat-icon "download" at bounding box center [1306, 677] width 19 height 19
click at [1297, 118] on mat-icon "clear" at bounding box center [1299, 122] width 14 height 14
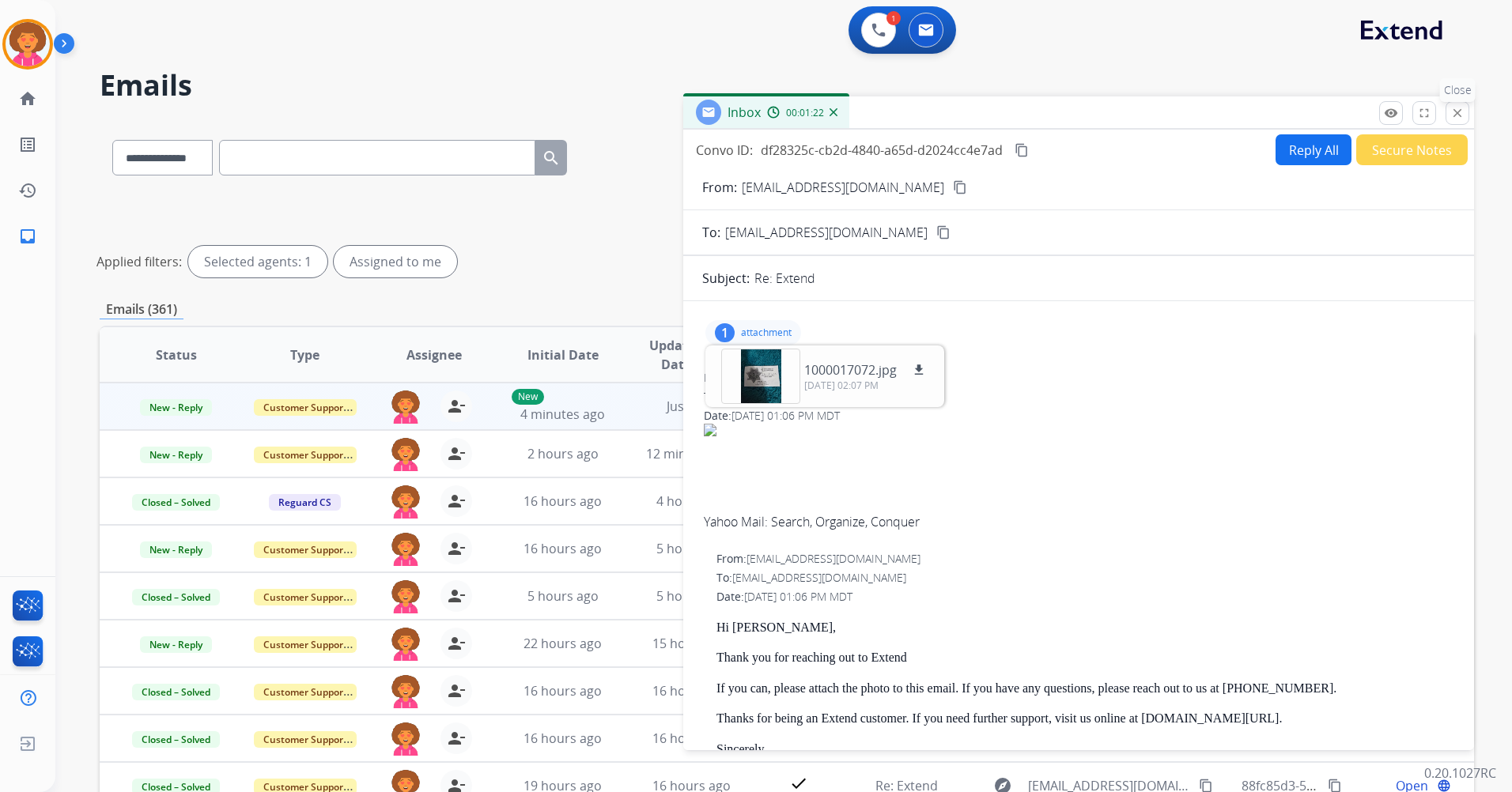
click at [1461, 113] on mat-icon "close" at bounding box center [1457, 113] width 14 height 14
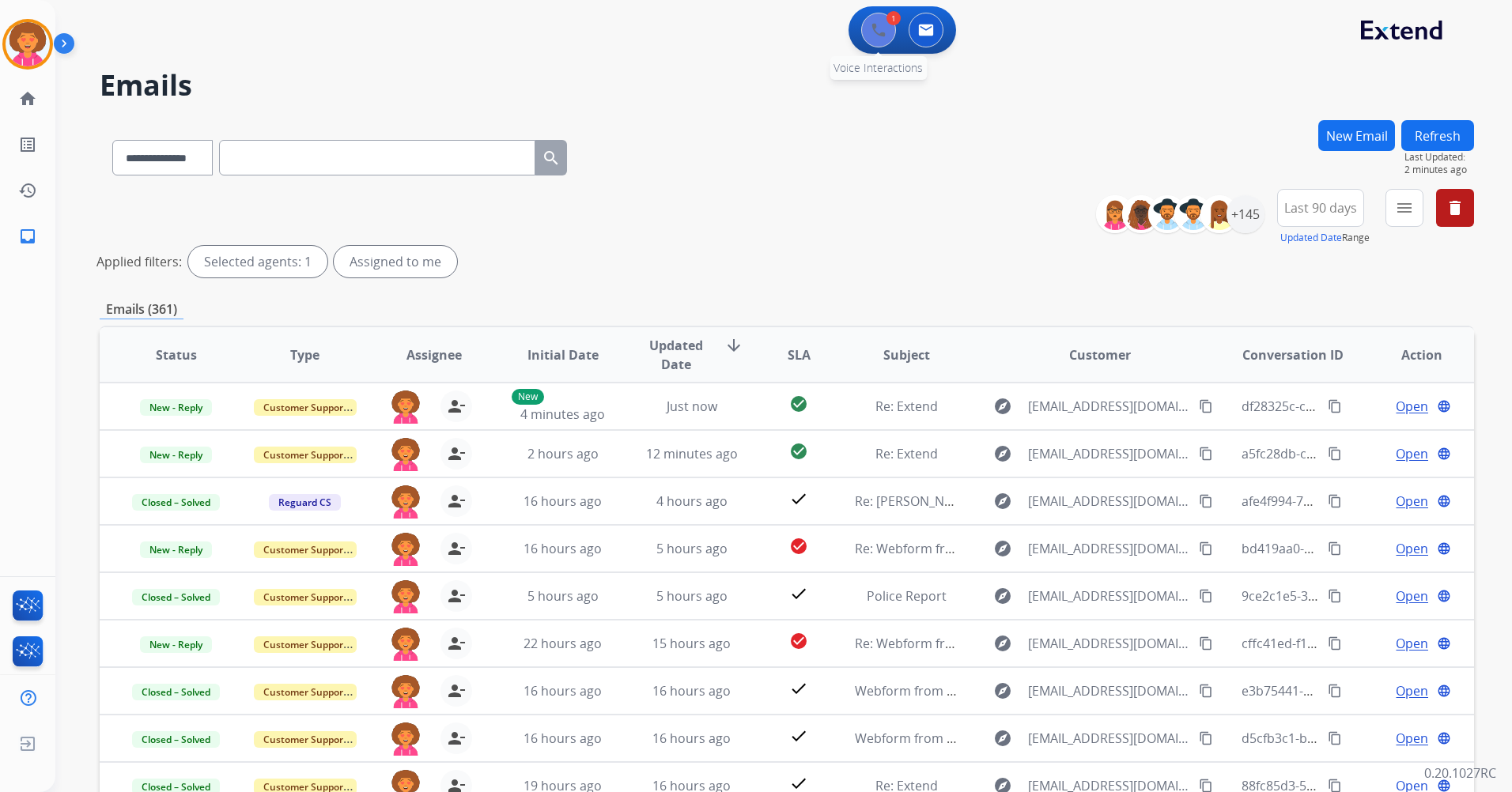
click at [867, 26] on button at bounding box center [878, 30] width 35 height 35
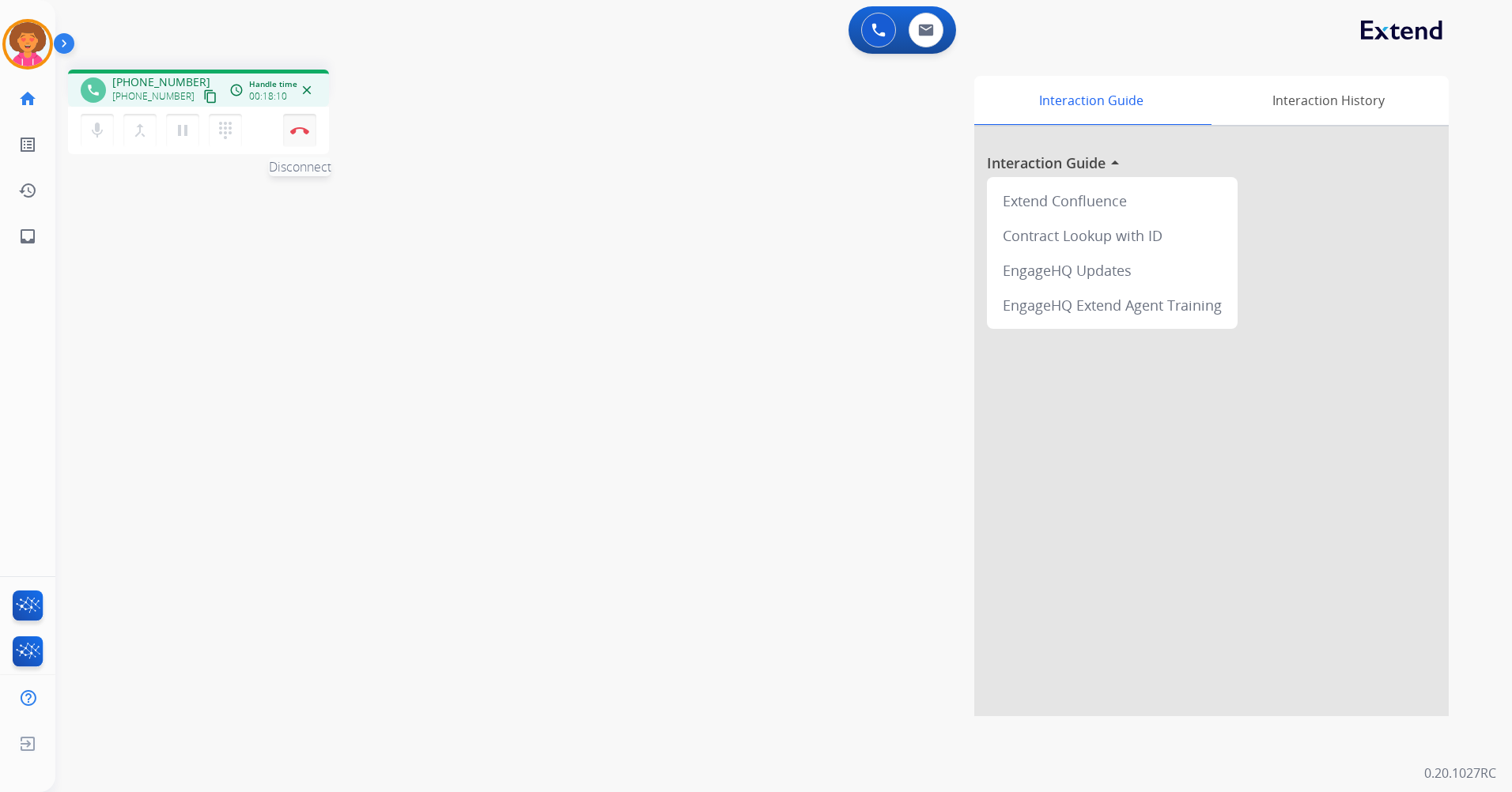
click at [301, 131] on img at bounding box center [299, 131] width 19 height 8
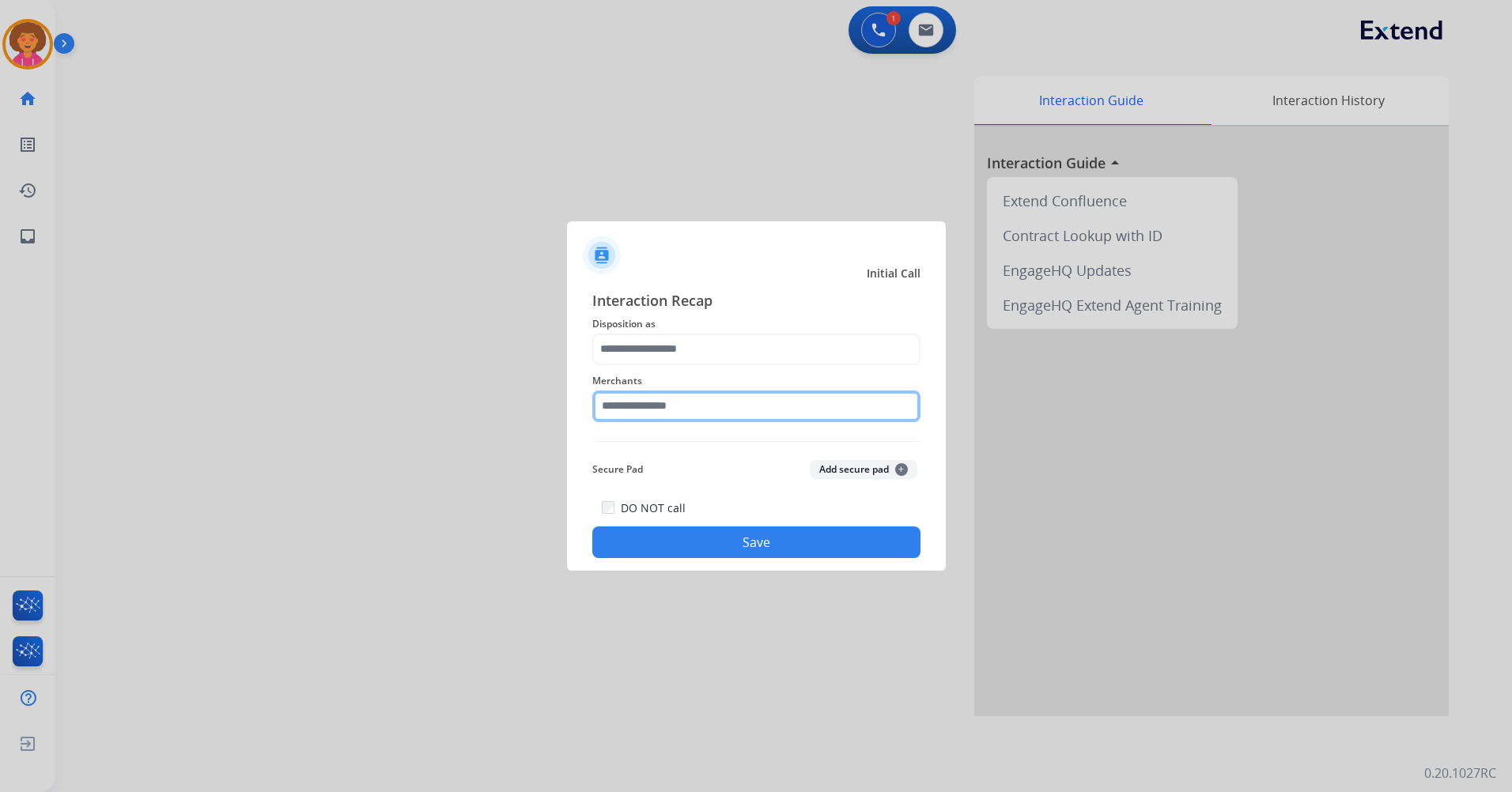
click at [703, 409] on input "text" at bounding box center [756, 406] width 328 height 32
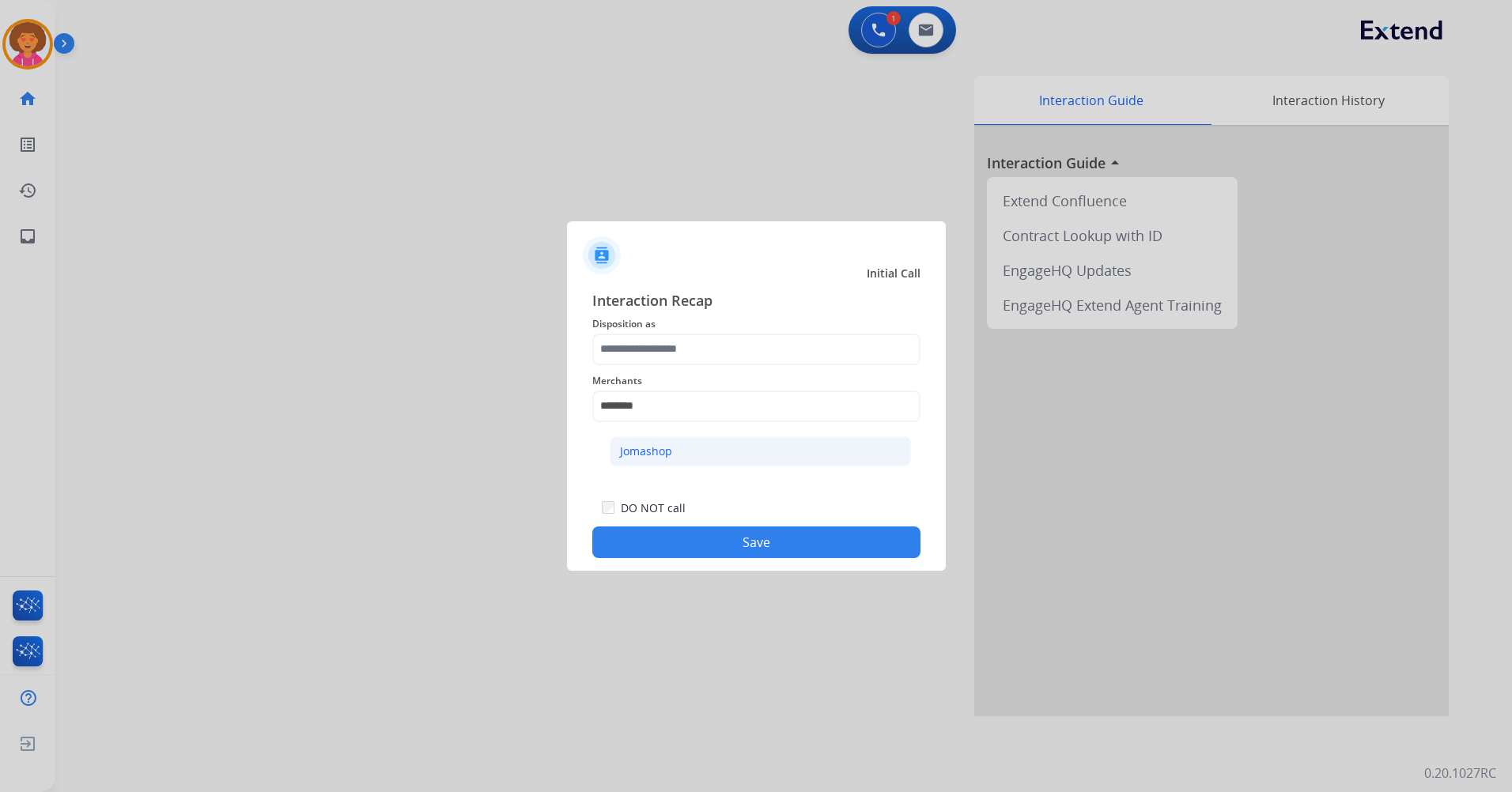
click at [711, 456] on li "Jomashop" at bounding box center [760, 451] width 301 height 30
type input "********"
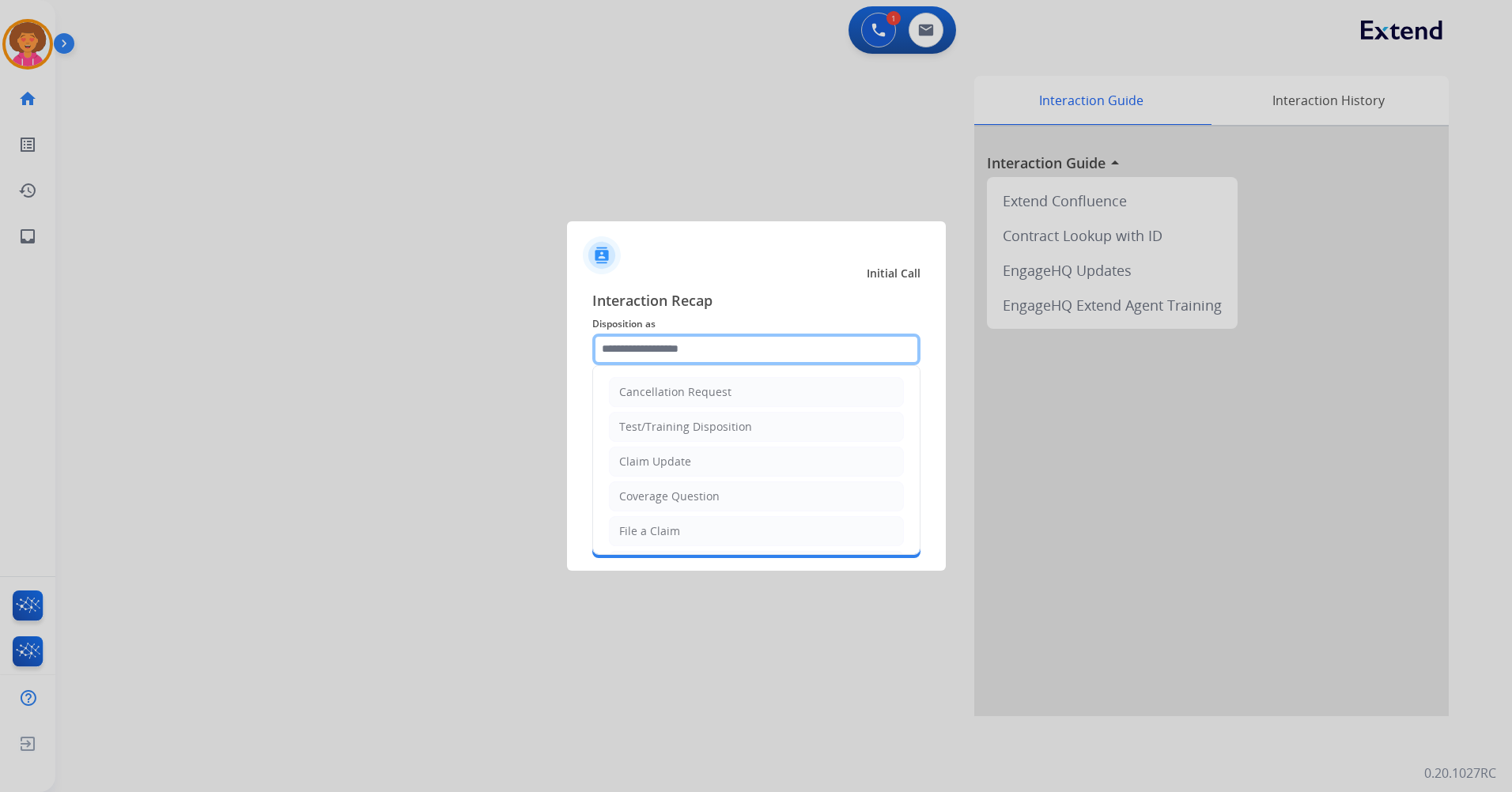
click at [721, 347] on input "text" at bounding box center [756, 349] width 328 height 32
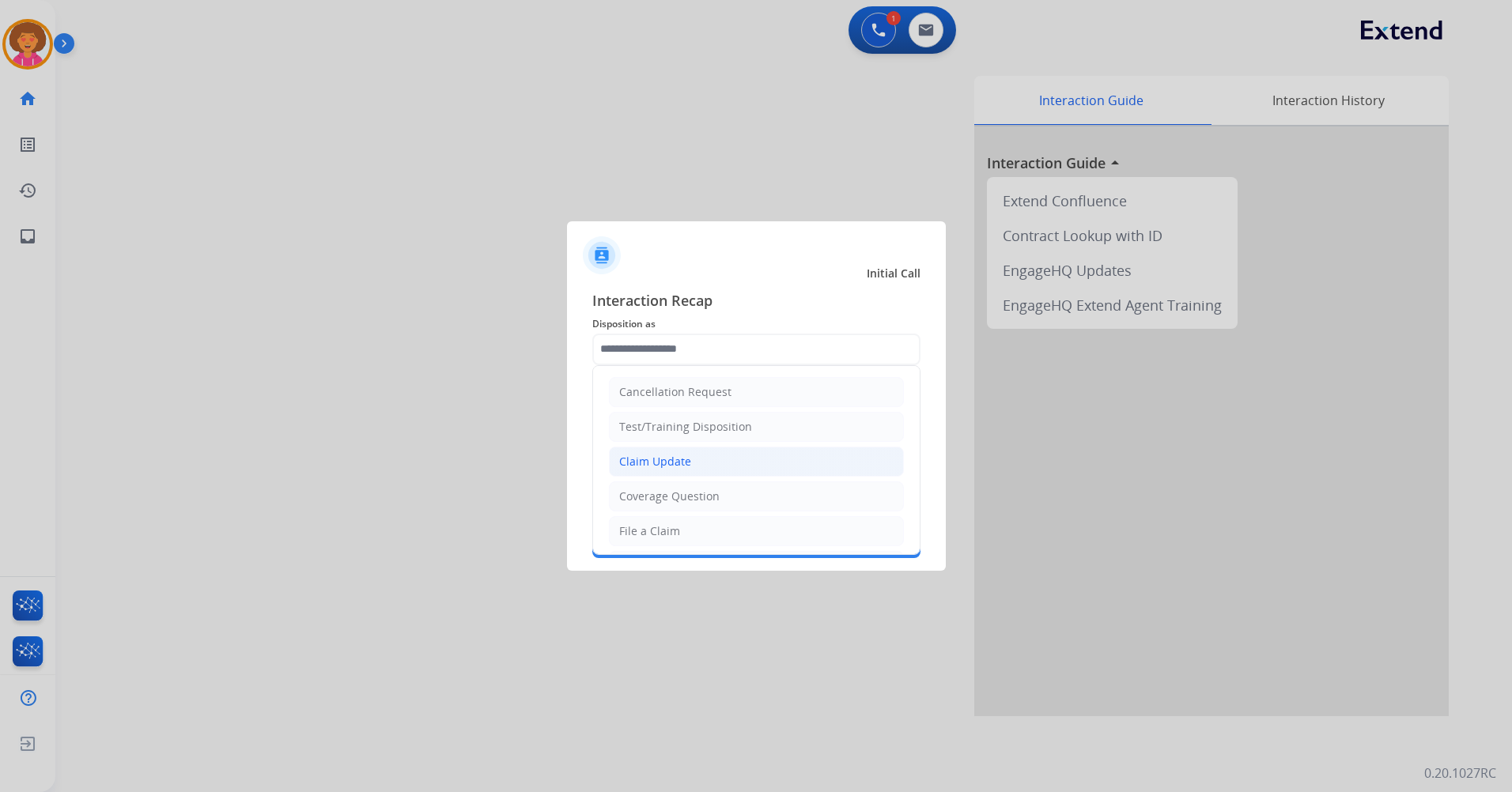
click at [700, 462] on li "Claim Update" at bounding box center [756, 462] width 295 height 30
type input "**********"
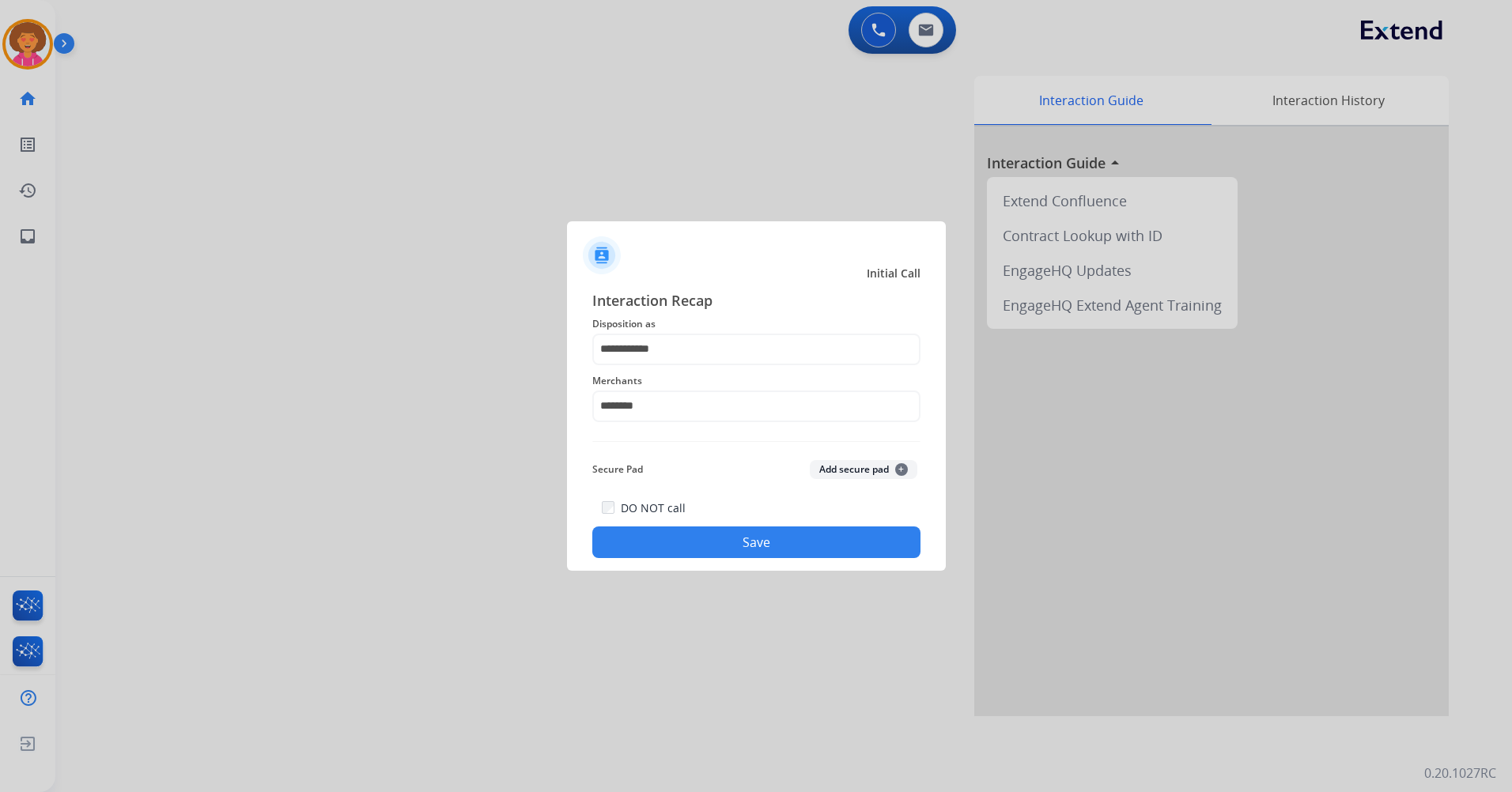
click at [712, 538] on button "Save" at bounding box center [756, 542] width 328 height 32
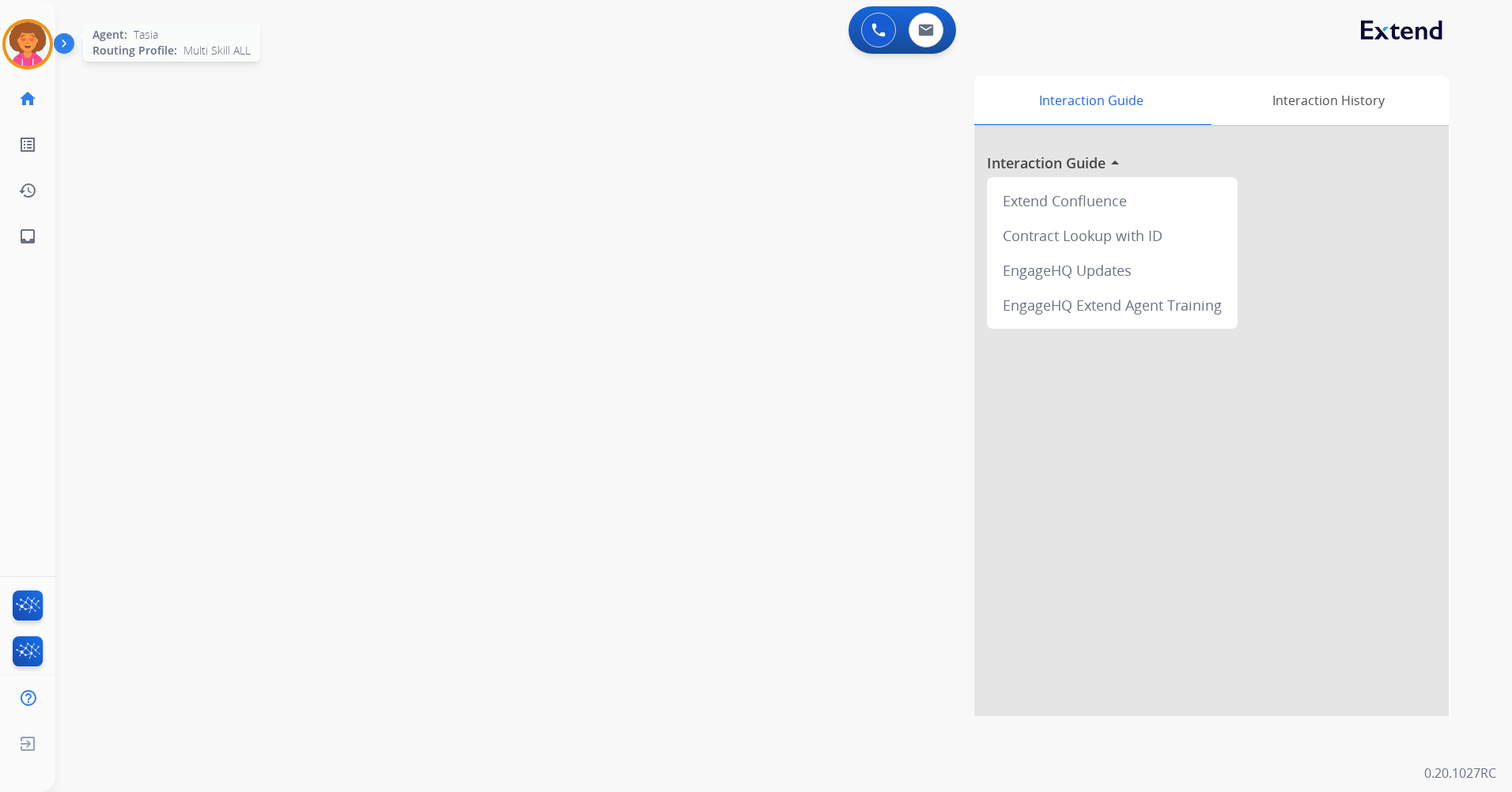
click at [30, 36] on img at bounding box center [28, 44] width 44 height 44
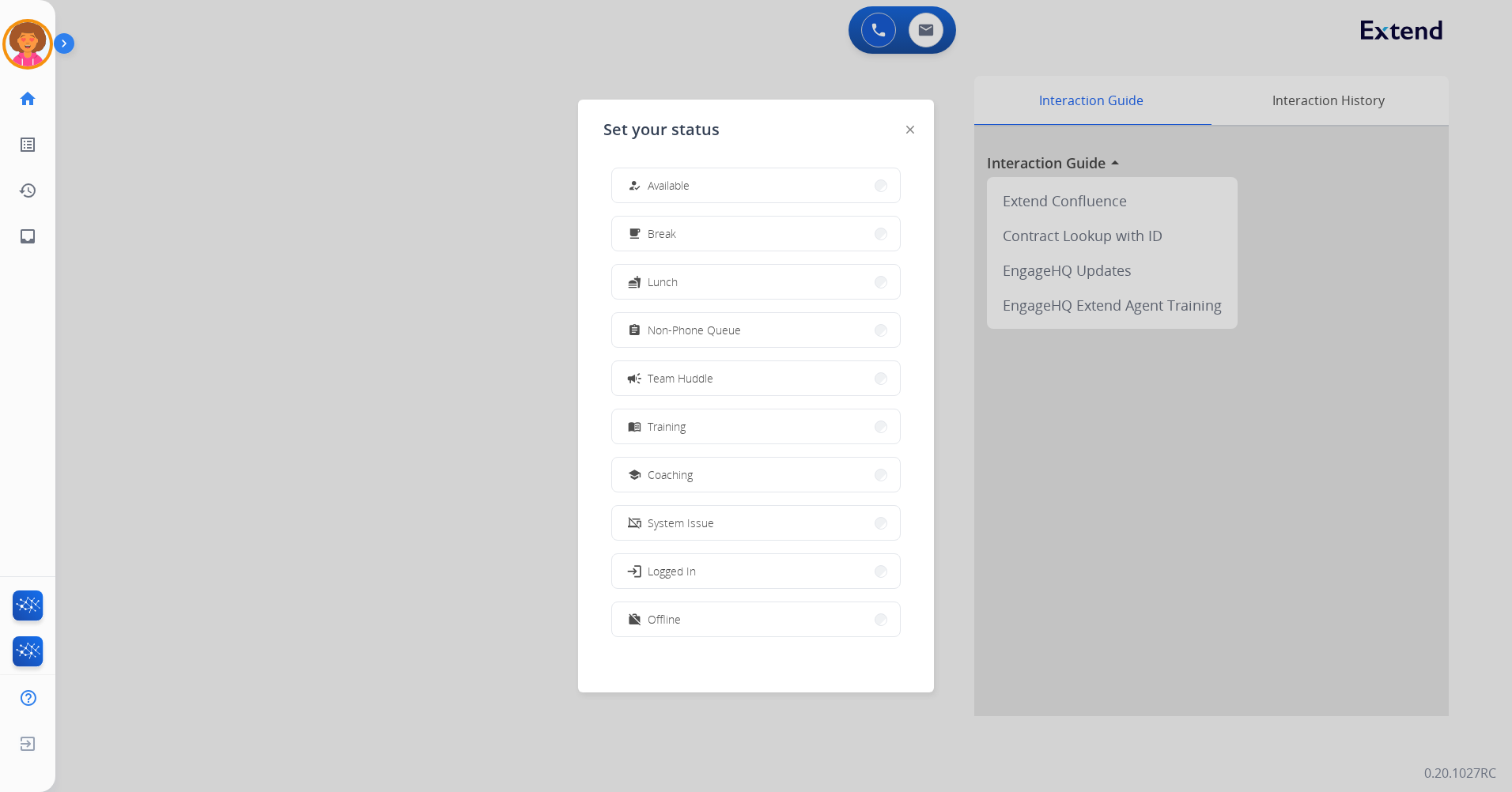
click at [701, 613] on button "work_off Offline" at bounding box center [756, 620] width 288 height 34
